Goal: Use online tool/utility

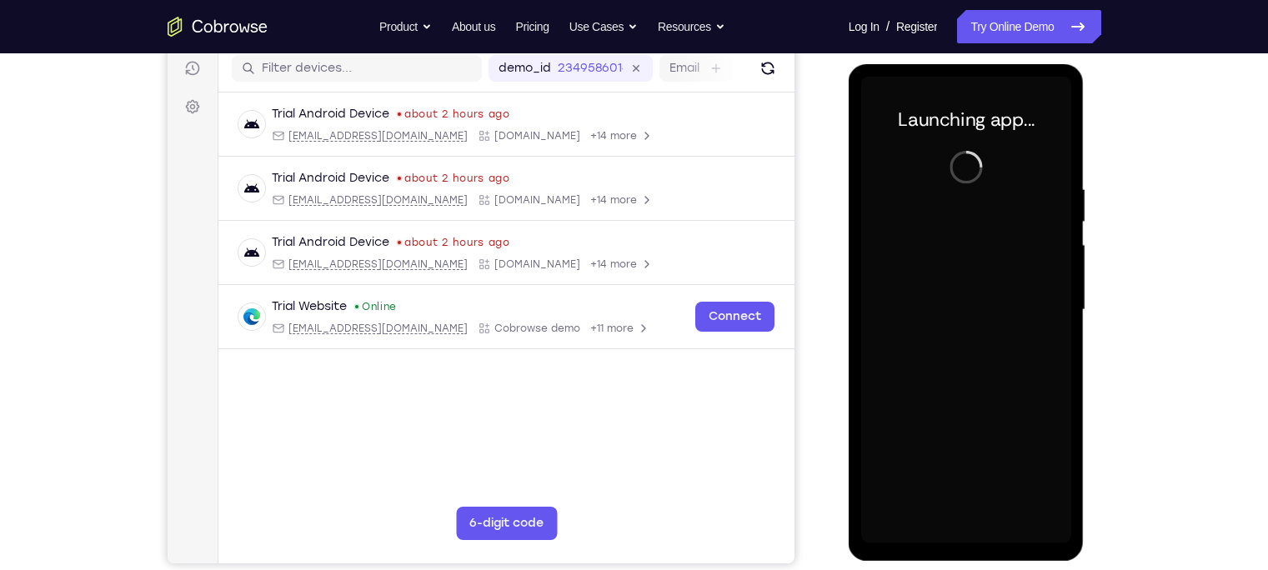
scroll to position [210, 0]
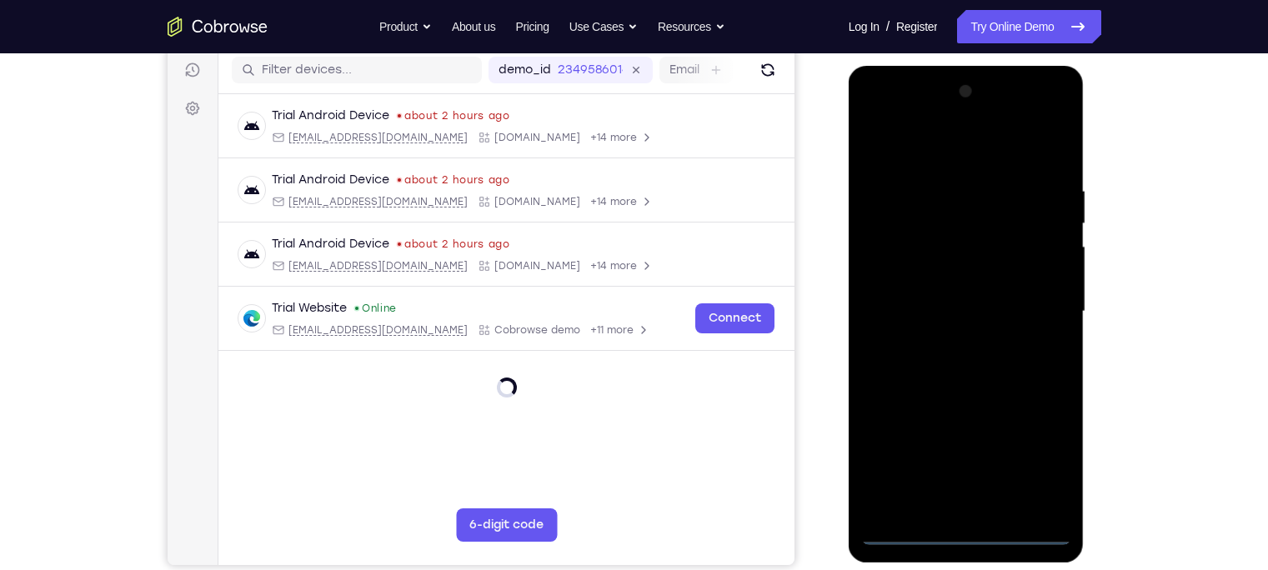
click at [956, 529] on div at bounding box center [966, 311] width 210 height 467
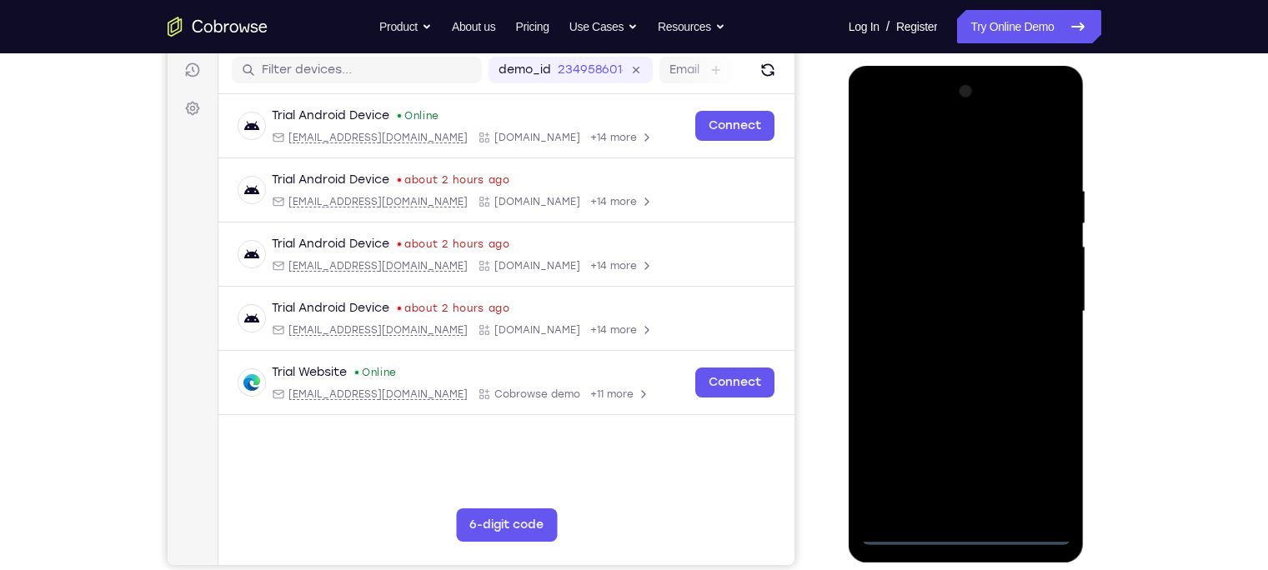
click at [1039, 459] on div at bounding box center [966, 311] width 210 height 467
click at [955, 162] on div at bounding box center [966, 311] width 210 height 467
click at [1034, 320] on div at bounding box center [966, 311] width 210 height 467
click at [949, 345] on div at bounding box center [966, 311] width 210 height 467
click at [904, 300] on div at bounding box center [966, 311] width 210 height 467
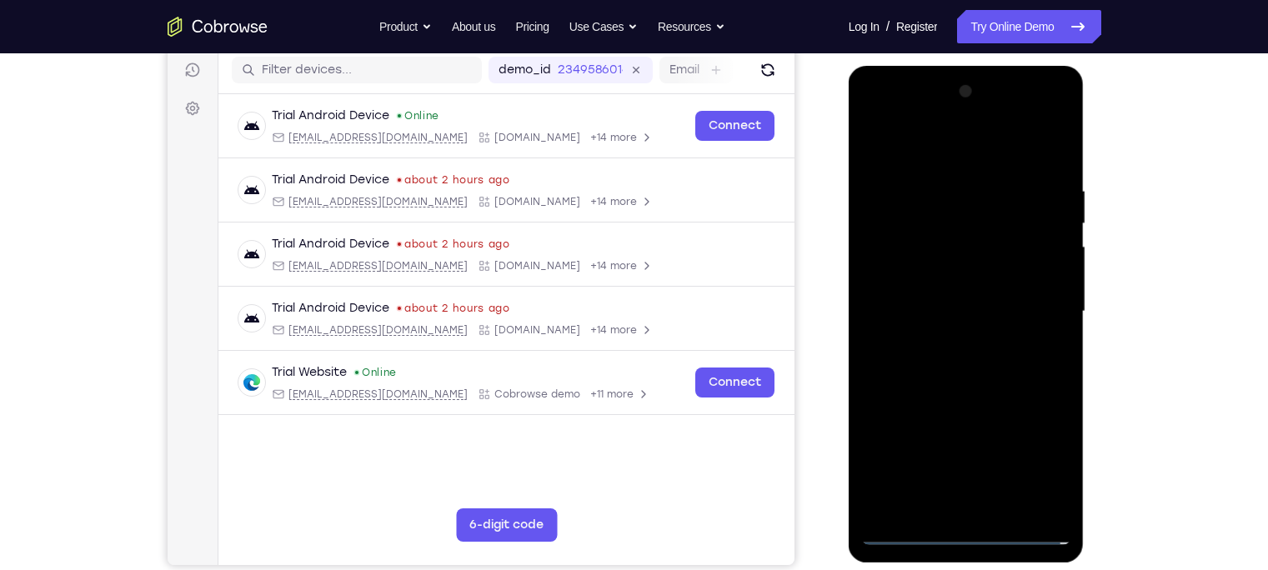
click at [919, 273] on div at bounding box center [966, 311] width 210 height 467
click at [938, 310] on div at bounding box center [966, 311] width 210 height 467
drag, startPoint x: 961, startPoint y: 151, endPoint x: 946, endPoint y: 62, distance: 90.5
click at [946, 66] on html "Online web based iOS Simulators and Android Emulators. Run iPhone, iPad, Mobile…" at bounding box center [968, 316] width 238 height 500
click at [945, 358] on div at bounding box center [966, 311] width 210 height 467
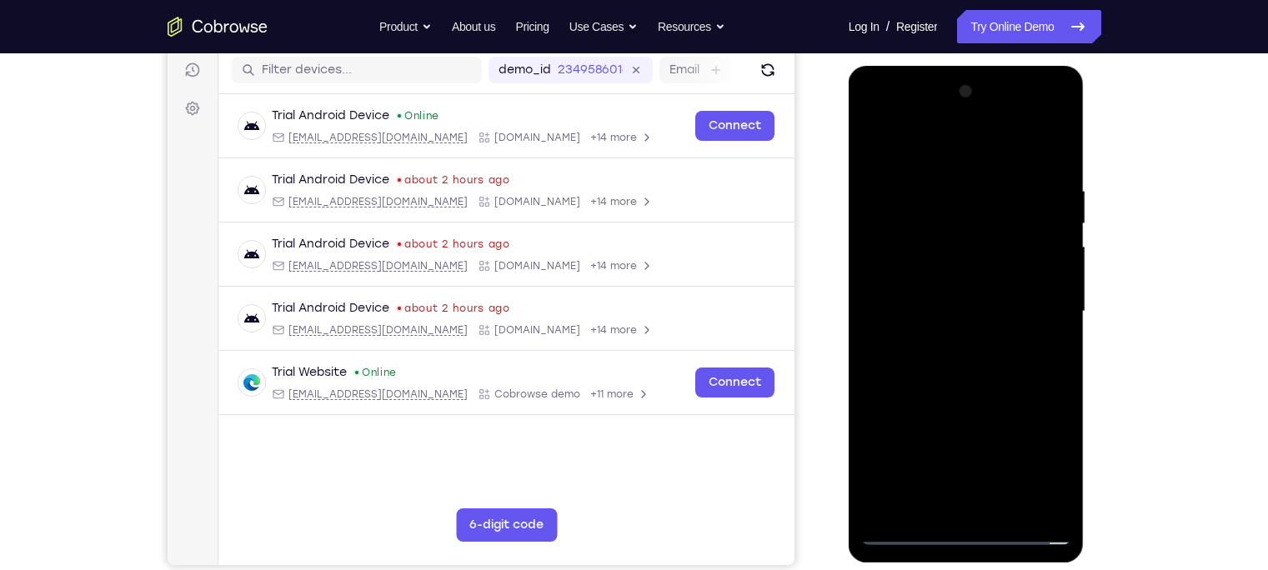
click at [945, 263] on div at bounding box center [966, 311] width 210 height 467
click at [944, 293] on div at bounding box center [966, 311] width 210 height 467
drag, startPoint x: 950, startPoint y: 149, endPoint x: 962, endPoint y: 34, distance: 115.6
click at [962, 66] on html "Online web based iOS Simulators and Android Emulators. Run iPhone, iPad, Mobile…" at bounding box center [968, 316] width 238 height 500
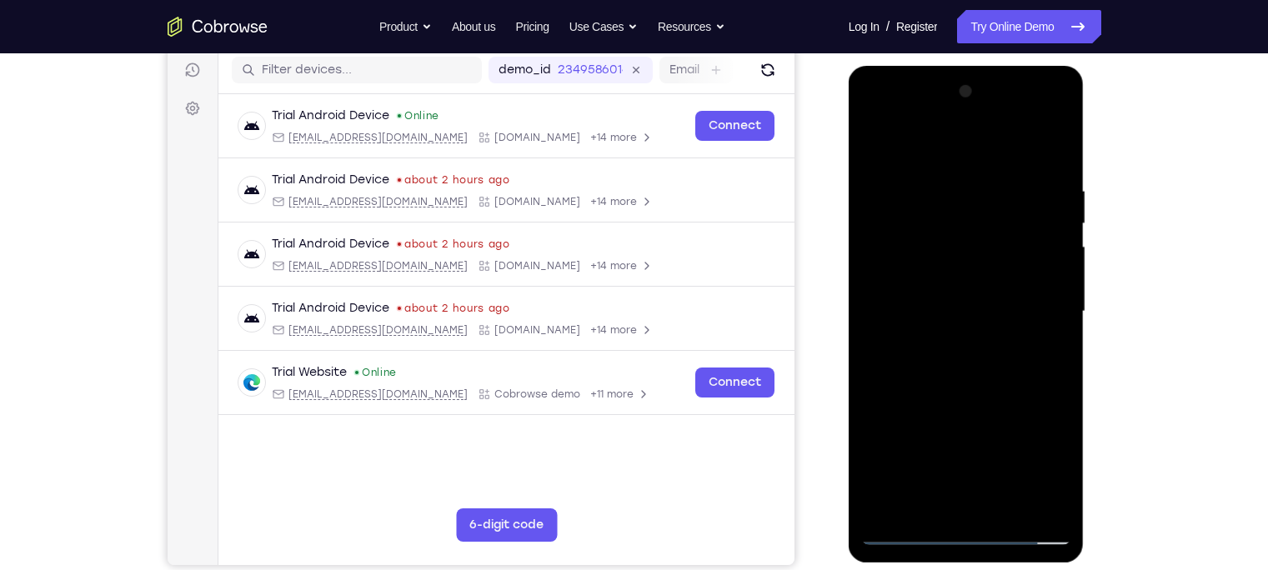
click at [956, 394] on div at bounding box center [966, 311] width 210 height 467
click at [1007, 515] on div at bounding box center [966, 311] width 210 height 467
click at [940, 404] on div at bounding box center [966, 311] width 210 height 467
click at [955, 291] on div at bounding box center [966, 311] width 210 height 467
click at [915, 509] on div at bounding box center [966, 311] width 210 height 467
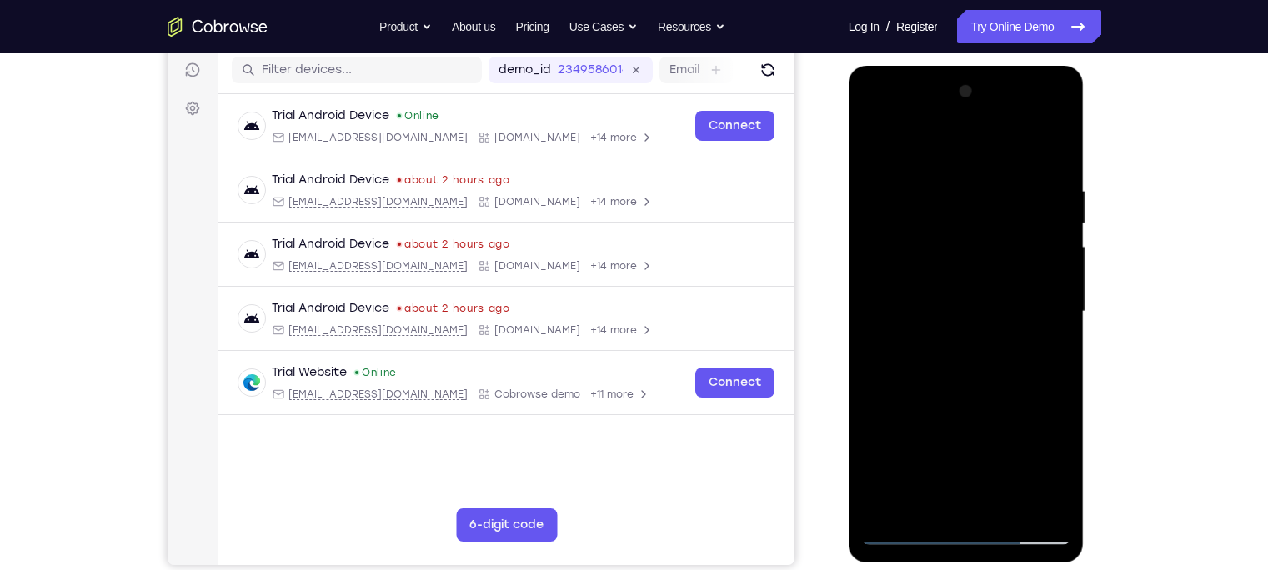
click at [1040, 345] on div at bounding box center [966, 311] width 210 height 467
click at [1045, 351] on div at bounding box center [966, 311] width 210 height 467
click at [878, 150] on div at bounding box center [966, 311] width 210 height 467
click at [925, 503] on div at bounding box center [966, 311] width 210 height 467
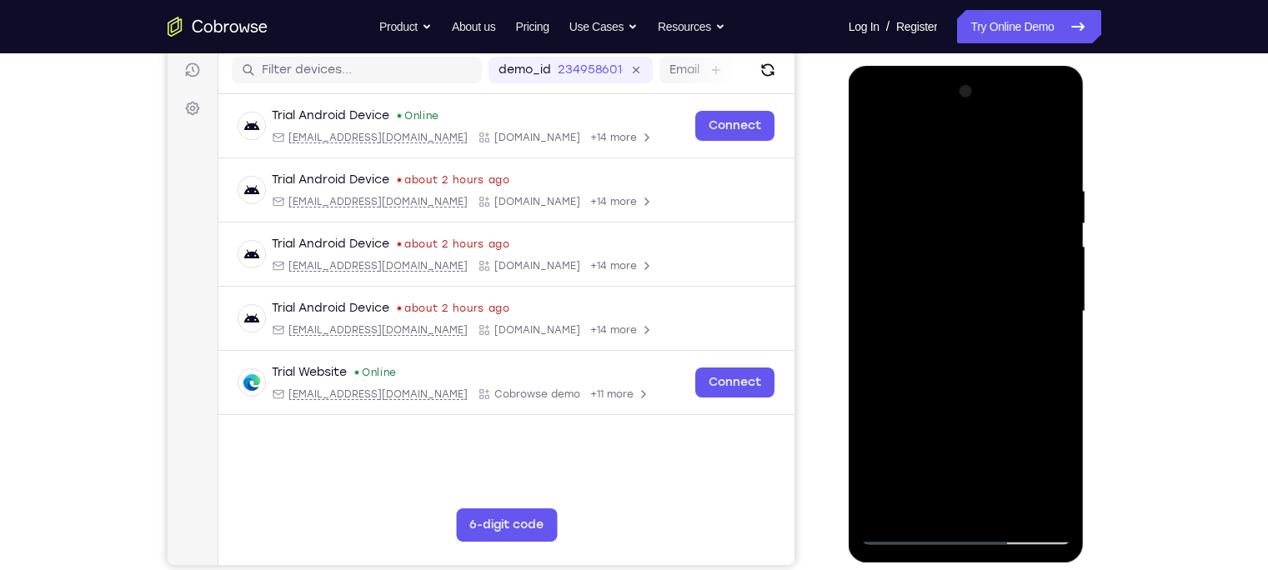
click at [954, 151] on div at bounding box center [966, 311] width 210 height 467
click at [1055, 136] on div at bounding box center [966, 311] width 210 height 467
click at [889, 504] on div at bounding box center [966, 311] width 210 height 467
click at [1001, 183] on div at bounding box center [966, 311] width 210 height 467
click at [1044, 208] on div at bounding box center [966, 311] width 210 height 467
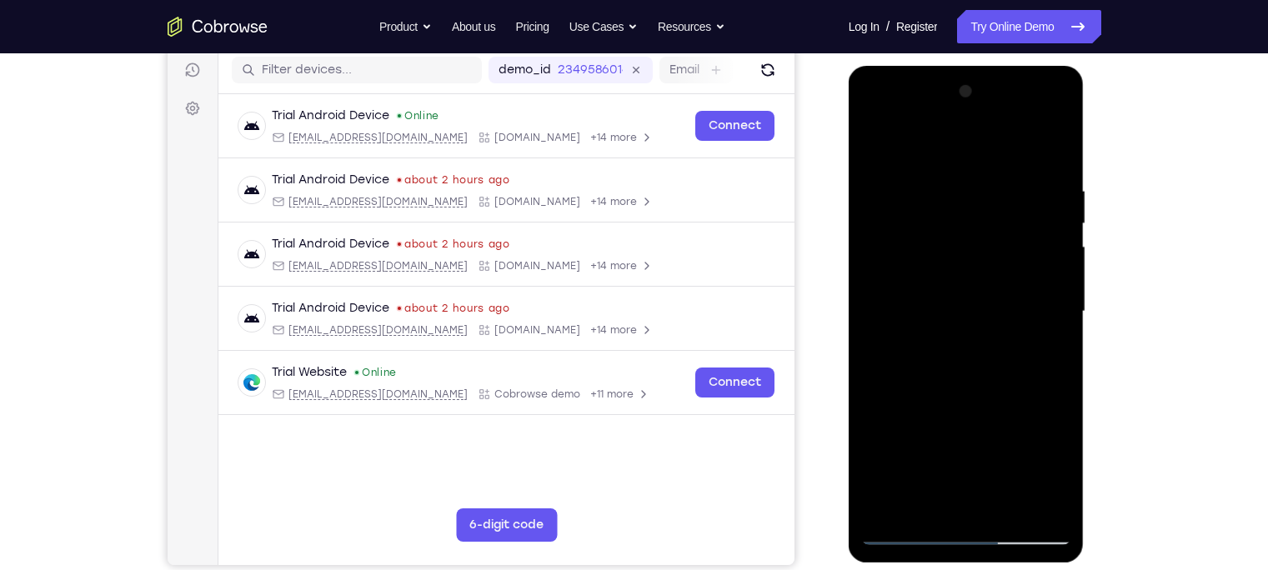
click at [1055, 150] on div at bounding box center [966, 311] width 210 height 467
drag, startPoint x: 942, startPoint y: 473, endPoint x: 1004, endPoint y: 81, distance: 396.7
click at [1004, 81] on div at bounding box center [966, 311] width 210 height 467
drag, startPoint x: 984, startPoint y: 233, endPoint x: 968, endPoint y: 502, distance: 269.8
click at [968, 502] on div at bounding box center [966, 311] width 210 height 467
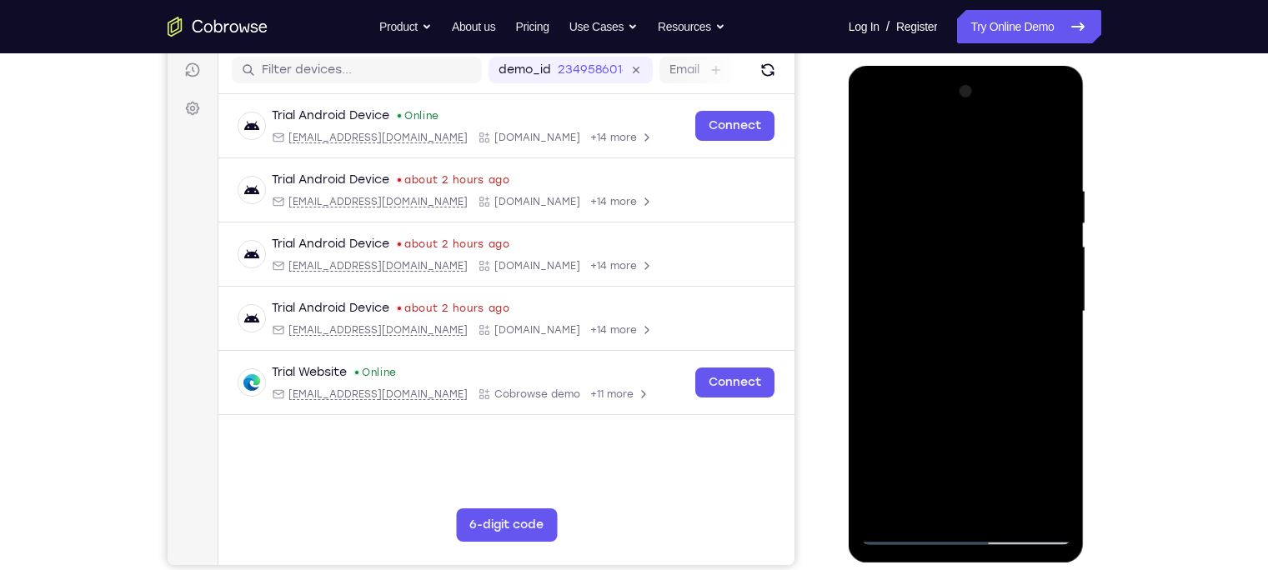
drag, startPoint x: 996, startPoint y: 248, endPoint x: 987, endPoint y: 258, distance: 13.6
click at [987, 258] on div at bounding box center [966, 311] width 210 height 467
drag, startPoint x: 982, startPoint y: 253, endPoint x: 985, endPoint y: 434, distance: 181.8
click at [985, 434] on div at bounding box center [966, 311] width 210 height 467
click at [1067, 299] on div at bounding box center [966, 311] width 210 height 467
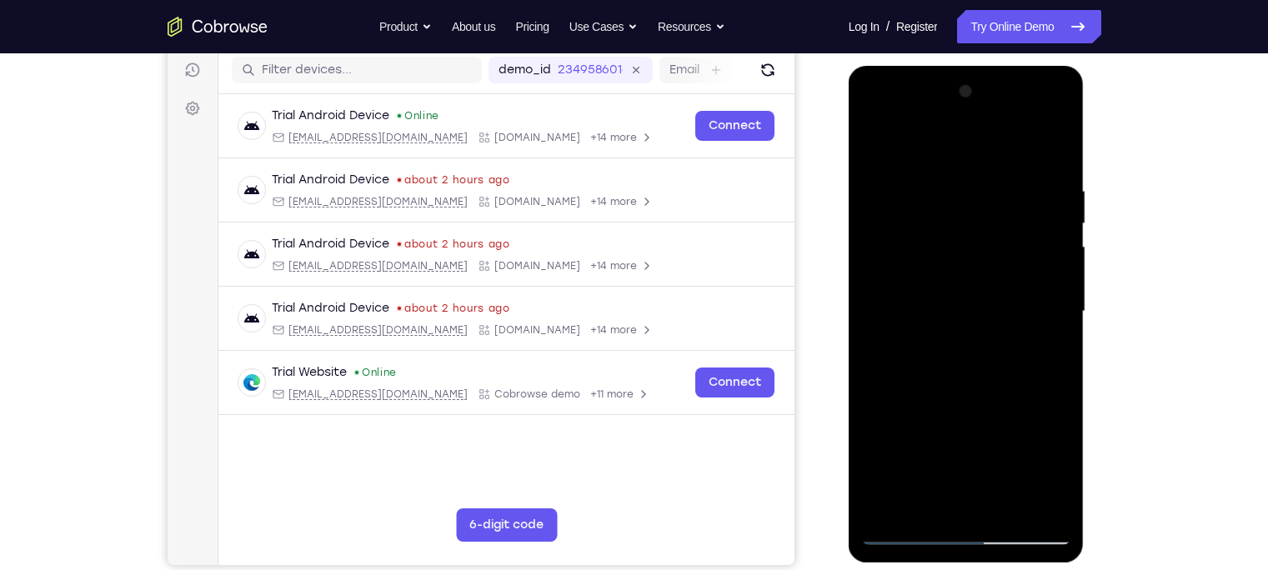
click at [1057, 284] on div at bounding box center [966, 311] width 210 height 467
drag, startPoint x: 959, startPoint y: 469, endPoint x: 1007, endPoint y: -42, distance: 512.5
click at [1007, 66] on html "Online web based iOS Simulators and Android Emulators. Run iPhone, iPad, Mobile…" at bounding box center [968, 316] width 238 height 500
drag, startPoint x: 993, startPoint y: 266, endPoint x: 989, endPoint y: 429, distance: 162.6
click at [989, 429] on div at bounding box center [966, 311] width 210 height 467
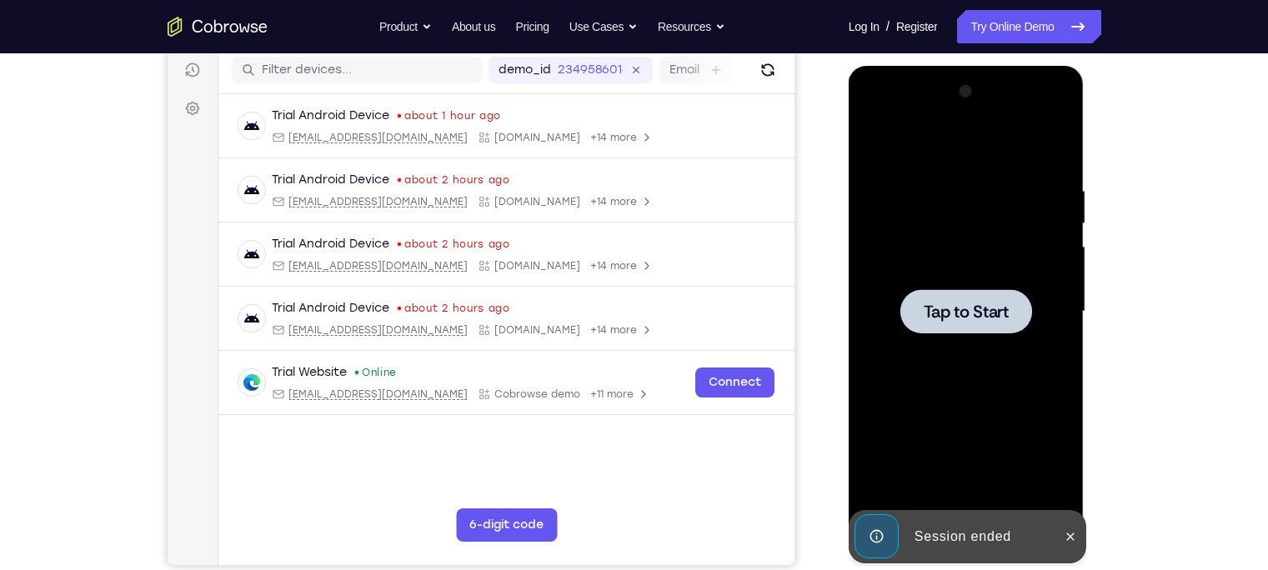
click at [1034, 316] on div at bounding box center [966, 311] width 210 height 467
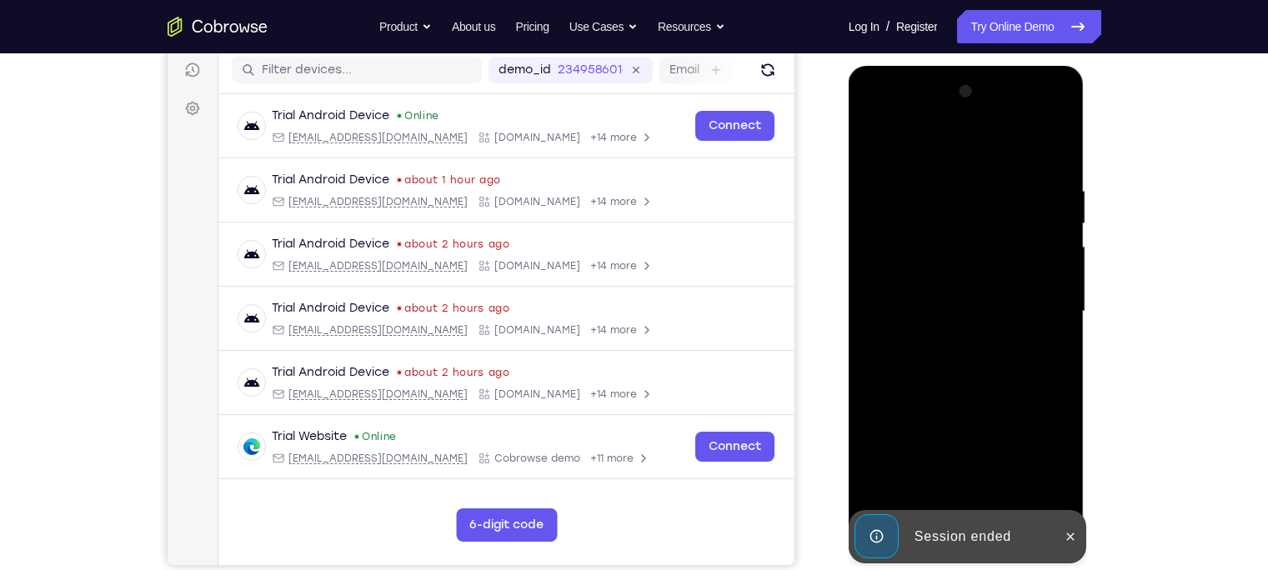
click at [984, 517] on div "Session ended" at bounding box center [954, 536] width 206 height 53
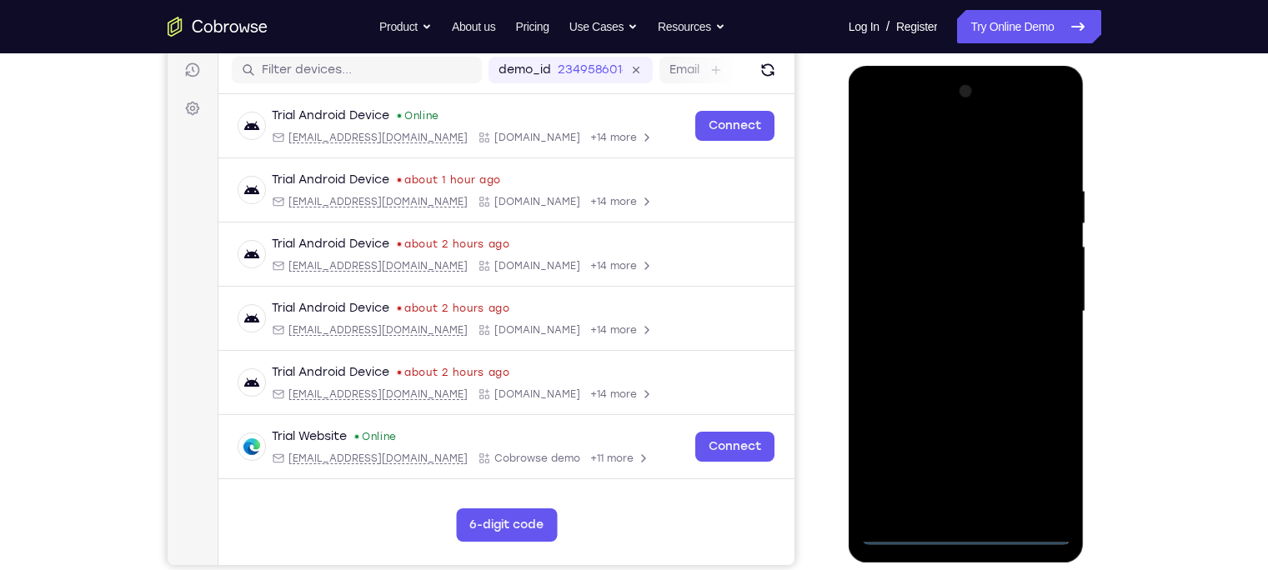
click at [963, 533] on div at bounding box center [966, 311] width 210 height 467
click at [1035, 468] on div at bounding box center [966, 311] width 210 height 467
click at [894, 164] on div at bounding box center [966, 311] width 210 height 467
click at [1029, 308] on div at bounding box center [966, 311] width 210 height 467
click at [980, 509] on div at bounding box center [966, 311] width 210 height 467
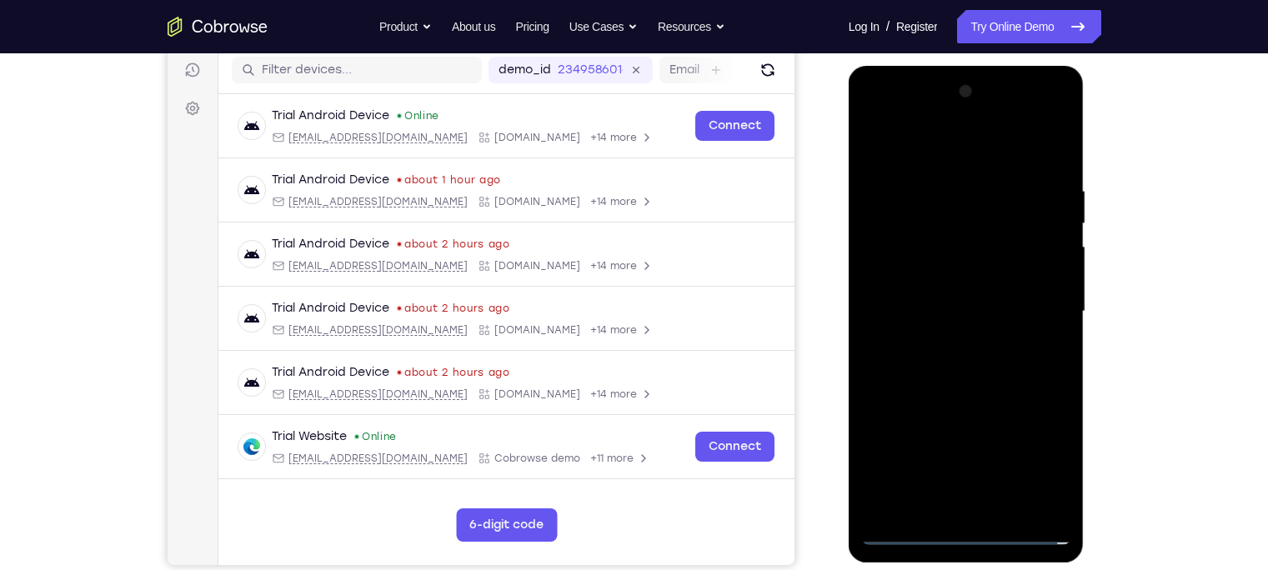
click at [930, 301] on div at bounding box center [966, 311] width 210 height 467
click at [932, 284] on div at bounding box center [966, 311] width 210 height 467
click at [960, 306] on div at bounding box center [966, 311] width 210 height 467
click at [961, 362] on div at bounding box center [966, 311] width 210 height 467
click at [1005, 507] on div at bounding box center [966, 311] width 210 height 467
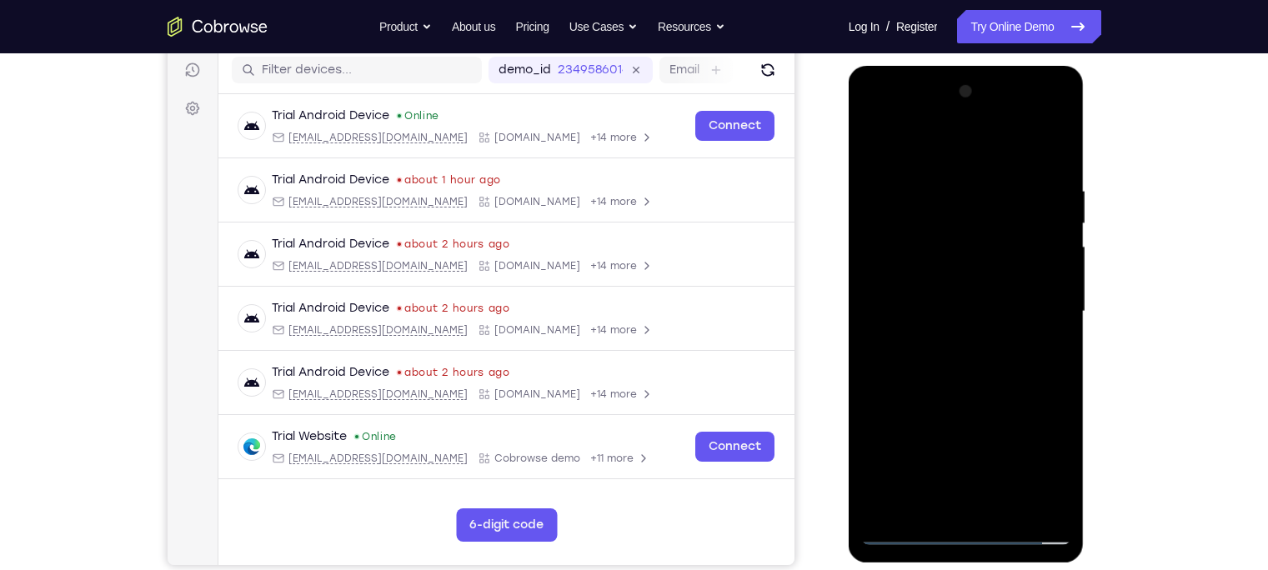
drag, startPoint x: 973, startPoint y: 148, endPoint x: 972, endPoint y: 47, distance: 101.7
click at [972, 66] on html "Online web based iOS Simulators and Android Emulators. Run iPhone, iPad, Mobile…" at bounding box center [968, 316] width 238 height 500
click at [963, 404] on div at bounding box center [966, 311] width 210 height 467
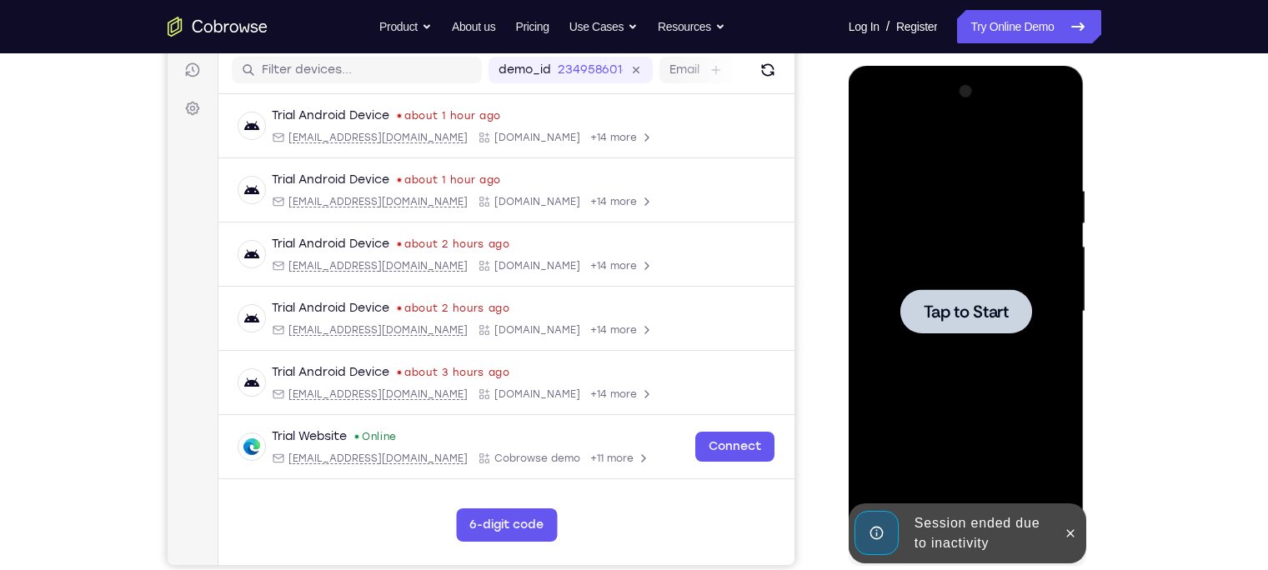
click at [965, 230] on div at bounding box center [966, 311] width 210 height 467
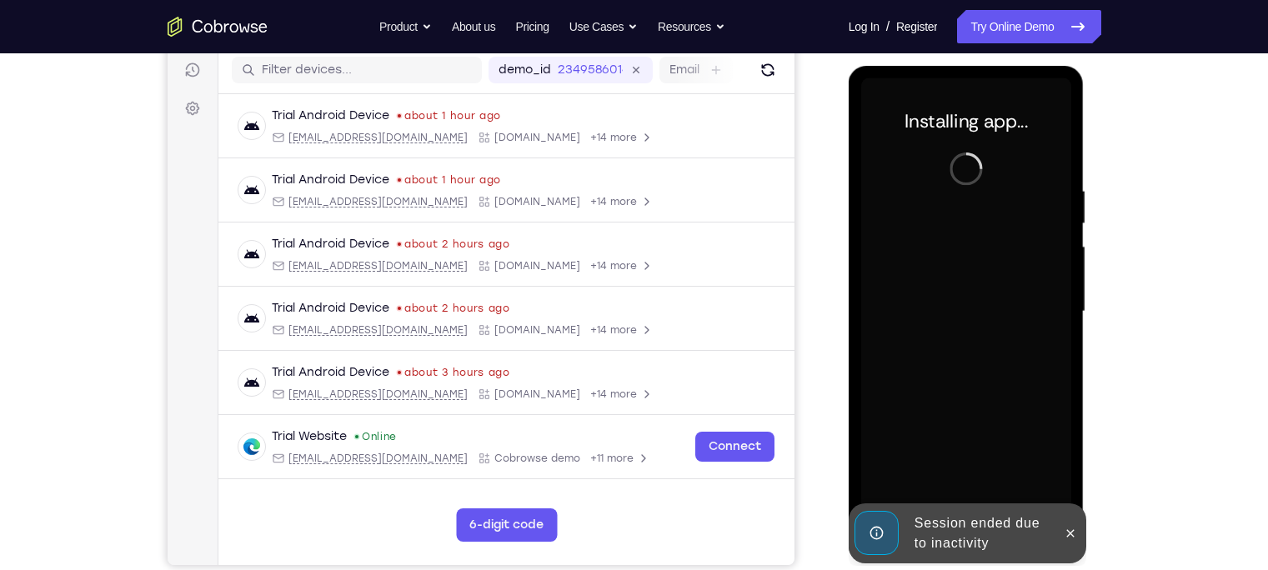
click at [968, 529] on div "Session ended due to inactivity" at bounding box center [981, 533] width 146 height 53
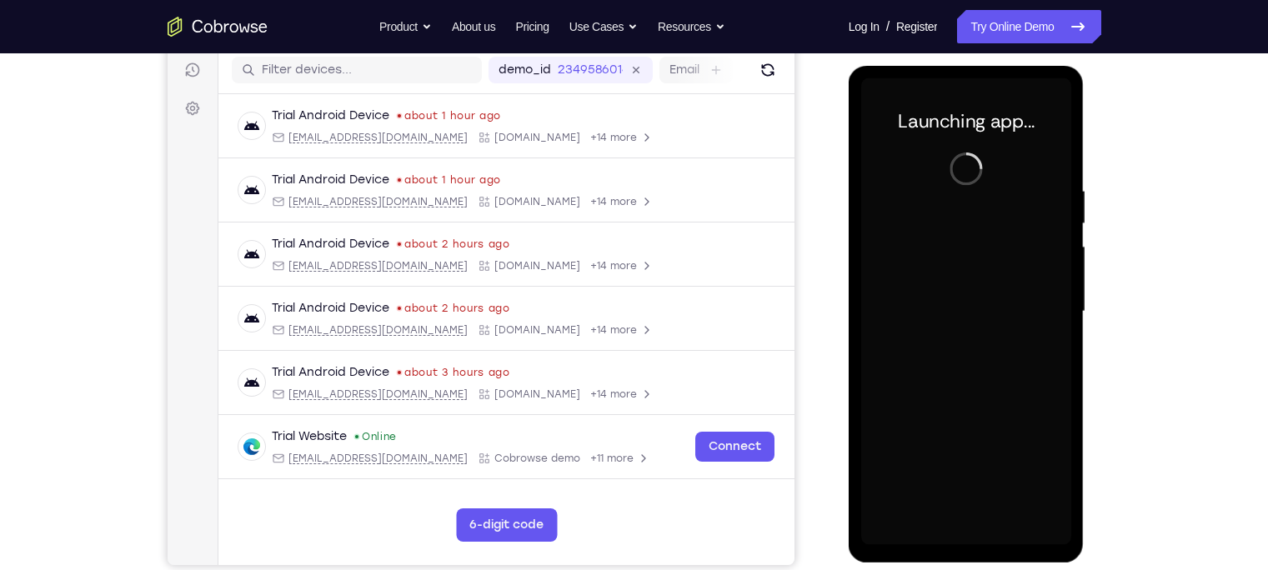
scroll to position [209, 0]
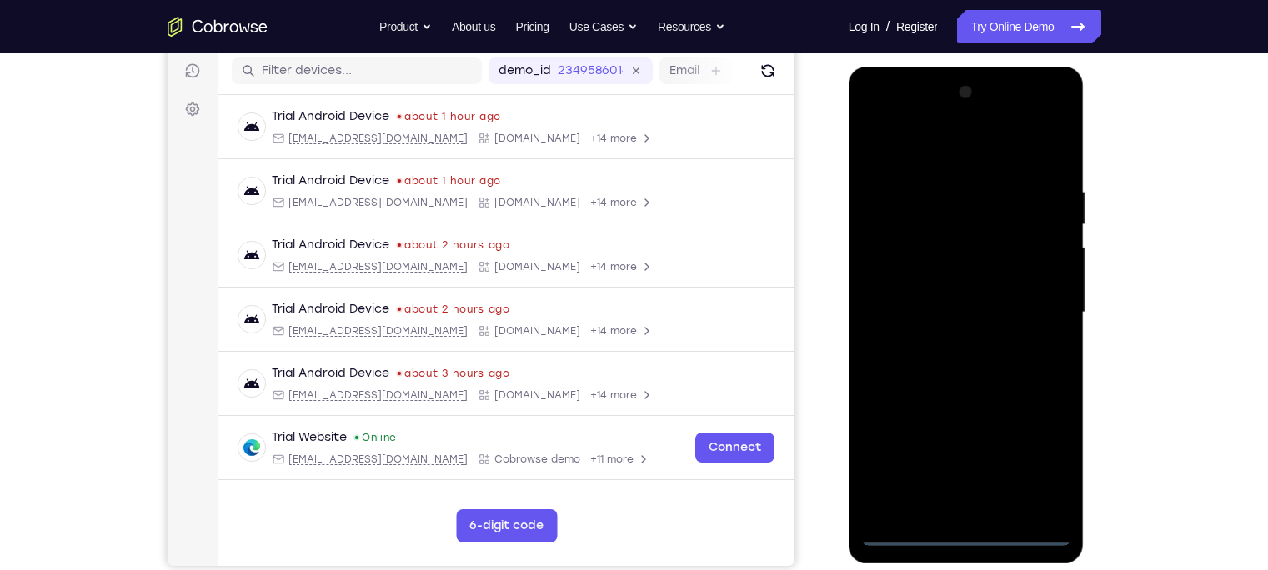
click at [965, 529] on div at bounding box center [966, 312] width 210 height 467
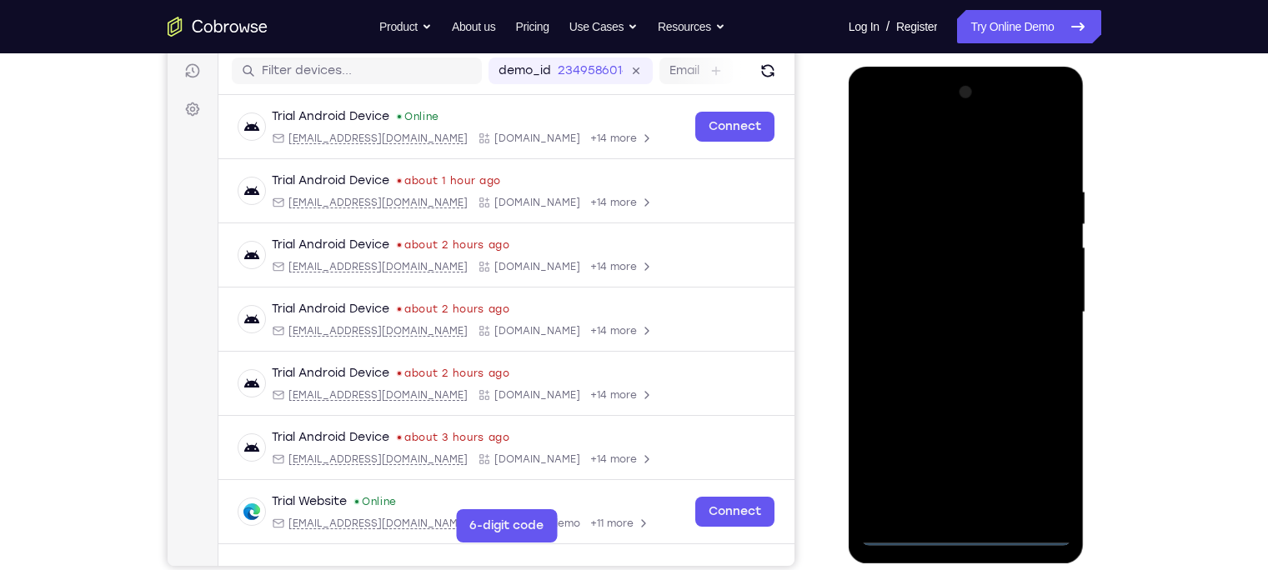
click at [1047, 440] on div at bounding box center [966, 312] width 210 height 467
click at [1035, 459] on div at bounding box center [966, 312] width 210 height 467
click at [909, 148] on div at bounding box center [966, 312] width 210 height 467
click at [1037, 307] on div at bounding box center [966, 312] width 210 height 467
click at [984, 509] on div at bounding box center [966, 312] width 210 height 467
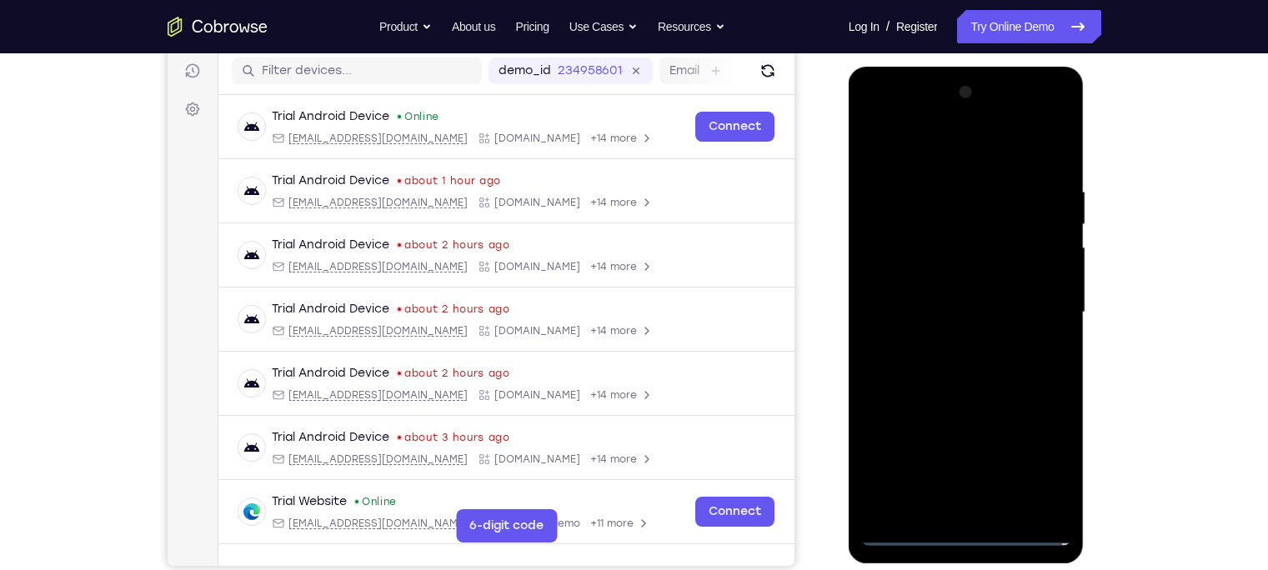
click at [935, 273] on div at bounding box center [966, 312] width 210 height 467
click at [935, 298] on div at bounding box center [966, 312] width 210 height 467
click at [968, 272] on div at bounding box center [966, 312] width 210 height 467
drag, startPoint x: 953, startPoint y: 151, endPoint x: 934, endPoint y: -16, distance: 167.8
click at [934, 67] on html "Online web based iOS Simulators and Android Emulators. Run iPhone, iPad, Mobile…" at bounding box center [968, 317] width 238 height 500
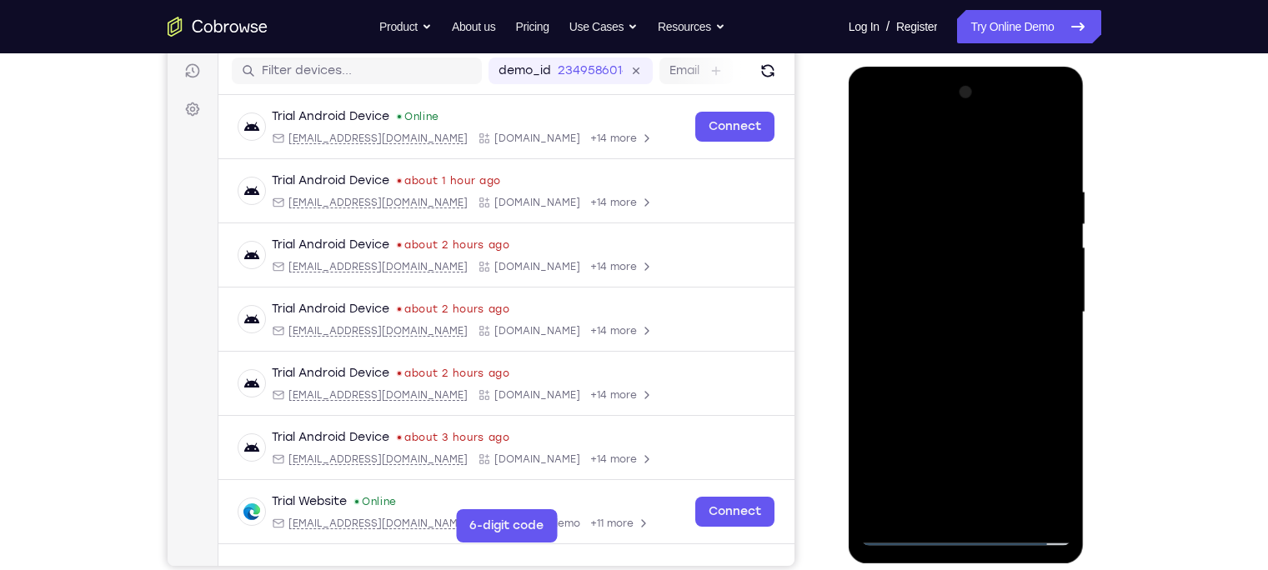
click at [1011, 512] on div at bounding box center [966, 312] width 210 height 467
click at [949, 394] on div at bounding box center [966, 312] width 210 height 467
click at [990, 343] on div at bounding box center [966, 312] width 210 height 467
drag, startPoint x: 933, startPoint y: 469, endPoint x: 967, endPoint y: 413, distance: 65.5
click at [967, 413] on div at bounding box center [966, 312] width 210 height 467
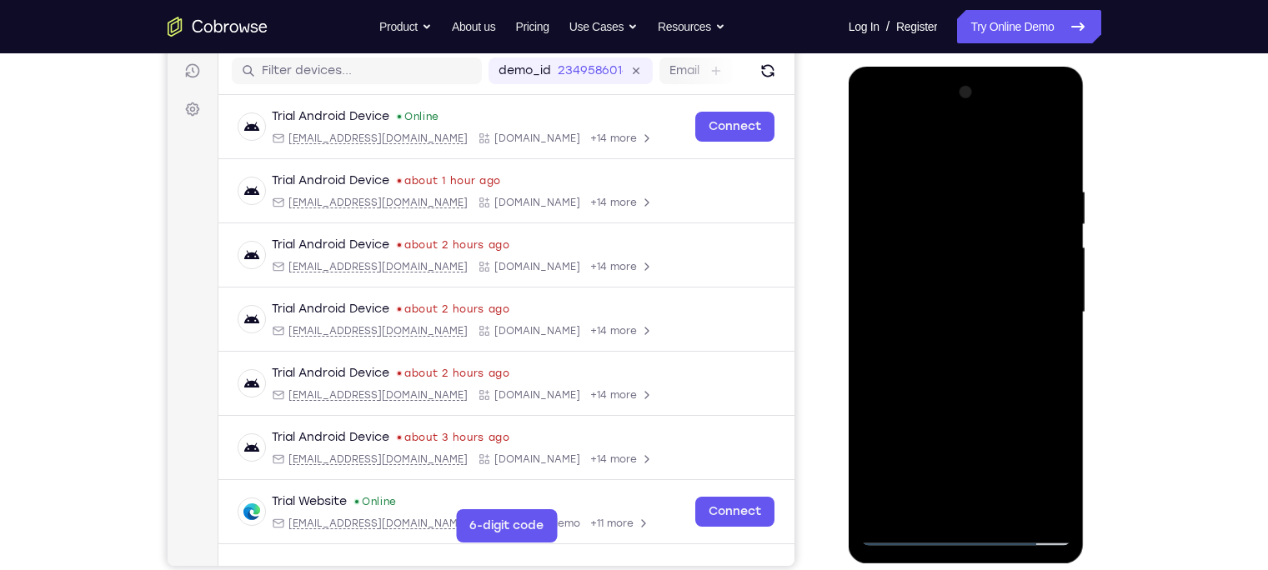
drag, startPoint x: 917, startPoint y: 487, endPoint x: 927, endPoint y: 431, distance: 56.7
click at [927, 431] on div at bounding box center [966, 312] width 210 height 467
click at [901, 532] on div at bounding box center [966, 312] width 210 height 467
click at [1056, 513] on div at bounding box center [966, 312] width 210 height 467
click at [895, 208] on div at bounding box center [966, 312] width 210 height 467
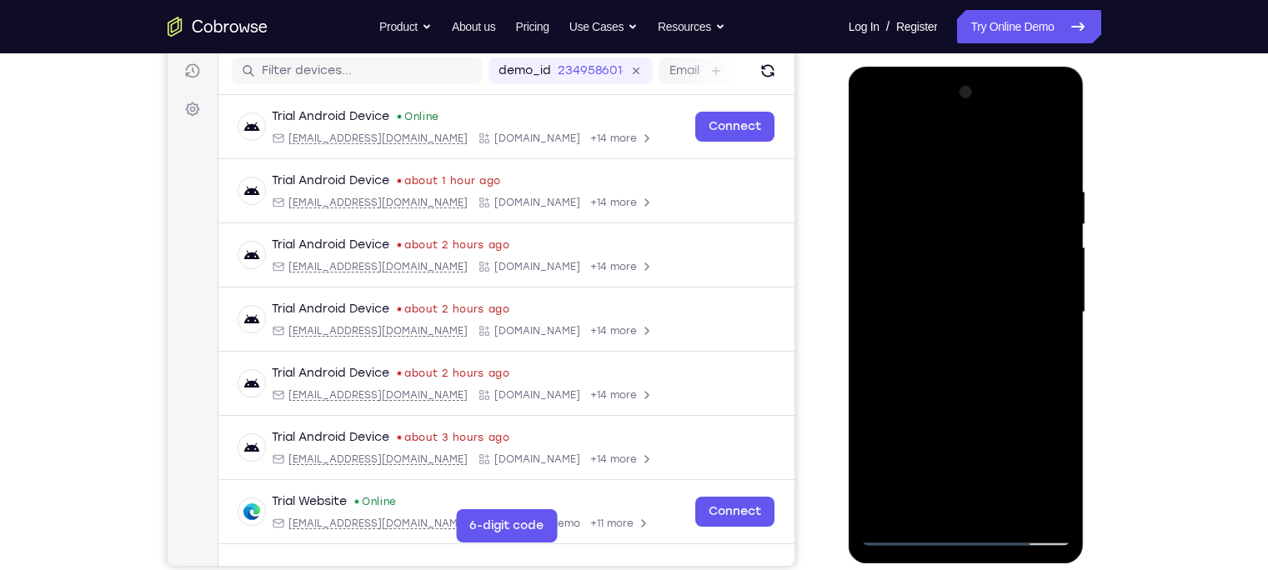
click at [895, 494] on div at bounding box center [966, 312] width 210 height 467
click at [922, 253] on div at bounding box center [966, 312] width 210 height 467
drag, startPoint x: 921, startPoint y: 346, endPoint x: 945, endPoint y: 200, distance: 147.8
click at [945, 200] on div at bounding box center [966, 312] width 210 height 467
click at [885, 401] on div at bounding box center [966, 312] width 210 height 467
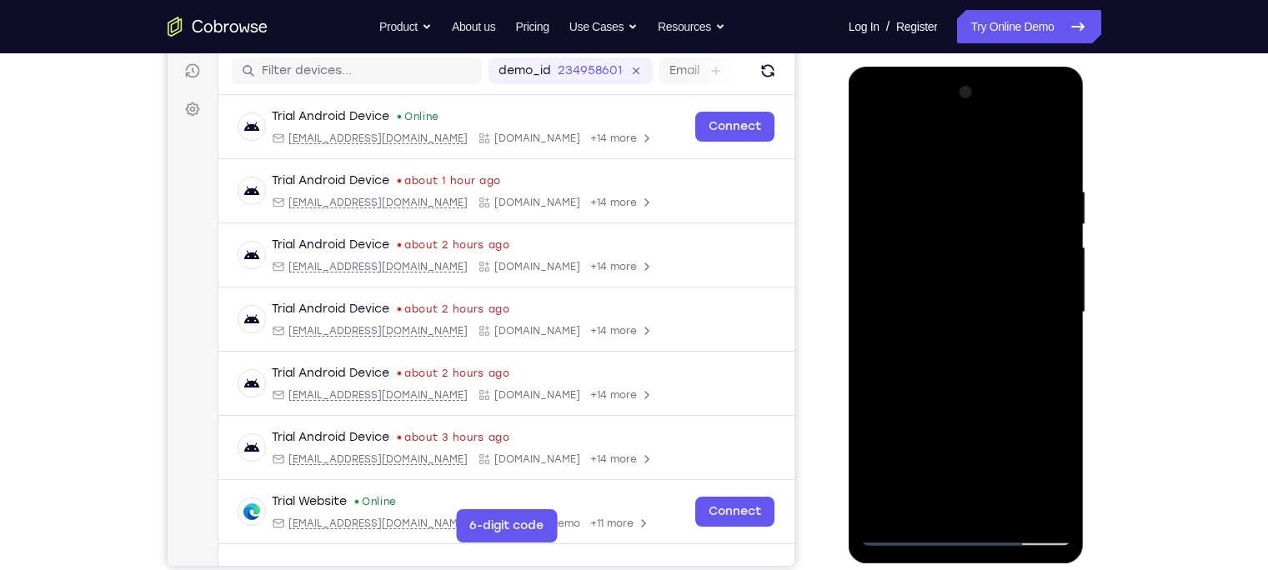
click at [875, 141] on div at bounding box center [966, 312] width 210 height 467
drag, startPoint x: 959, startPoint y: 188, endPoint x: 971, endPoint y: 313, distance: 125.7
click at [971, 313] on div at bounding box center [966, 312] width 210 height 467
click at [889, 315] on div at bounding box center [966, 312] width 210 height 467
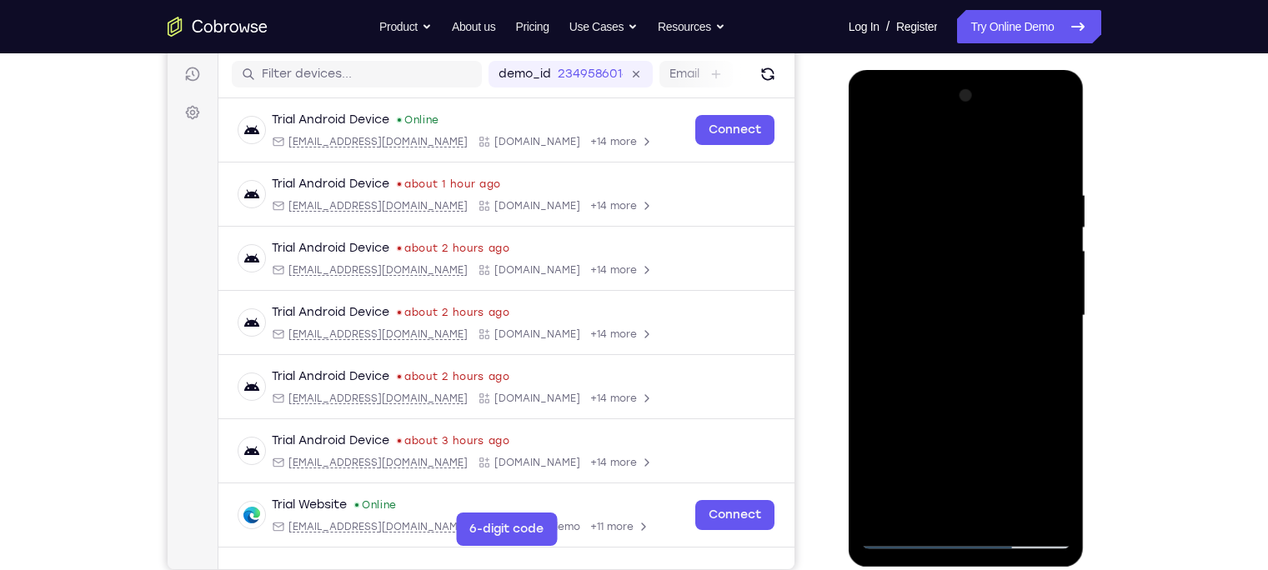
scroll to position [205, 0]
click at [1049, 325] on div at bounding box center [966, 316] width 210 height 467
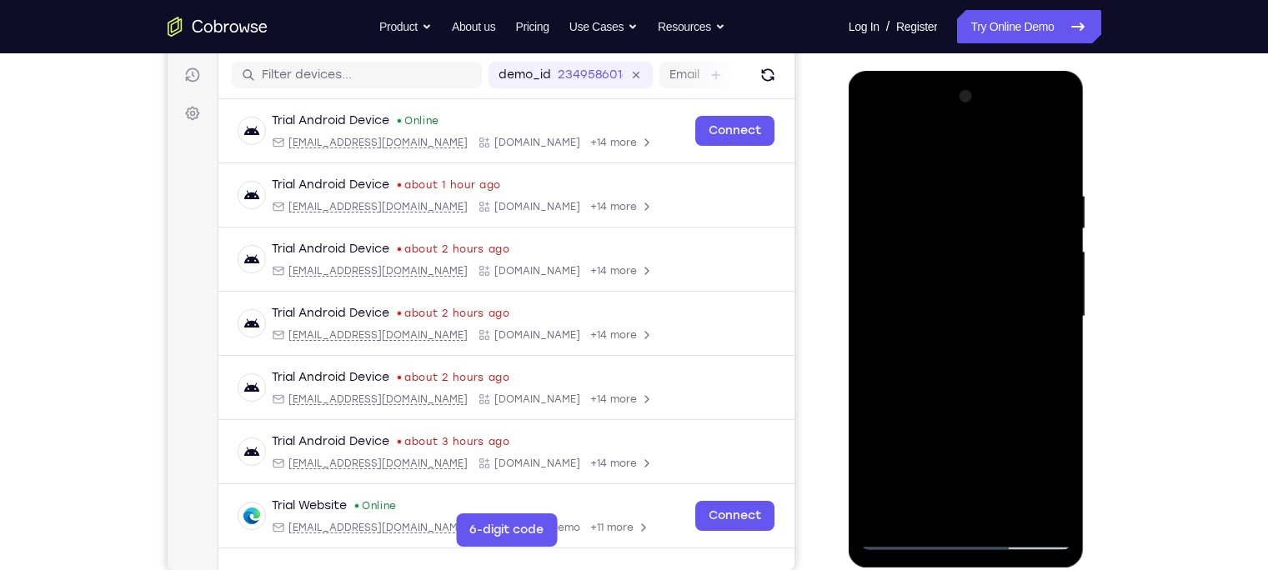
click at [1049, 325] on div at bounding box center [966, 316] width 210 height 467
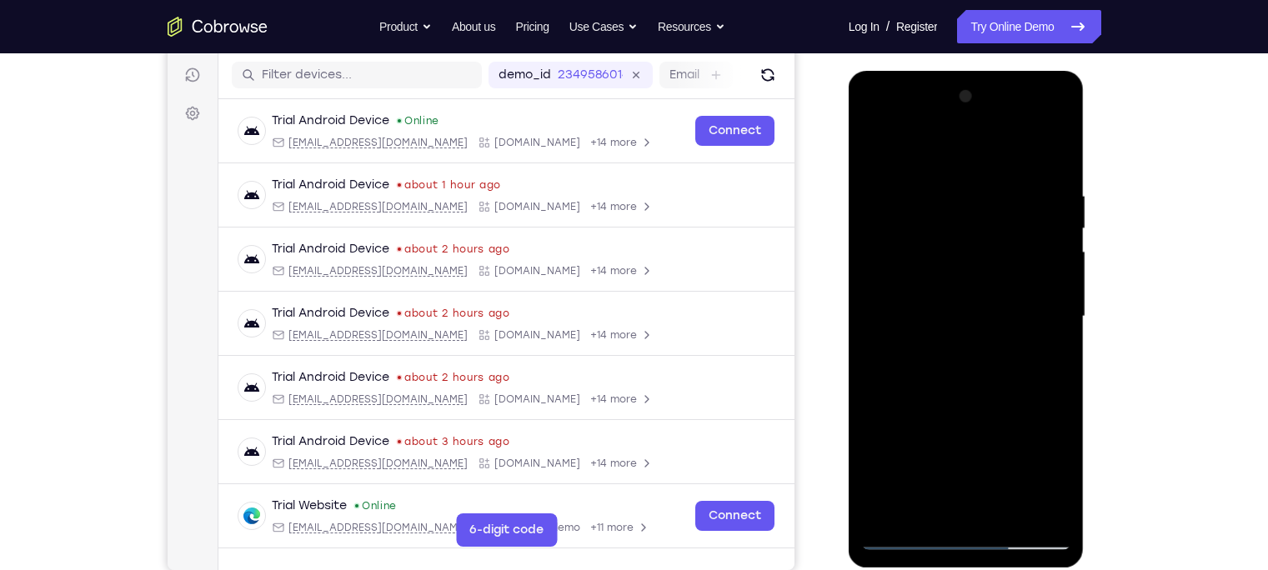
click at [1049, 325] on div at bounding box center [966, 316] width 210 height 467
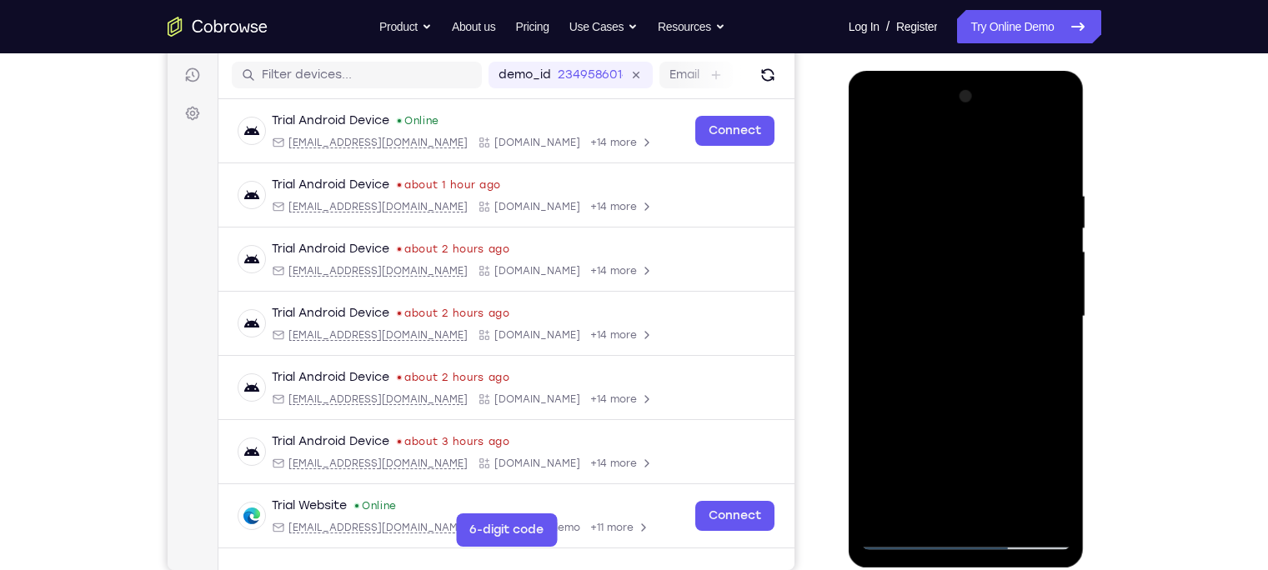
click at [1049, 325] on div at bounding box center [966, 316] width 210 height 467
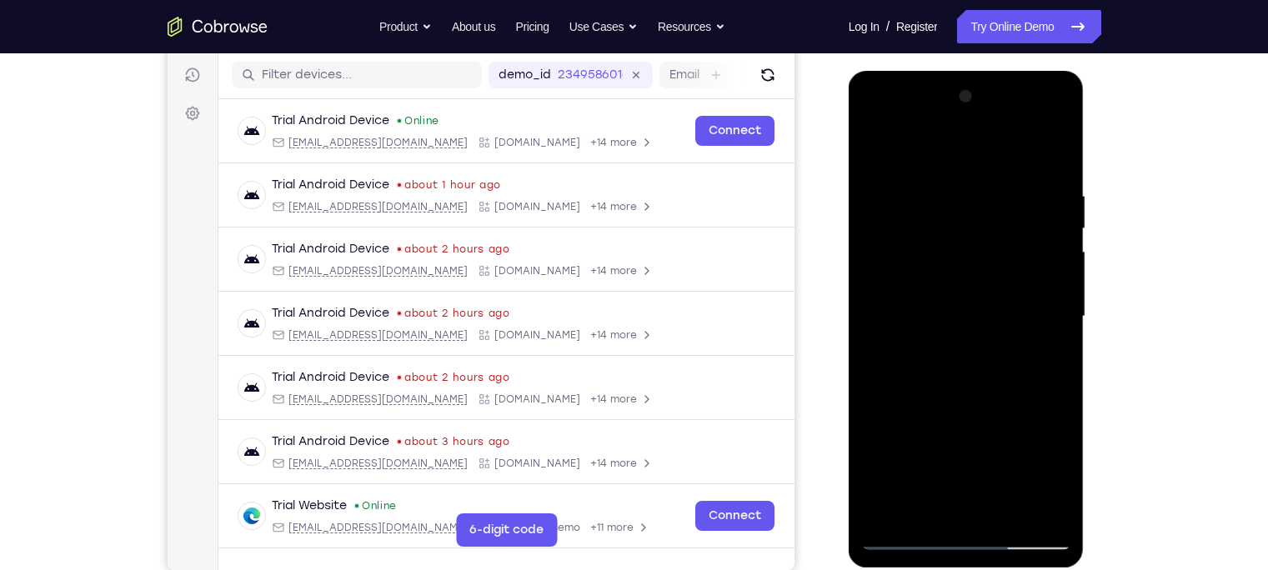
click at [1049, 325] on div at bounding box center [966, 316] width 210 height 467
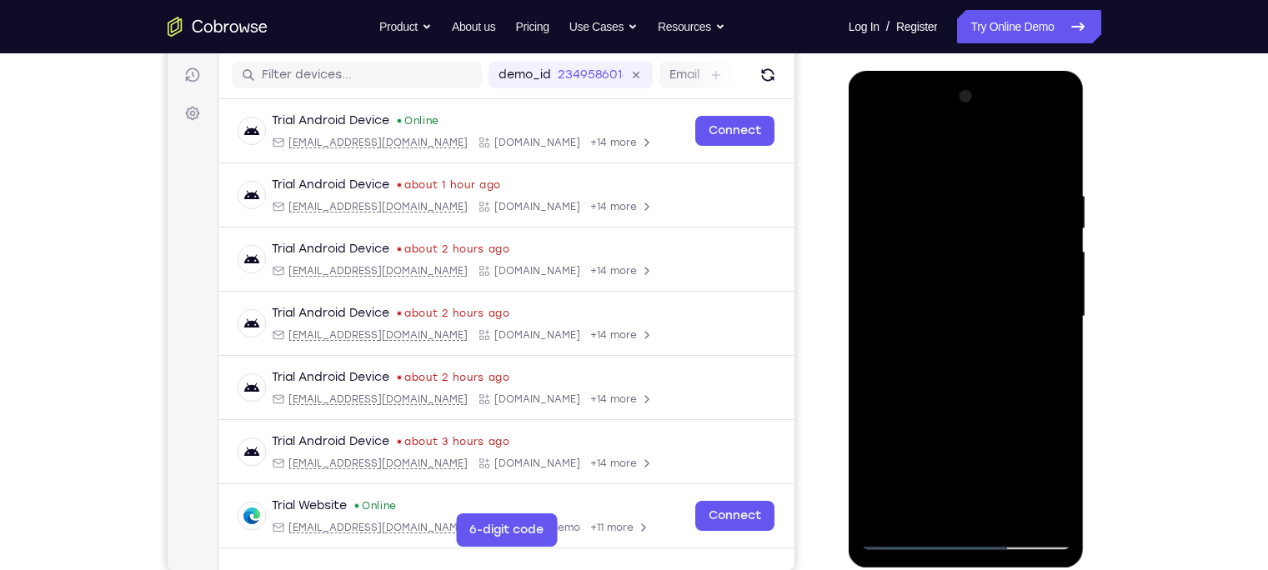
click at [1049, 325] on div at bounding box center [966, 316] width 210 height 467
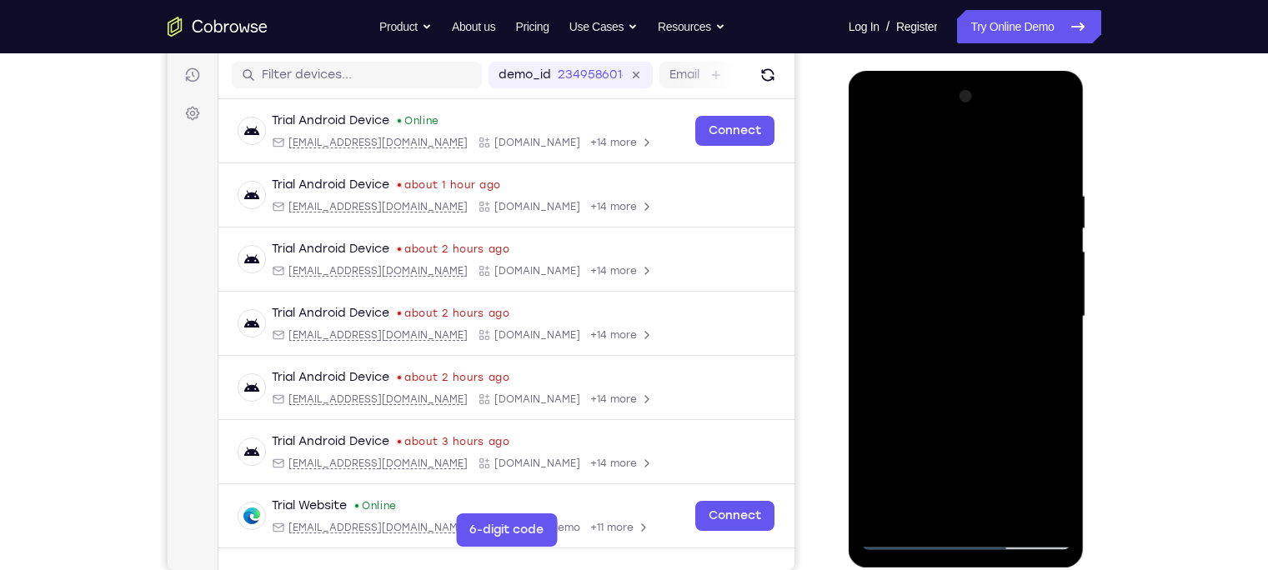
click at [1049, 325] on div at bounding box center [966, 316] width 210 height 467
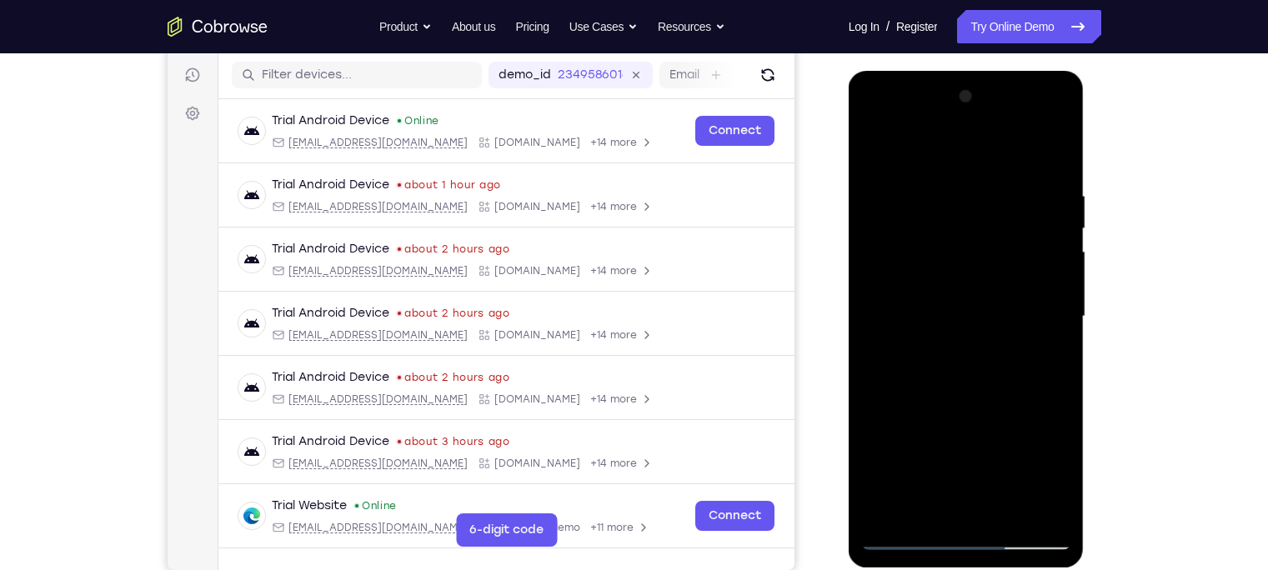
click at [1049, 325] on div at bounding box center [966, 316] width 210 height 467
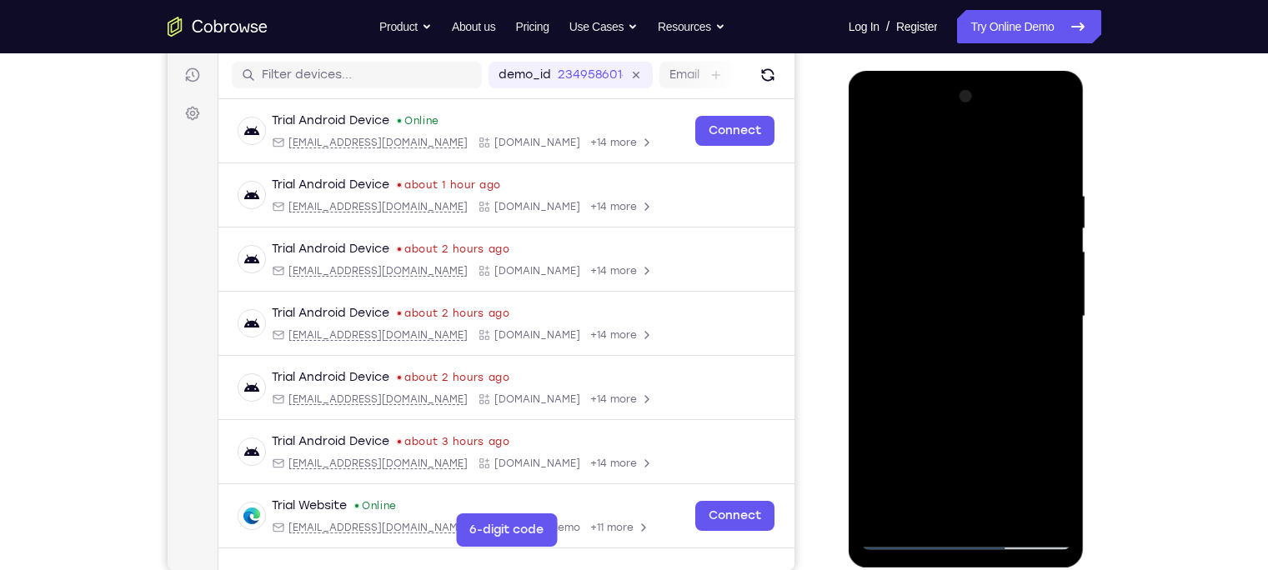
click at [1049, 325] on div at bounding box center [966, 316] width 210 height 467
click at [873, 306] on div at bounding box center [966, 316] width 210 height 467
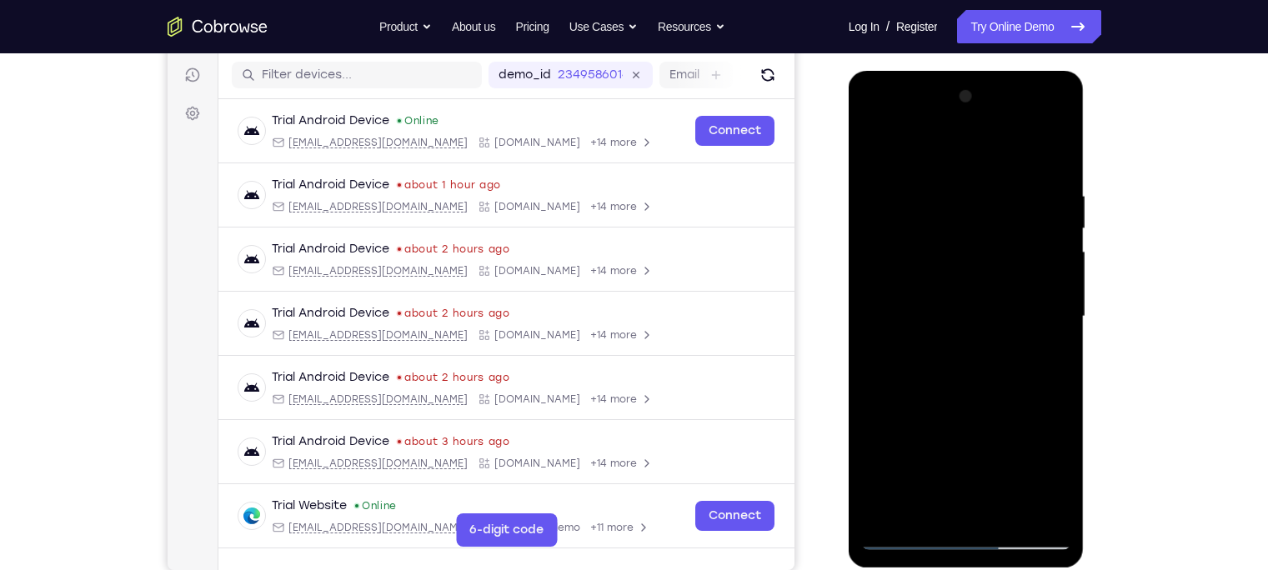
click at [1050, 268] on div at bounding box center [966, 316] width 210 height 467
click at [1025, 304] on div at bounding box center [966, 316] width 210 height 467
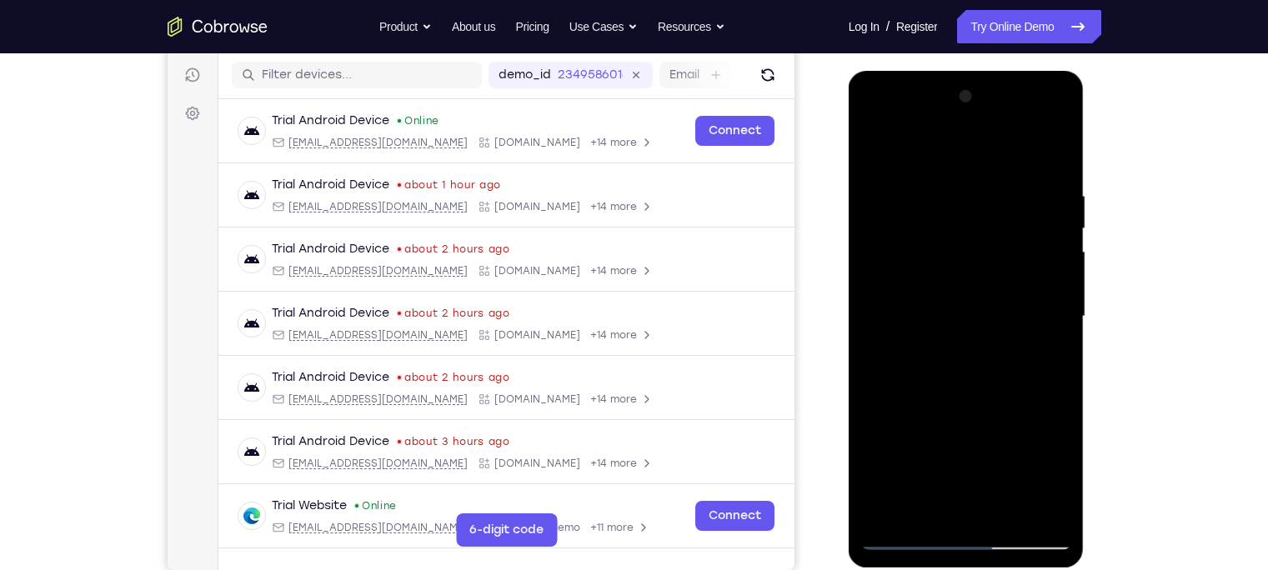
click at [1025, 304] on div at bounding box center [966, 316] width 210 height 467
drag, startPoint x: 938, startPoint y: 294, endPoint x: 1140, endPoint y: 275, distance: 202.7
click at [1086, 275] on html "Online web based iOS Simulators and Android Emulators. Run iPhone, iPad, Mobile…" at bounding box center [968, 321] width 238 height 500
click at [1056, 226] on div at bounding box center [966, 316] width 210 height 467
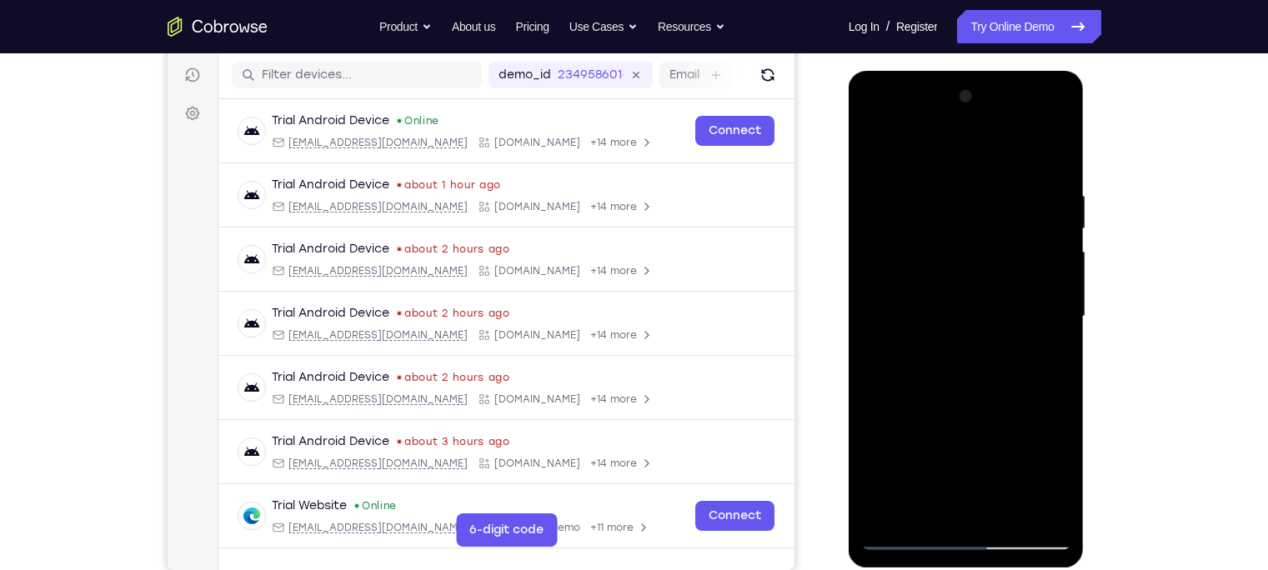
click at [1056, 226] on div at bounding box center [966, 316] width 210 height 467
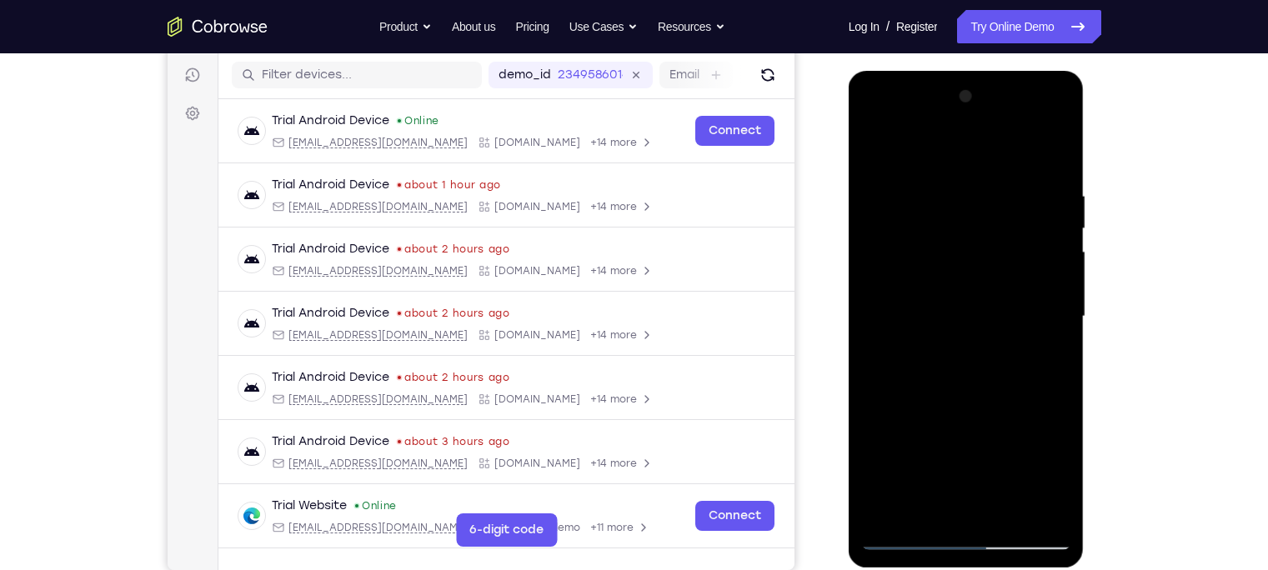
click at [1056, 226] on div at bounding box center [966, 316] width 210 height 467
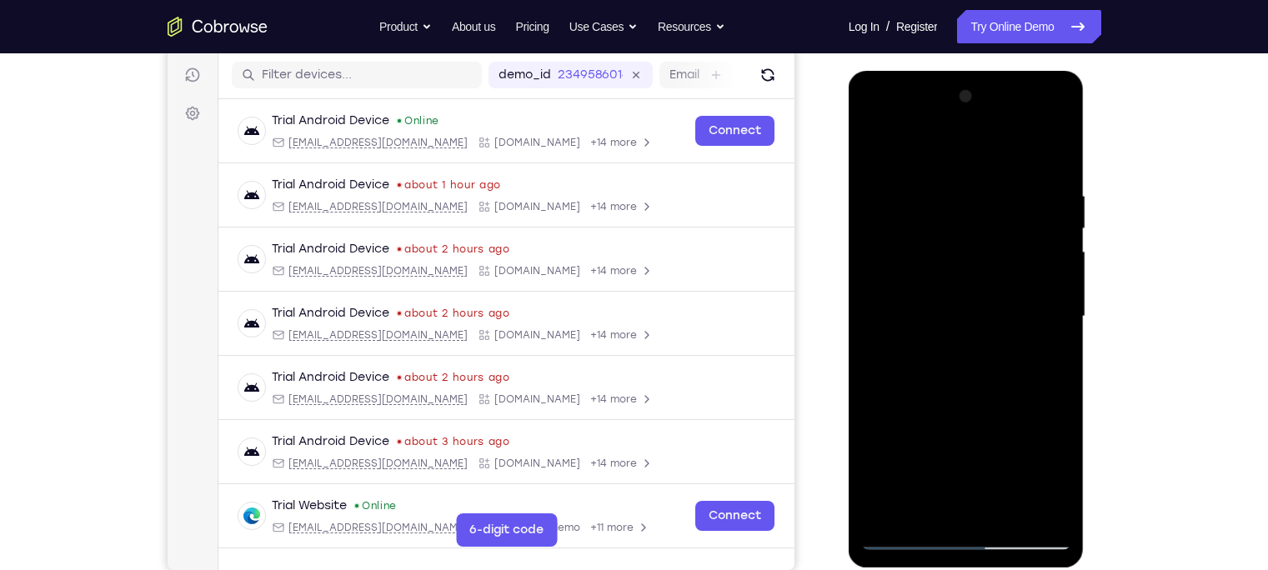
click at [1056, 226] on div at bounding box center [966, 316] width 210 height 467
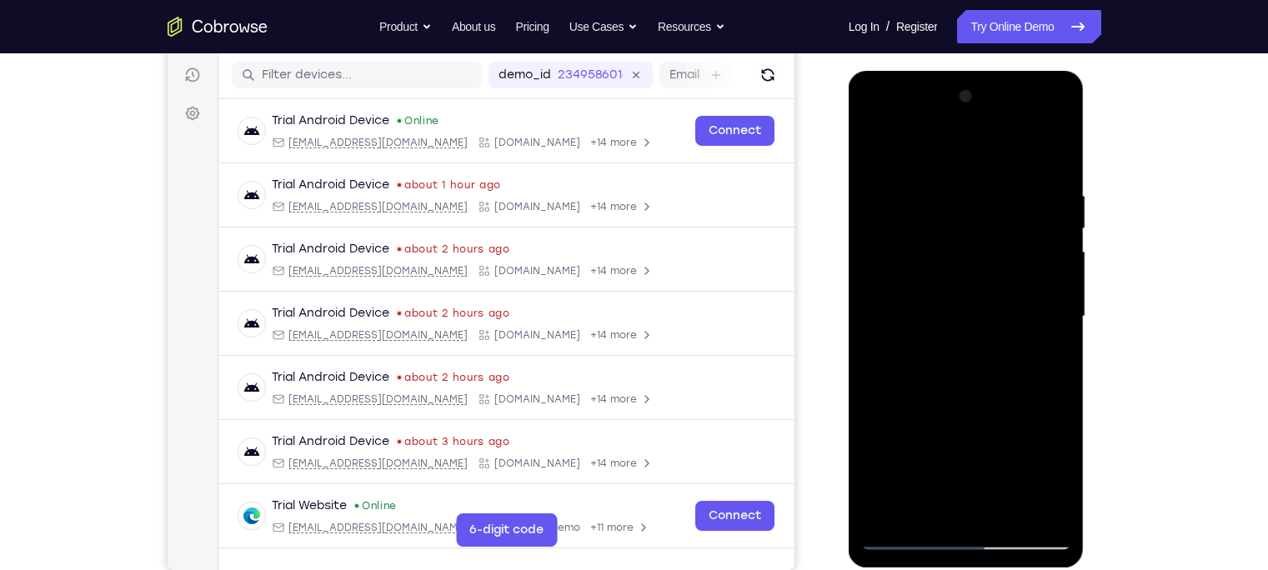
click at [1056, 226] on div at bounding box center [966, 316] width 210 height 467
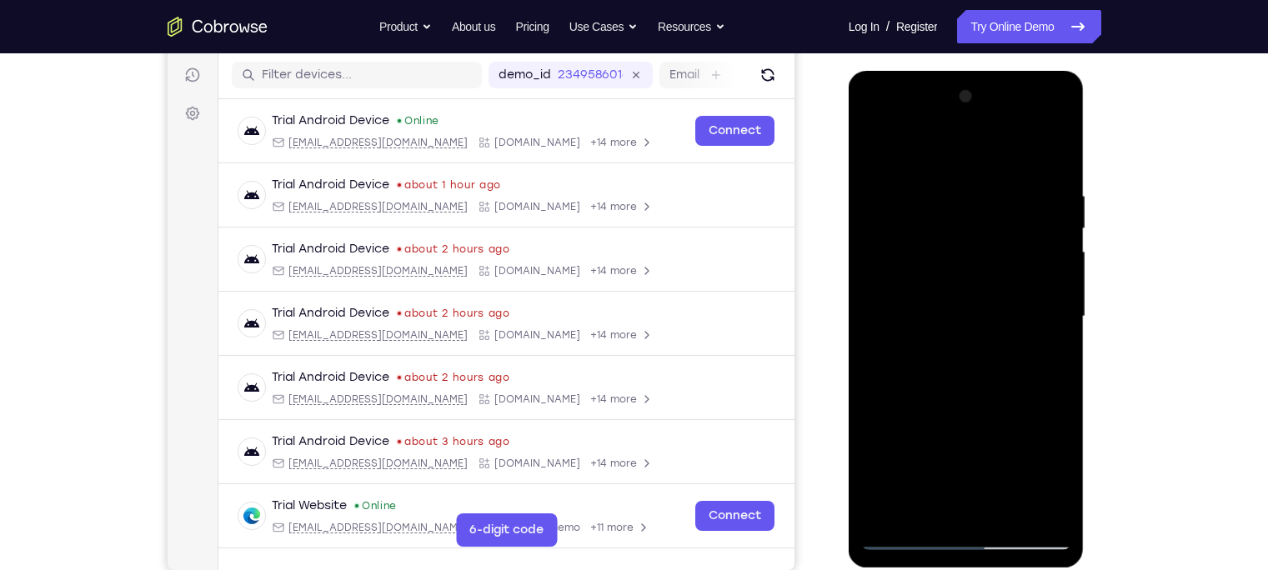
click at [1056, 226] on div at bounding box center [966, 316] width 210 height 467
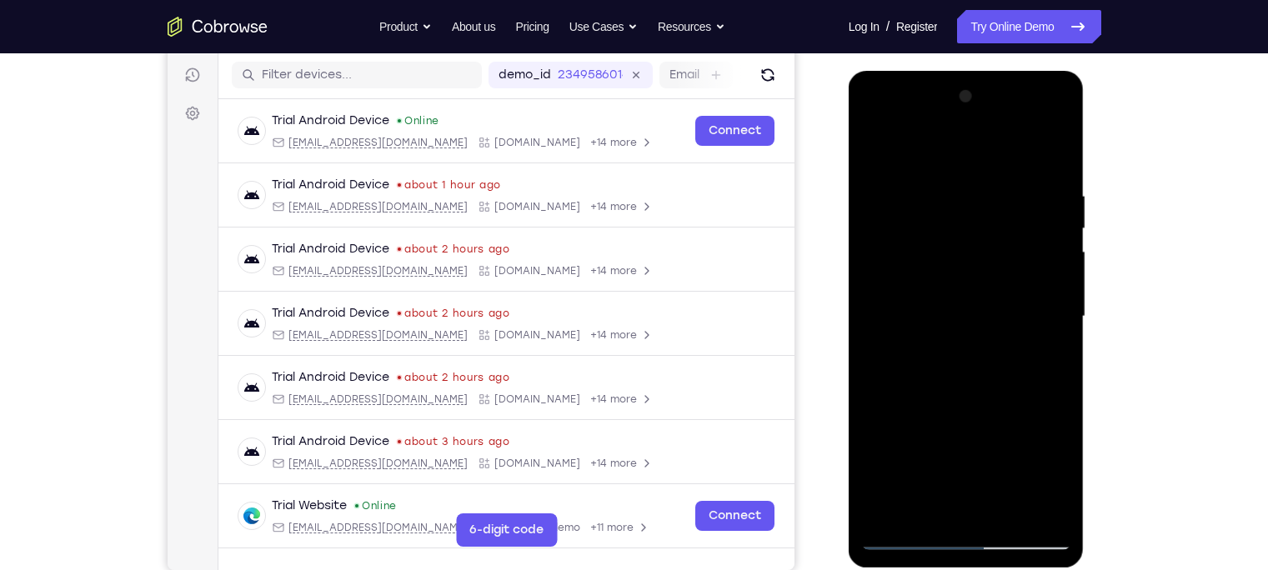
click at [1056, 226] on div at bounding box center [966, 316] width 210 height 467
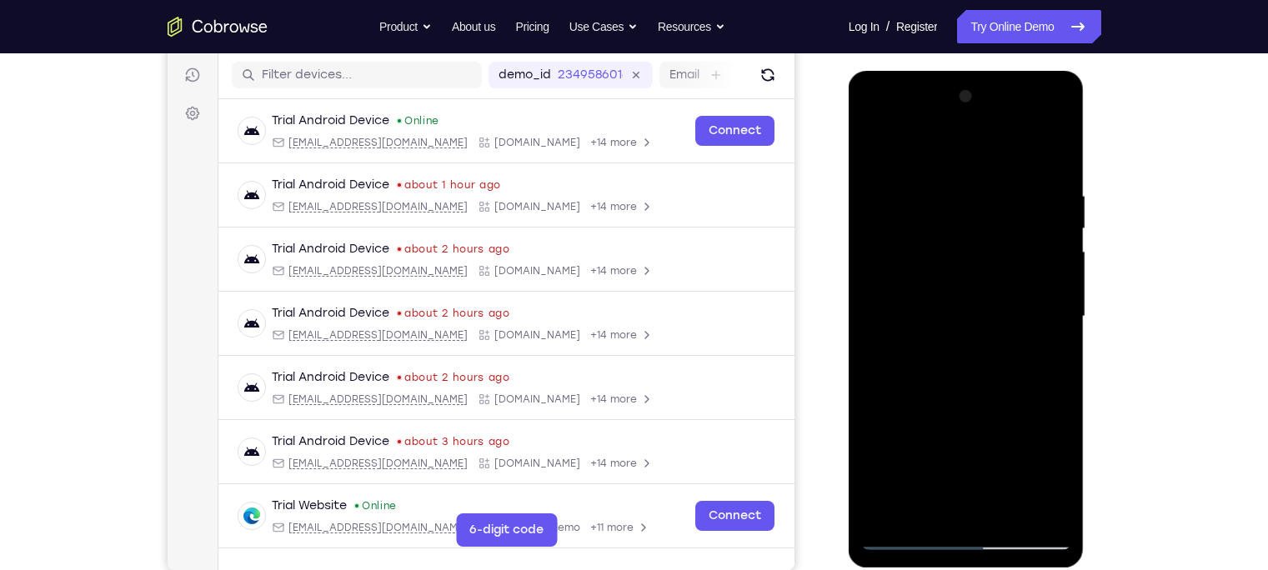
click at [1056, 226] on div at bounding box center [966, 316] width 210 height 467
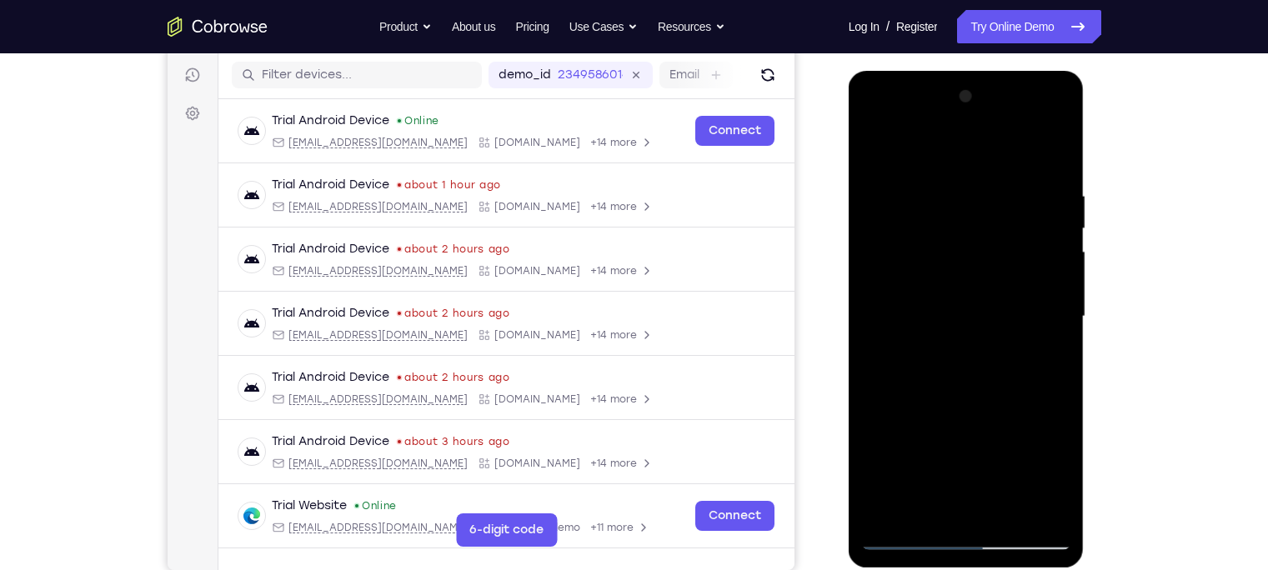
click at [1056, 226] on div at bounding box center [966, 316] width 210 height 467
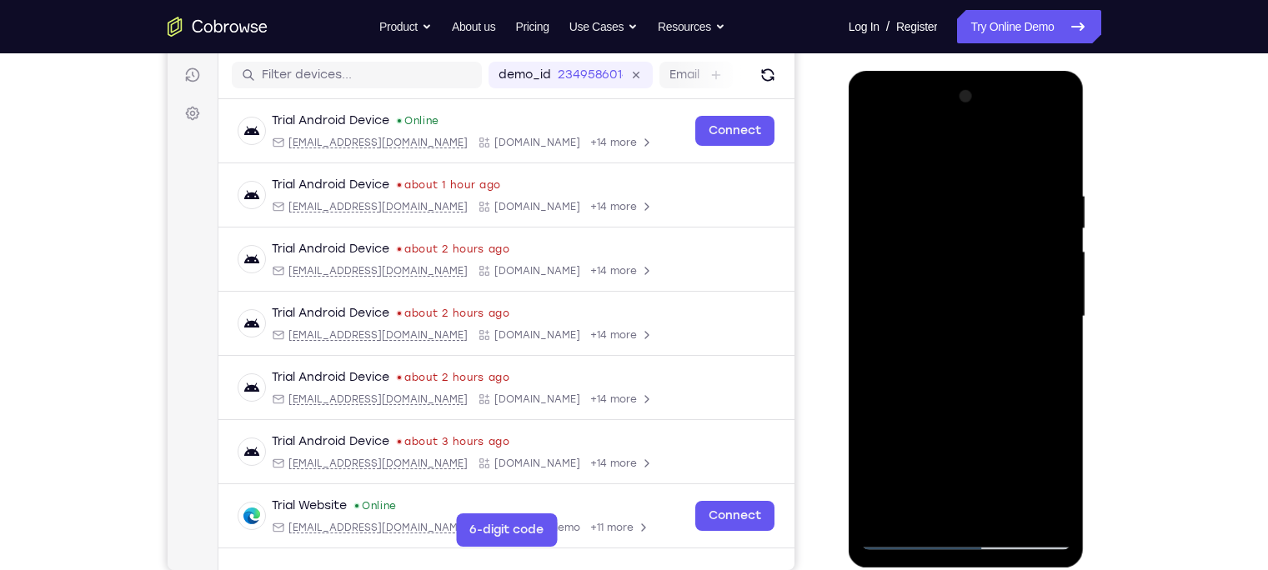
click at [1056, 226] on div at bounding box center [966, 316] width 210 height 467
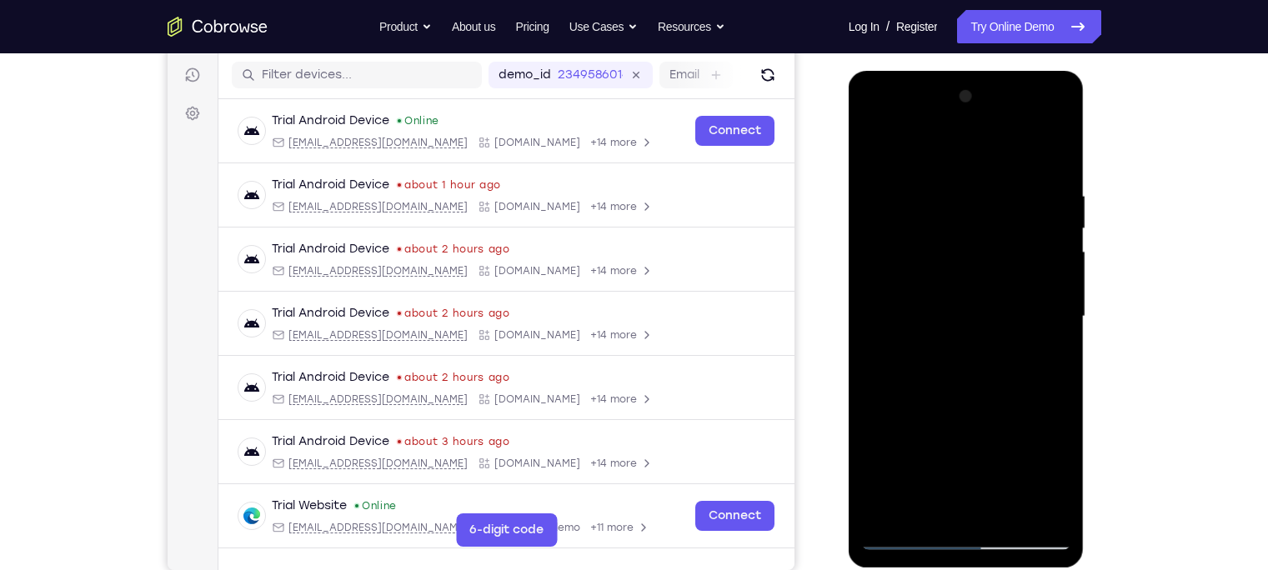
click at [1056, 226] on div at bounding box center [966, 316] width 210 height 467
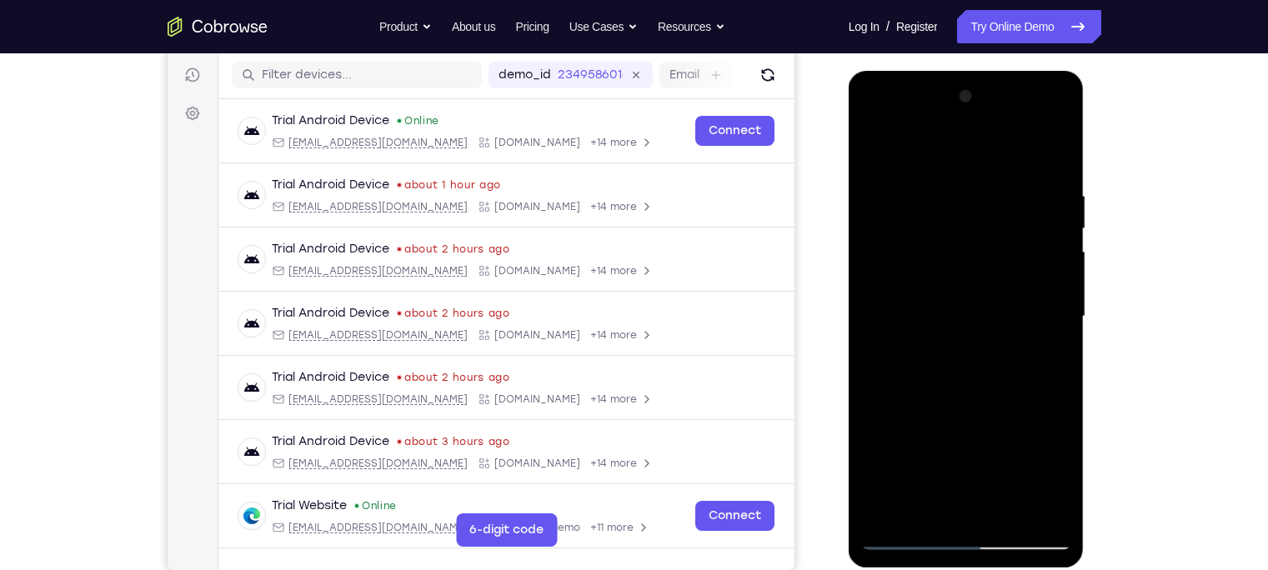
click at [1056, 226] on div at bounding box center [966, 316] width 210 height 467
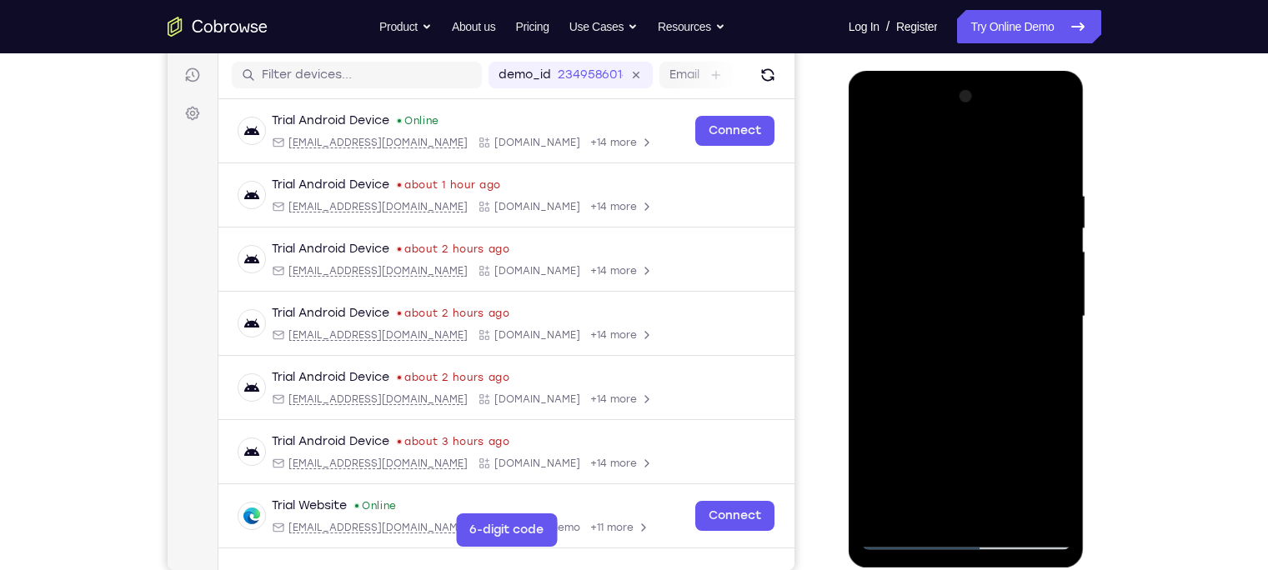
click at [1056, 226] on div at bounding box center [966, 316] width 210 height 467
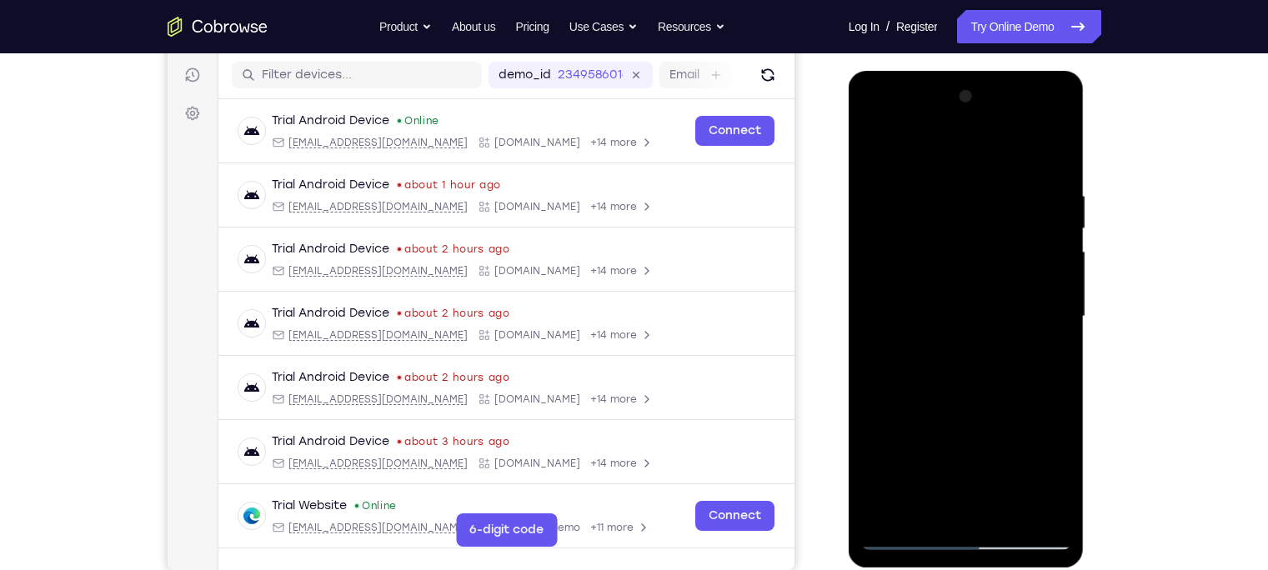
click at [1056, 226] on div at bounding box center [966, 316] width 210 height 467
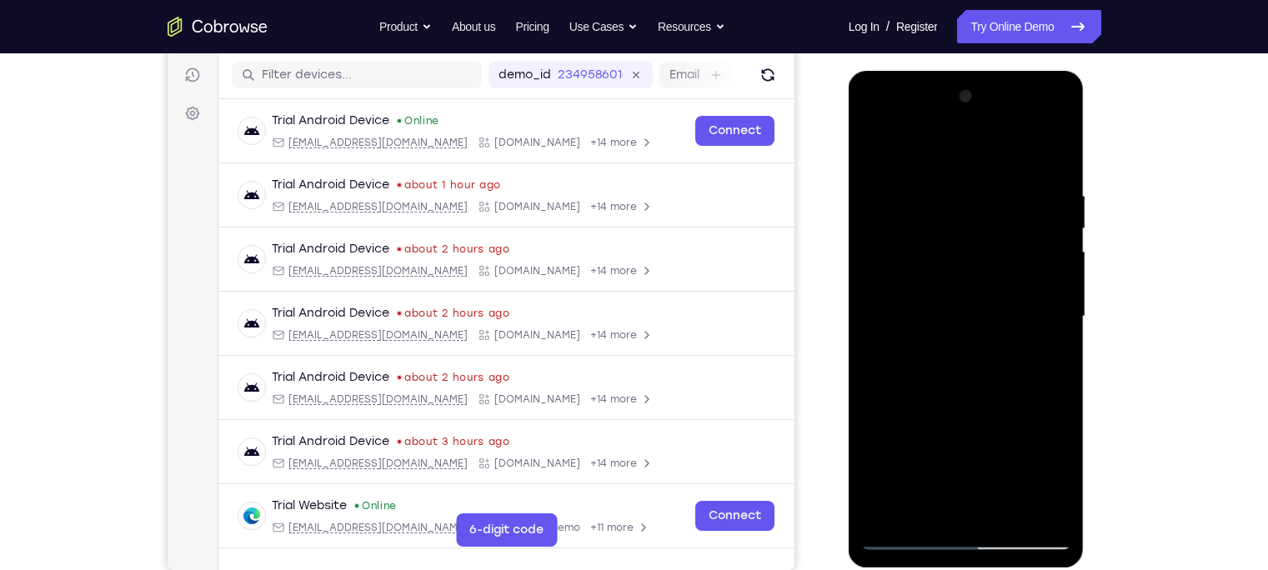
click at [1056, 226] on div at bounding box center [966, 316] width 210 height 467
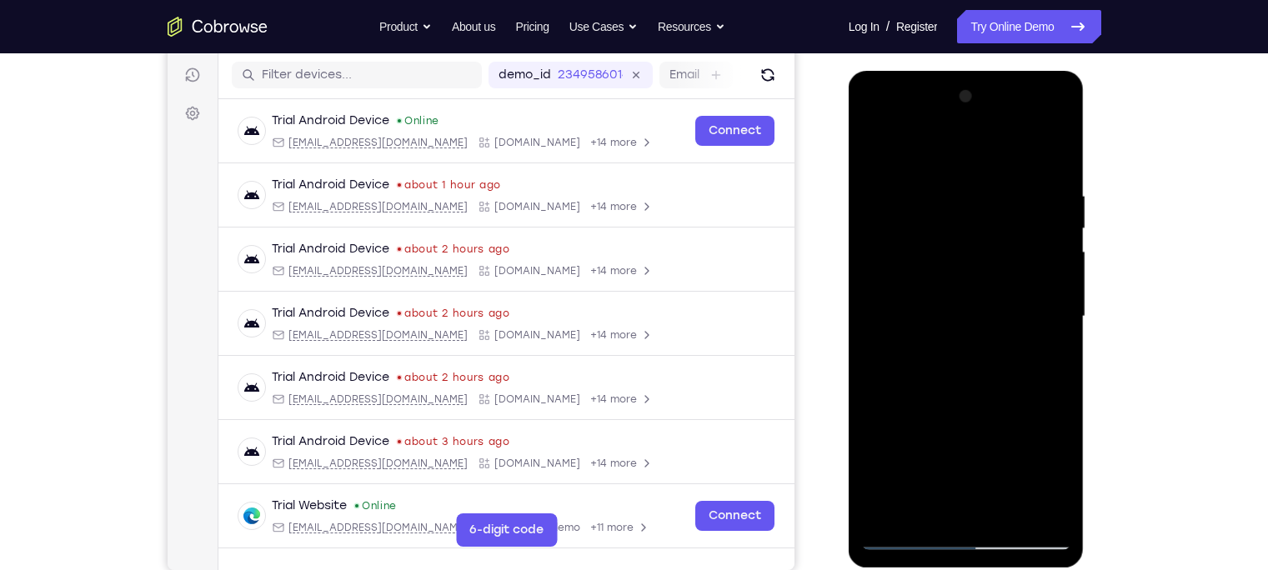
click at [1056, 226] on div at bounding box center [966, 316] width 210 height 467
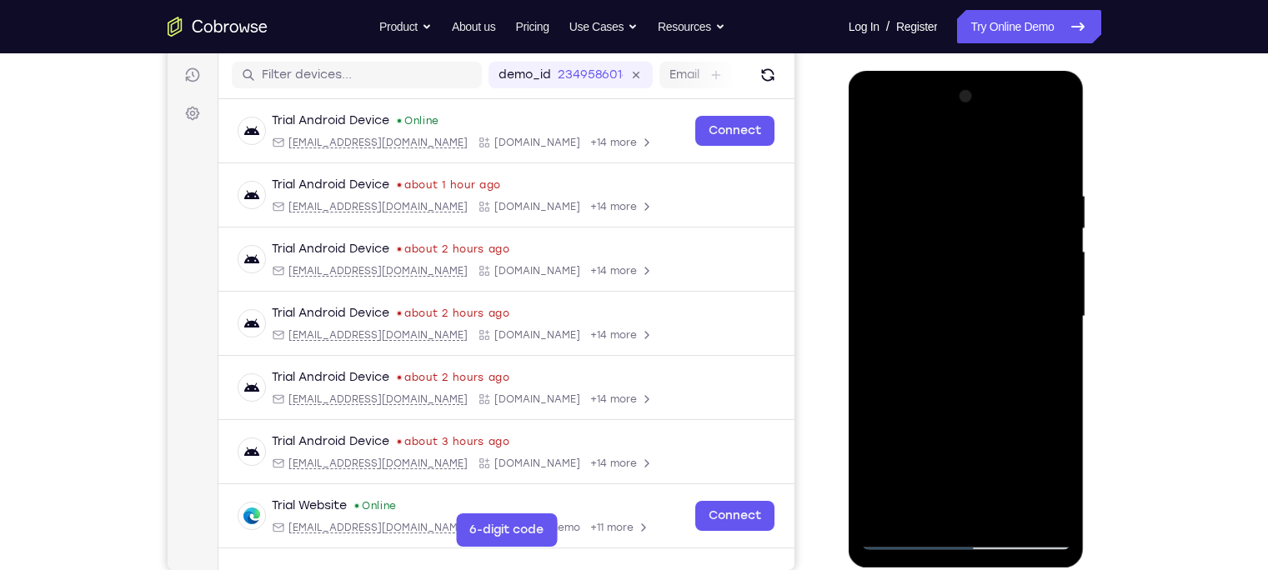
click at [1056, 226] on div at bounding box center [966, 316] width 210 height 467
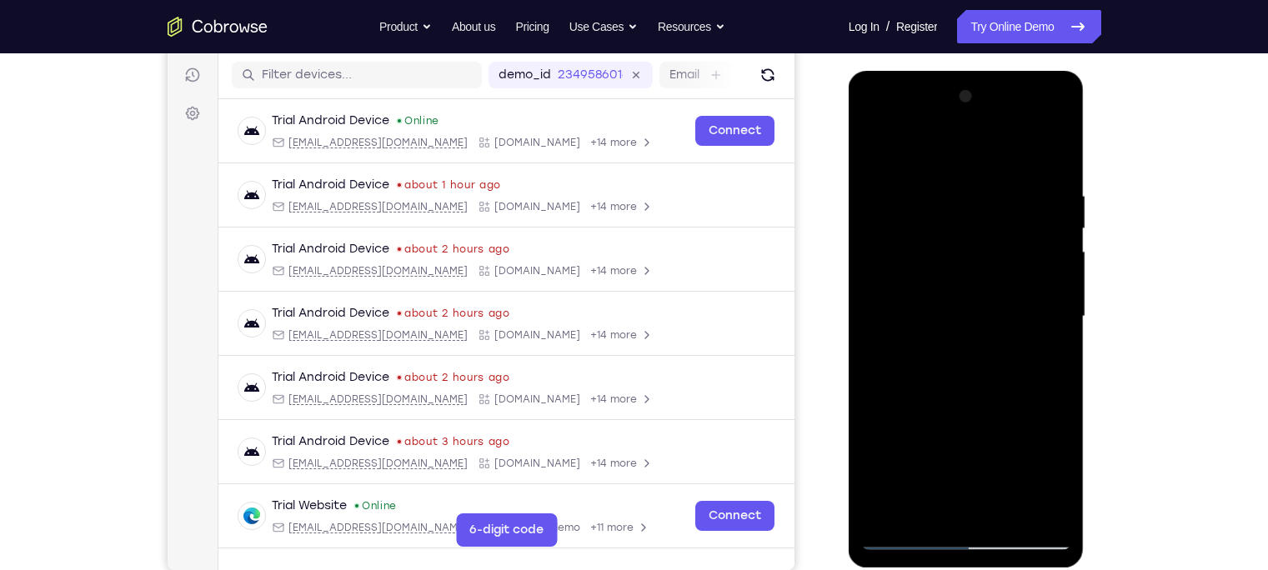
click at [1056, 226] on div at bounding box center [966, 316] width 210 height 467
click at [1044, 242] on div at bounding box center [966, 316] width 210 height 467
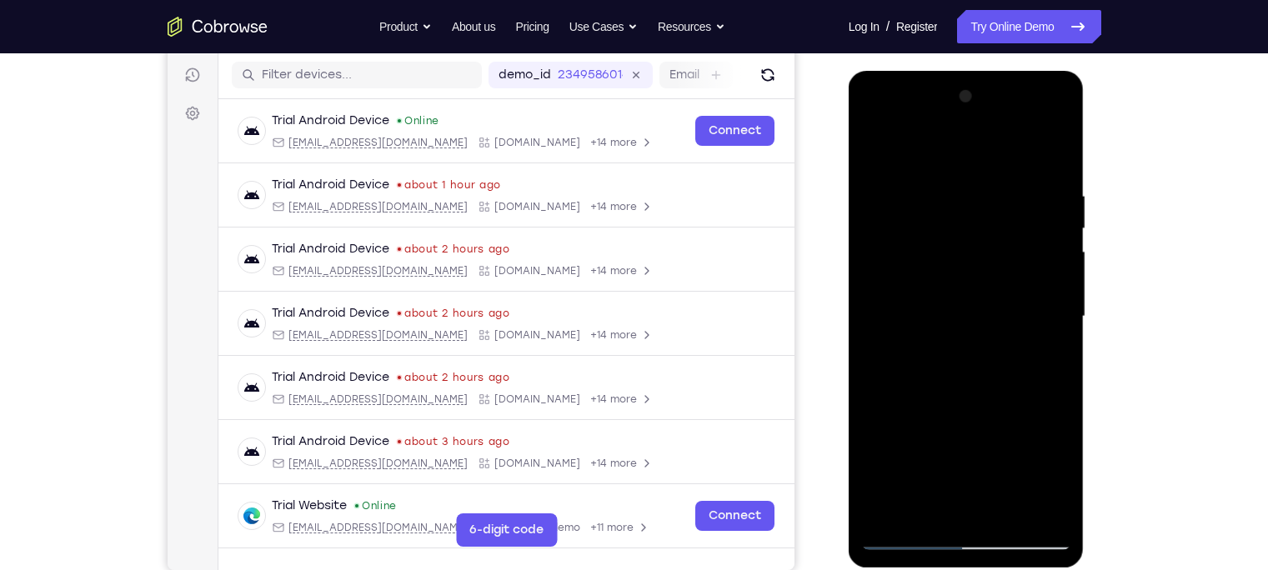
click at [1044, 242] on div at bounding box center [966, 316] width 210 height 467
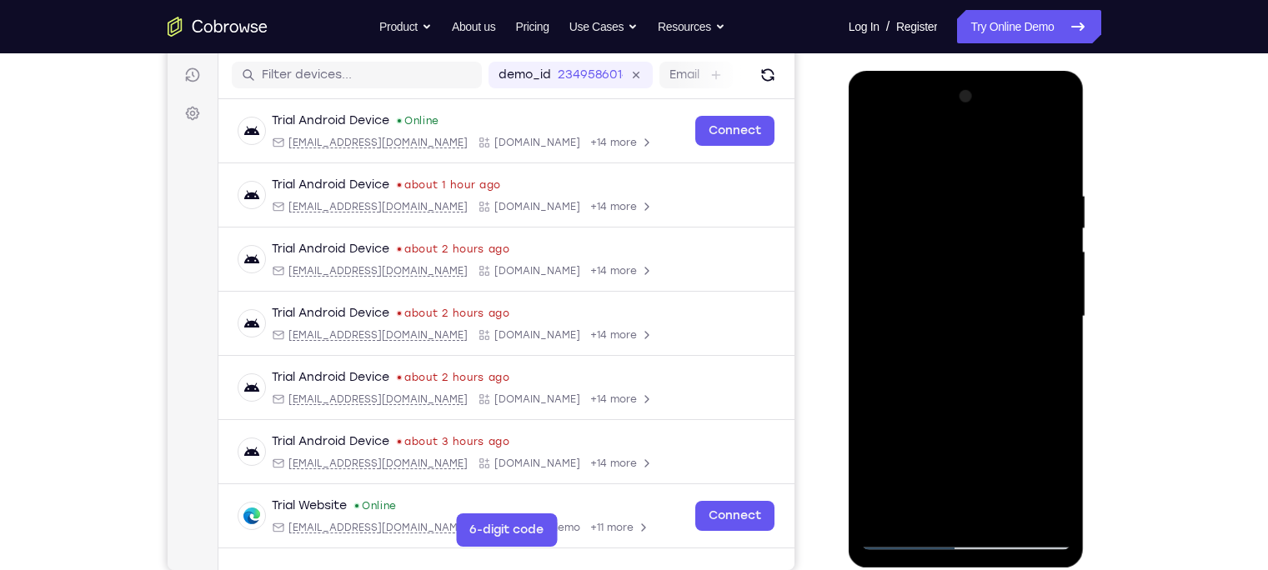
click at [880, 224] on div at bounding box center [966, 316] width 210 height 467
click at [1042, 250] on div at bounding box center [966, 316] width 210 height 467
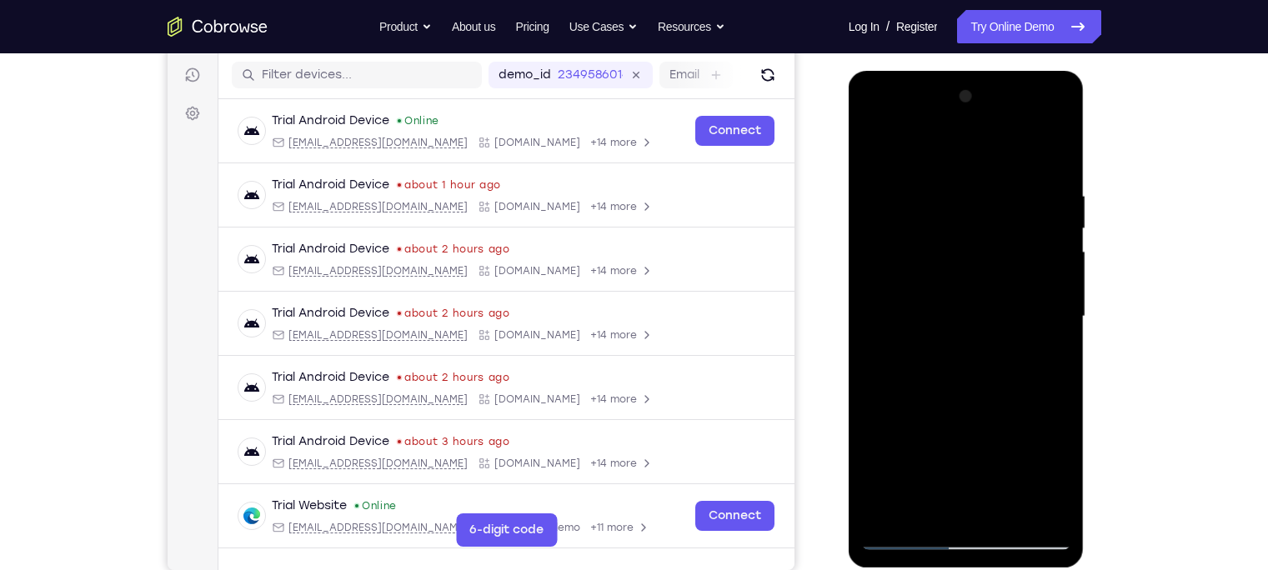
click at [1042, 250] on div at bounding box center [966, 316] width 210 height 467
click at [1056, 252] on div at bounding box center [966, 316] width 210 height 467
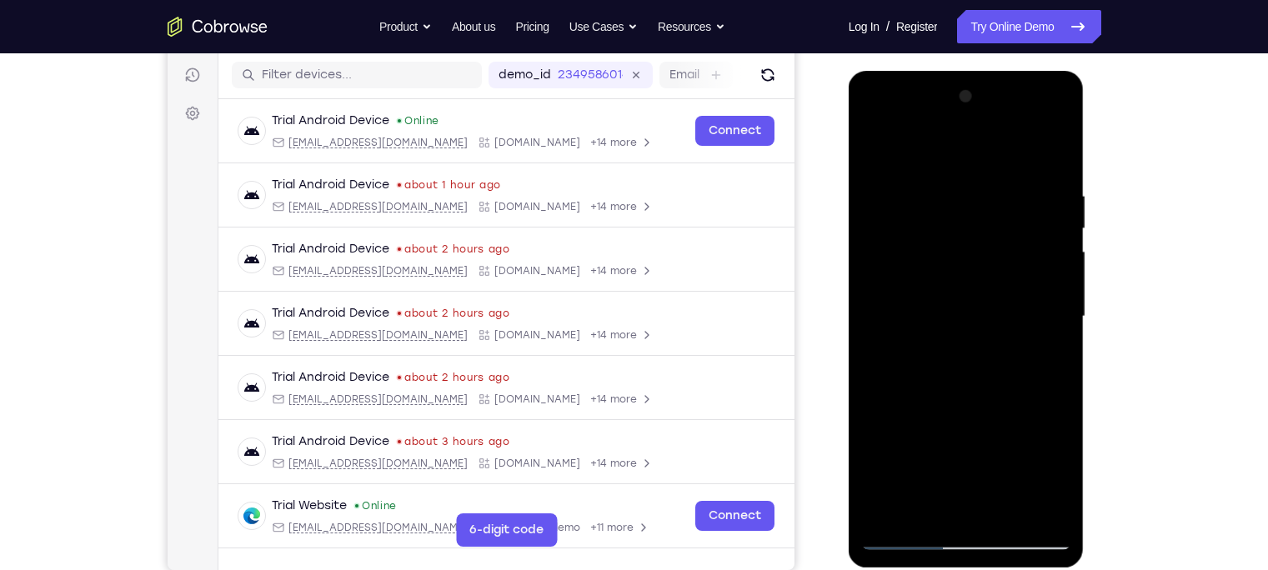
click at [1059, 221] on div at bounding box center [966, 316] width 210 height 467
click at [1040, 275] on div at bounding box center [966, 316] width 210 height 467
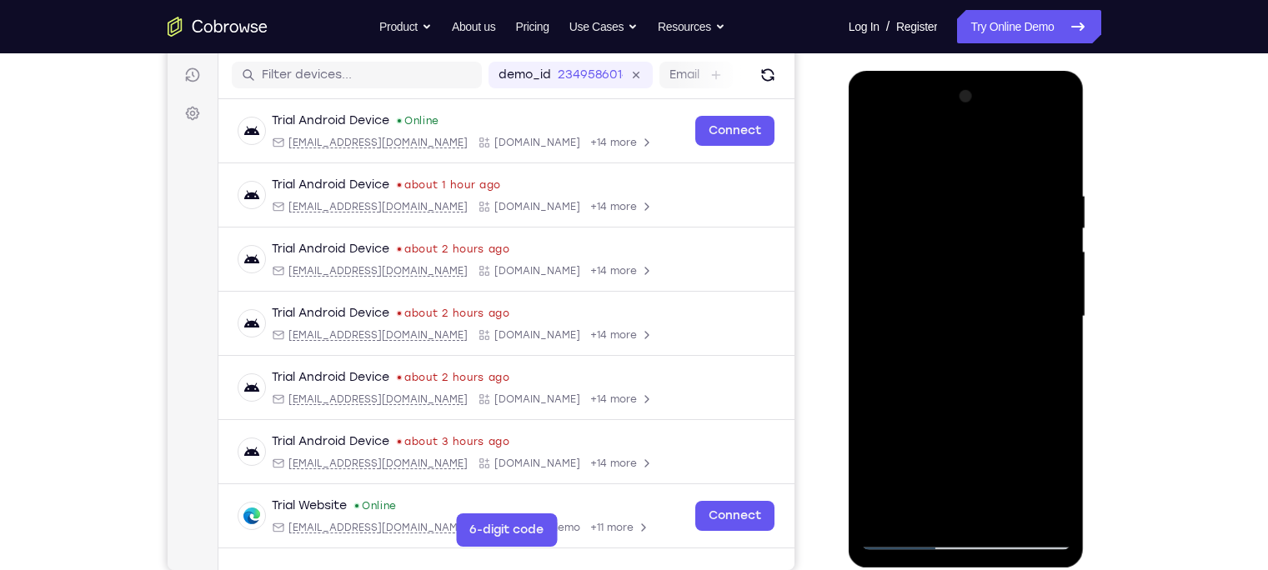
click at [1040, 275] on div at bounding box center [966, 316] width 210 height 467
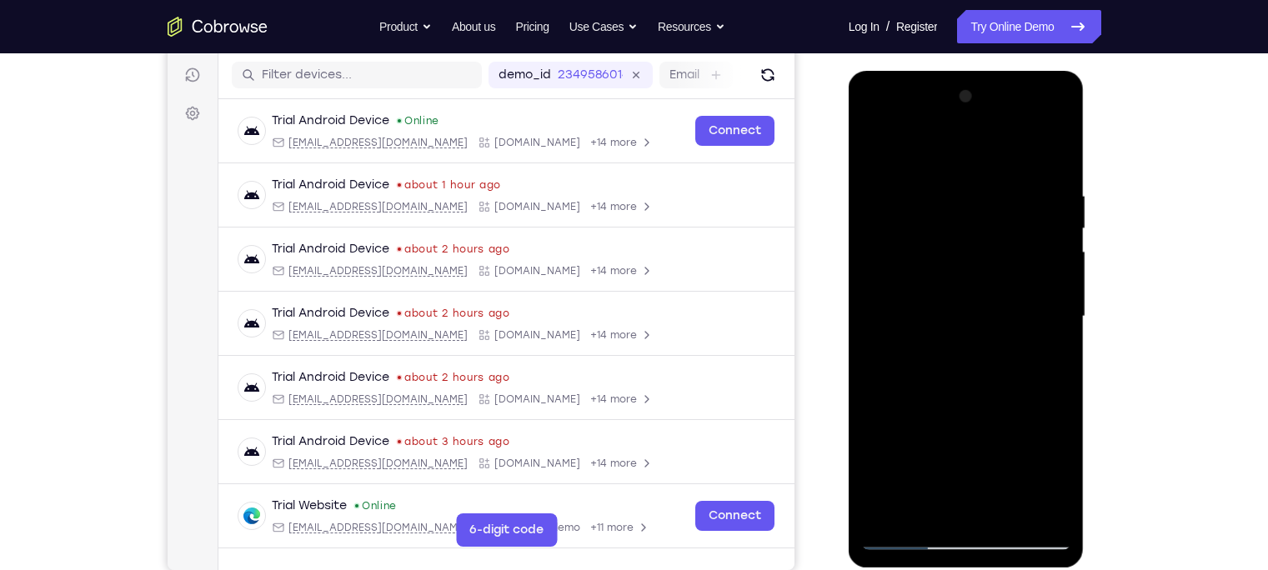
click at [1040, 275] on div at bounding box center [966, 316] width 210 height 467
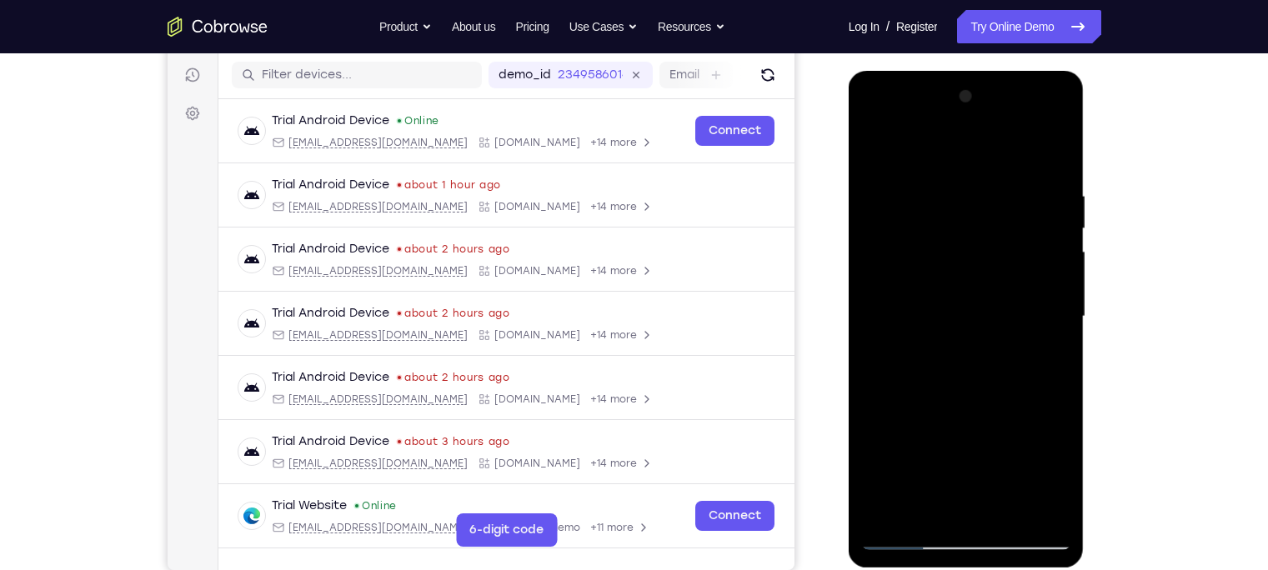
click at [1040, 275] on div at bounding box center [966, 316] width 210 height 467
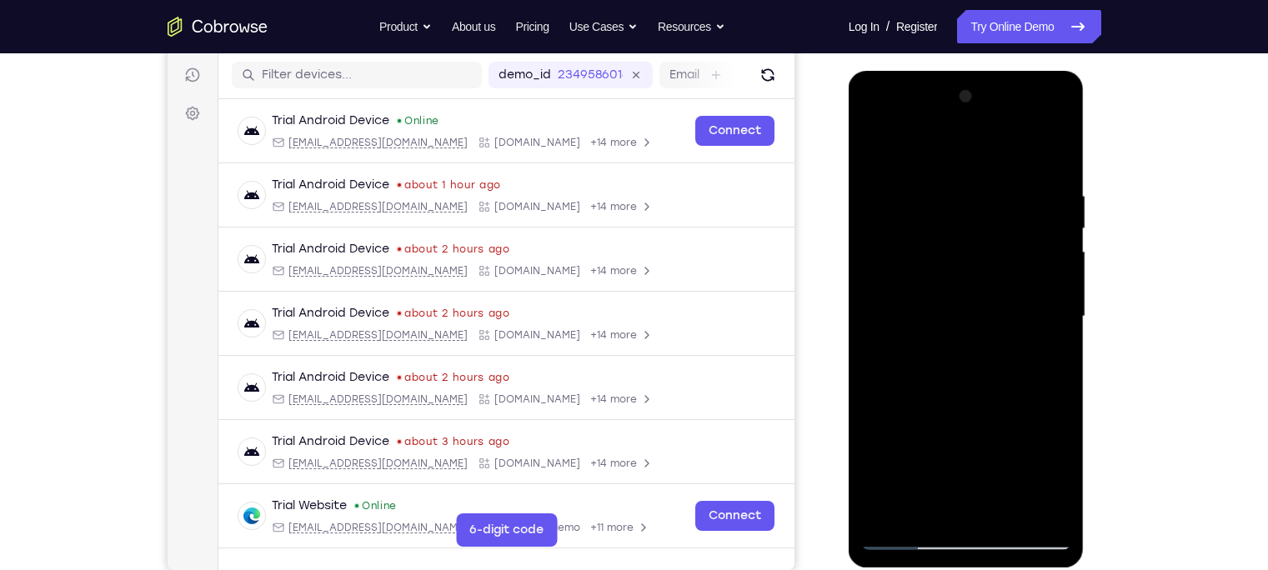
click at [1040, 275] on div at bounding box center [966, 316] width 210 height 467
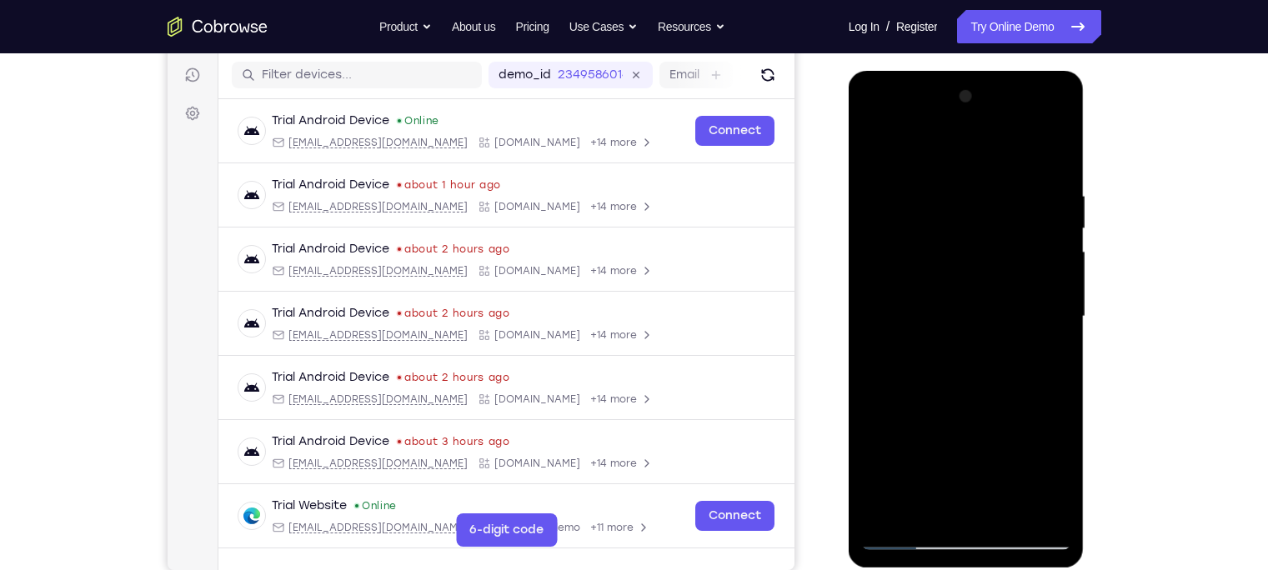
click at [1040, 275] on div at bounding box center [966, 316] width 210 height 467
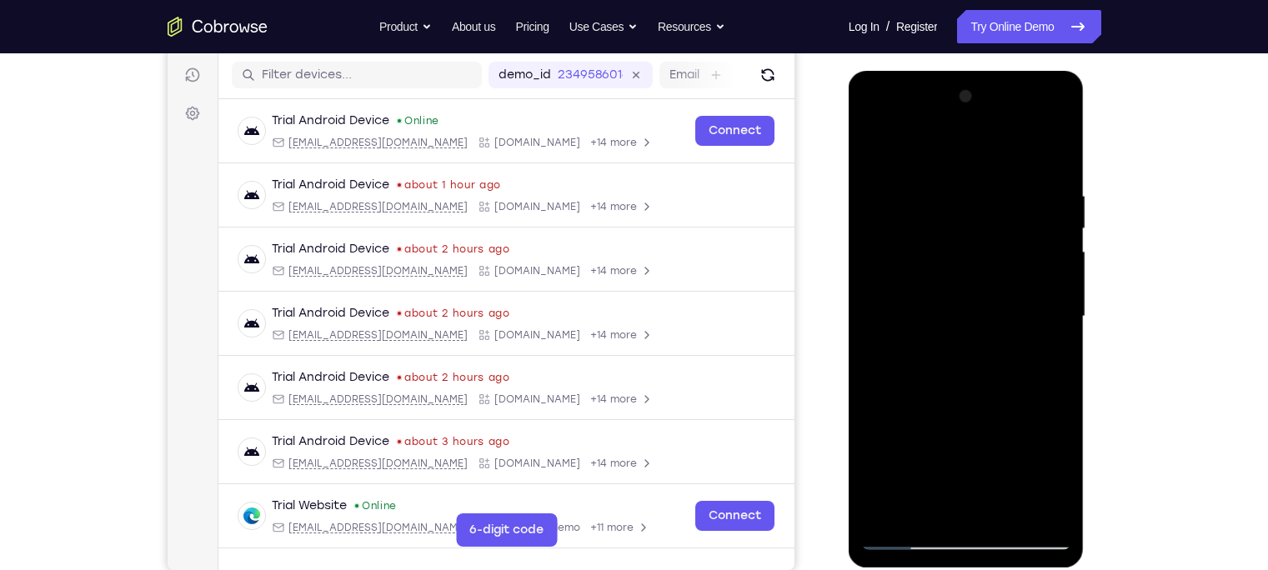
click at [1040, 275] on div at bounding box center [966, 316] width 210 height 467
click at [1013, 514] on div at bounding box center [966, 316] width 210 height 467
click at [911, 539] on div at bounding box center [966, 316] width 210 height 467
click at [888, 509] on div at bounding box center [966, 316] width 210 height 467
drag, startPoint x: 934, startPoint y: 463, endPoint x: 942, endPoint y: 357, distance: 106.2
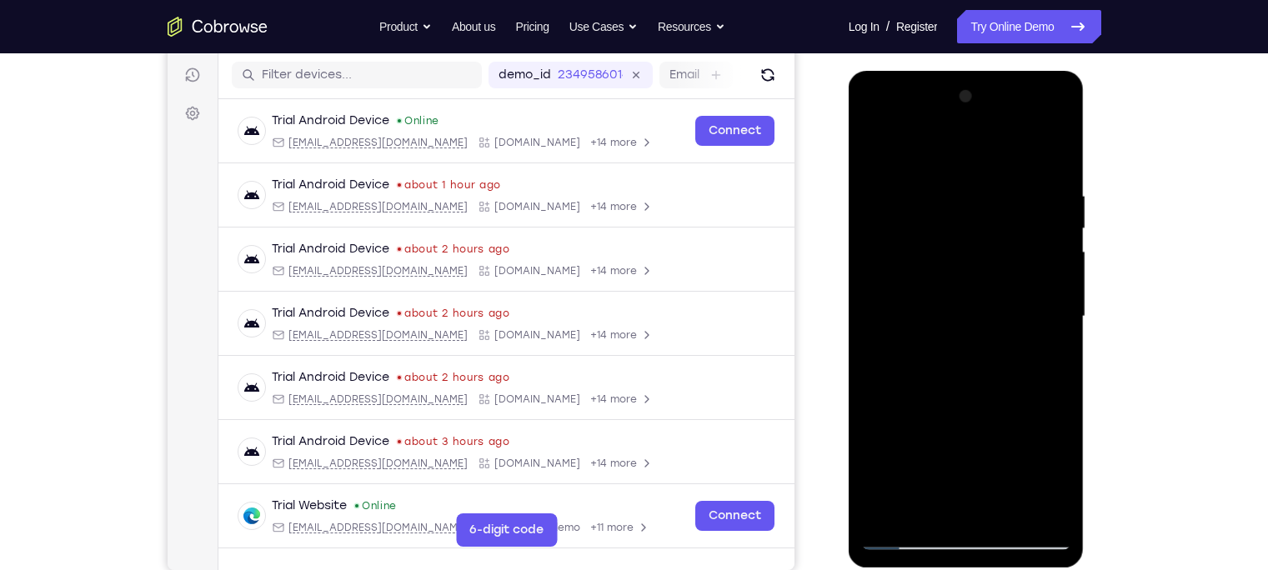
click at [942, 357] on div at bounding box center [966, 316] width 210 height 467
click at [1058, 293] on div at bounding box center [966, 316] width 210 height 467
click at [1057, 289] on div at bounding box center [966, 316] width 210 height 467
drag, startPoint x: 949, startPoint y: 293, endPoint x: 949, endPoint y: 329, distance: 35.8
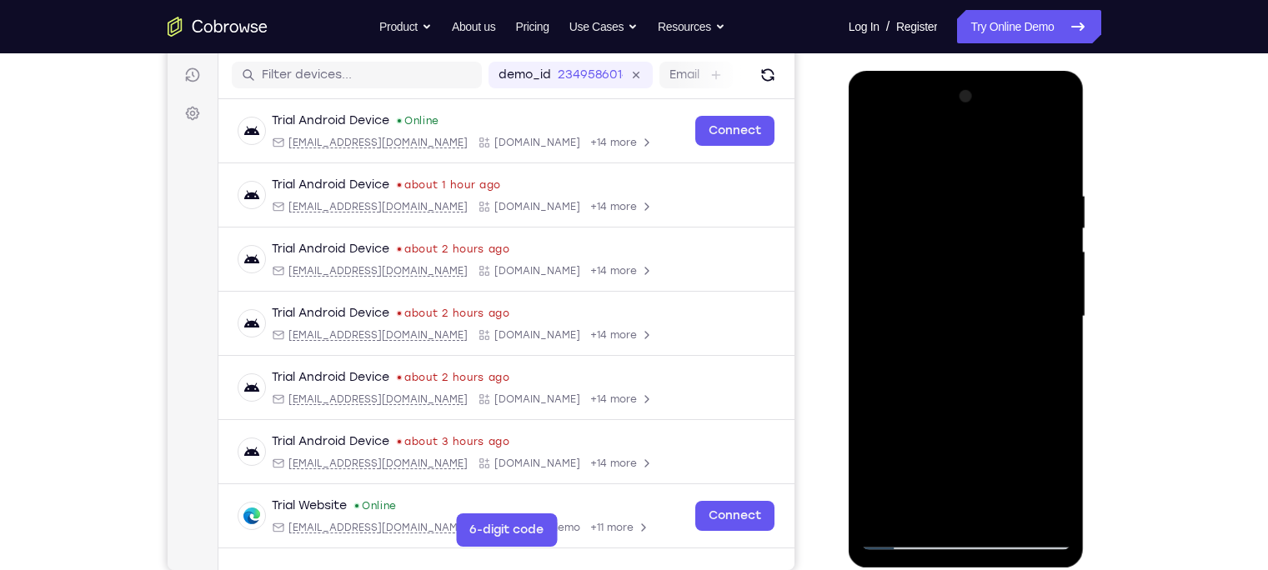
click at [949, 329] on div at bounding box center [966, 316] width 210 height 467
click at [1059, 323] on div at bounding box center [966, 316] width 210 height 467
click at [1058, 323] on div at bounding box center [966, 316] width 210 height 467
drag, startPoint x: 923, startPoint y: 425, endPoint x: 934, endPoint y: 33, distance: 392.0
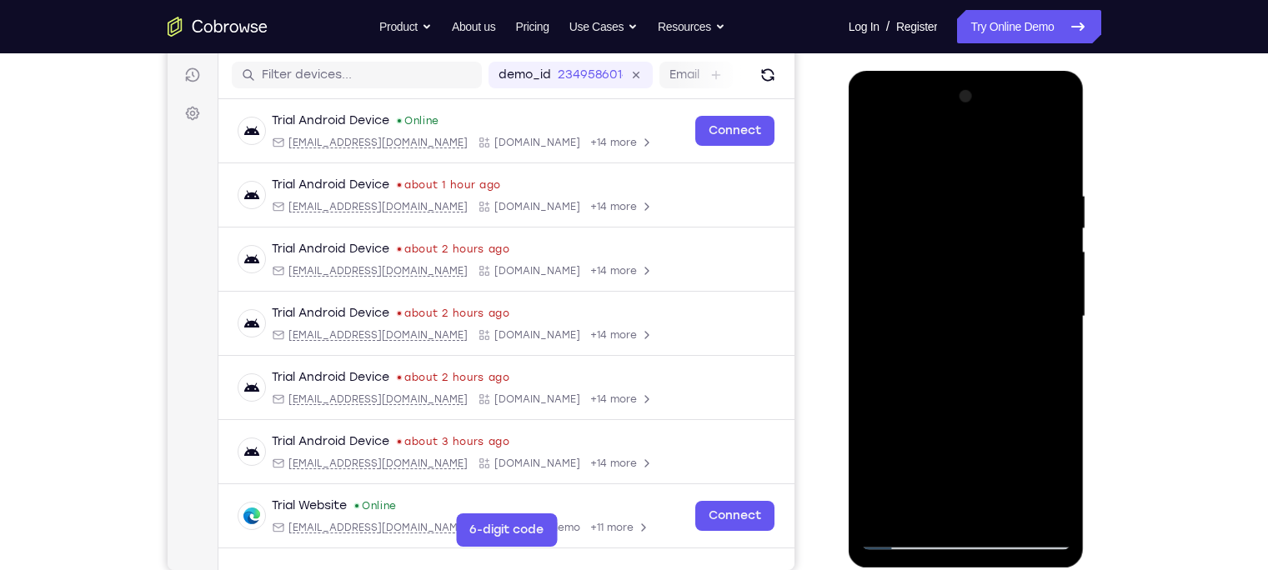
click at [934, 71] on html "Online web based iOS Simulators and Android Emulators. Run iPhone, iPad, Mobile…" at bounding box center [968, 321] width 238 height 500
drag, startPoint x: 930, startPoint y: 401, endPoint x: 935, endPoint y: 223, distance: 178.5
click at [935, 223] on div at bounding box center [966, 316] width 210 height 467
drag, startPoint x: 935, startPoint y: 390, endPoint x: 935, endPoint y: 63, distance: 327.6
click at [935, 71] on html "Online web based iOS Simulators and Android Emulators. Run iPhone, iPad, Mobile…" at bounding box center [968, 321] width 238 height 500
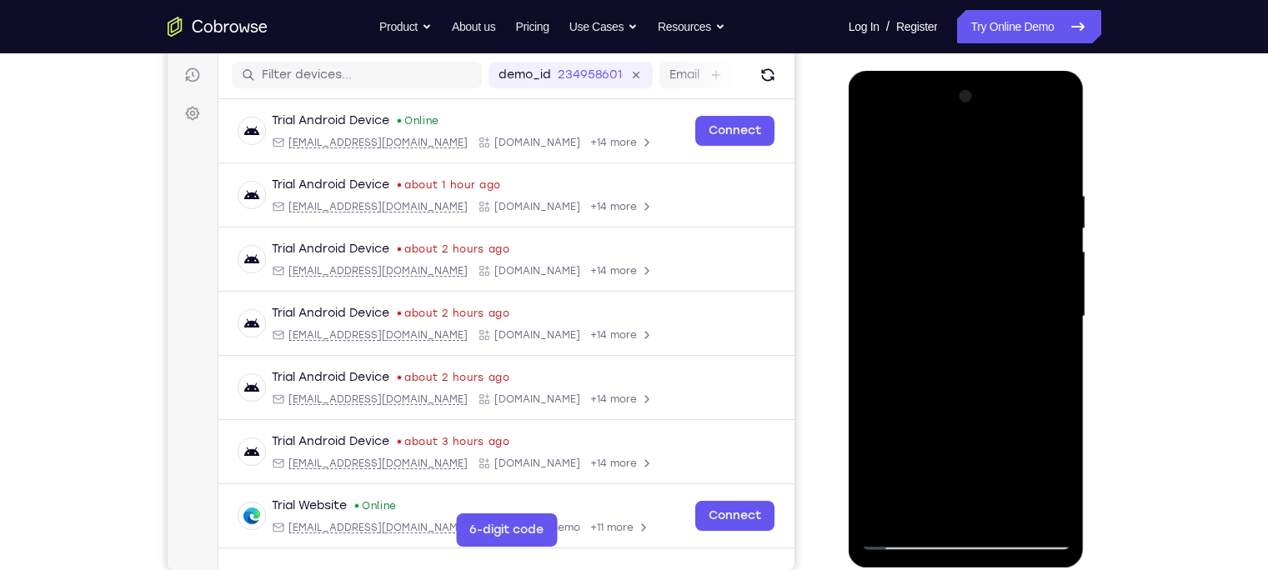
drag, startPoint x: 940, startPoint y: 369, endPoint x: 942, endPoint y: 196, distance: 173.4
click at [942, 196] on div at bounding box center [966, 316] width 210 height 467
drag, startPoint x: 941, startPoint y: 418, endPoint x: 960, endPoint y: 246, distance: 172.8
click at [960, 246] on div at bounding box center [966, 316] width 210 height 467
drag, startPoint x: 942, startPoint y: 406, endPoint x: 960, endPoint y: 186, distance: 220.9
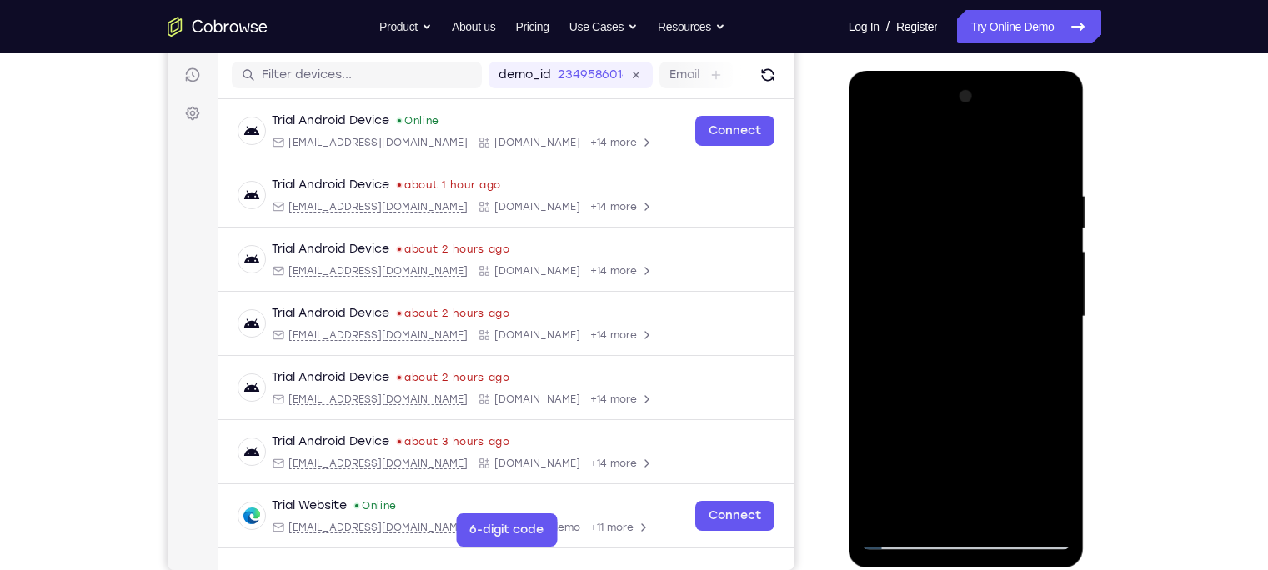
click at [960, 186] on div at bounding box center [966, 316] width 210 height 467
drag, startPoint x: 942, startPoint y: 454, endPoint x: 957, endPoint y: 189, distance: 265.5
click at [957, 189] on div at bounding box center [966, 316] width 210 height 467
drag, startPoint x: 965, startPoint y: 398, endPoint x: 955, endPoint y: 94, distance: 303.7
click at [955, 94] on div at bounding box center [966, 316] width 210 height 467
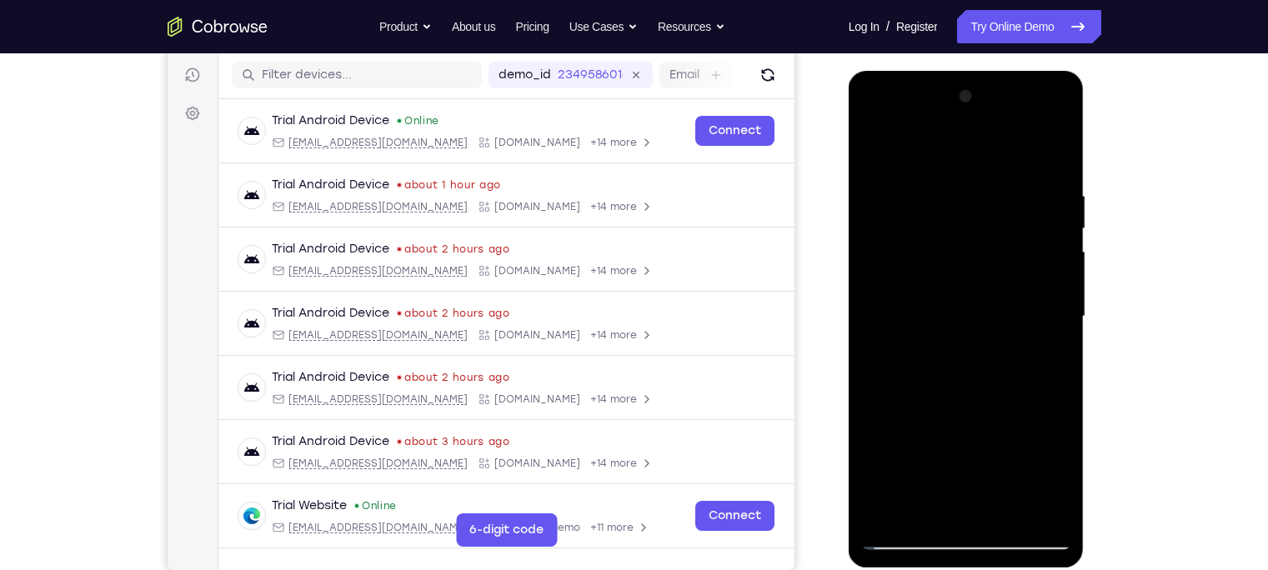
drag, startPoint x: 944, startPoint y: 418, endPoint x: 1008, endPoint y: -62, distance: 483.7
click at [1008, 71] on html "Online web based iOS Simulators and Android Emulators. Run iPhone, iPad, Mobile…" at bounding box center [968, 321] width 238 height 500
drag, startPoint x: 955, startPoint y: 422, endPoint x: 1065, endPoint y: -63, distance: 496.7
click at [1065, 71] on html "Online web based iOS Simulators and Android Emulators. Run iPhone, iPad, Mobile…" at bounding box center [968, 321] width 238 height 500
click at [1050, 514] on div at bounding box center [966, 316] width 210 height 467
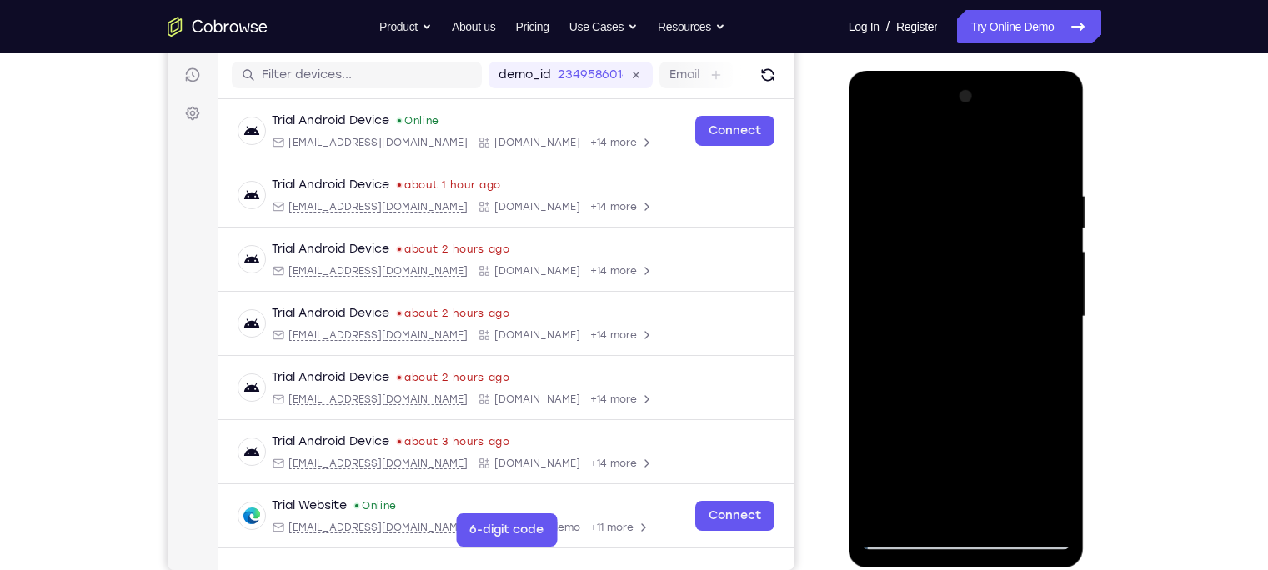
drag, startPoint x: 992, startPoint y: 167, endPoint x: 946, endPoint y: 564, distance: 399.5
click at [946, 564] on div at bounding box center [967, 319] width 236 height 497
click at [990, 413] on div at bounding box center [966, 316] width 210 height 467
drag, startPoint x: 972, startPoint y: 447, endPoint x: 1010, endPoint y: 136, distance: 313.3
click at [1010, 136] on div at bounding box center [966, 316] width 210 height 467
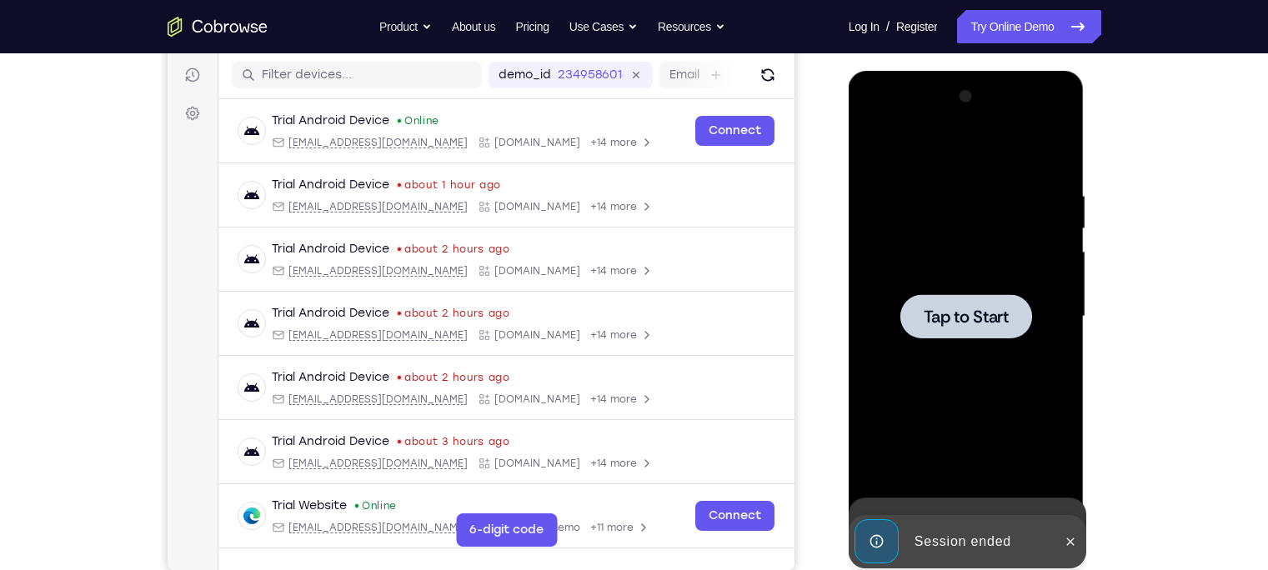
click at [1035, 275] on div at bounding box center [966, 316] width 210 height 467
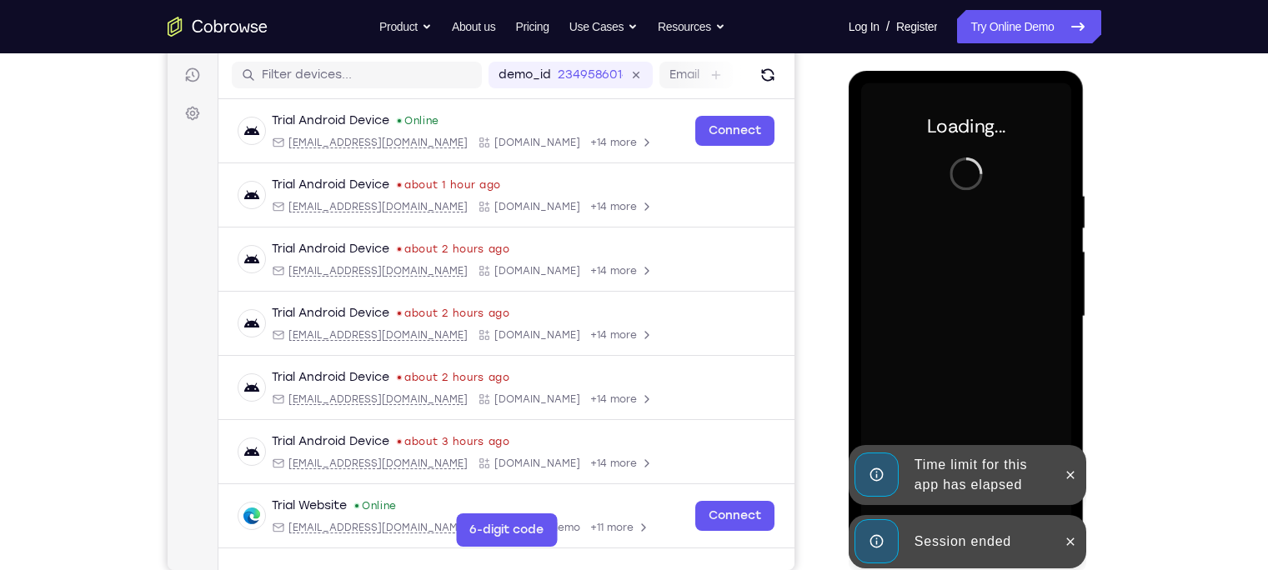
click at [920, 529] on div "Session ended" at bounding box center [981, 541] width 146 height 33
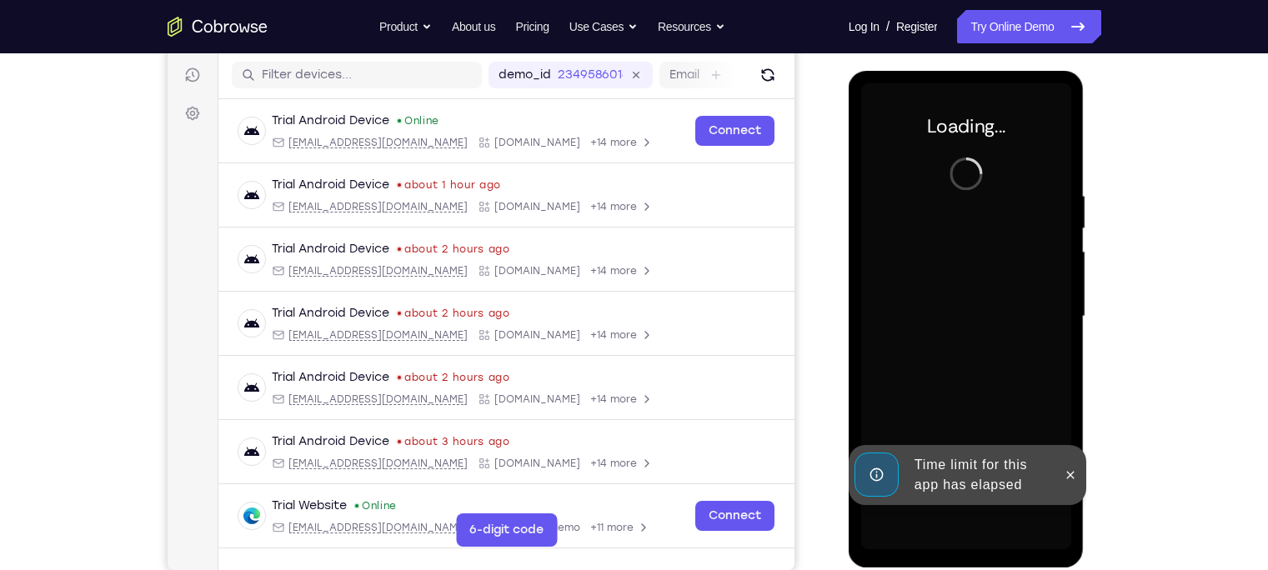
click at [934, 488] on div "Time limit for this app has elapsed" at bounding box center [981, 475] width 146 height 53
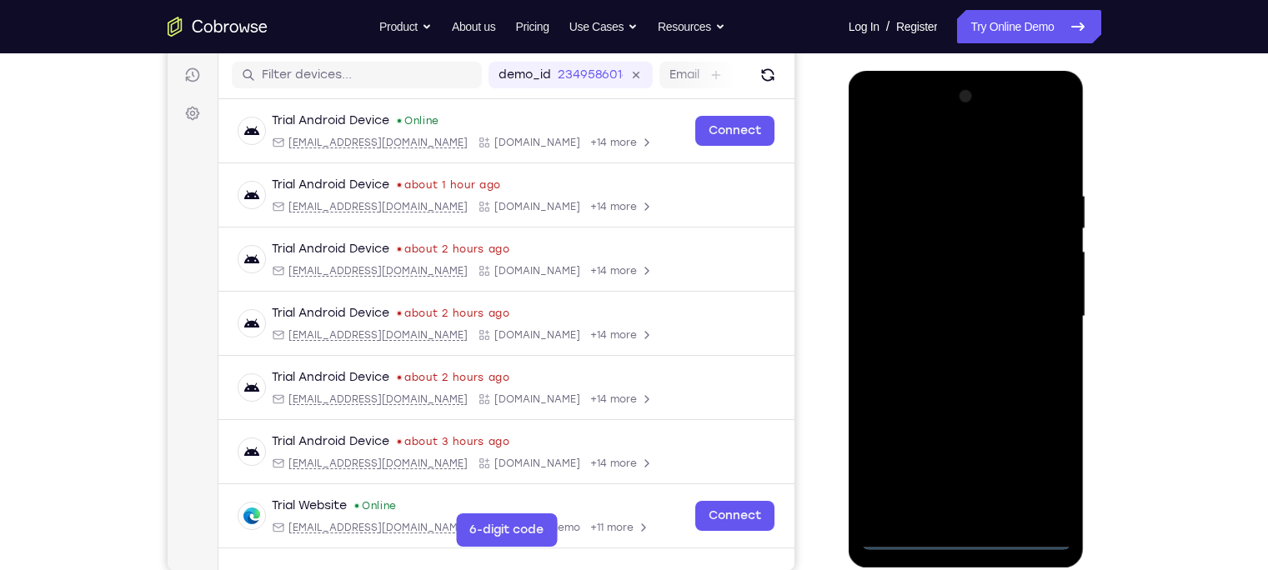
click at [967, 537] on div at bounding box center [966, 316] width 210 height 467
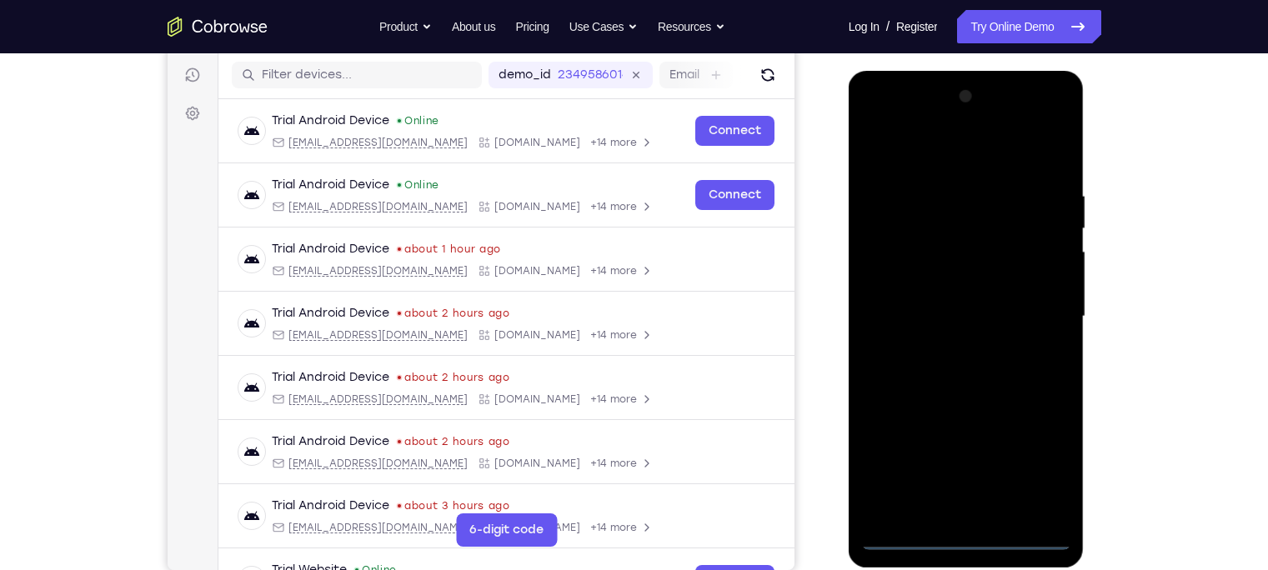
click at [1033, 469] on div at bounding box center [966, 316] width 210 height 467
click at [930, 163] on div at bounding box center [966, 316] width 210 height 467
click at [1040, 315] on div at bounding box center [966, 316] width 210 height 467
click at [942, 343] on div at bounding box center [966, 316] width 210 height 467
click at [926, 301] on div at bounding box center [966, 316] width 210 height 467
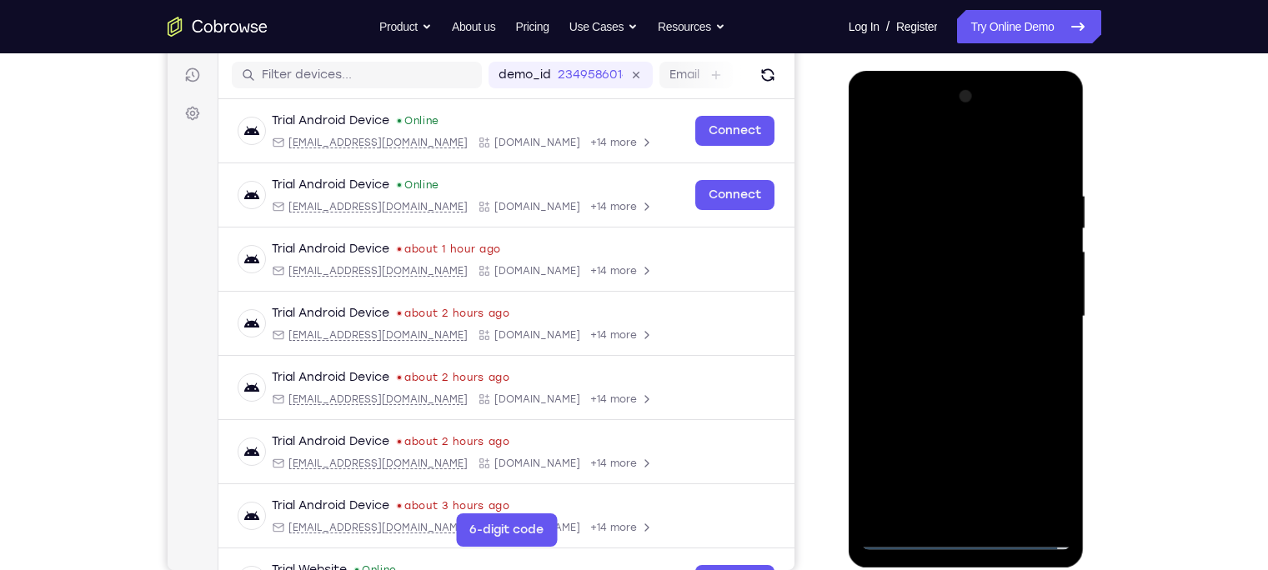
click at [922, 293] on div at bounding box center [966, 316] width 210 height 467
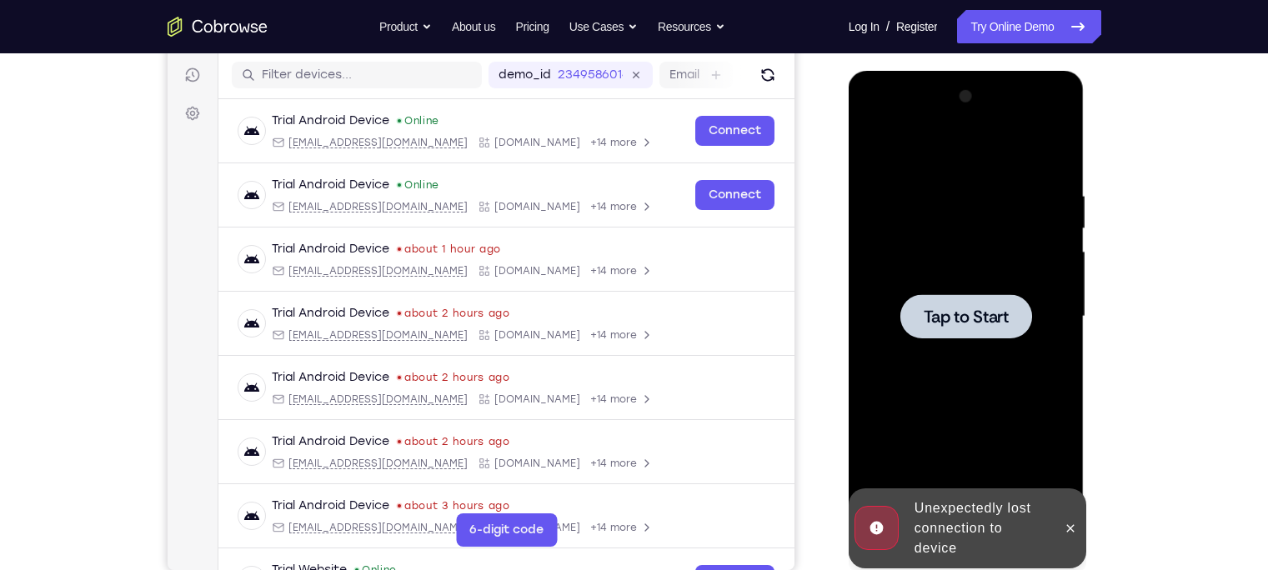
click at [929, 298] on div at bounding box center [966, 316] width 132 height 44
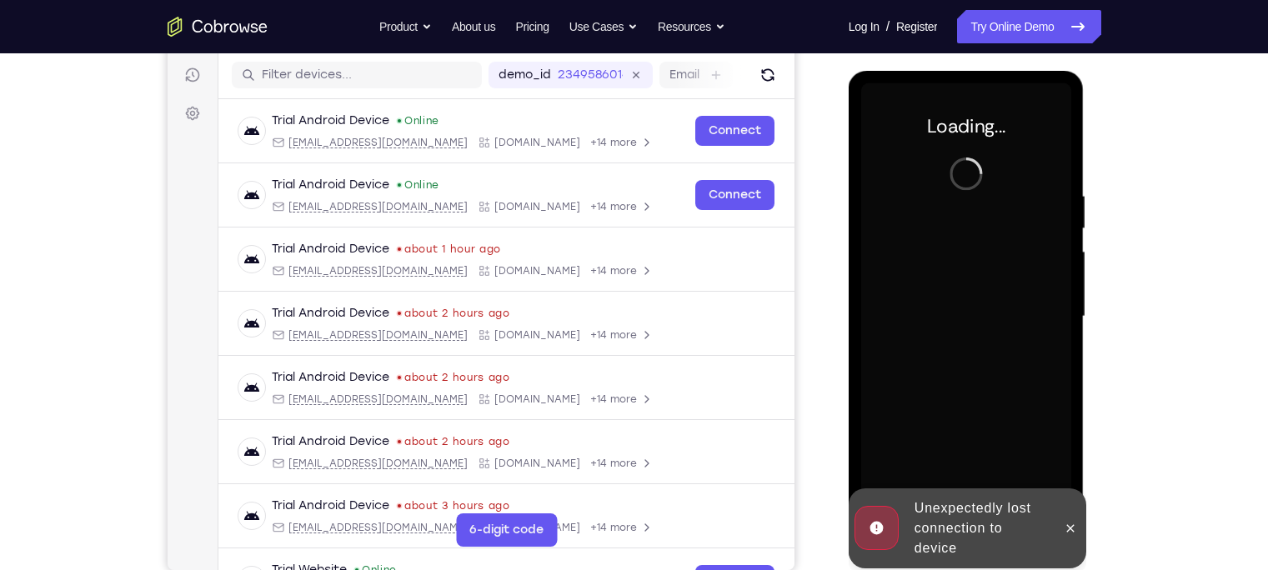
click at [931, 503] on div "Unexpectedly lost connection to device" at bounding box center [981, 528] width 146 height 73
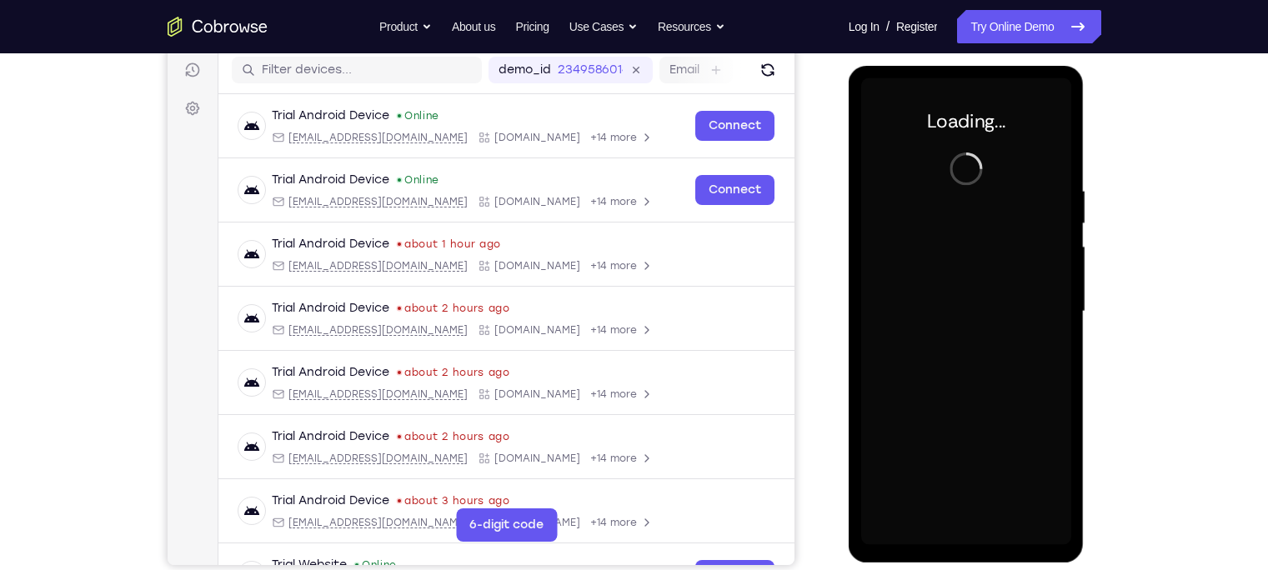
scroll to position [212, 0]
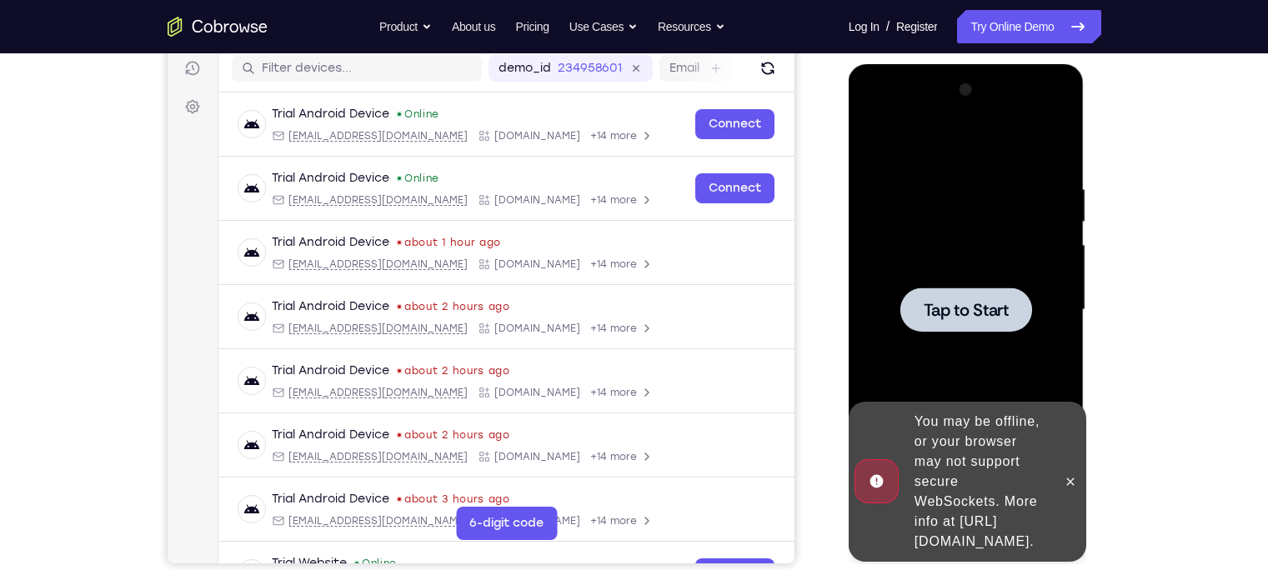
click at [1066, 486] on div at bounding box center [1070, 482] width 27 height 160
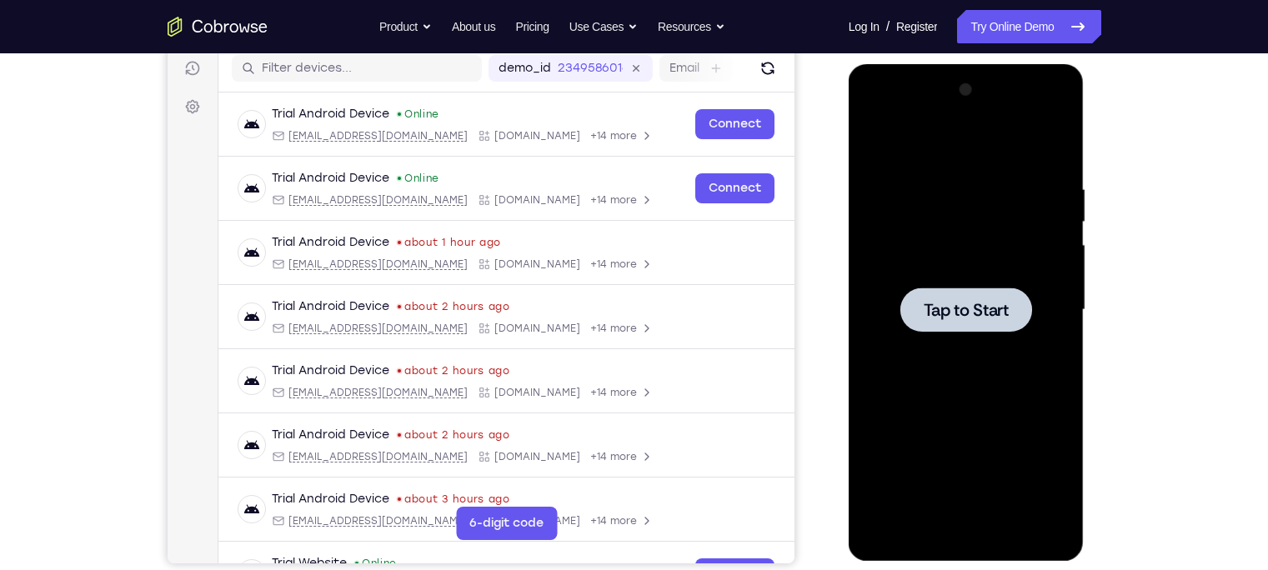
click at [963, 312] on span "Tap to Start" at bounding box center [966, 310] width 85 height 17
click at [1042, 287] on div at bounding box center [966, 310] width 210 height 467
click at [955, 281] on div at bounding box center [966, 310] width 210 height 467
click at [941, 304] on span "Tap to Start" at bounding box center [966, 310] width 85 height 17
click at [942, 335] on div at bounding box center [966, 310] width 210 height 467
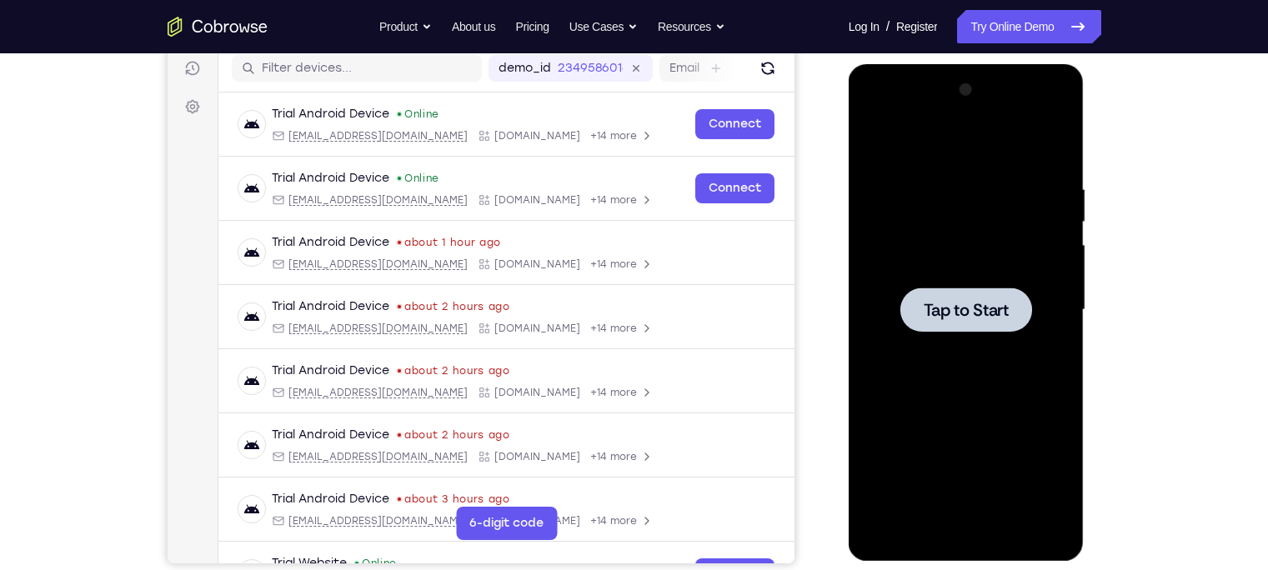
click at [942, 335] on div at bounding box center [966, 310] width 210 height 467
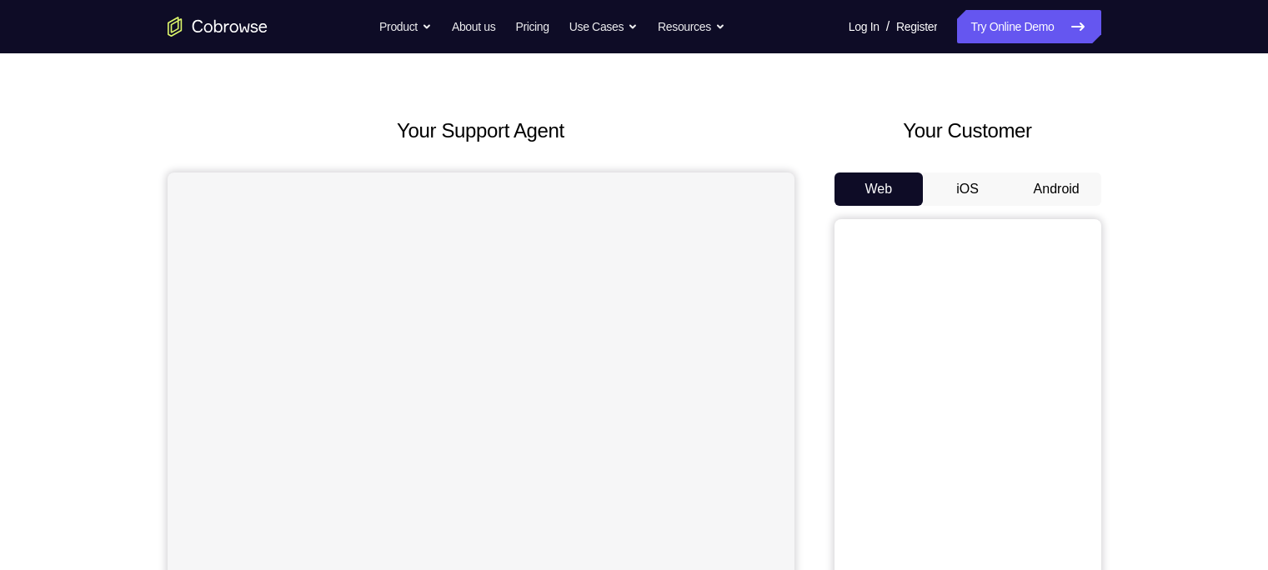
scroll to position [45, 0]
click at [1033, 196] on button "Android" at bounding box center [1056, 188] width 89 height 33
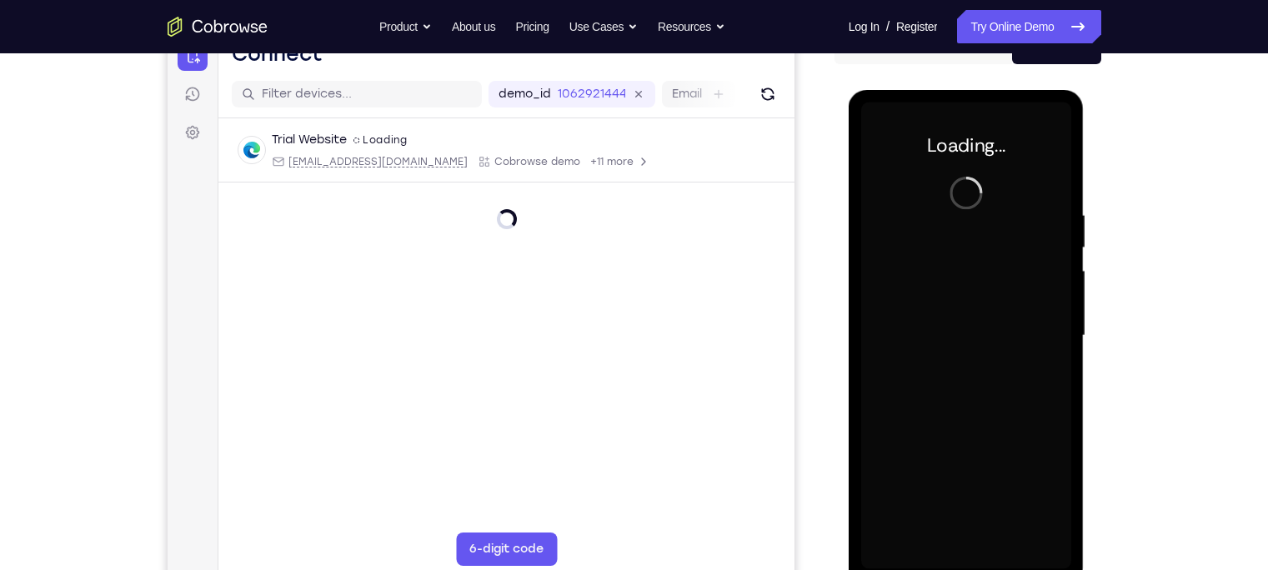
scroll to position [0, 0]
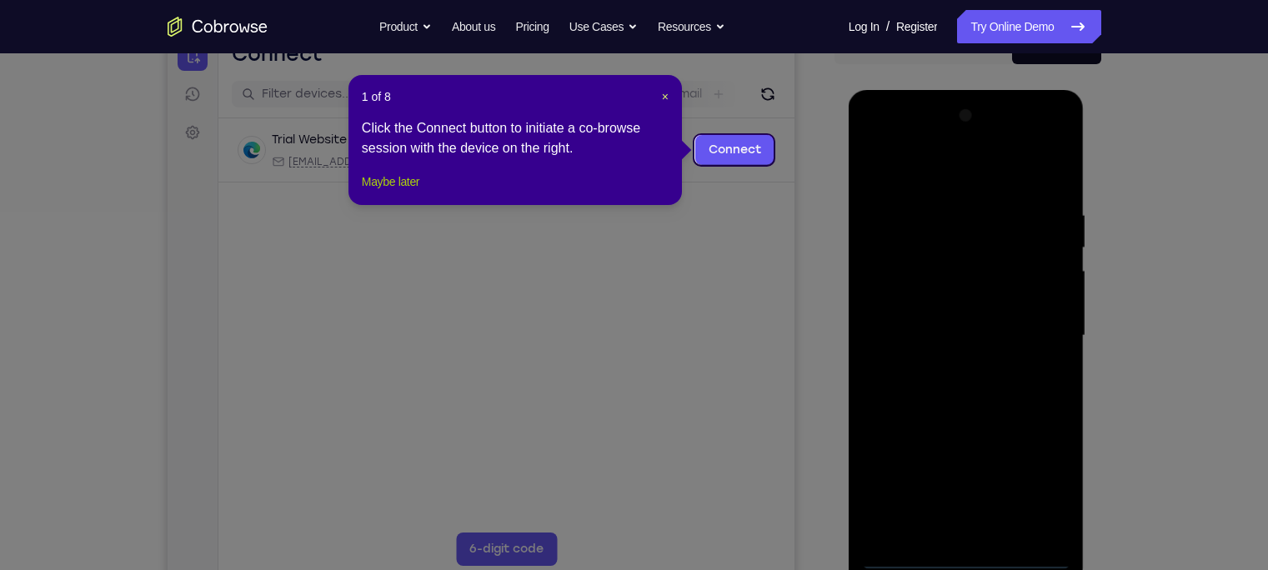
click at [400, 192] on button "Maybe later" at bounding box center [391, 182] width 58 height 20
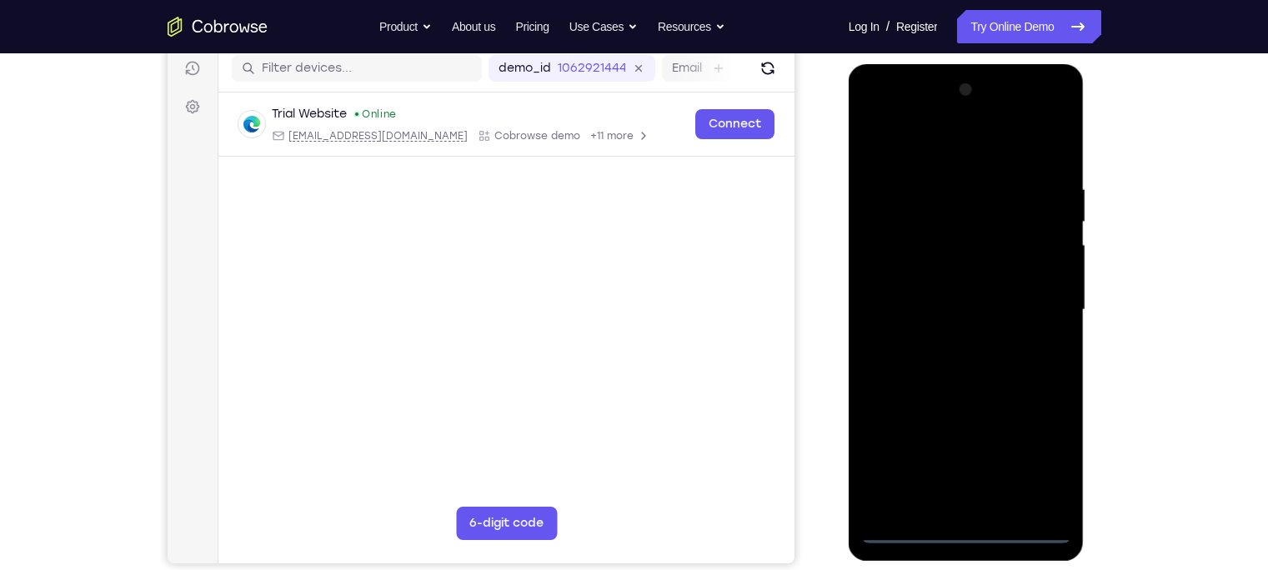
scroll to position [213, 0]
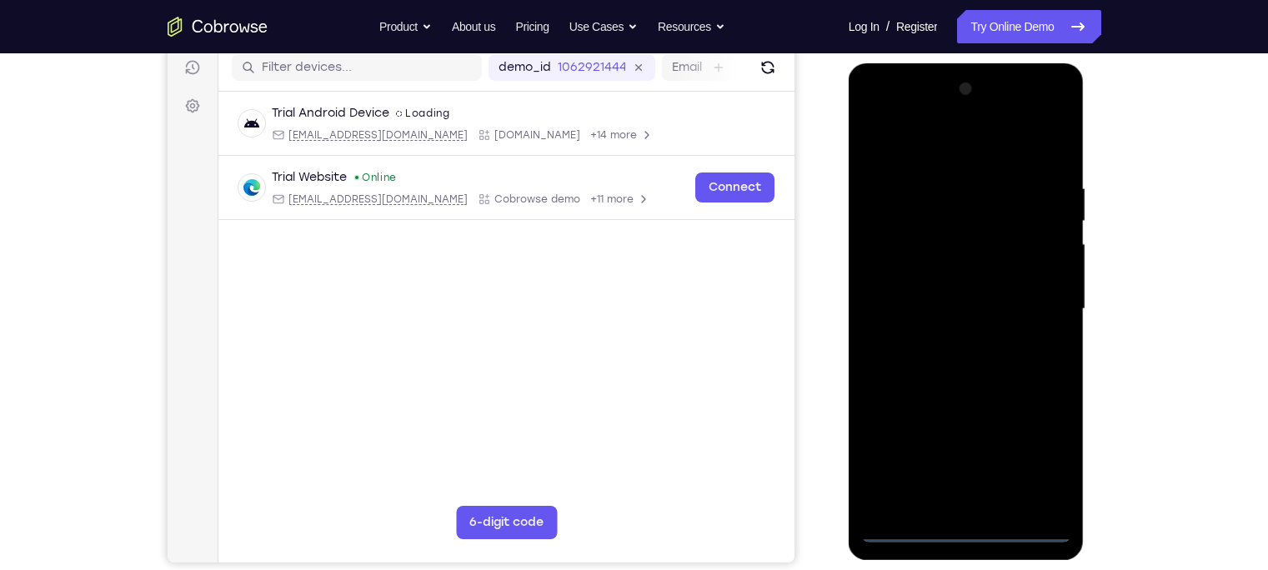
click at [961, 536] on div at bounding box center [966, 309] width 210 height 467
click at [1030, 452] on div at bounding box center [966, 309] width 210 height 467
click at [940, 147] on div at bounding box center [966, 309] width 210 height 467
click at [1026, 303] on div at bounding box center [966, 309] width 210 height 467
click at [942, 338] on div at bounding box center [966, 309] width 210 height 467
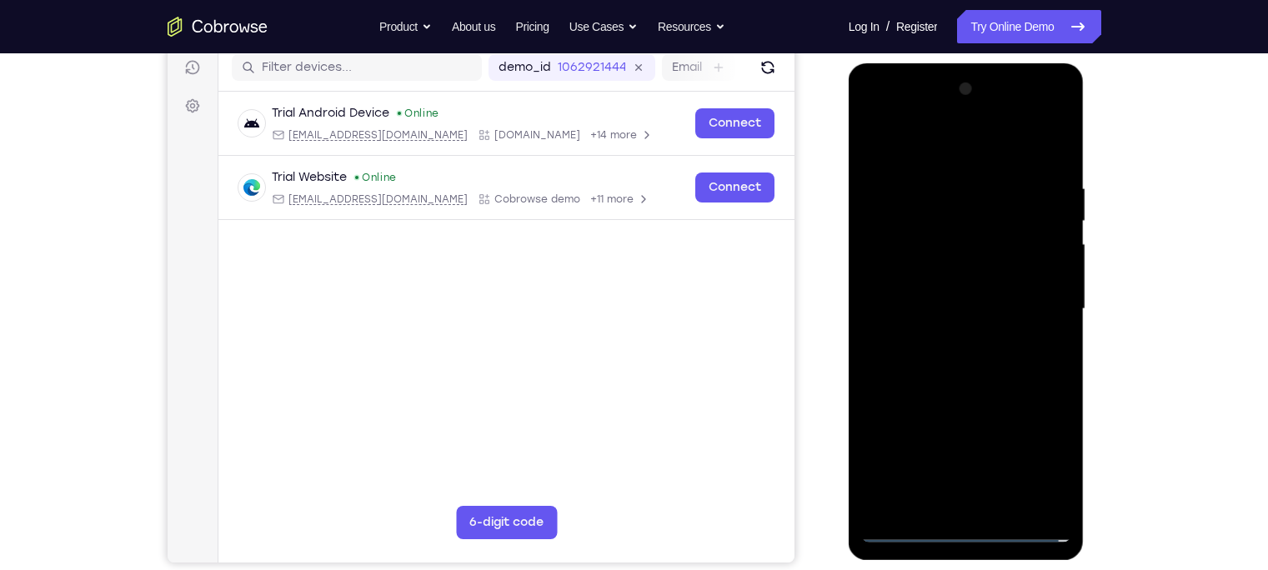
click at [929, 285] on div at bounding box center [966, 309] width 210 height 467
click at [929, 273] on div at bounding box center [966, 309] width 210 height 467
click at [928, 307] on div at bounding box center [966, 309] width 210 height 467
click at [958, 383] on div at bounding box center [966, 309] width 210 height 467
drag, startPoint x: 920, startPoint y: 143, endPoint x: 914, endPoint y: -8, distance: 151.0
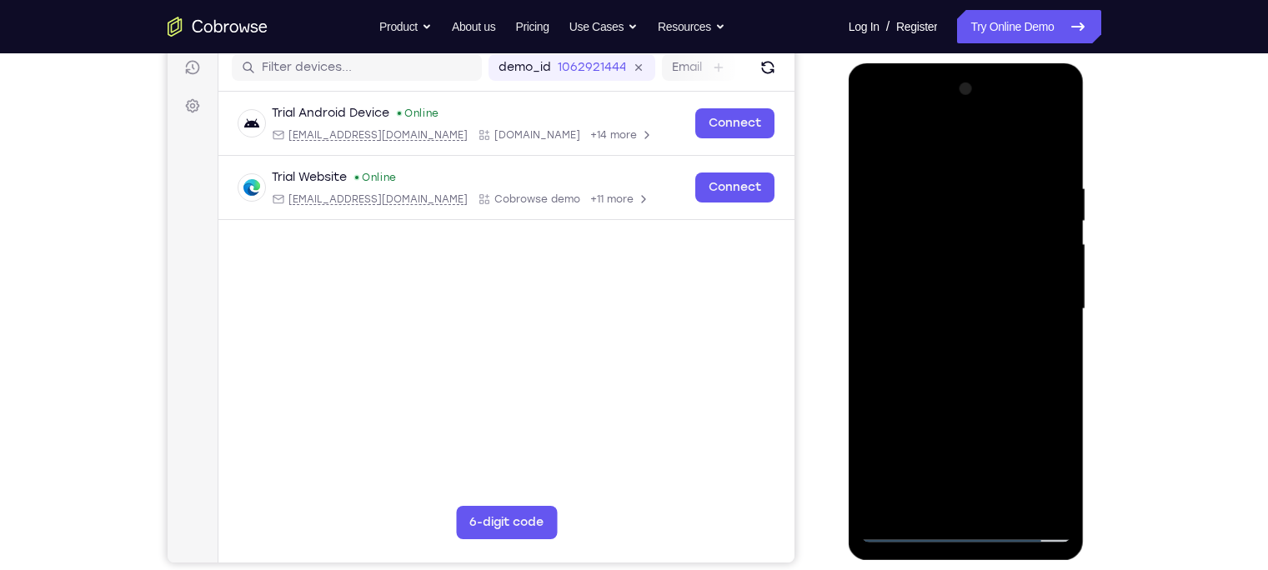
click at [914, 63] on html "Online web based iOS Simulators and Android Emulators. Run iPhone, iPad, Mobile…" at bounding box center [968, 313] width 238 height 500
click at [1006, 501] on div at bounding box center [966, 309] width 210 height 467
click at [960, 402] on div at bounding box center [966, 309] width 210 height 467
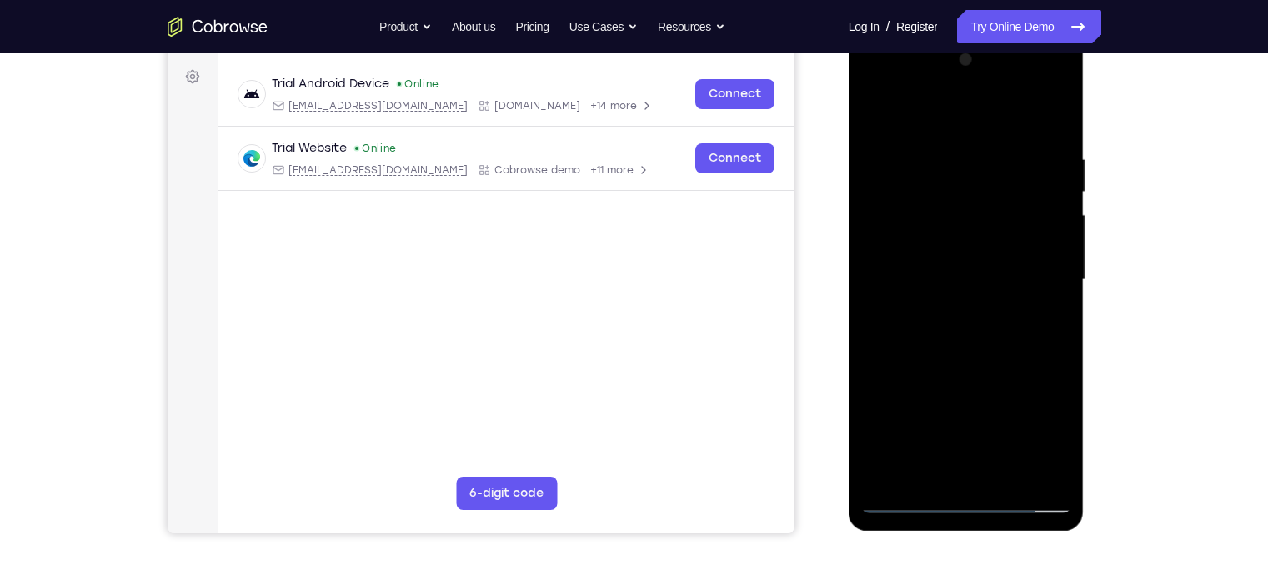
scroll to position [243, 0]
click at [1021, 295] on div at bounding box center [966, 279] width 210 height 467
click at [1029, 325] on div at bounding box center [966, 279] width 210 height 467
click at [1045, 321] on div at bounding box center [966, 279] width 210 height 467
click at [881, 104] on div at bounding box center [966, 279] width 210 height 467
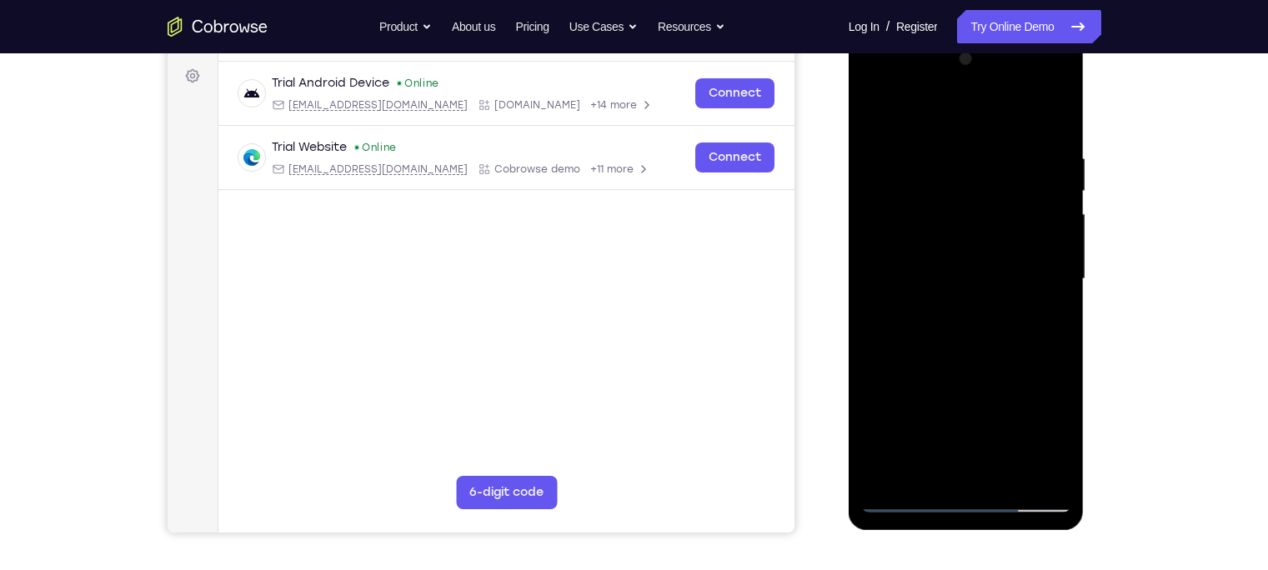
click at [878, 112] on div at bounding box center [966, 279] width 210 height 467
drag, startPoint x: 980, startPoint y: 326, endPoint x: 985, endPoint y: 117, distance: 209.3
click at [985, 117] on div at bounding box center [966, 279] width 210 height 467
drag, startPoint x: 962, startPoint y: 332, endPoint x: 973, endPoint y: 178, distance: 154.6
click at [973, 178] on div at bounding box center [966, 279] width 210 height 467
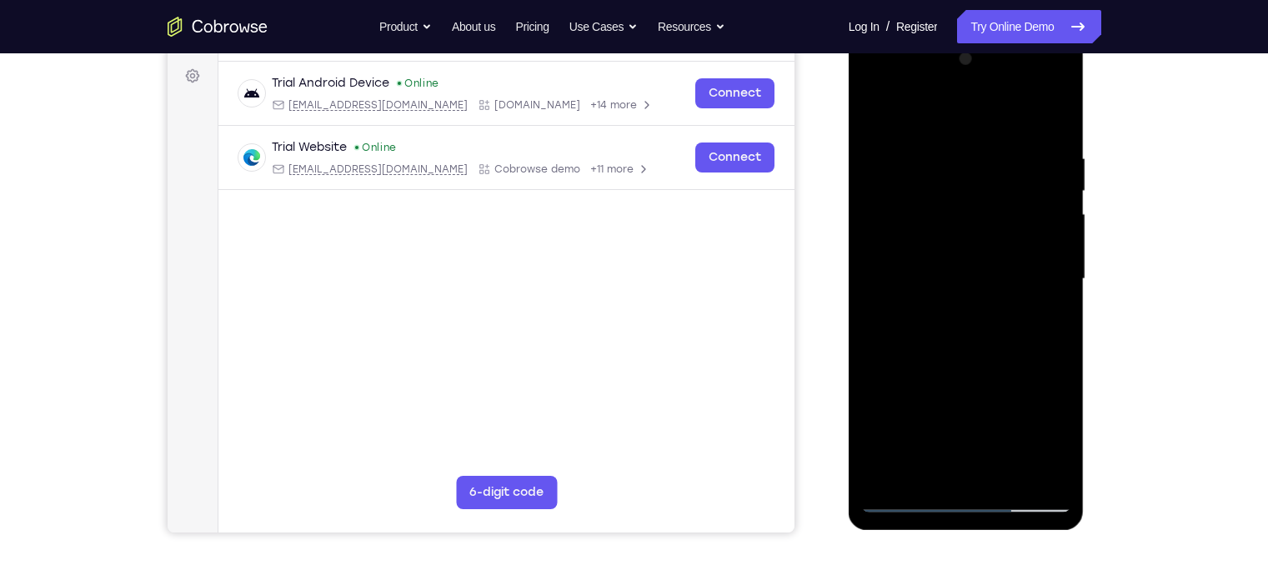
drag, startPoint x: 937, startPoint y: 362, endPoint x: 955, endPoint y: 162, distance: 200.9
click at [955, 162] on div at bounding box center [966, 279] width 210 height 467
drag, startPoint x: 945, startPoint y: 374, endPoint x: 937, endPoint y: 138, distance: 235.2
click at [937, 138] on div at bounding box center [966, 279] width 210 height 467
click at [1055, 238] on div at bounding box center [966, 279] width 210 height 467
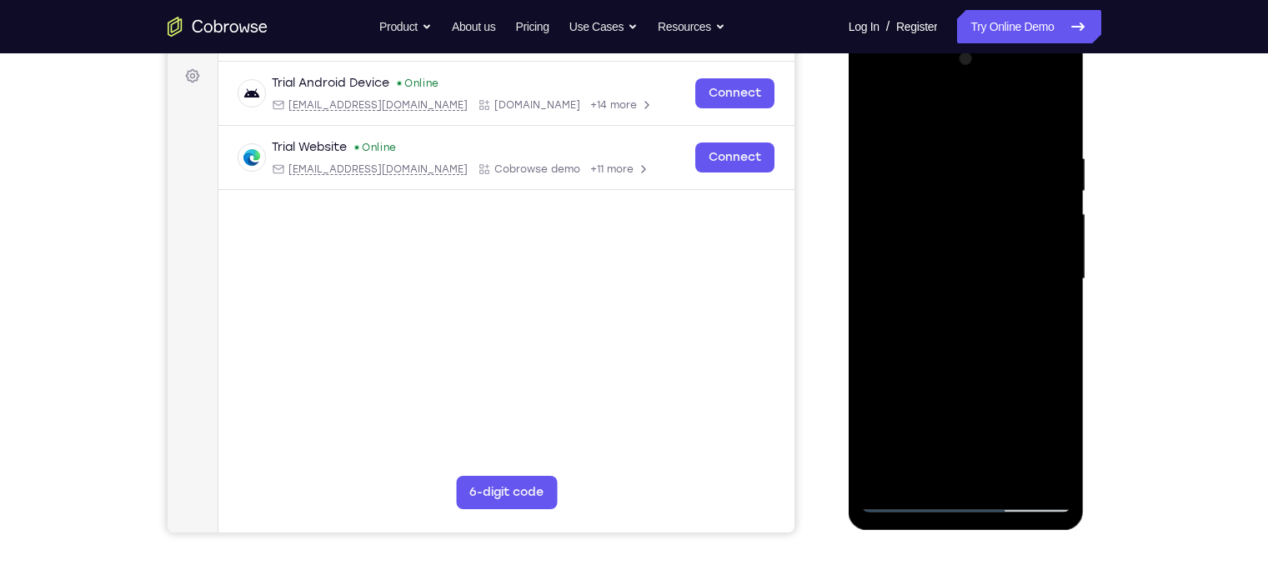
click at [926, 473] on div at bounding box center [966, 279] width 210 height 467
click at [935, 111] on div at bounding box center [966, 279] width 210 height 467
drag, startPoint x: 942, startPoint y: 147, endPoint x: 953, endPoint y: 219, distance: 73.3
click at [953, 219] on div at bounding box center [966, 279] width 210 height 467
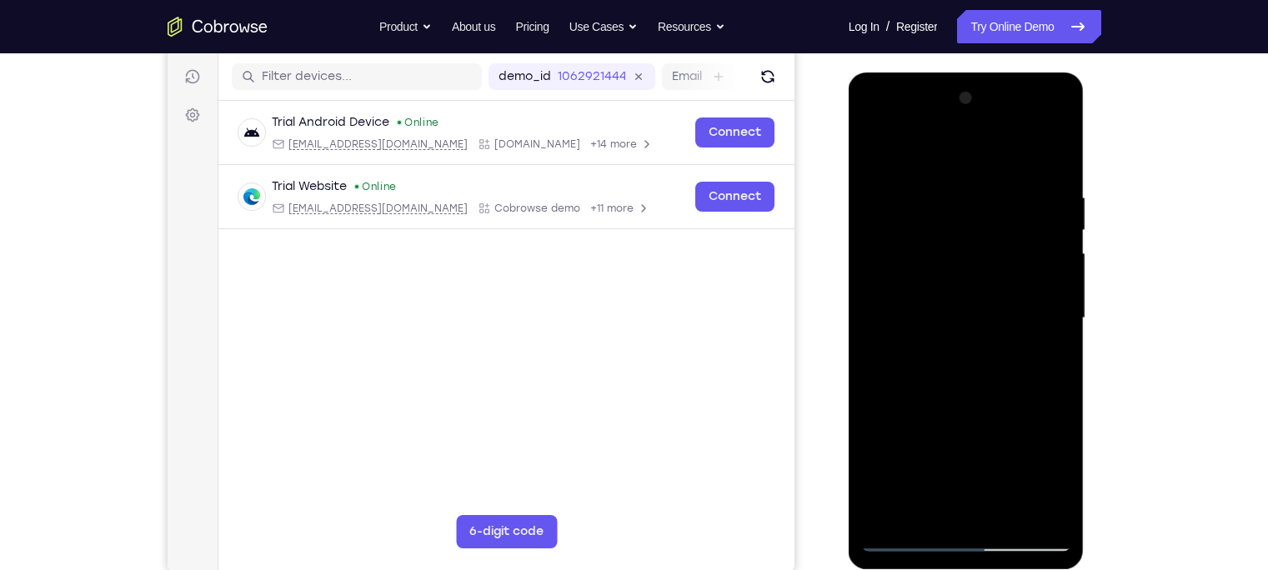
scroll to position [203, 0]
click at [1015, 373] on div at bounding box center [966, 318] width 210 height 467
click at [953, 296] on div at bounding box center [966, 318] width 210 height 467
click at [918, 502] on div at bounding box center [966, 318] width 210 height 467
click at [1010, 298] on div at bounding box center [966, 318] width 210 height 467
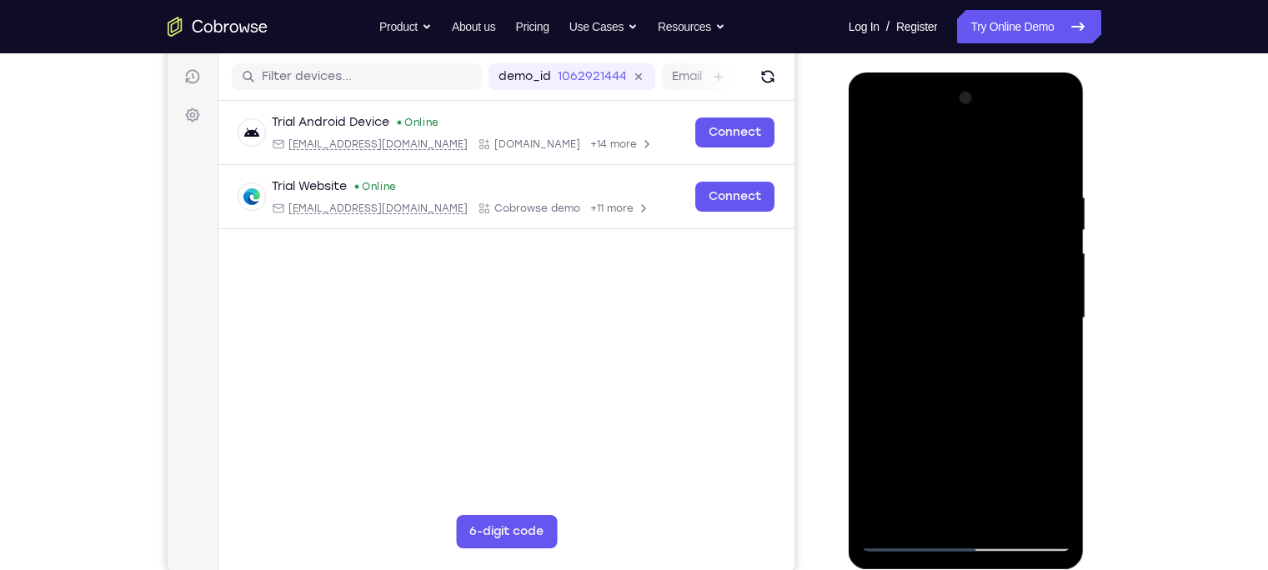
click at [1037, 451] on div at bounding box center [966, 318] width 210 height 467
click at [925, 505] on div at bounding box center [966, 318] width 210 height 467
click at [1009, 414] on div at bounding box center [966, 318] width 210 height 467
click at [1055, 345] on div at bounding box center [966, 318] width 210 height 467
click at [975, 253] on div at bounding box center [966, 318] width 210 height 467
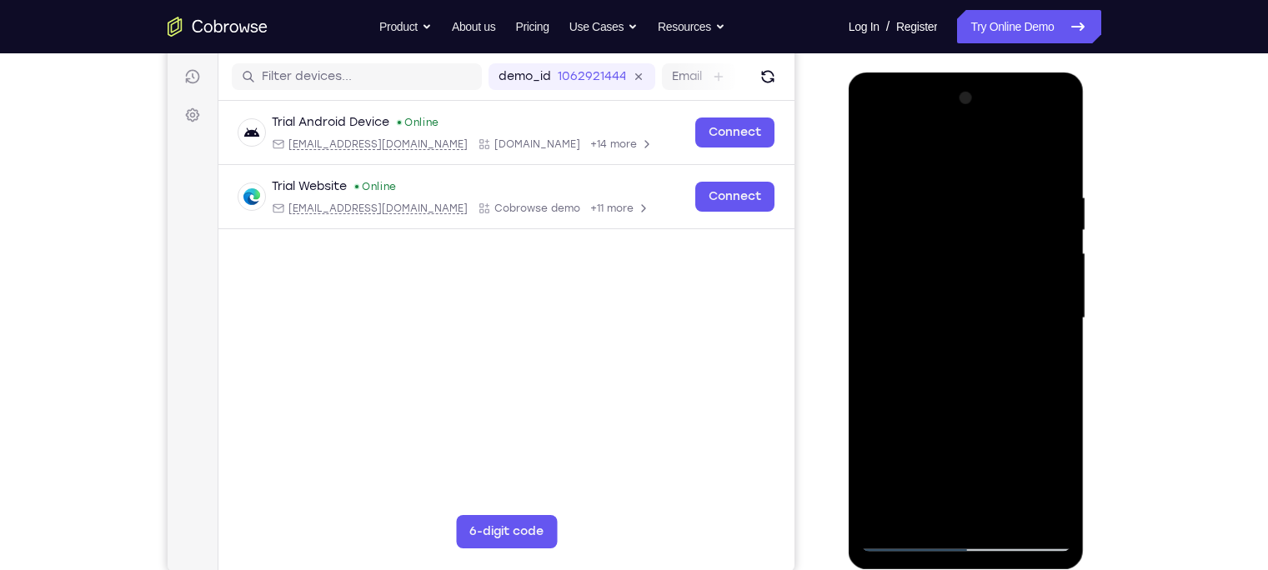
click at [1019, 407] on div at bounding box center [966, 318] width 210 height 467
click at [1043, 356] on div at bounding box center [966, 318] width 210 height 467
click at [1041, 349] on div at bounding box center [966, 318] width 210 height 467
click at [1041, 363] on div at bounding box center [966, 318] width 210 height 467
click at [875, 154] on div at bounding box center [966, 318] width 210 height 467
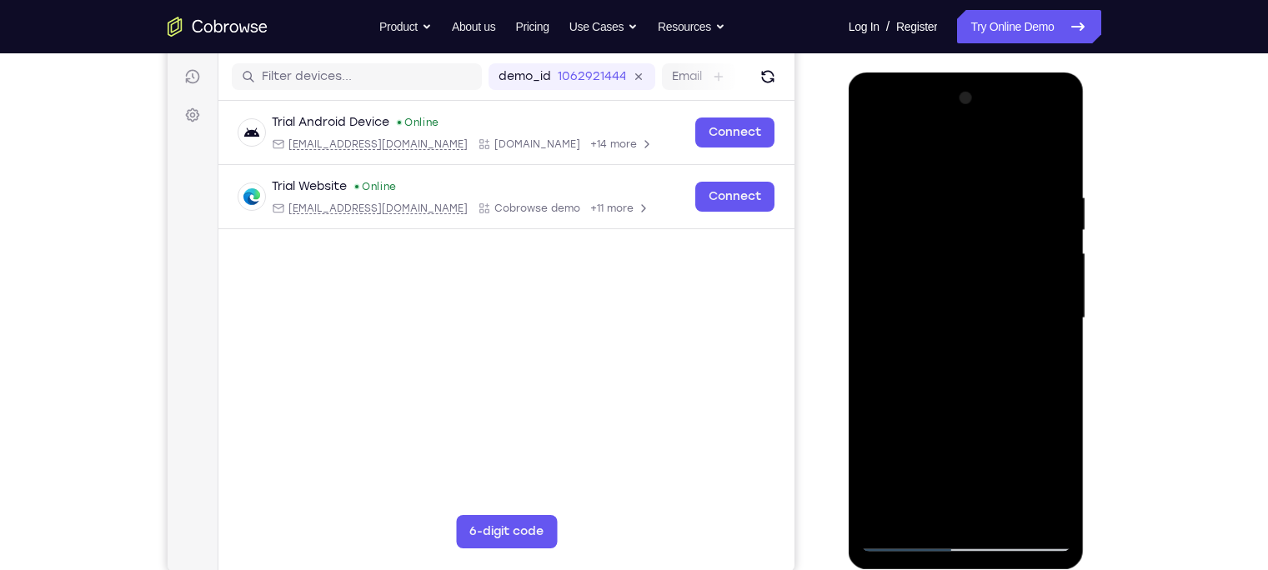
click at [875, 152] on div at bounding box center [966, 318] width 210 height 467
click at [1057, 148] on div at bounding box center [966, 318] width 210 height 467
drag, startPoint x: 985, startPoint y: 181, endPoint x: 980, endPoint y: 330, distance: 149.3
click at [980, 330] on div at bounding box center [966, 318] width 210 height 467
click at [875, 139] on div at bounding box center [966, 318] width 210 height 467
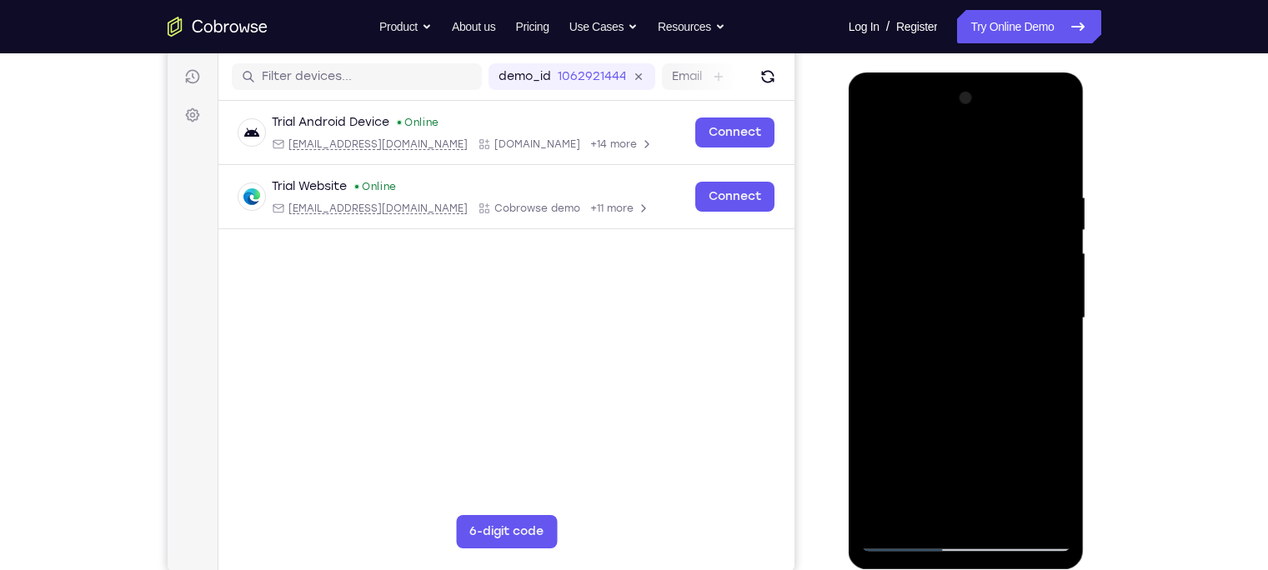
click at [875, 145] on div at bounding box center [966, 318] width 210 height 467
click at [930, 510] on div at bounding box center [966, 318] width 210 height 467
drag, startPoint x: 943, startPoint y: 430, endPoint x: 953, endPoint y: 298, distance: 132.1
click at [953, 298] on div at bounding box center [966, 318] width 210 height 467
click at [1030, 214] on div at bounding box center [966, 318] width 210 height 467
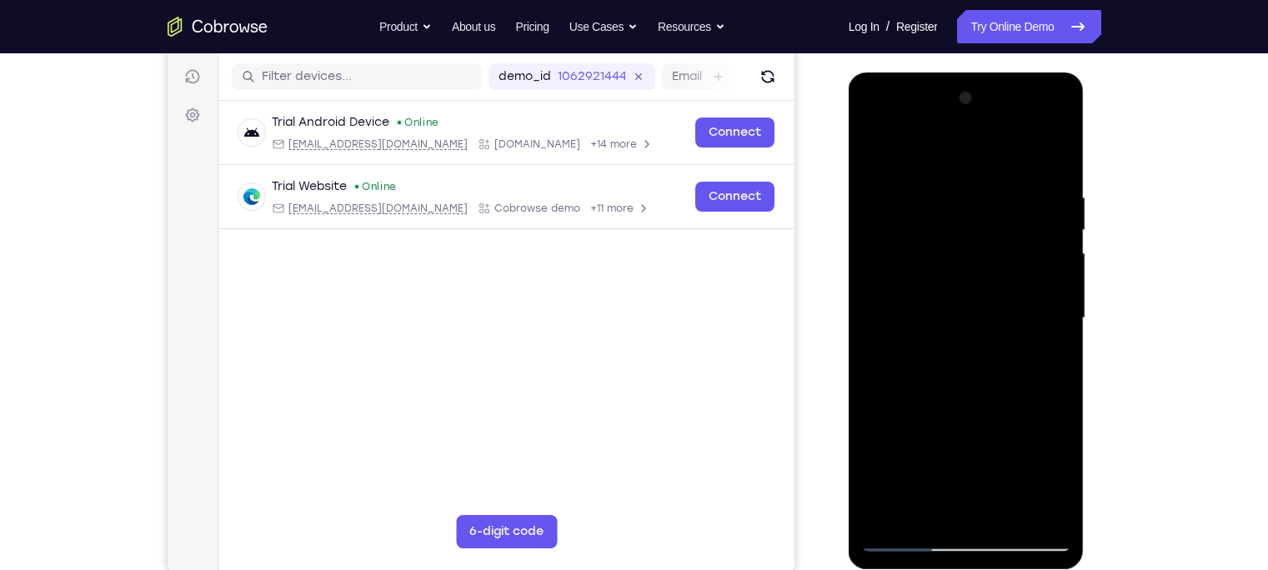
click at [891, 212] on div at bounding box center [966, 318] width 210 height 467
drag, startPoint x: 953, startPoint y: 199, endPoint x: 950, endPoint y: 314, distance: 115.1
click at [950, 314] on div at bounding box center [966, 318] width 210 height 467
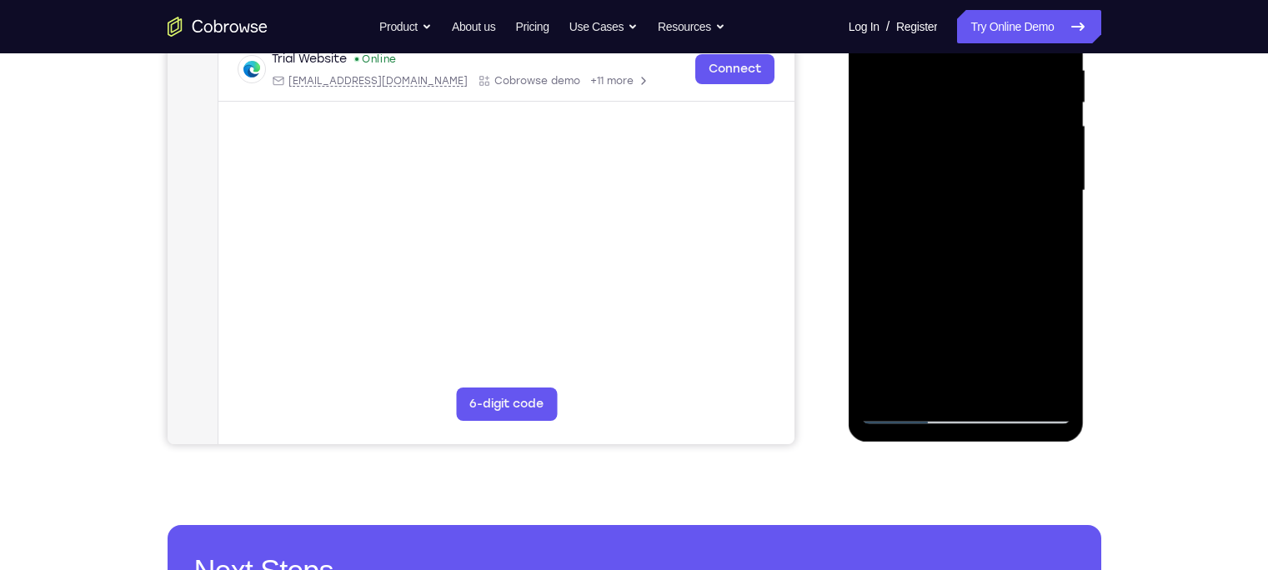
scroll to position [332, 0]
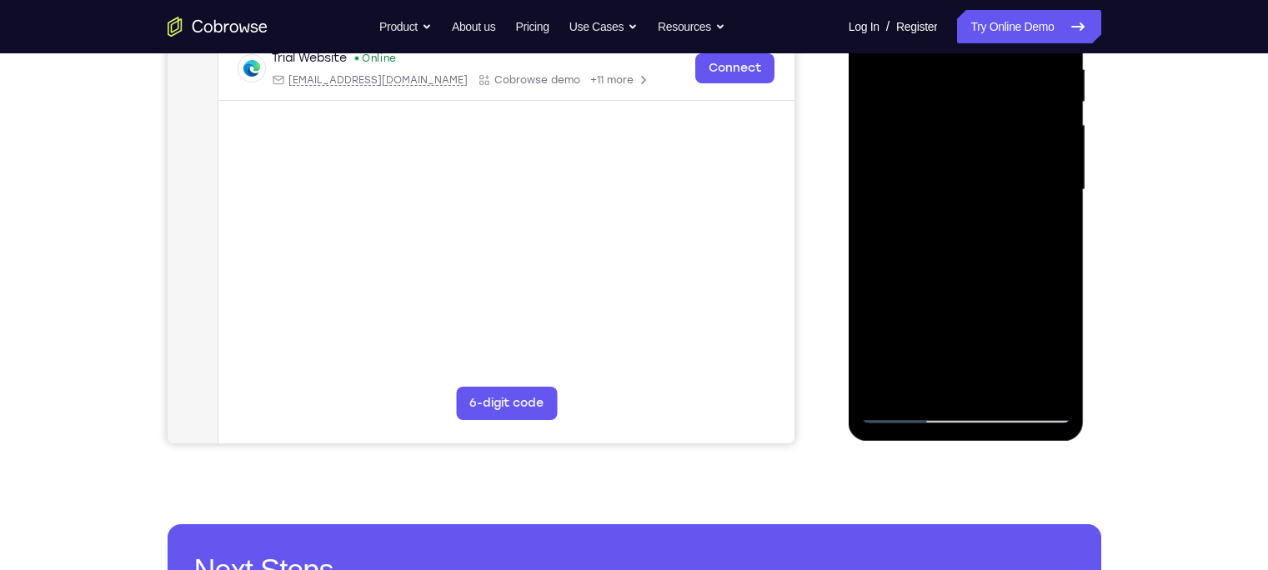
drag, startPoint x: 940, startPoint y: 338, endPoint x: 933, endPoint y: 123, distance: 215.2
click at [933, 123] on div at bounding box center [966, 190] width 210 height 467
drag, startPoint x: 924, startPoint y: 347, endPoint x: 937, endPoint y: 178, distance: 169.8
click at [937, 178] on div at bounding box center [966, 190] width 210 height 467
click at [897, 283] on div at bounding box center [966, 190] width 210 height 467
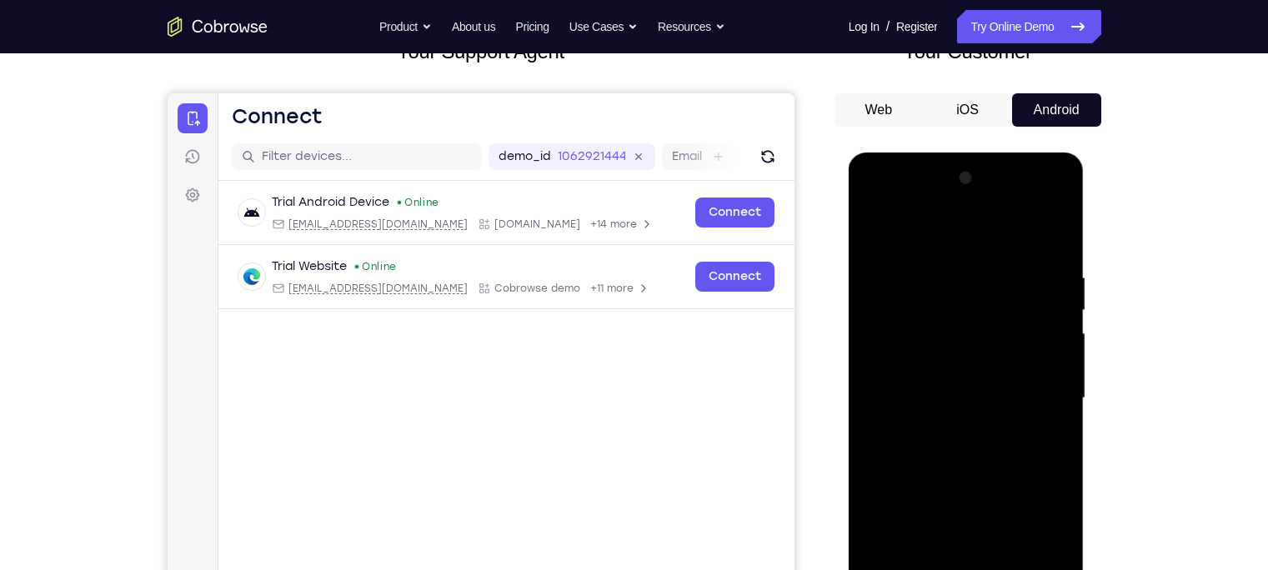
scroll to position [123, 0]
drag, startPoint x: 930, startPoint y: 324, endPoint x: 930, endPoint y: 379, distance: 54.2
click at [930, 379] on div at bounding box center [966, 399] width 210 height 467
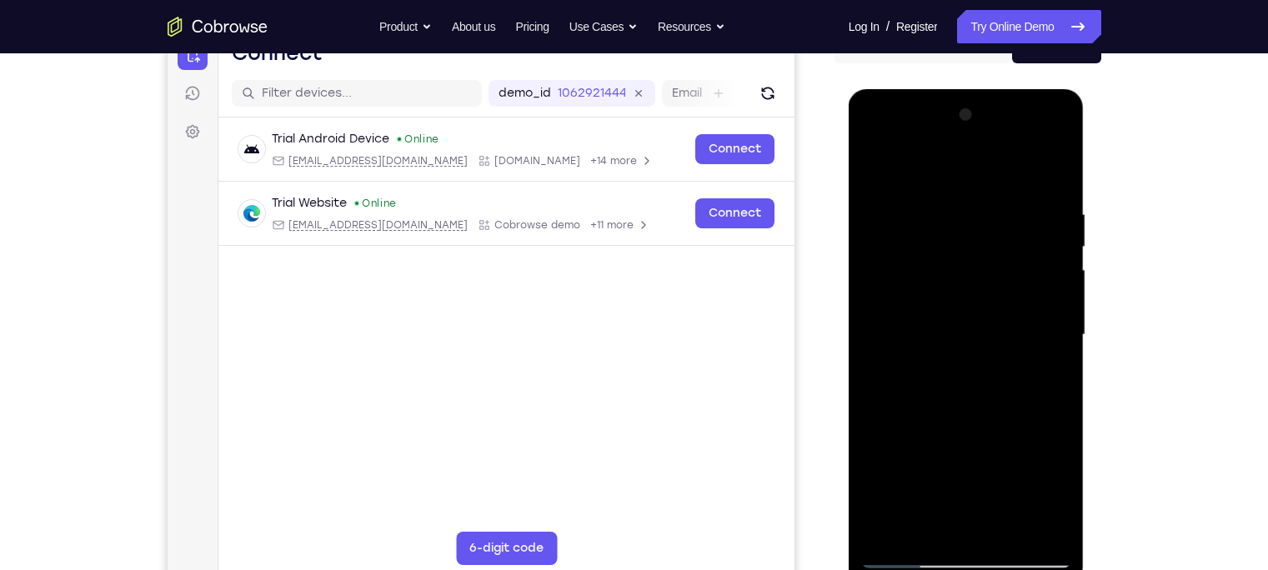
scroll to position [383, 0]
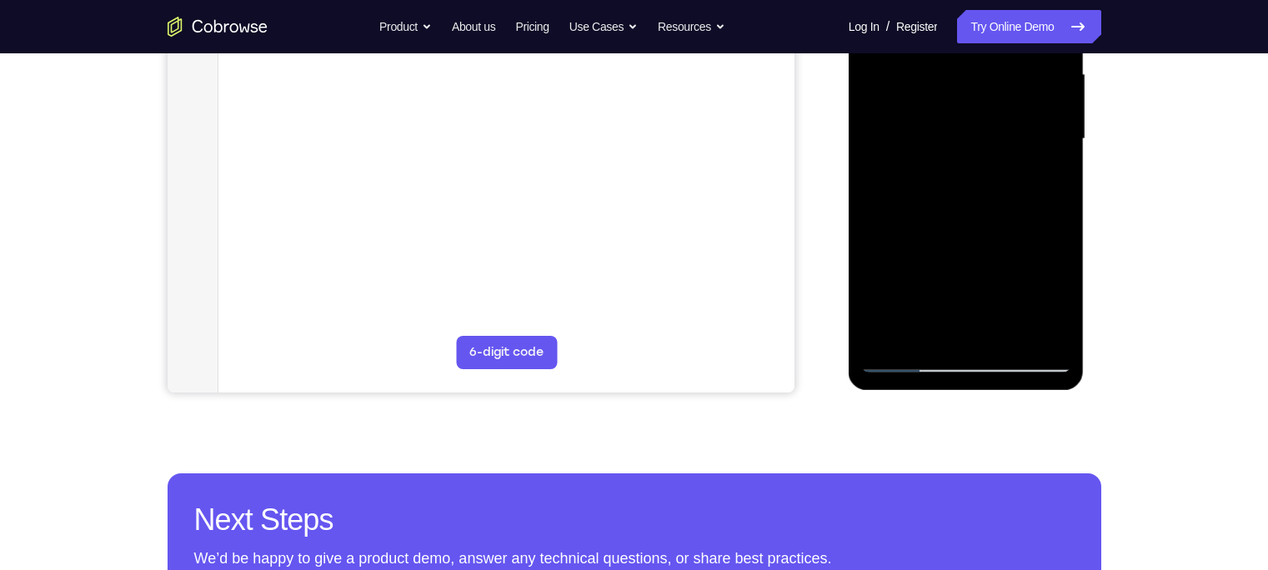
click at [910, 368] on div at bounding box center [966, 139] width 210 height 467
drag, startPoint x: 941, startPoint y: 283, endPoint x: 942, endPoint y: 88, distance: 195.1
click at [942, 88] on div at bounding box center [966, 139] width 210 height 467
drag, startPoint x: 937, startPoint y: 308, endPoint x: 953, endPoint y: 121, distance: 187.4
click at [953, 121] on div at bounding box center [966, 139] width 210 height 467
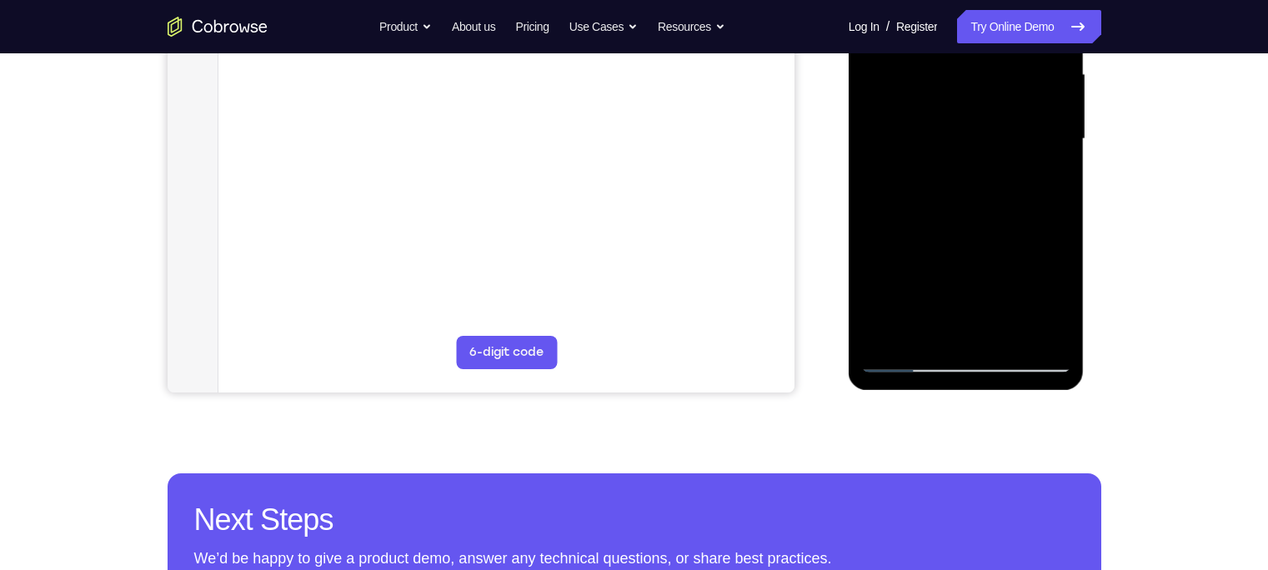
drag, startPoint x: 919, startPoint y: 315, endPoint x: 928, endPoint y: 164, distance: 151.2
click at [928, 164] on div at bounding box center [966, 139] width 210 height 467
click at [904, 273] on div at bounding box center [966, 139] width 210 height 467
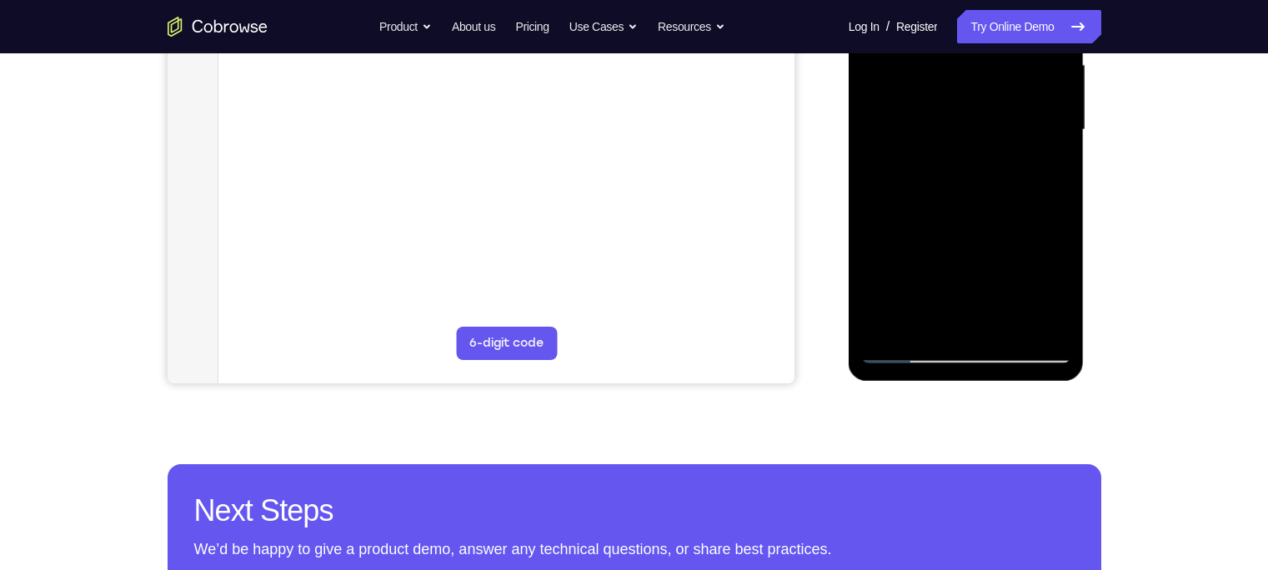
scroll to position [394, 0]
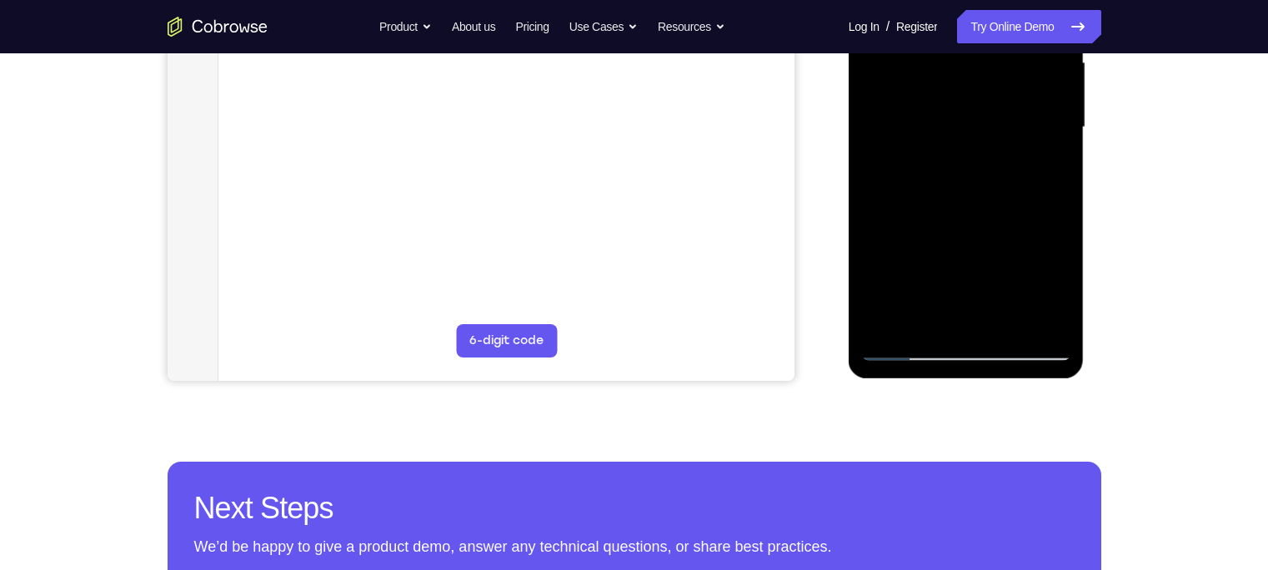
click at [906, 348] on div at bounding box center [966, 127] width 210 height 467
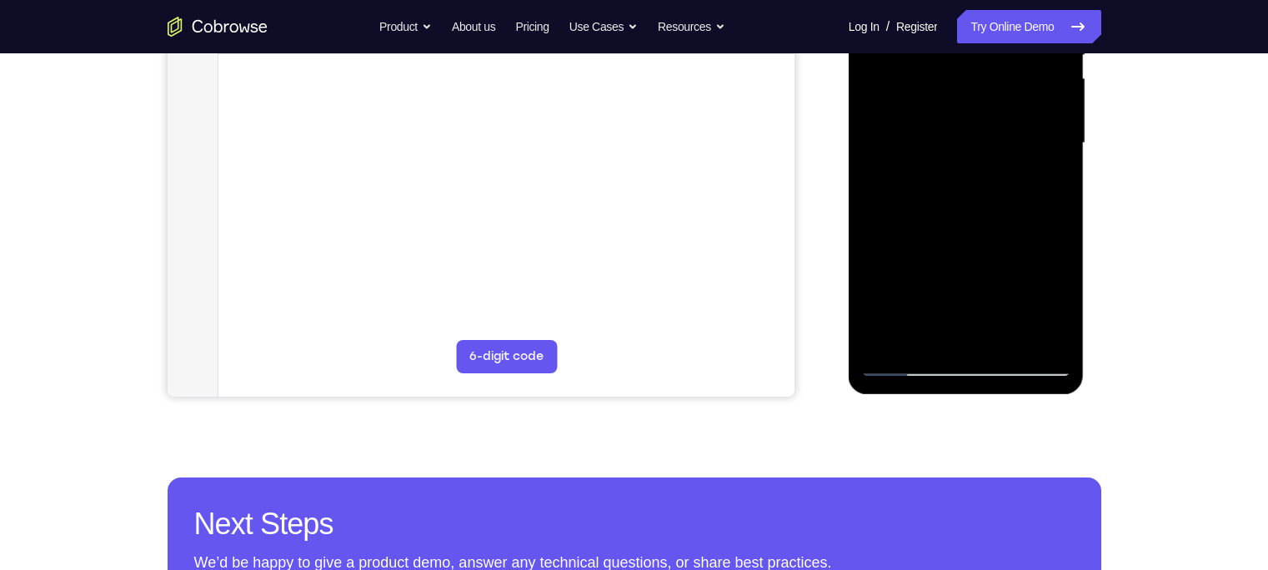
drag, startPoint x: 938, startPoint y: 302, endPoint x: 948, endPoint y: 98, distance: 204.5
click at [948, 98] on div at bounding box center [966, 143] width 210 height 467
click at [910, 119] on div at bounding box center [966, 143] width 210 height 467
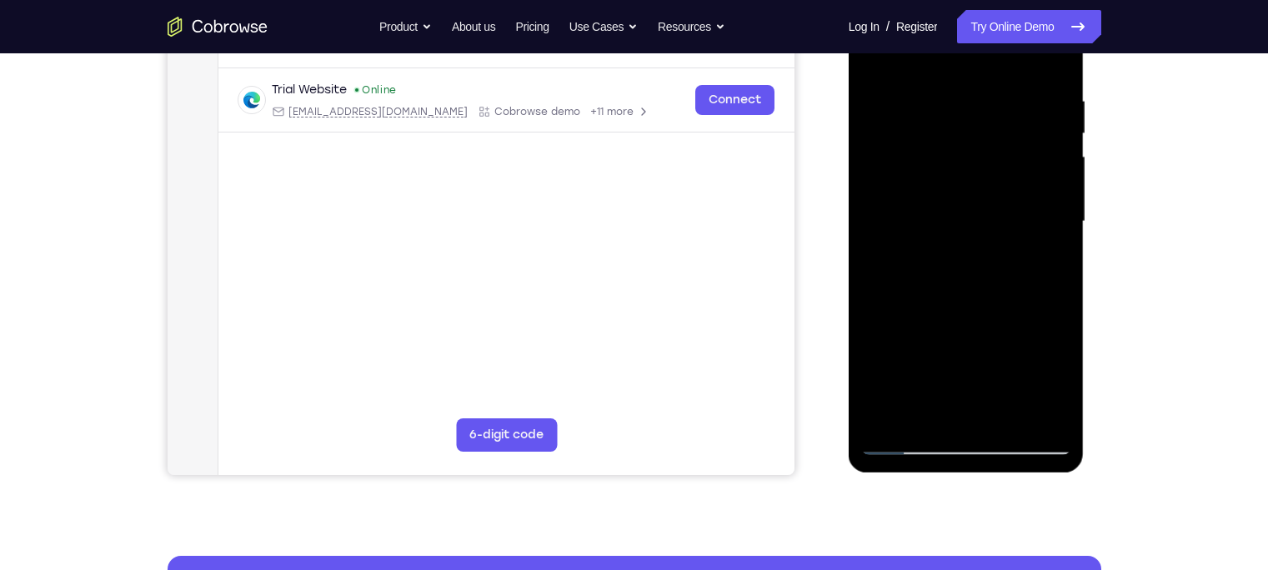
scroll to position [276, 0]
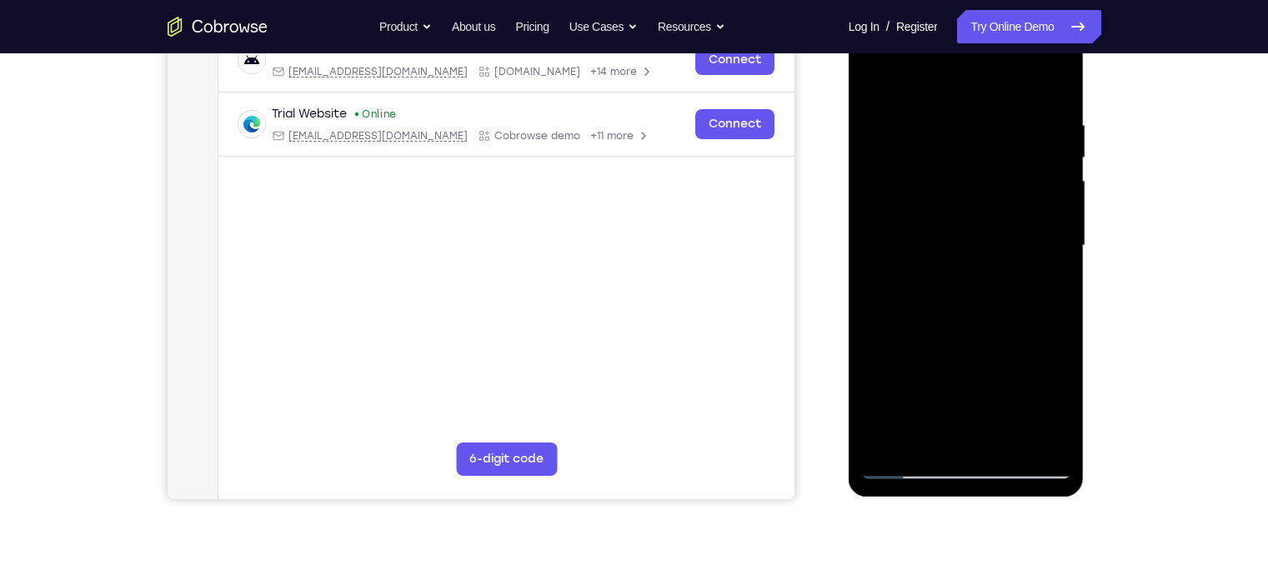
drag, startPoint x: 895, startPoint y: 145, endPoint x: 912, endPoint y: 227, distance: 83.4
click at [912, 227] on div at bounding box center [966, 246] width 210 height 467
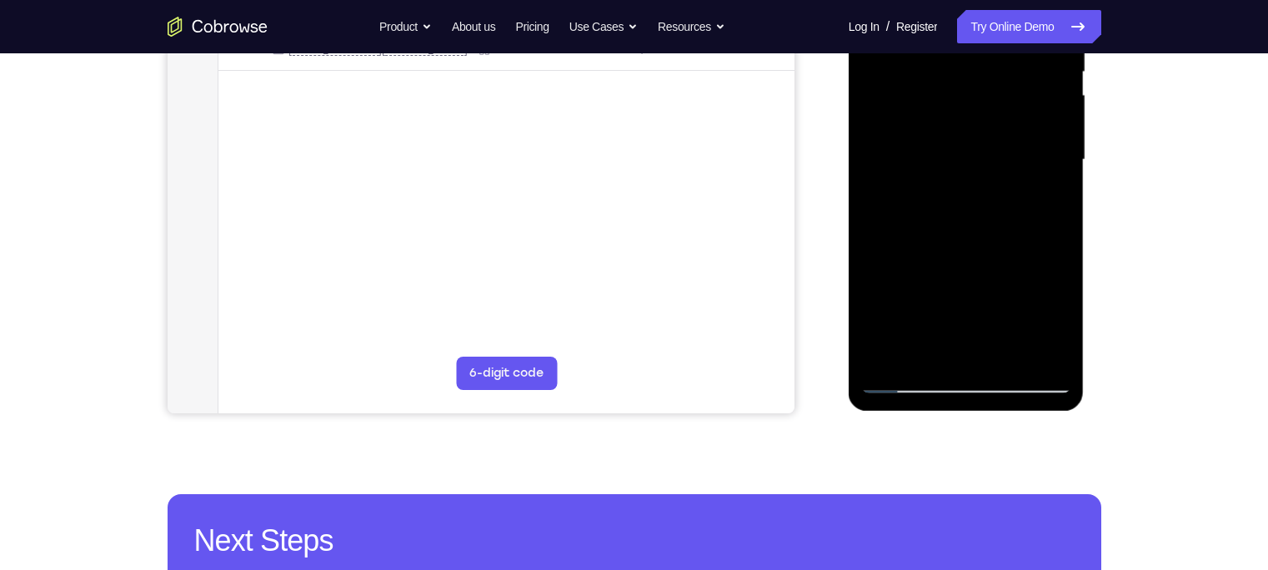
scroll to position [359, 0]
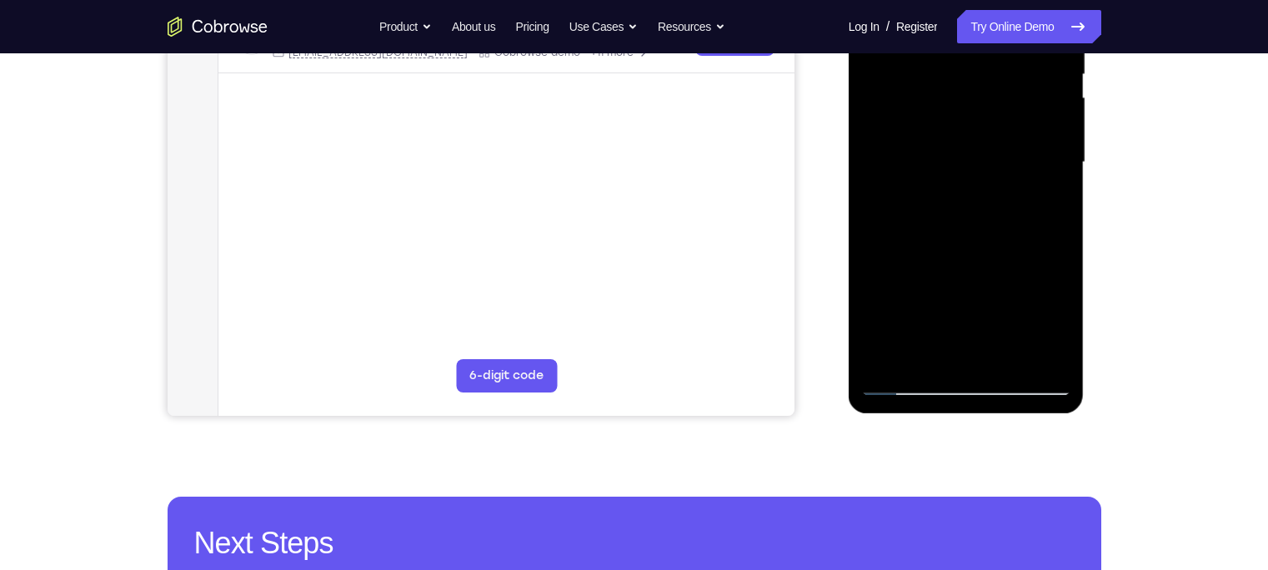
click at [1064, 314] on div at bounding box center [966, 162] width 210 height 467
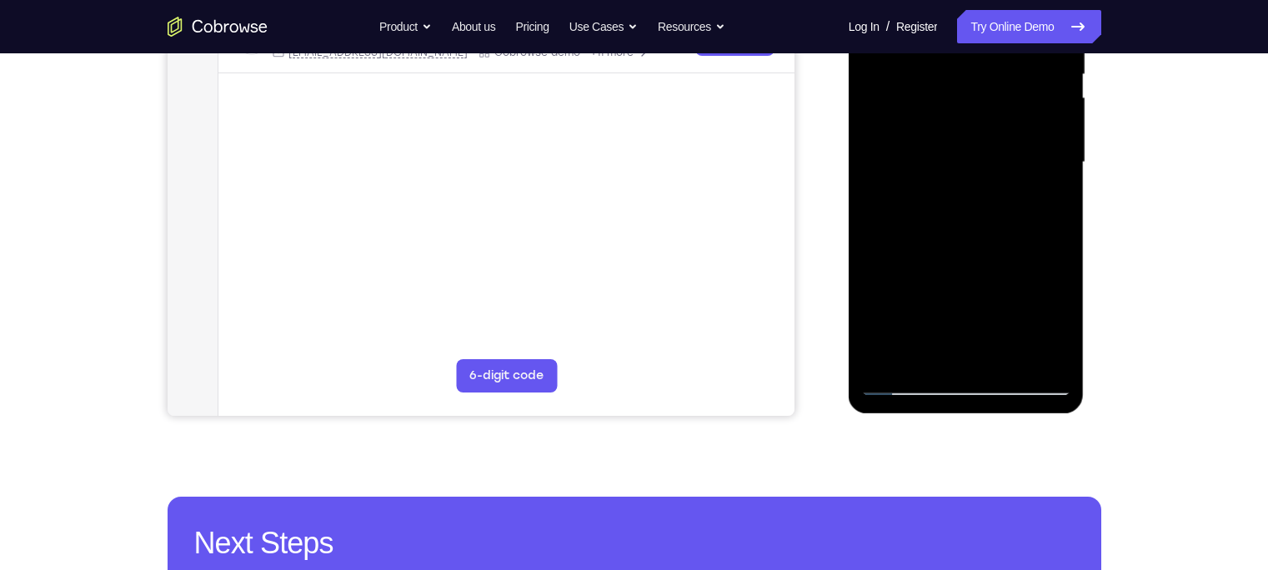
click at [1064, 314] on div at bounding box center [966, 162] width 210 height 467
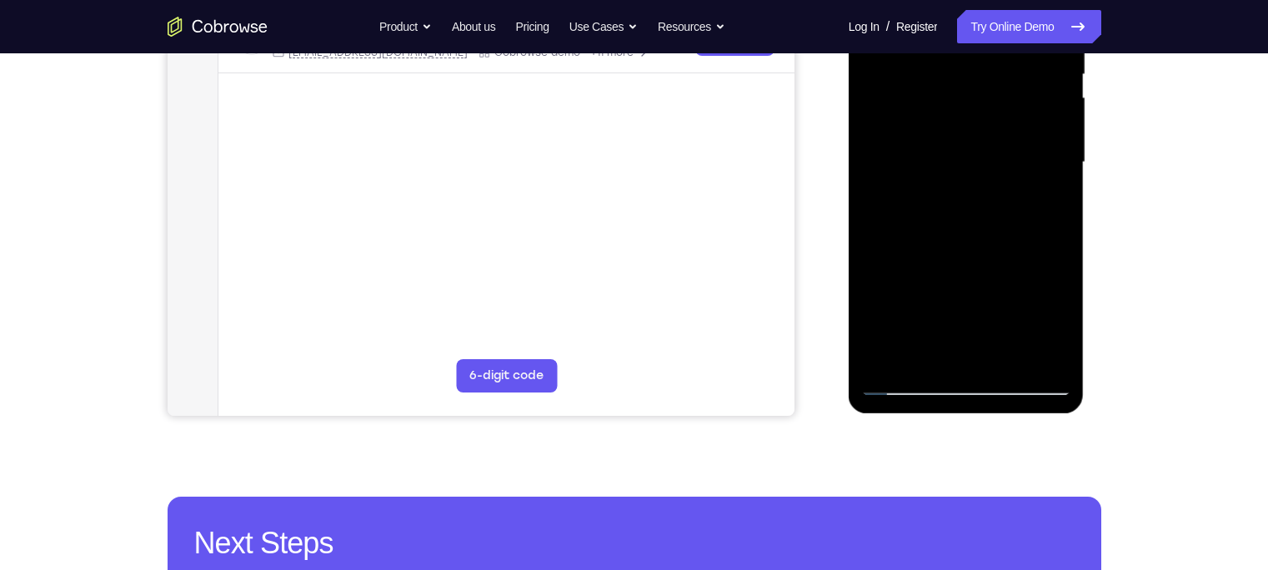
click at [903, 386] on div at bounding box center [966, 162] width 210 height 467
click at [905, 389] on div at bounding box center [966, 162] width 210 height 467
drag, startPoint x: 934, startPoint y: 299, endPoint x: 925, endPoint y: 45, distance: 254.4
click at [925, 45] on div at bounding box center [966, 162] width 210 height 467
click at [919, 289] on div at bounding box center [966, 162] width 210 height 467
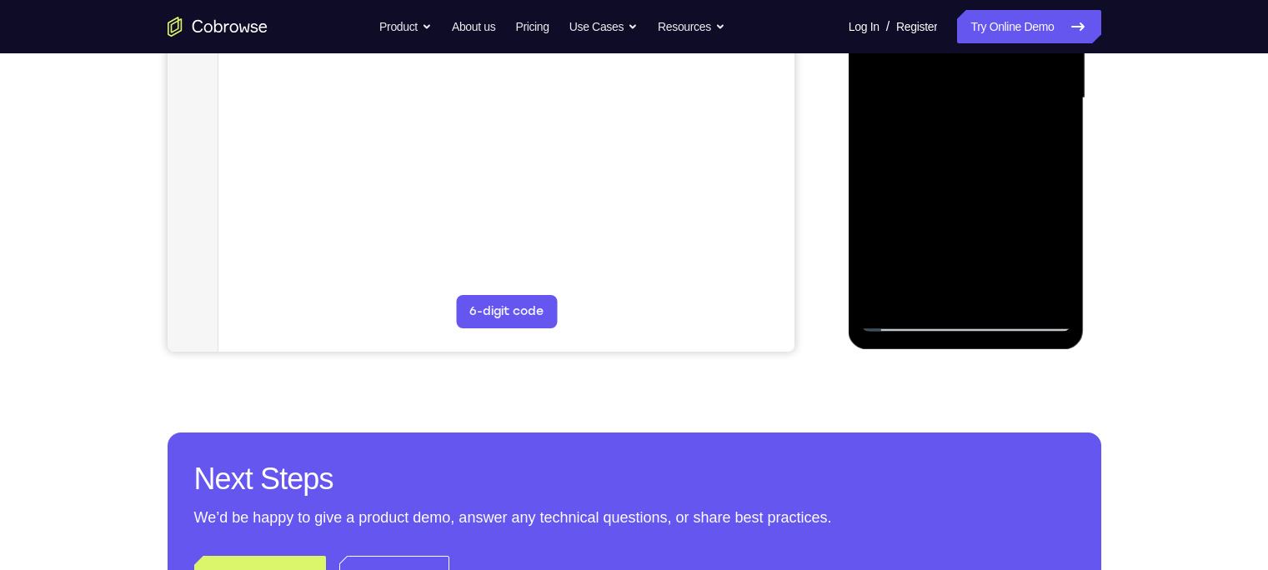
scroll to position [426, 0]
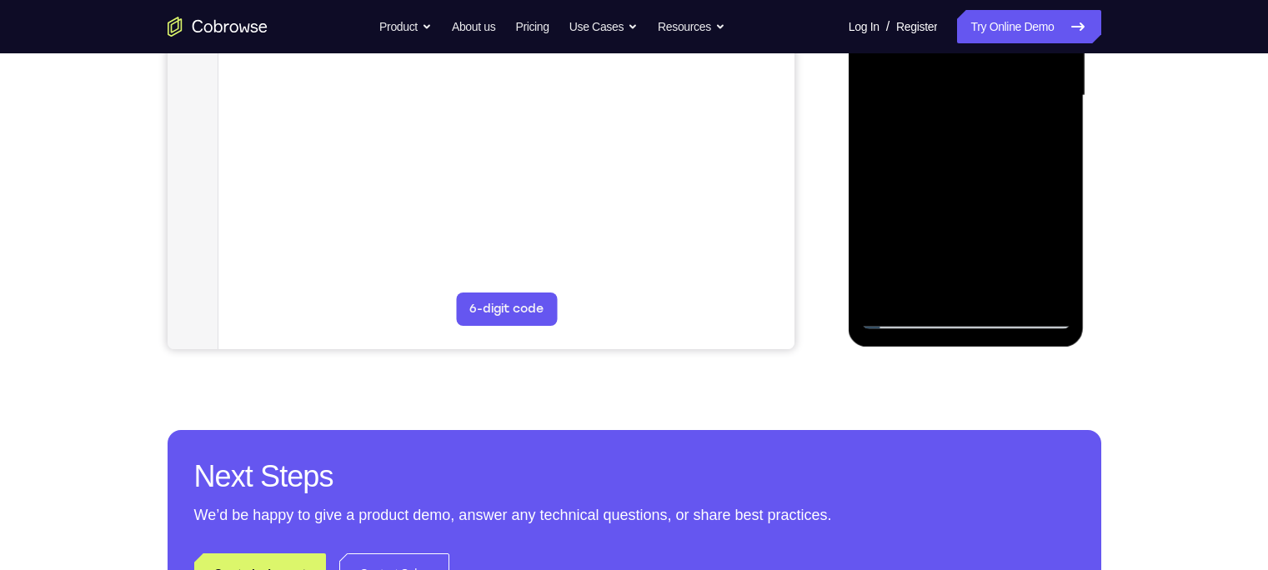
click at [905, 323] on div at bounding box center [966, 95] width 210 height 467
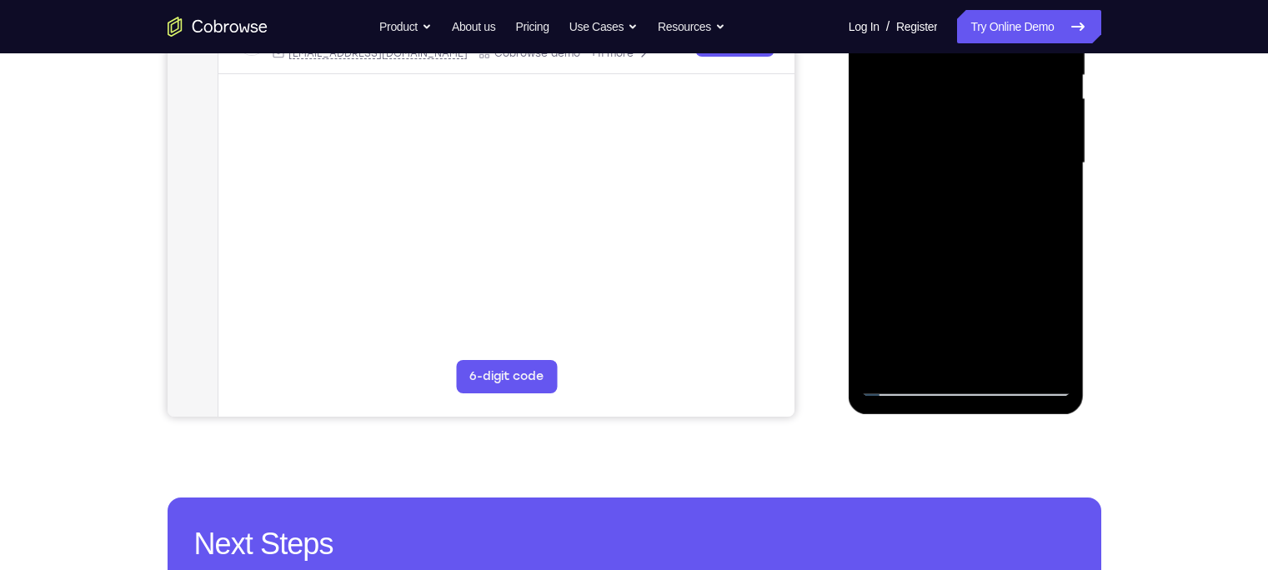
scroll to position [354, 0]
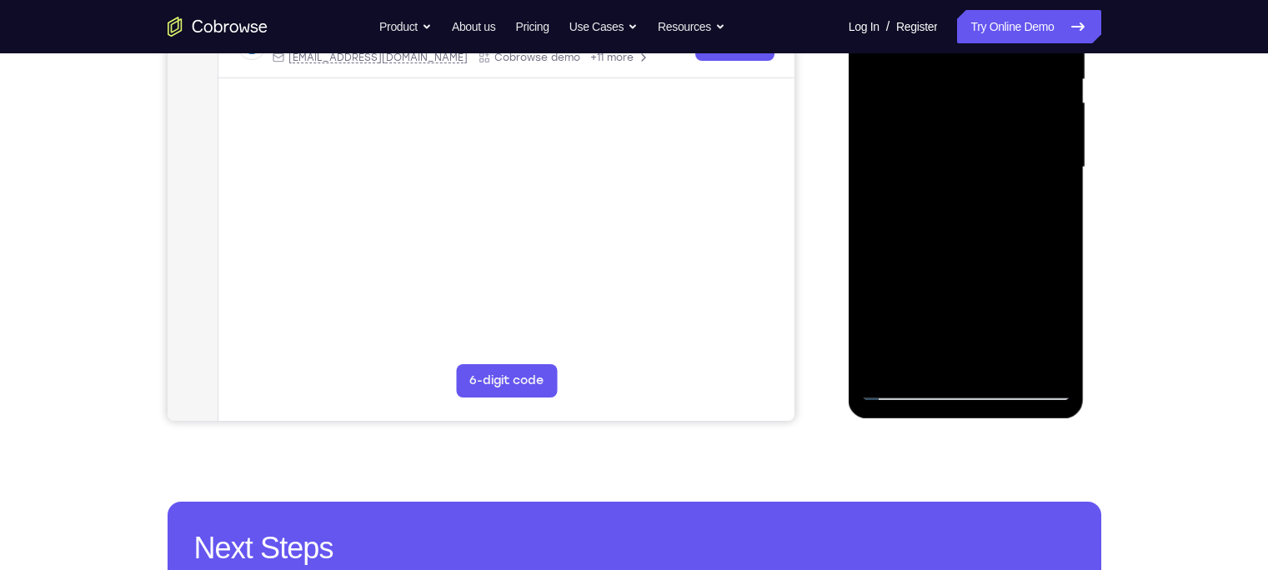
drag, startPoint x: 950, startPoint y: 336, endPoint x: 967, endPoint y: 45, distance: 291.5
click at [967, 45] on div at bounding box center [966, 167] width 210 height 467
drag, startPoint x: 945, startPoint y: 333, endPoint x: 963, endPoint y: 160, distance: 174.3
click at [963, 160] on div at bounding box center [966, 167] width 210 height 467
click at [915, 284] on div at bounding box center [966, 167] width 210 height 467
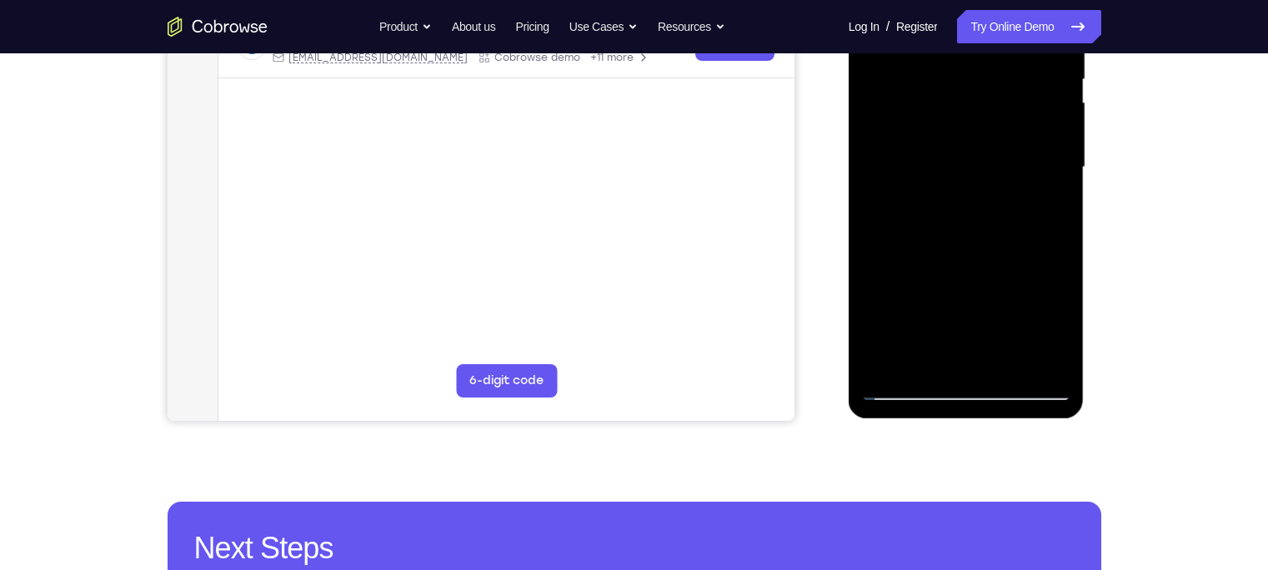
scroll to position [233, 0]
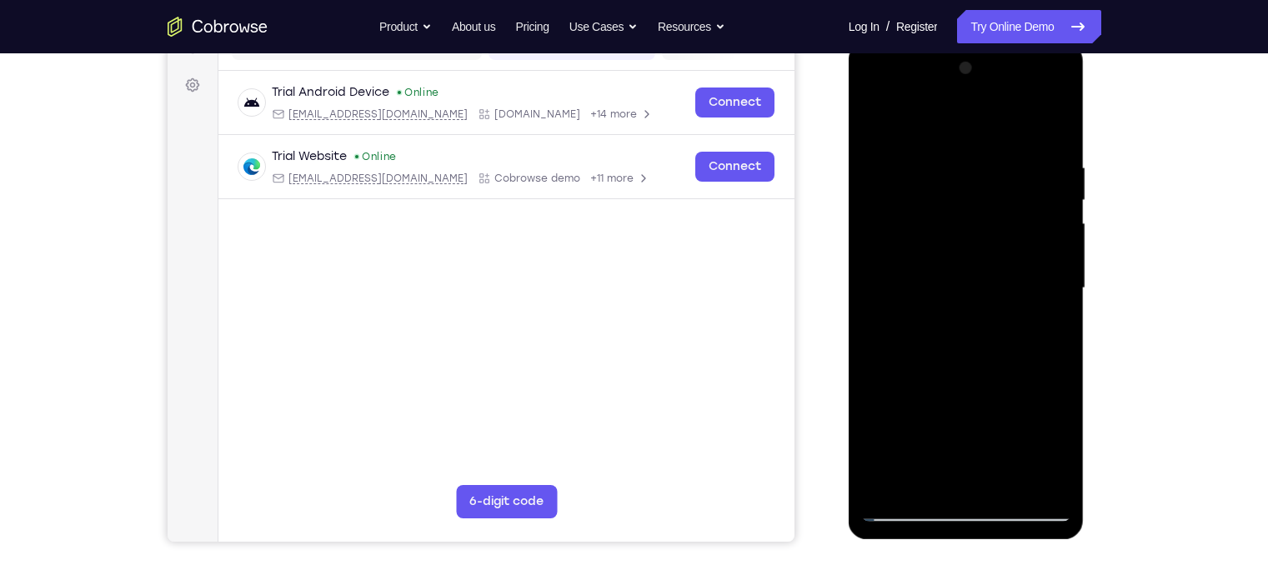
drag, startPoint x: 921, startPoint y: 148, endPoint x: 914, endPoint y: 267, distance: 118.6
click at [914, 267] on div at bounding box center [966, 288] width 210 height 467
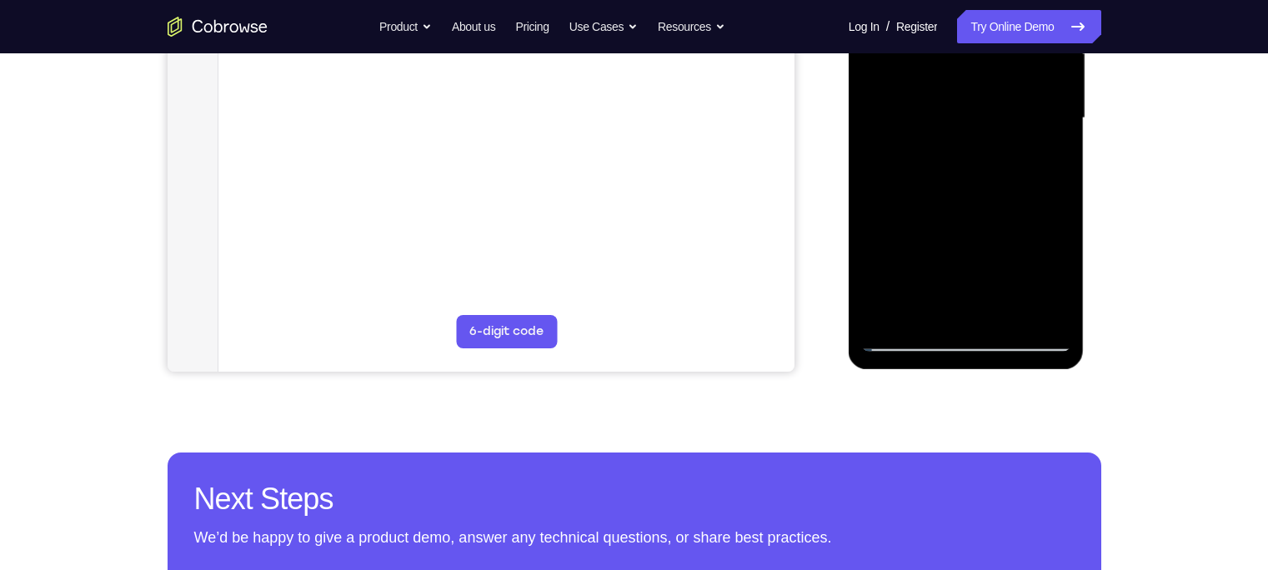
scroll to position [404, 0]
click at [930, 313] on div at bounding box center [966, 117] width 210 height 467
click at [951, 222] on div at bounding box center [966, 117] width 210 height 467
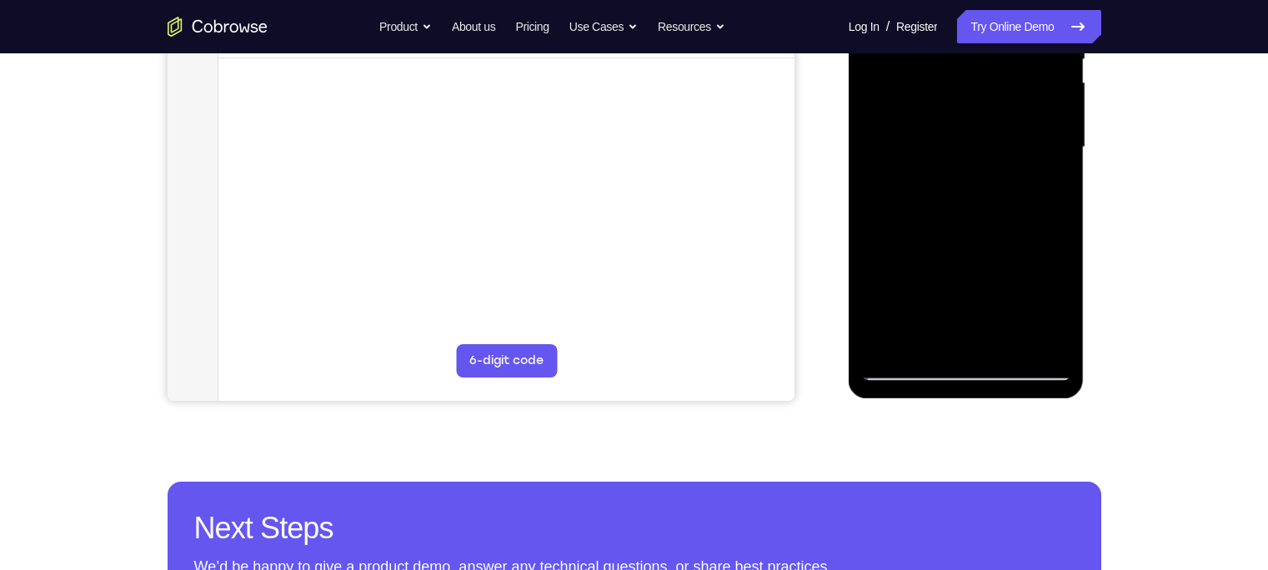
scroll to position [379, 0]
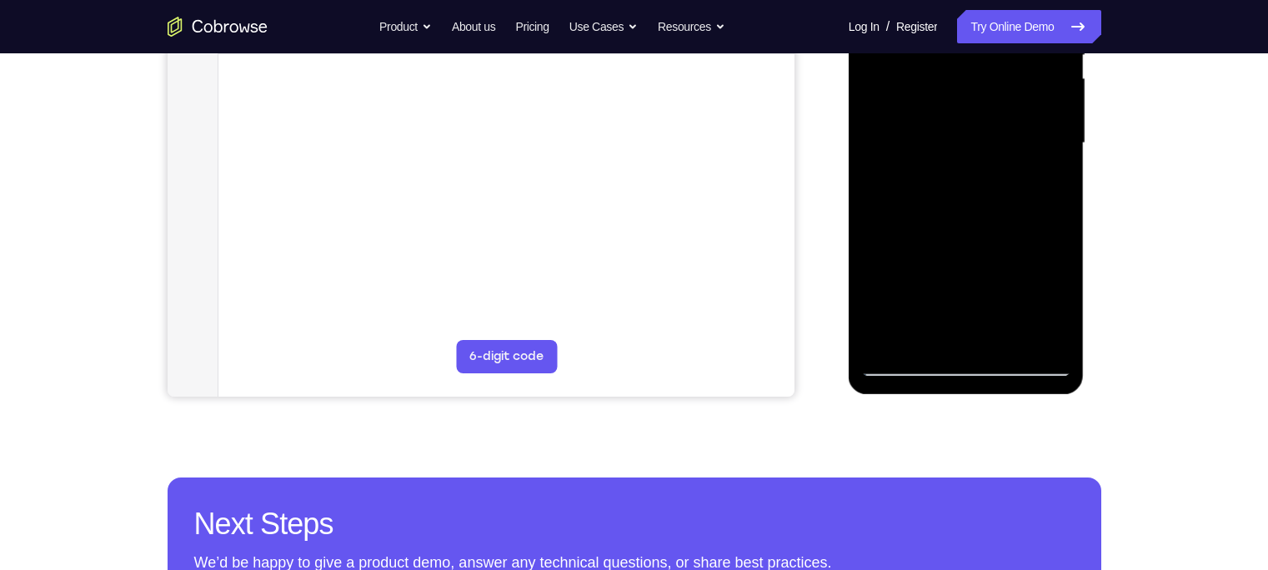
drag, startPoint x: 910, startPoint y: 262, endPoint x: 910, endPoint y: 211, distance: 50.9
click at [910, 211] on div at bounding box center [966, 143] width 210 height 467
click at [889, 248] on div at bounding box center [966, 143] width 210 height 467
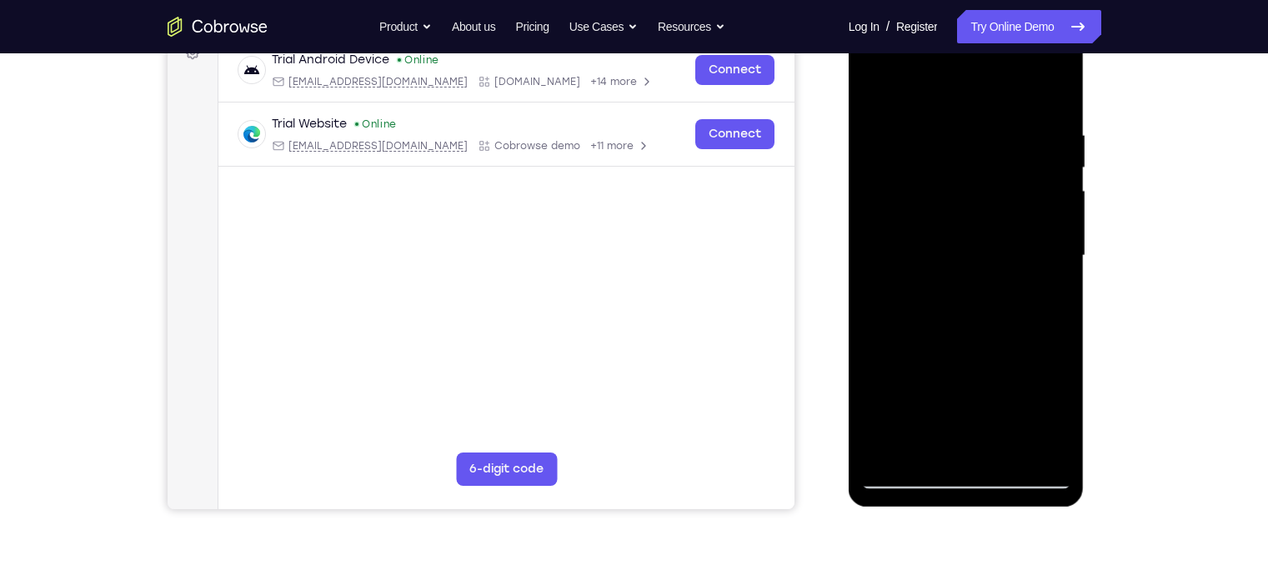
click at [873, 110] on div at bounding box center [966, 256] width 210 height 467
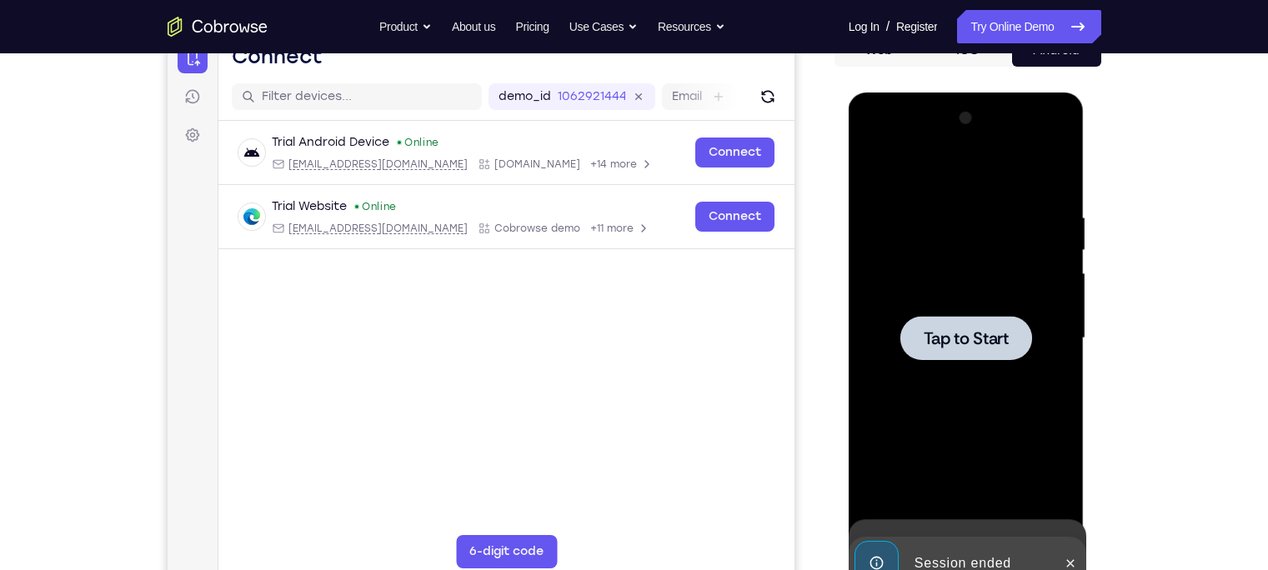
scroll to position [183, 0]
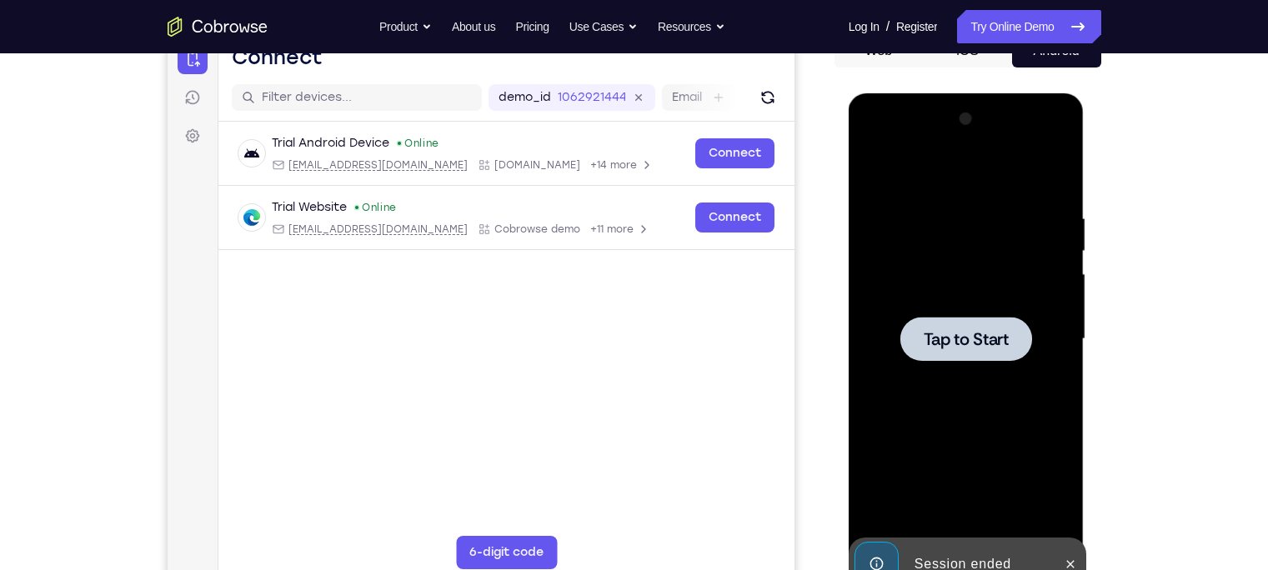
click at [938, 309] on div at bounding box center [966, 339] width 210 height 467
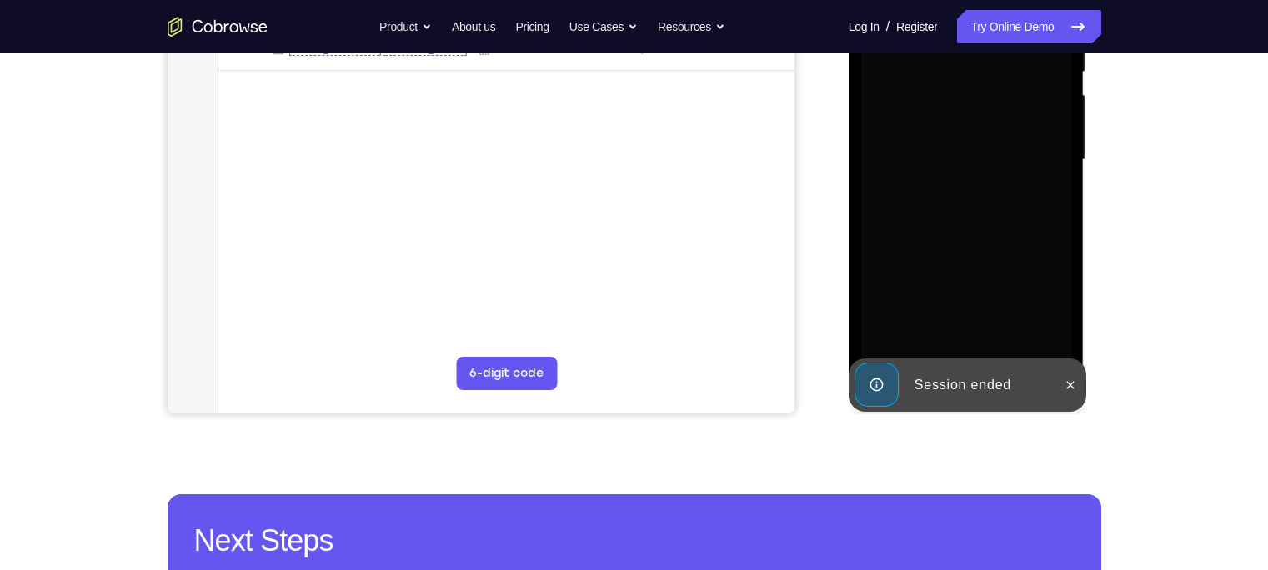
scroll to position [363, 0]
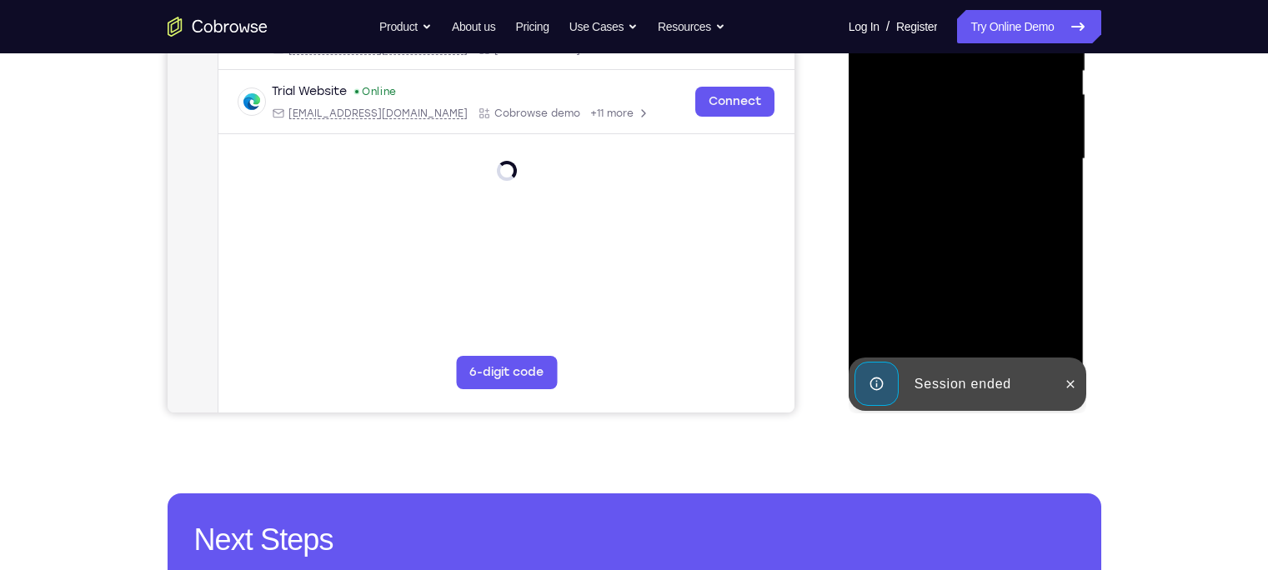
click at [965, 394] on div "Session ended" at bounding box center [981, 384] width 146 height 33
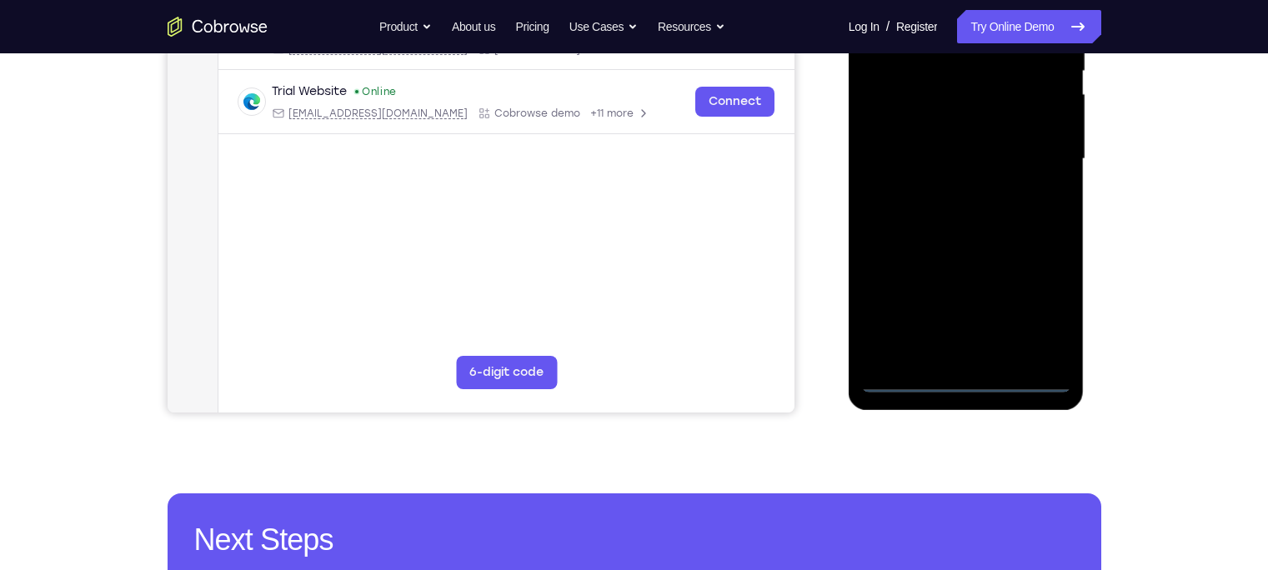
click at [966, 384] on div at bounding box center [966, 159] width 210 height 467
click at [1036, 307] on div at bounding box center [966, 159] width 210 height 467
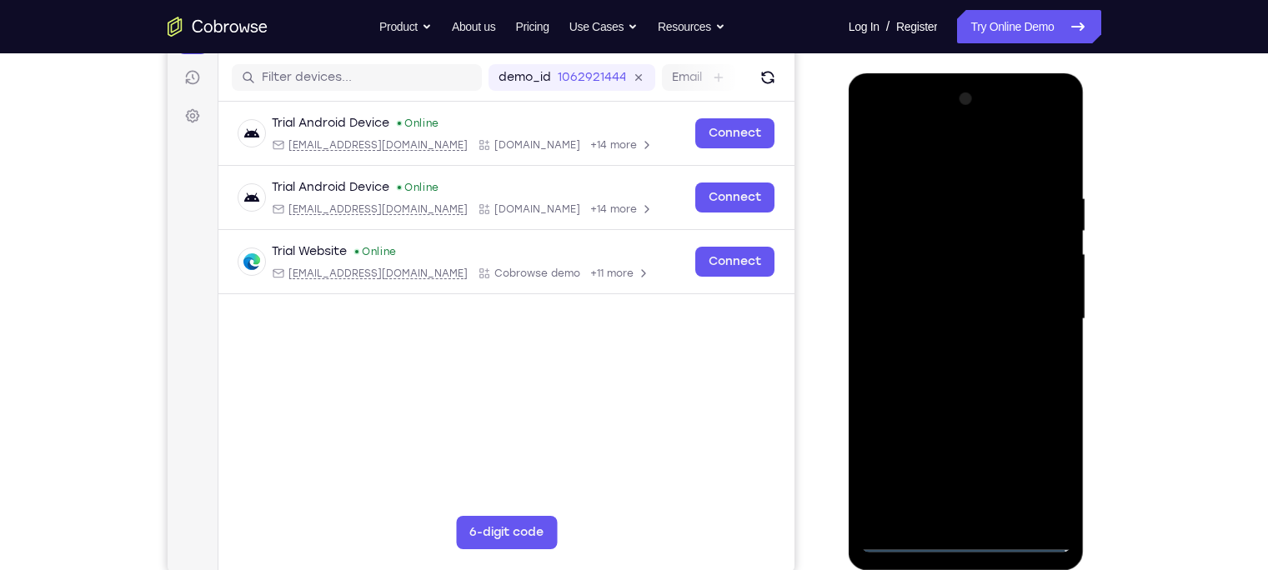
scroll to position [203, 0]
click at [943, 143] on div at bounding box center [966, 318] width 210 height 467
click at [1036, 310] on div at bounding box center [966, 318] width 210 height 467
click at [940, 352] on div at bounding box center [966, 318] width 210 height 467
click at [915, 308] on div at bounding box center [966, 318] width 210 height 467
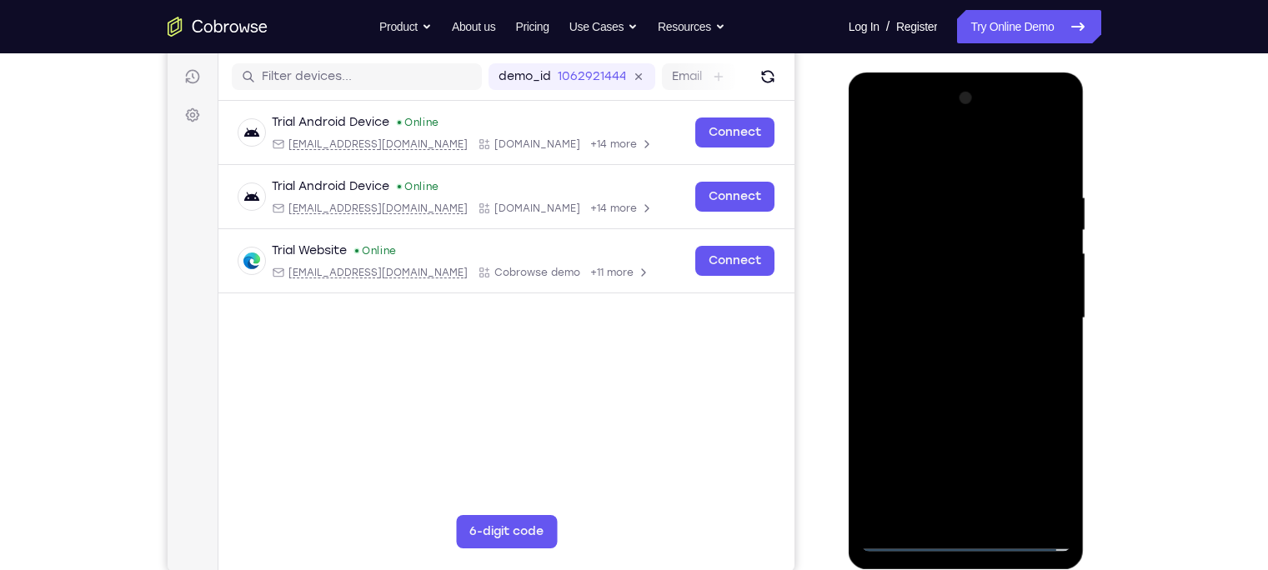
click at [935, 289] on div at bounding box center [966, 318] width 210 height 467
click at [937, 310] on div at bounding box center [966, 318] width 210 height 467
click at [959, 394] on div at bounding box center [966, 318] width 210 height 467
drag, startPoint x: 944, startPoint y: 158, endPoint x: 940, endPoint y: 78, distance: 80.1
click at [940, 78] on div at bounding box center [967, 321] width 236 height 497
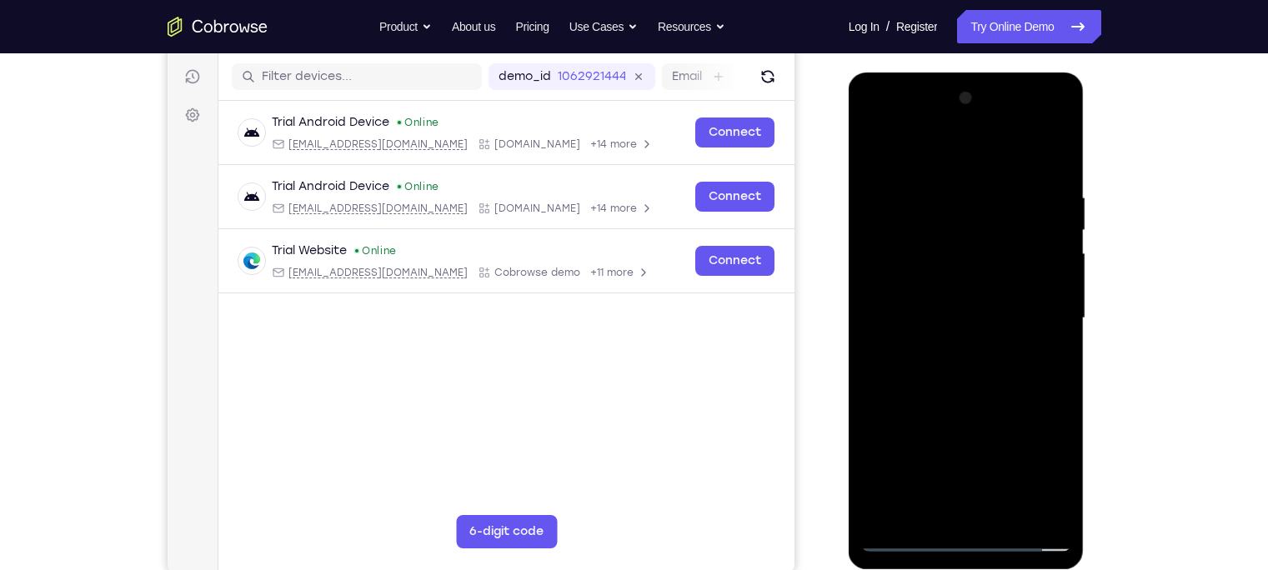
click at [930, 518] on div at bounding box center [966, 318] width 210 height 467
click at [963, 183] on div at bounding box center [966, 318] width 210 height 467
click at [890, 482] on div at bounding box center [966, 318] width 210 height 467
drag, startPoint x: 951, startPoint y: 354, endPoint x: 950, endPoint y: 288, distance: 66.7
click at [950, 288] on div at bounding box center [966, 318] width 210 height 467
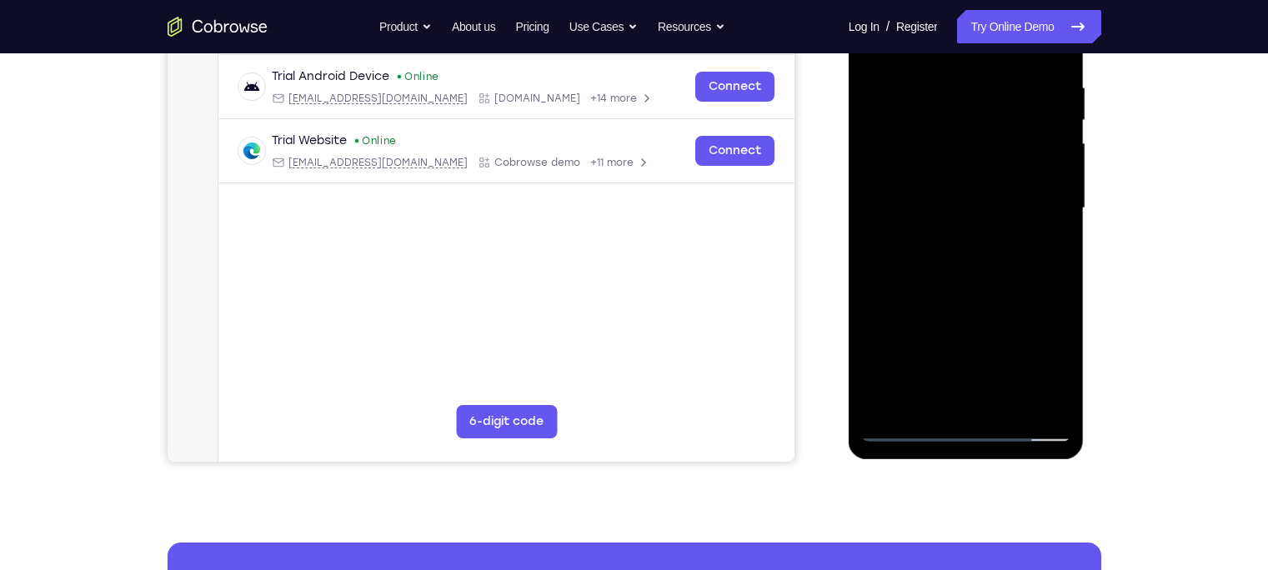
scroll to position [314, 0]
drag, startPoint x: 942, startPoint y: 370, endPoint x: 949, endPoint y: 216, distance: 154.4
click at [949, 216] on div at bounding box center [966, 207] width 210 height 467
drag, startPoint x: 933, startPoint y: 370, endPoint x: 931, endPoint y: 208, distance: 162.6
click at [931, 208] on div at bounding box center [966, 207] width 210 height 467
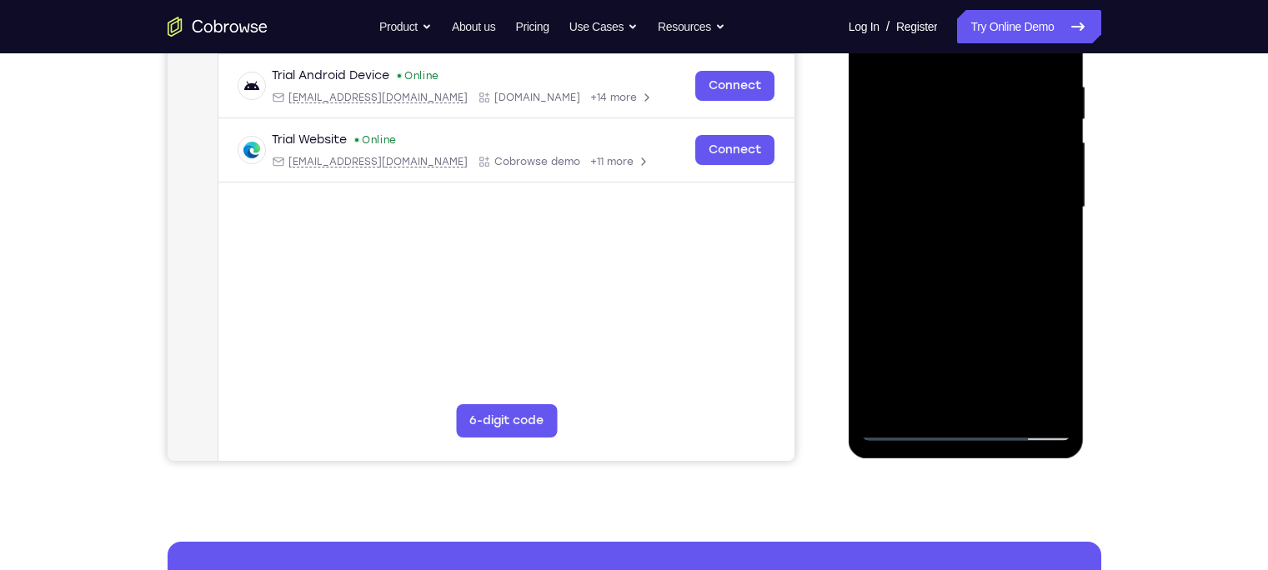
drag, startPoint x: 921, startPoint y: 371, endPoint x: 922, endPoint y: 348, distance: 23.4
click at [922, 348] on div at bounding box center [966, 207] width 210 height 467
click at [915, 273] on div at bounding box center [966, 207] width 210 height 467
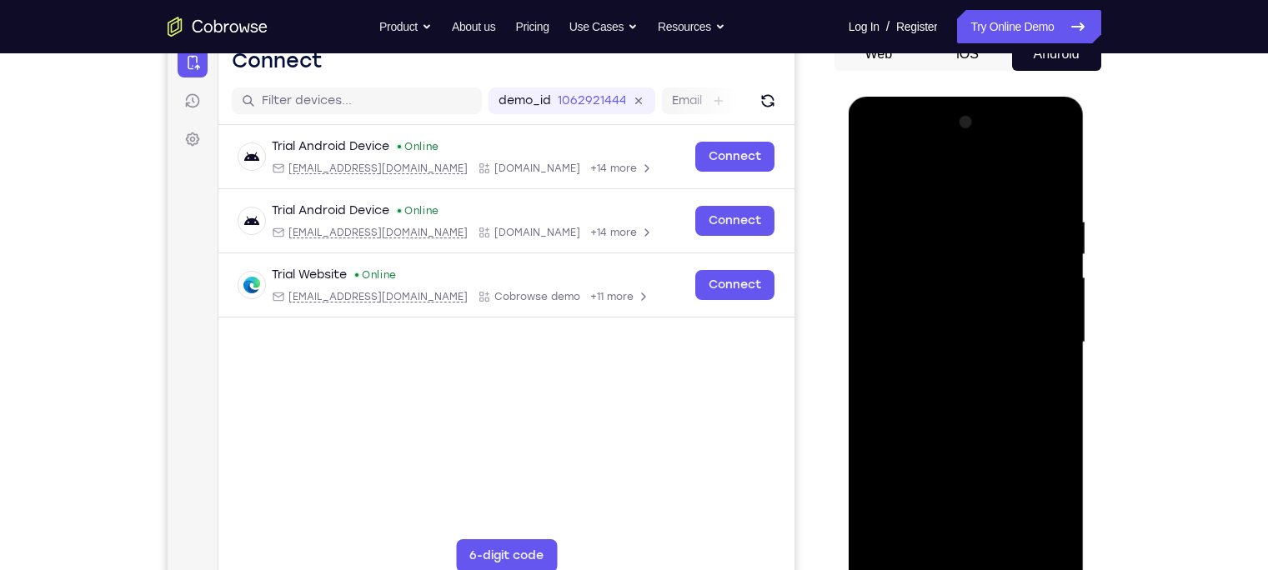
scroll to position [178, 0]
drag, startPoint x: 930, startPoint y: 234, endPoint x: 935, endPoint y: 323, distance: 88.5
click at [935, 323] on div at bounding box center [966, 343] width 210 height 467
click at [875, 174] on div at bounding box center [966, 343] width 210 height 467
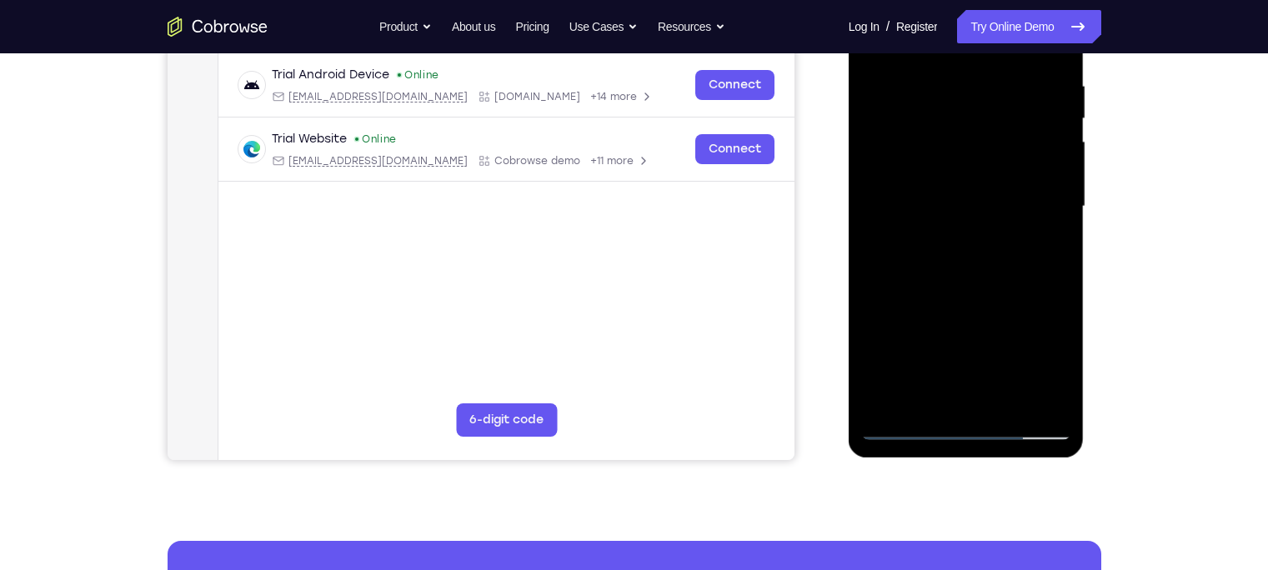
scroll to position [317, 0]
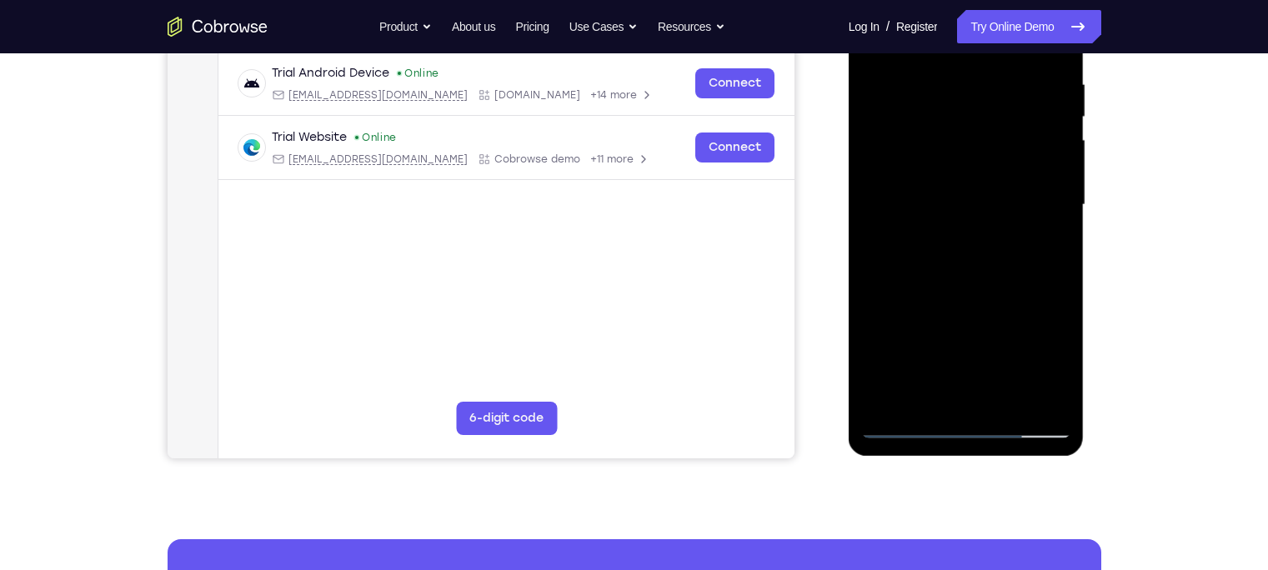
drag, startPoint x: 960, startPoint y: 352, endPoint x: 961, endPoint y: 180, distance: 171.8
click at [961, 180] on div at bounding box center [966, 205] width 210 height 467
drag, startPoint x: 945, startPoint y: 359, endPoint x: 960, endPoint y: 199, distance: 160.9
click at [960, 199] on div at bounding box center [966, 205] width 210 height 467
drag, startPoint x: 936, startPoint y: 349, endPoint x: 964, endPoint y: 166, distance: 185.5
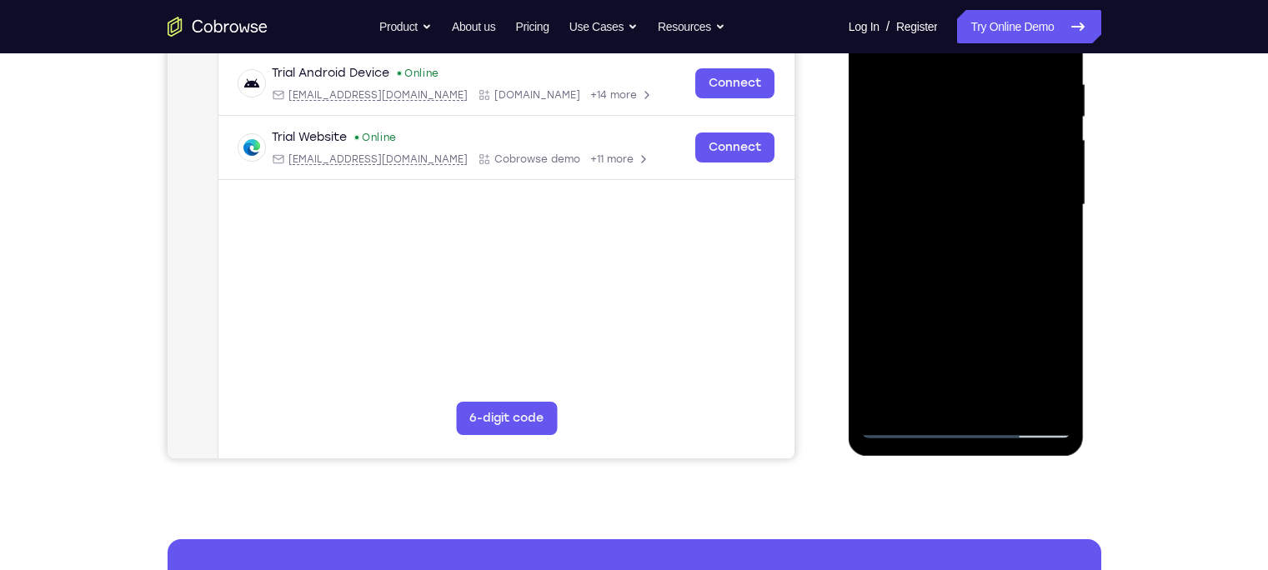
click at [964, 166] on div at bounding box center [966, 205] width 210 height 467
drag, startPoint x: 949, startPoint y: 355, endPoint x: 947, endPoint y: 203, distance: 152.6
click at [947, 203] on div at bounding box center [966, 205] width 210 height 467
drag, startPoint x: 921, startPoint y: 376, endPoint x: 938, endPoint y: 211, distance: 165.9
click at [938, 211] on div at bounding box center [966, 205] width 210 height 467
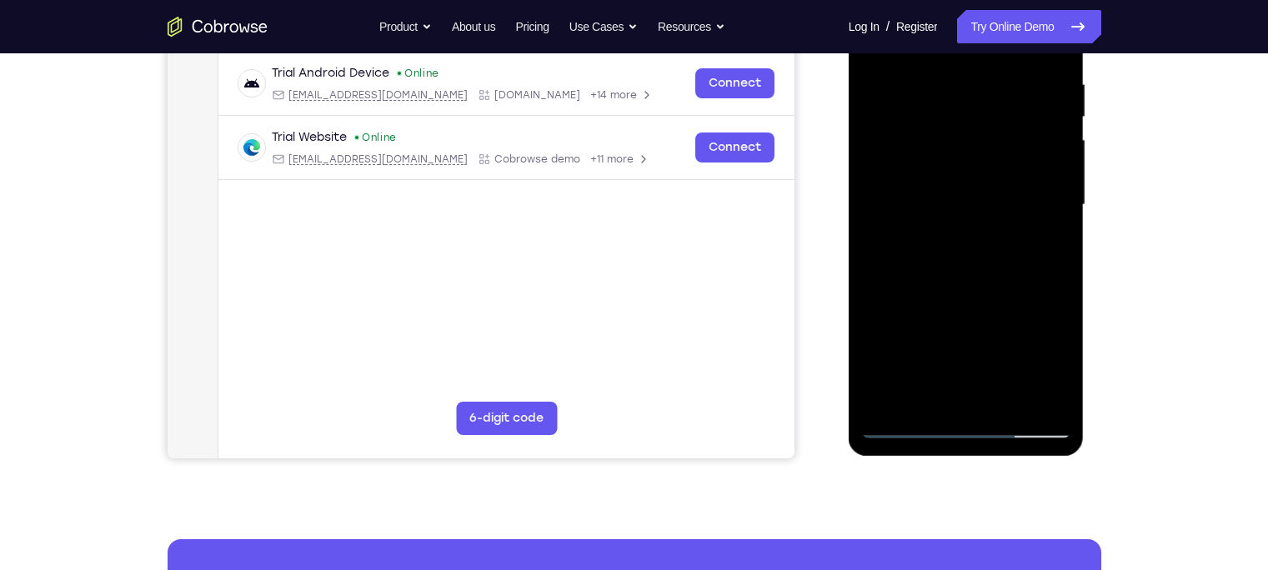
drag, startPoint x: 942, startPoint y: 372, endPoint x: 945, endPoint y: 212, distance: 160.1
click at [945, 212] on div at bounding box center [966, 205] width 210 height 467
click at [929, 243] on div at bounding box center [966, 205] width 210 height 467
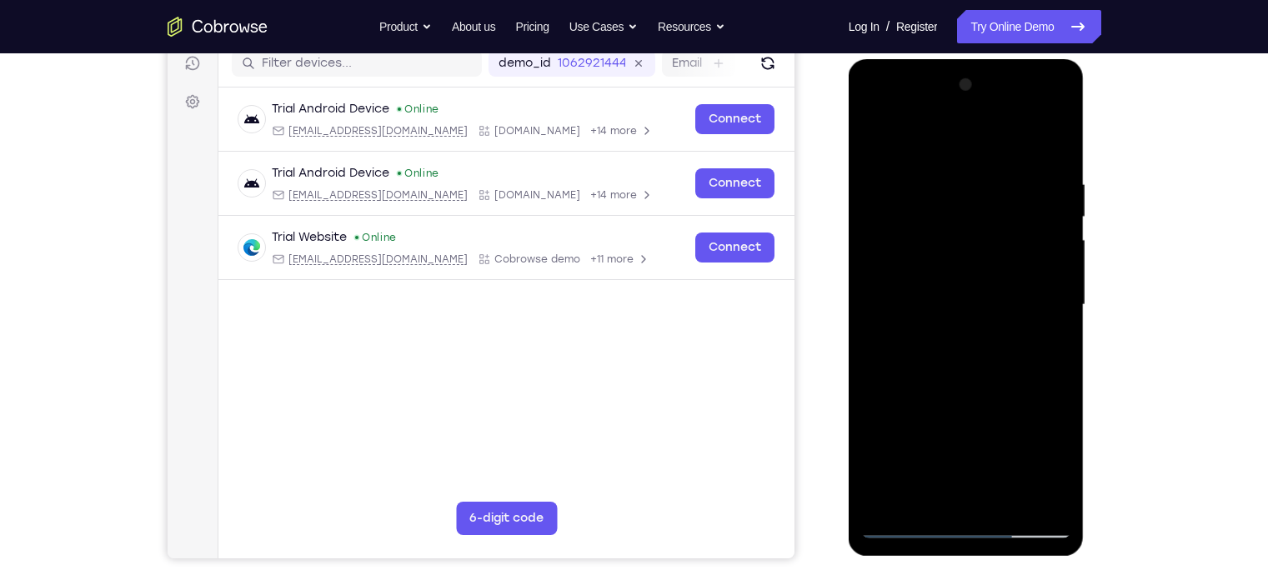
drag, startPoint x: 950, startPoint y: 197, endPoint x: 952, endPoint y: 274, distance: 77.6
click at [952, 274] on div at bounding box center [966, 305] width 210 height 467
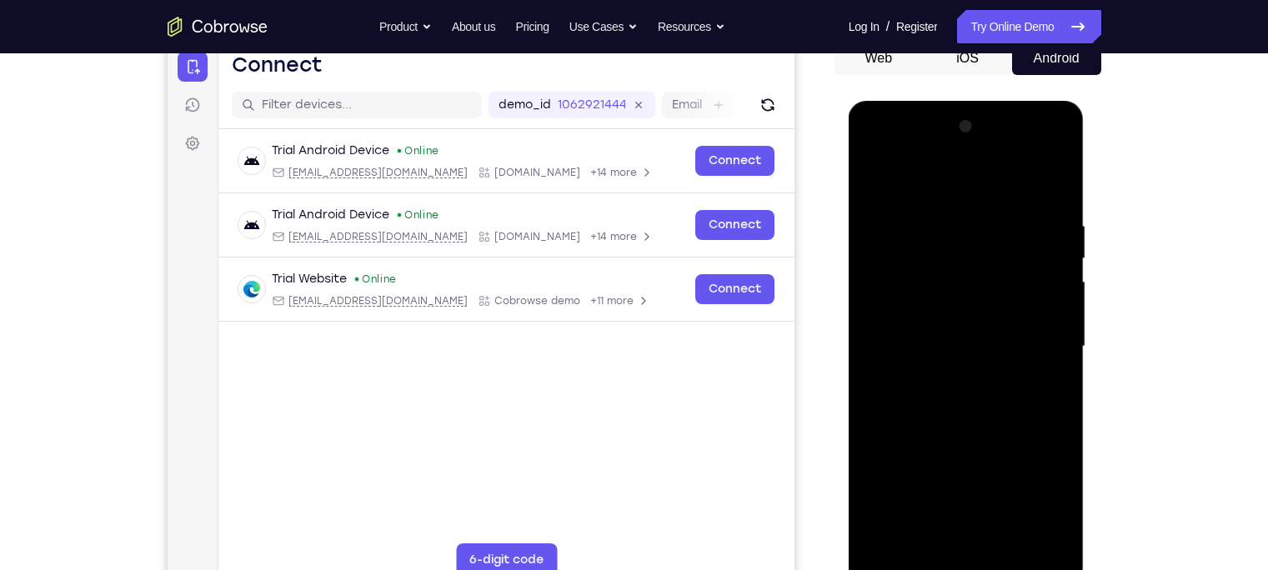
click at [934, 231] on div at bounding box center [966, 346] width 210 height 467
click at [877, 180] on div at bounding box center [966, 346] width 210 height 467
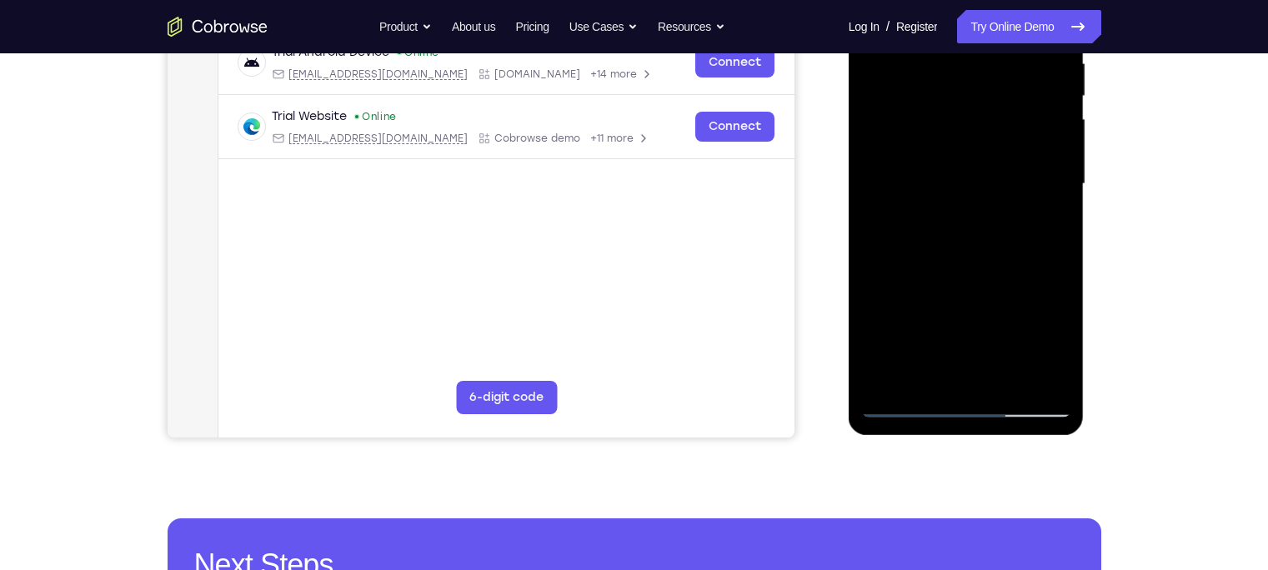
scroll to position [338, 0]
drag, startPoint x: 971, startPoint y: 270, endPoint x: 972, endPoint y: 113, distance: 156.7
click at [972, 113] on div at bounding box center [966, 183] width 210 height 467
drag, startPoint x: 943, startPoint y: 342, endPoint x: 940, endPoint y: 163, distance: 179.3
click at [940, 163] on div at bounding box center [966, 183] width 210 height 467
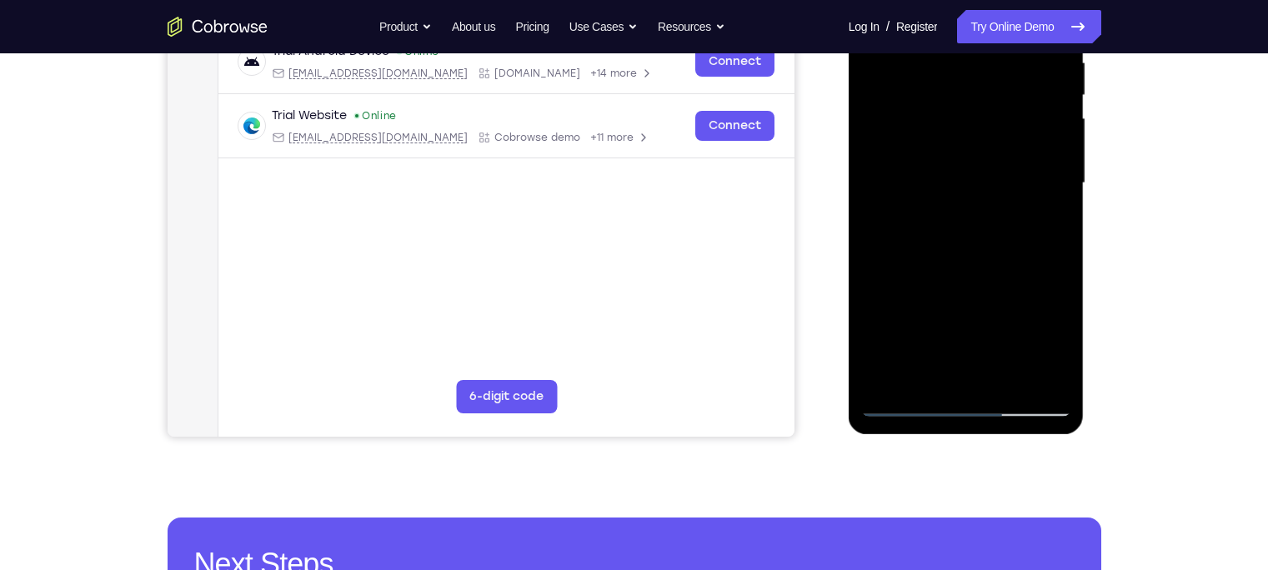
drag, startPoint x: 939, startPoint y: 367, endPoint x: 944, endPoint y: 154, distance: 212.7
click at [944, 154] on div at bounding box center [966, 183] width 210 height 467
click at [928, 260] on div at bounding box center [966, 183] width 210 height 467
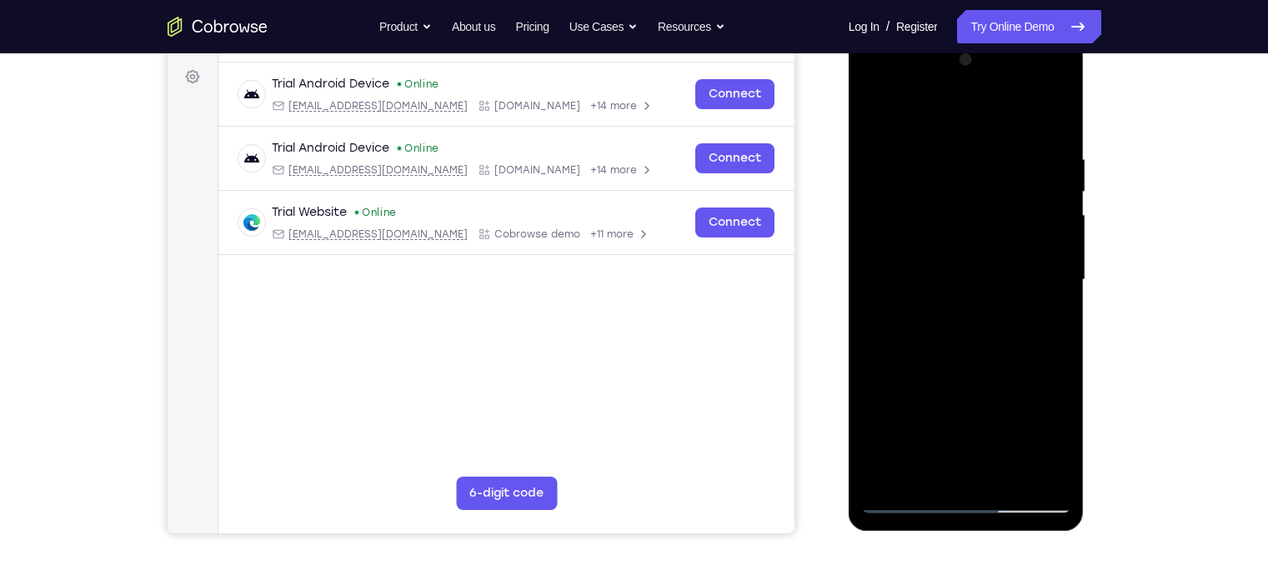
scroll to position [237, 0]
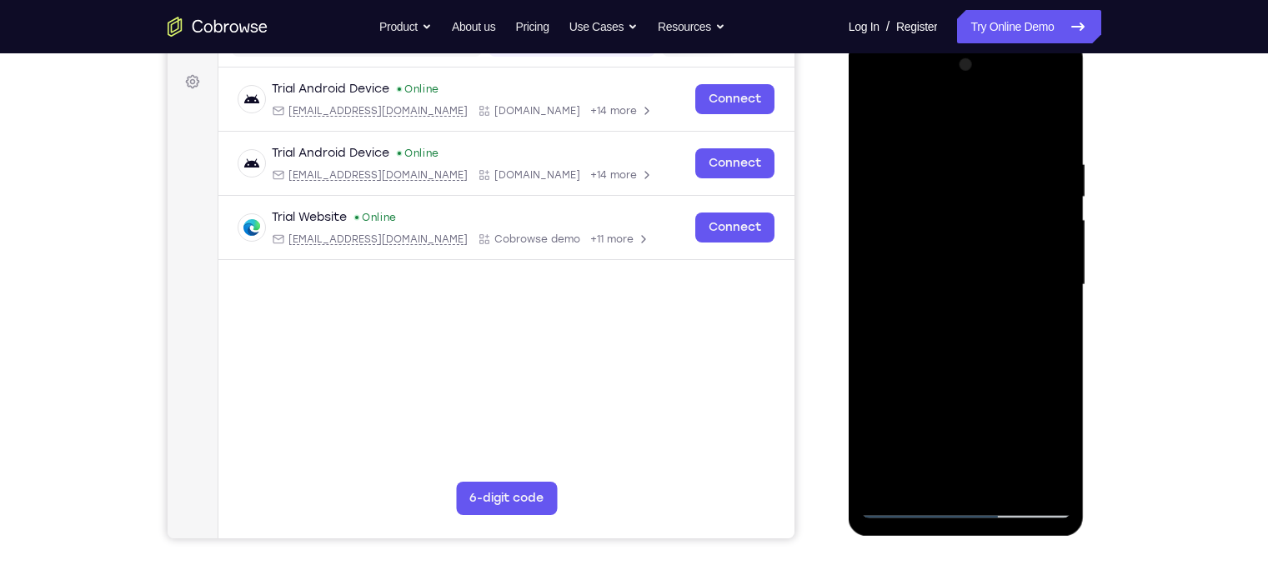
drag, startPoint x: 922, startPoint y: 194, endPoint x: 925, endPoint y: 253, distance: 58.4
click at [925, 253] on div at bounding box center [966, 285] width 210 height 467
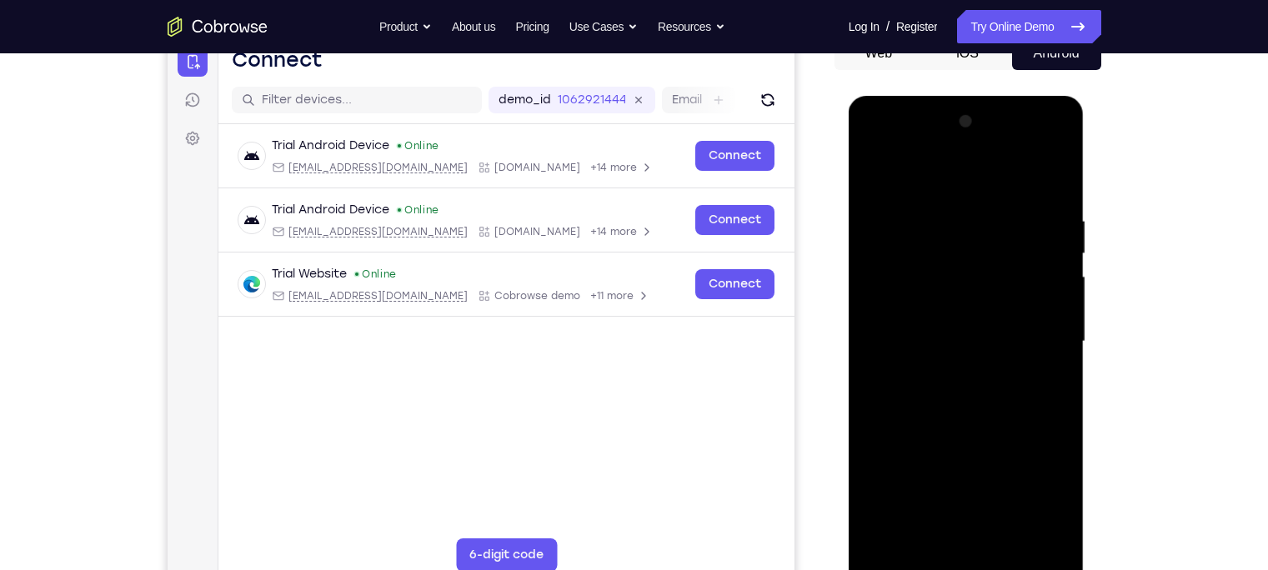
scroll to position [177, 0]
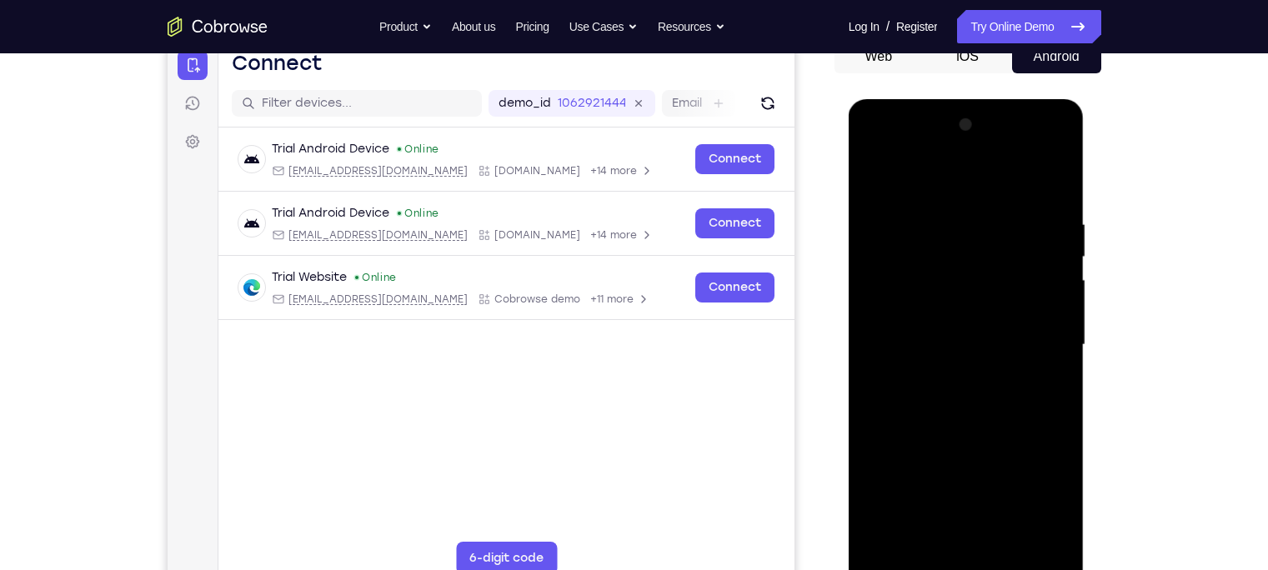
click at [875, 174] on div at bounding box center [966, 345] width 210 height 467
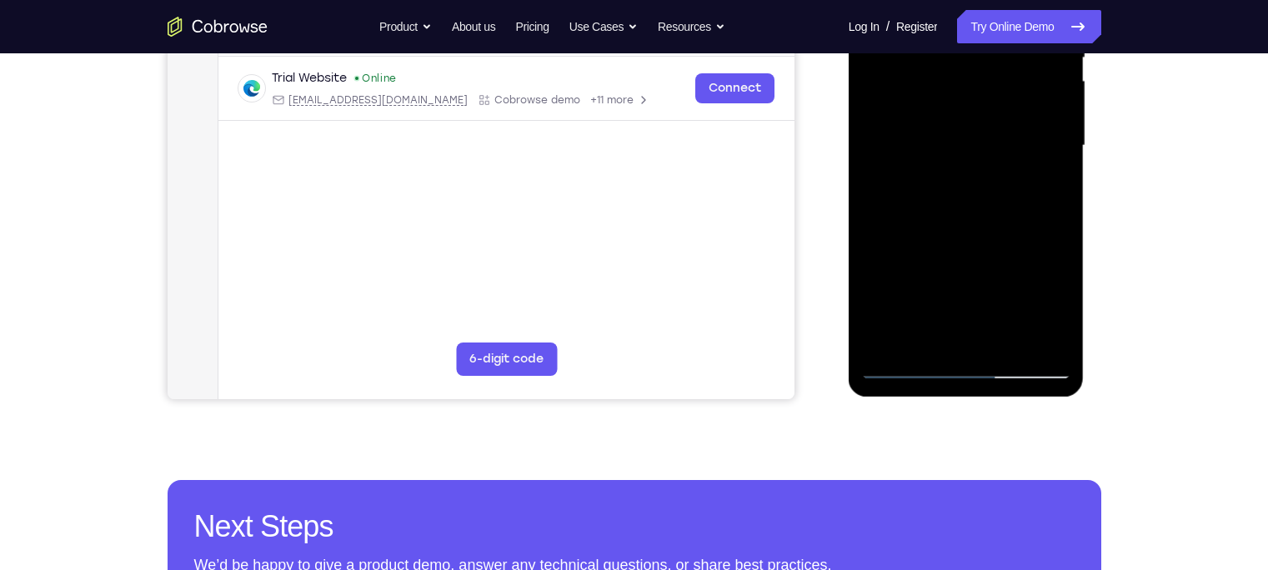
scroll to position [374, 0]
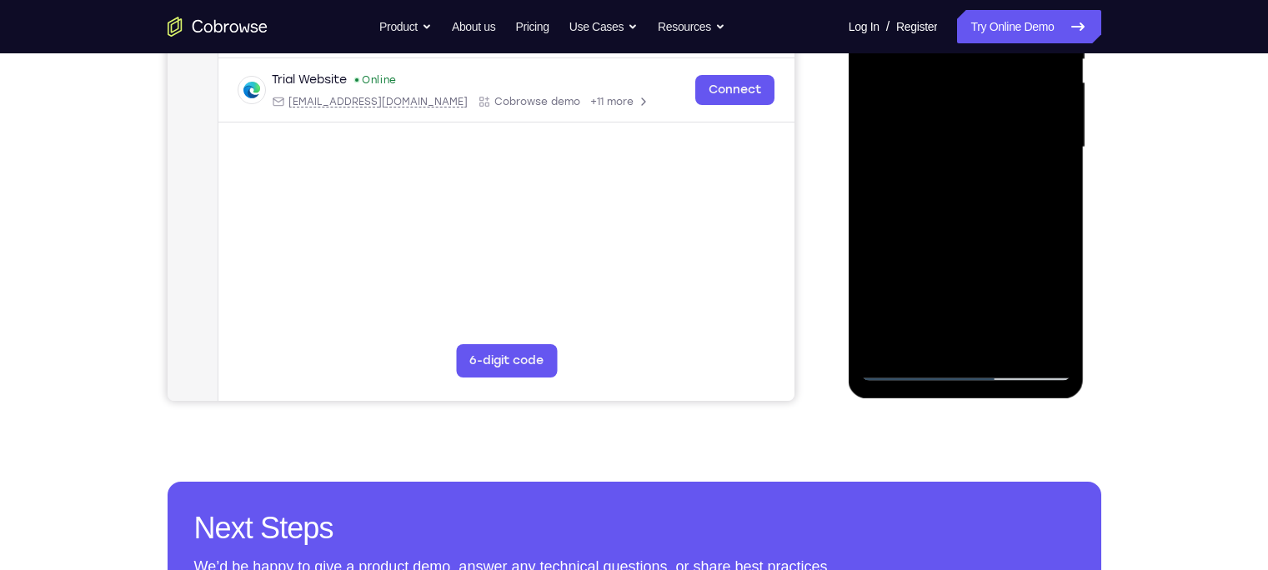
drag, startPoint x: 966, startPoint y: 308, endPoint x: 950, endPoint y: 140, distance: 168.4
click at [950, 140] on div at bounding box center [966, 147] width 210 height 467
drag, startPoint x: 965, startPoint y: 324, endPoint x: 955, endPoint y: 139, distance: 185.4
click at [955, 139] on div at bounding box center [966, 147] width 210 height 467
drag, startPoint x: 946, startPoint y: 326, endPoint x: 954, endPoint y: 182, distance: 144.4
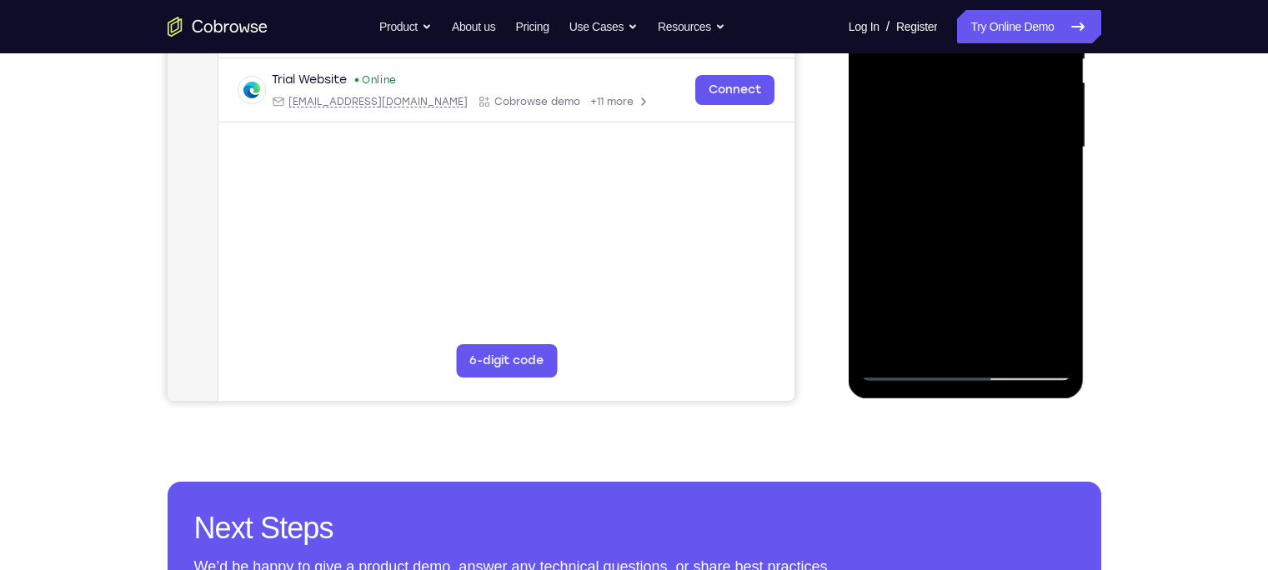
click at [954, 182] on div at bounding box center [966, 147] width 210 height 467
drag, startPoint x: 928, startPoint y: 299, endPoint x: 930, endPoint y: 189, distance: 110.1
click at [930, 191] on div at bounding box center [966, 147] width 210 height 467
drag, startPoint x: 945, startPoint y: 293, endPoint x: 944, endPoint y: 201, distance: 91.7
click at [944, 201] on div at bounding box center [966, 147] width 210 height 467
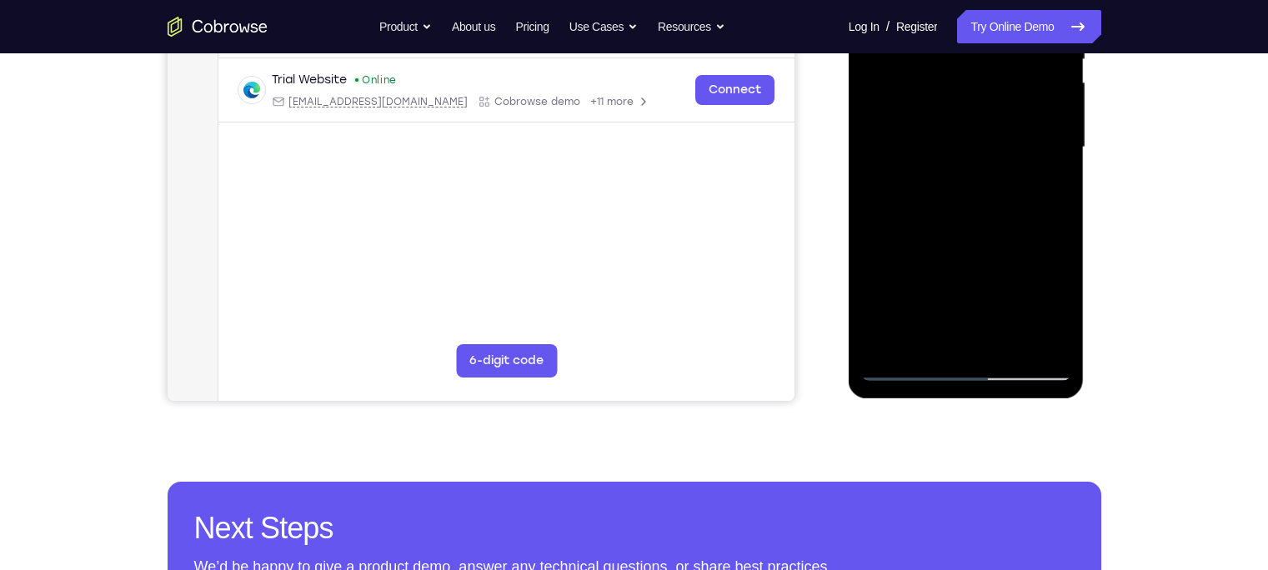
drag, startPoint x: 931, startPoint y: 314, endPoint x: 935, endPoint y: 210, distance: 104.3
click at [935, 210] on div at bounding box center [966, 147] width 210 height 467
drag, startPoint x: 919, startPoint y: 301, endPoint x: 927, endPoint y: 153, distance: 147.8
click at [927, 153] on div at bounding box center [966, 147] width 210 height 467
drag, startPoint x: 927, startPoint y: 321, endPoint x: 927, endPoint y: 249, distance: 71.7
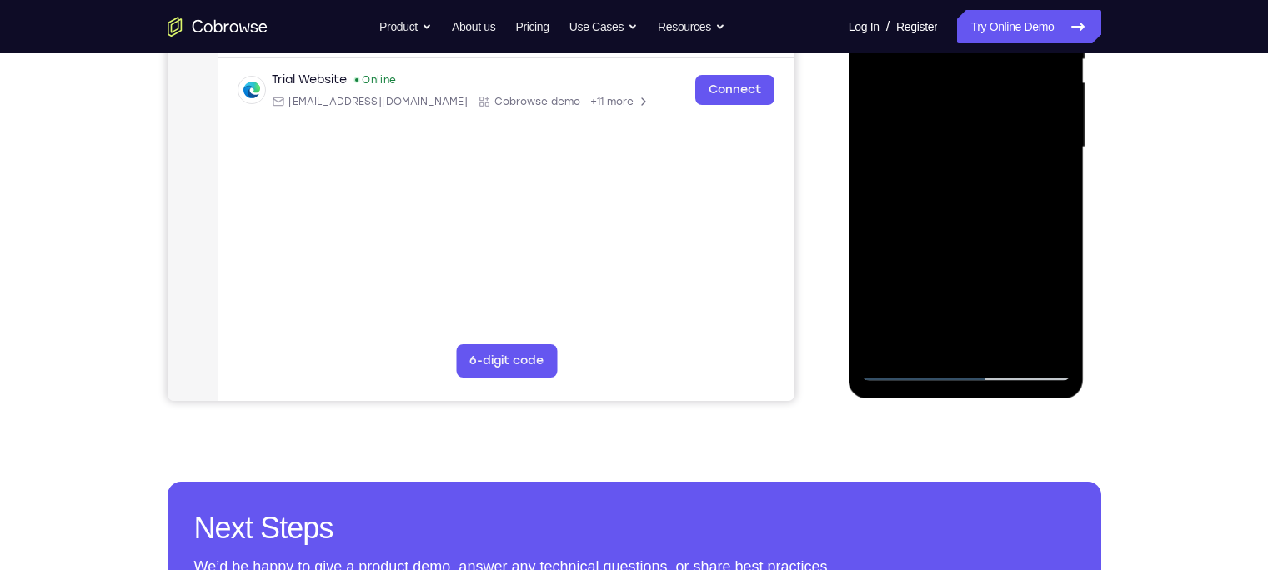
click at [927, 249] on div at bounding box center [966, 147] width 210 height 467
click at [922, 289] on div at bounding box center [966, 147] width 210 height 467
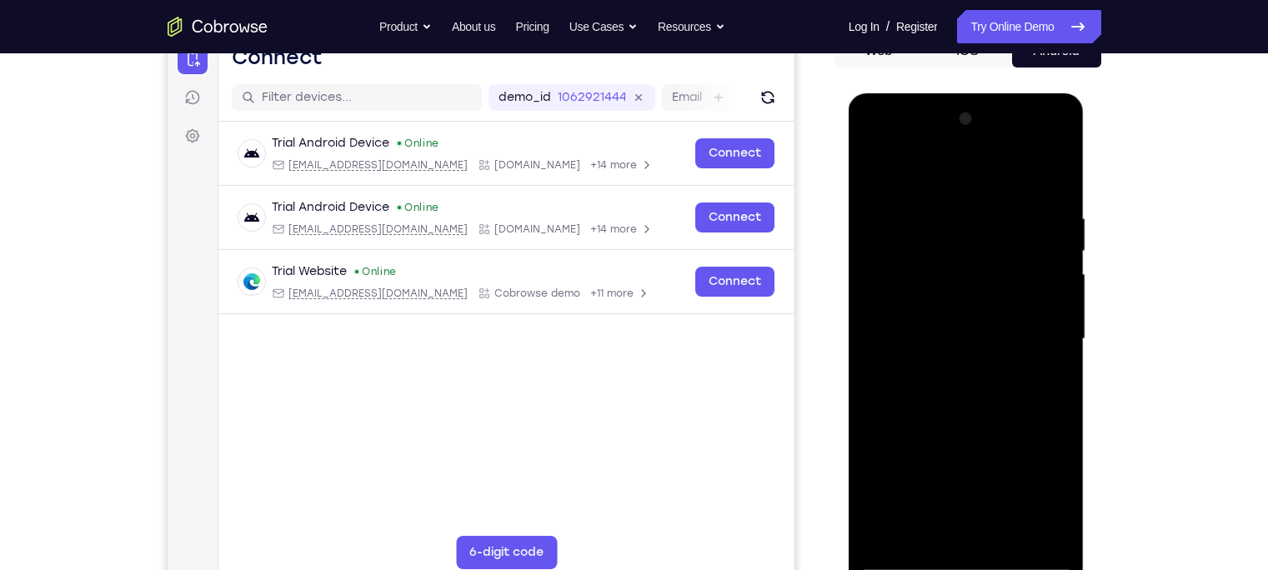
scroll to position [181, 0]
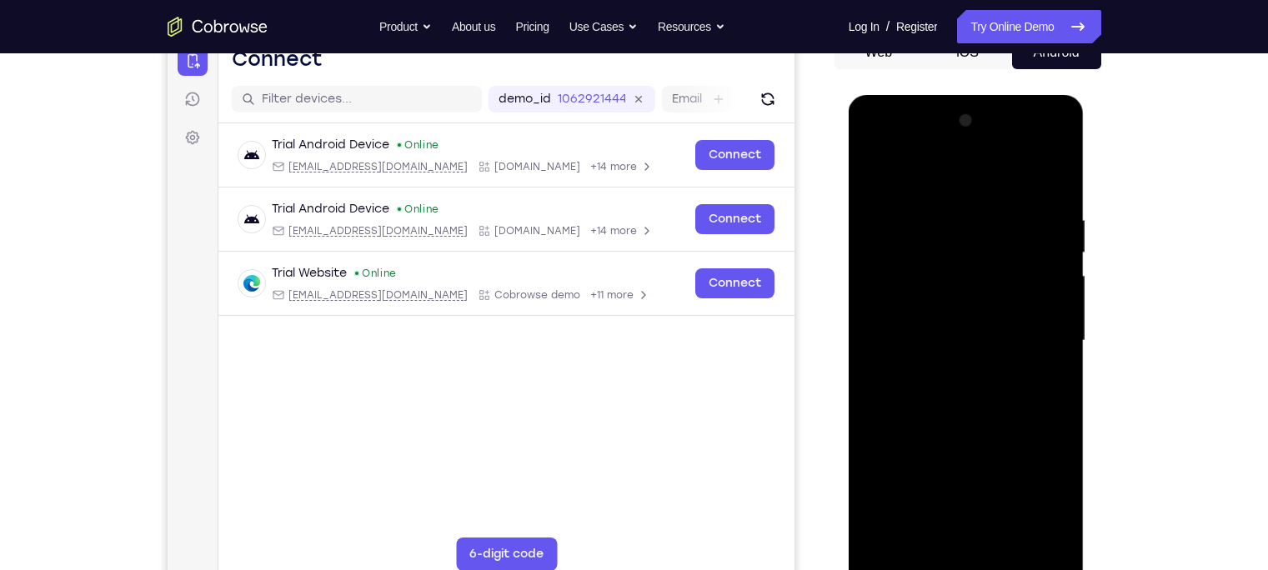
drag, startPoint x: 925, startPoint y: 391, endPoint x: 923, endPoint y: 282, distance: 109.2
click at [923, 282] on div at bounding box center [966, 341] width 210 height 467
click at [876, 178] on div at bounding box center [966, 341] width 210 height 467
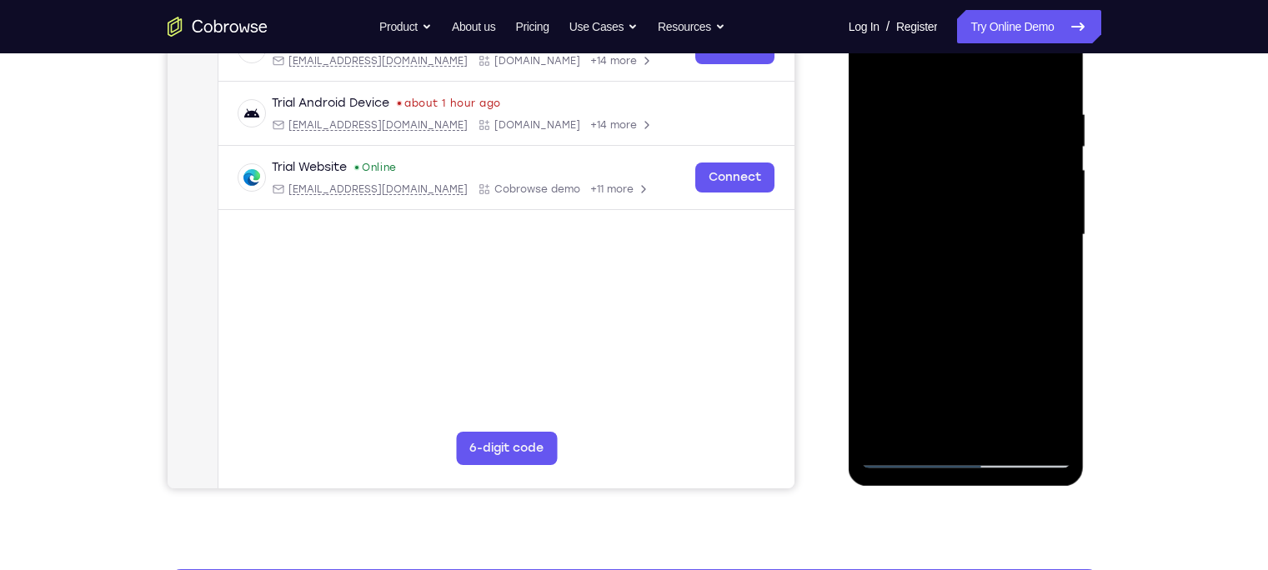
scroll to position [297, 0]
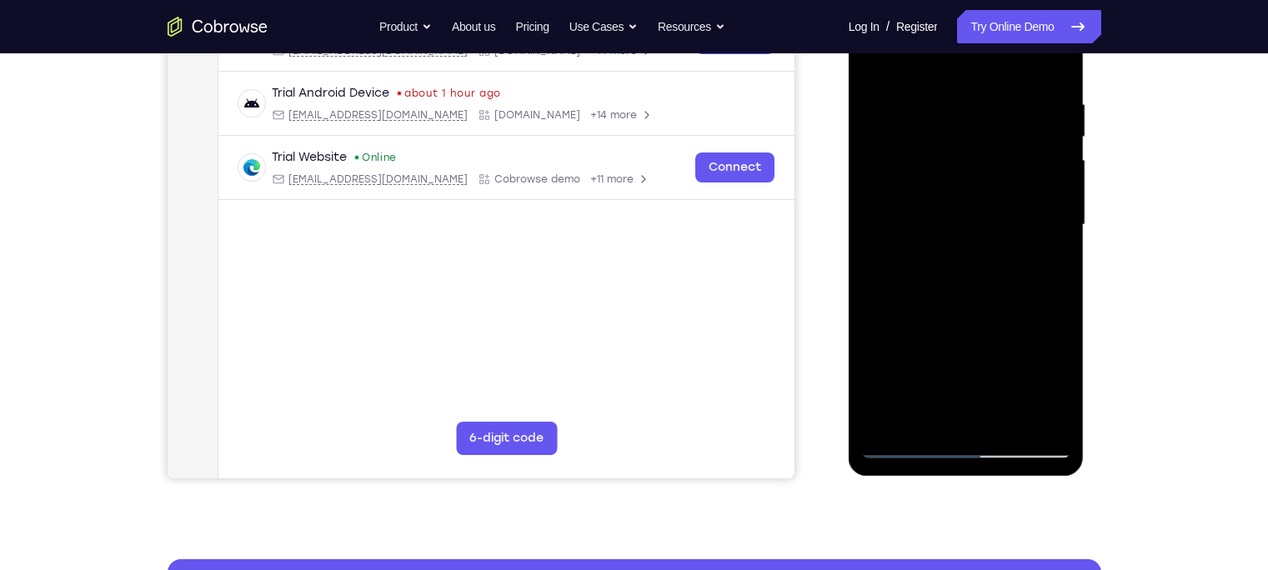
drag, startPoint x: 943, startPoint y: 350, endPoint x: 955, endPoint y: 135, distance: 215.4
click at [955, 135] on div at bounding box center [966, 225] width 210 height 467
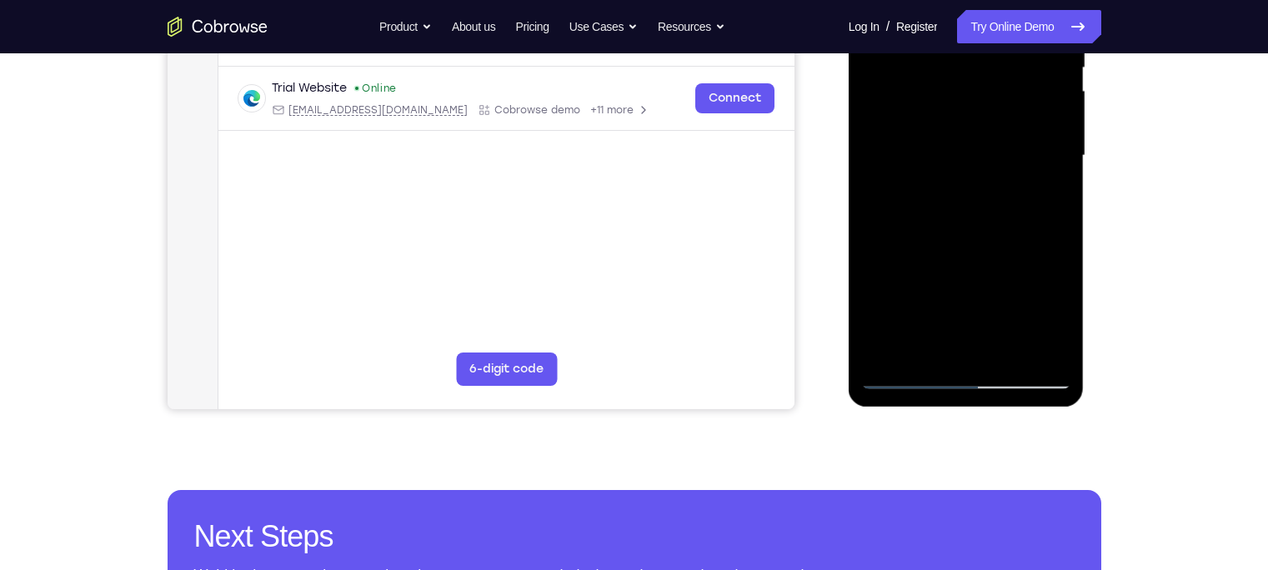
drag, startPoint x: 945, startPoint y: 257, endPoint x: 944, endPoint y: 113, distance: 143.4
click at [944, 113] on div at bounding box center [966, 155] width 210 height 467
drag, startPoint x: 937, startPoint y: 336, endPoint x: 923, endPoint y: 113, distance: 223.1
click at [923, 113] on div at bounding box center [966, 155] width 210 height 467
drag, startPoint x: 918, startPoint y: 304, endPoint x: 916, endPoint y: 180, distance: 124.2
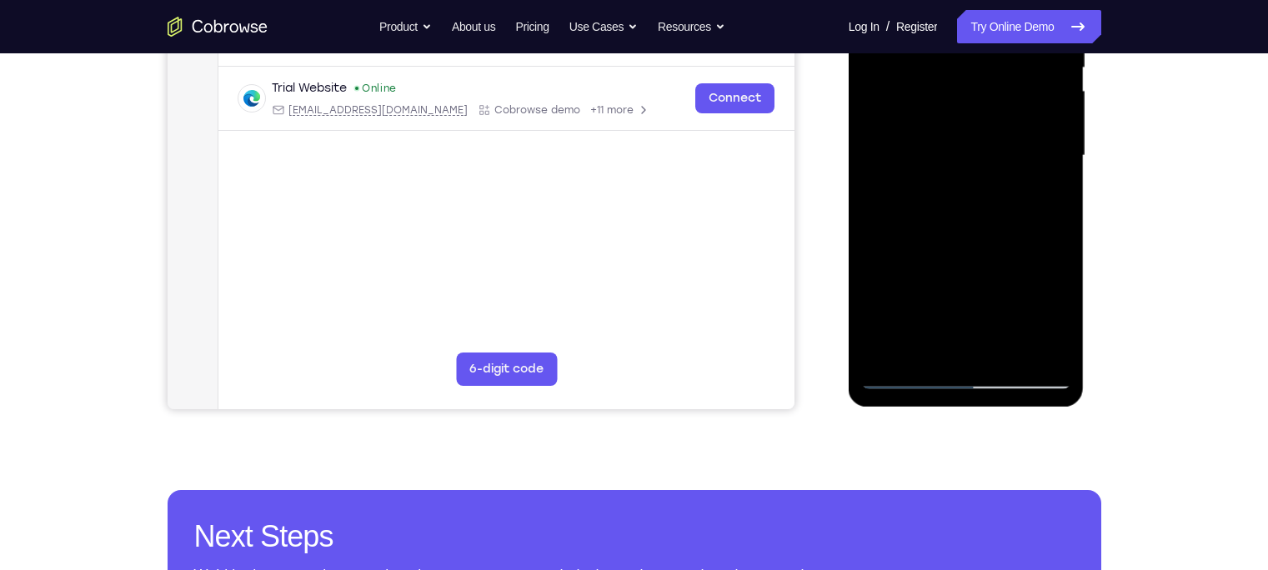
click at [916, 180] on div at bounding box center [966, 155] width 210 height 467
drag, startPoint x: 915, startPoint y: 320, endPoint x: 907, endPoint y: 157, distance: 163.6
click at [907, 157] on div at bounding box center [966, 155] width 210 height 467
drag, startPoint x: 926, startPoint y: 298, endPoint x: 919, endPoint y: 176, distance: 122.0
click at [919, 176] on div at bounding box center [966, 155] width 210 height 467
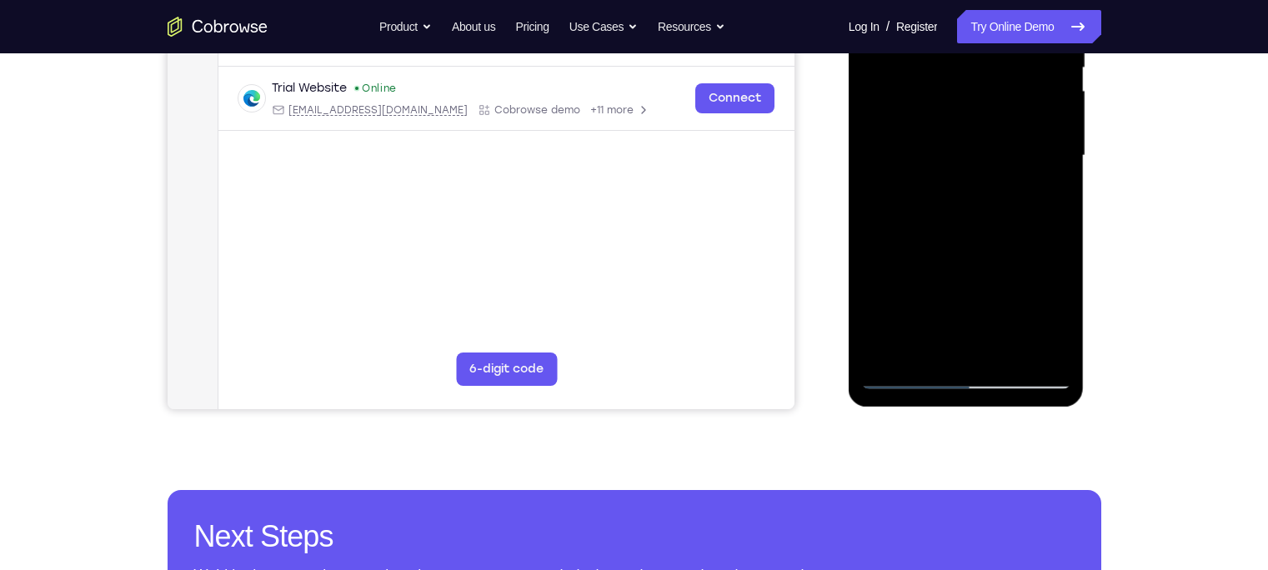
drag, startPoint x: 923, startPoint y: 313, endPoint x: 940, endPoint y: 148, distance: 165.9
click at [940, 148] on div at bounding box center [966, 155] width 210 height 467
click at [881, 156] on div at bounding box center [966, 155] width 210 height 467
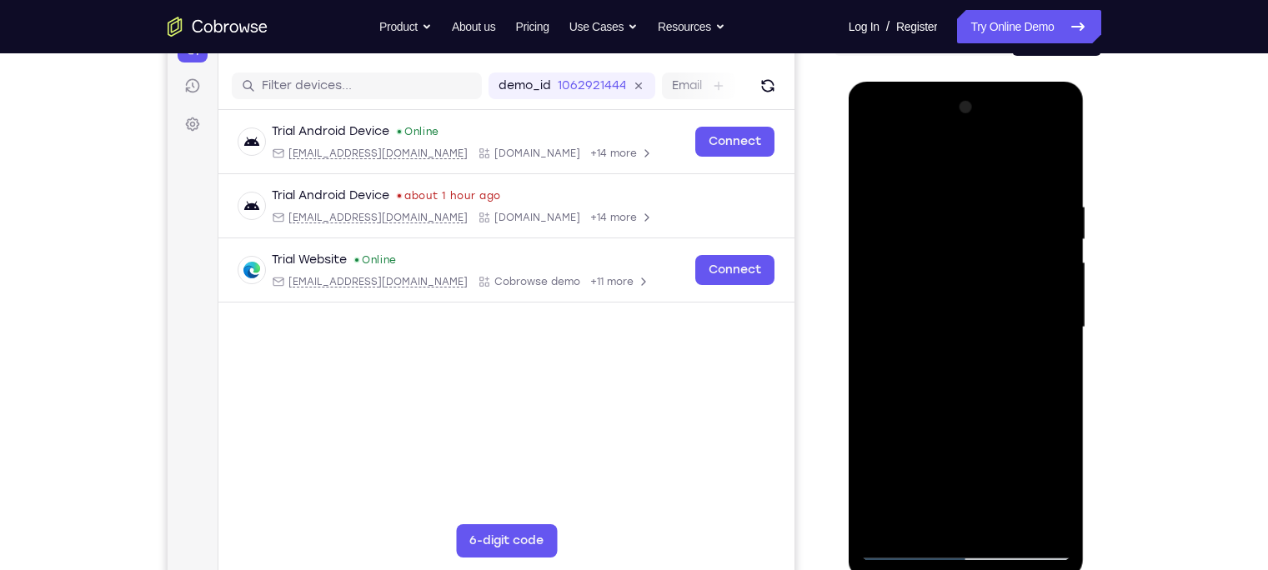
drag, startPoint x: 941, startPoint y: 208, endPoint x: 954, endPoint y: 283, distance: 76.9
click at [954, 283] on div at bounding box center [966, 327] width 210 height 467
click at [988, 220] on div at bounding box center [966, 327] width 210 height 467
click at [872, 158] on div at bounding box center [966, 327] width 210 height 467
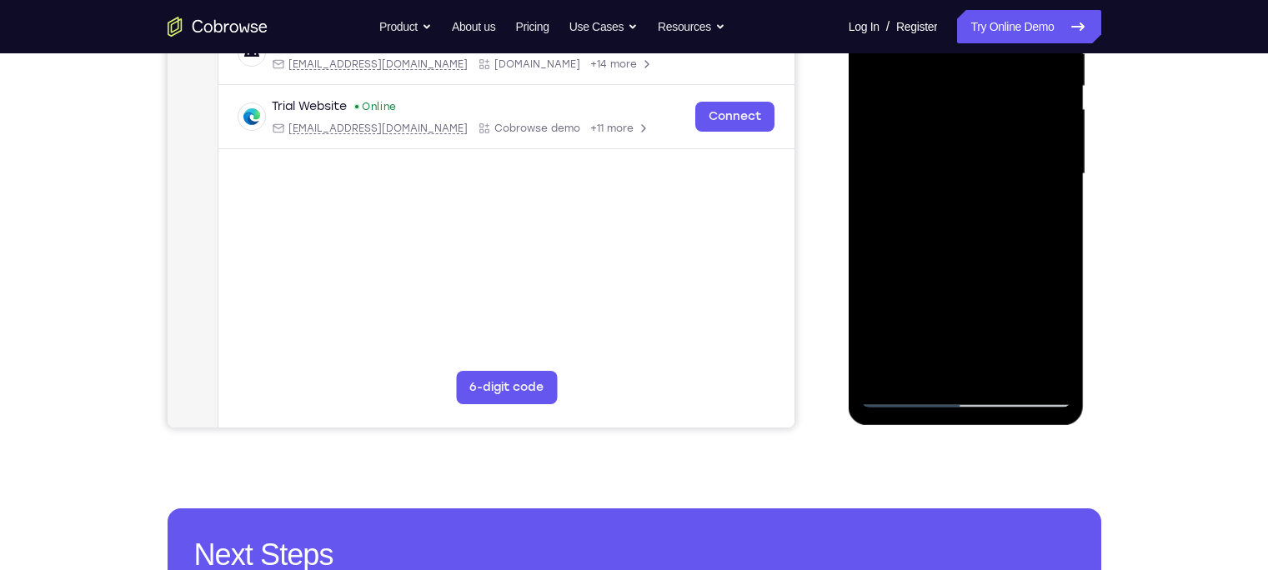
scroll to position [348, 0]
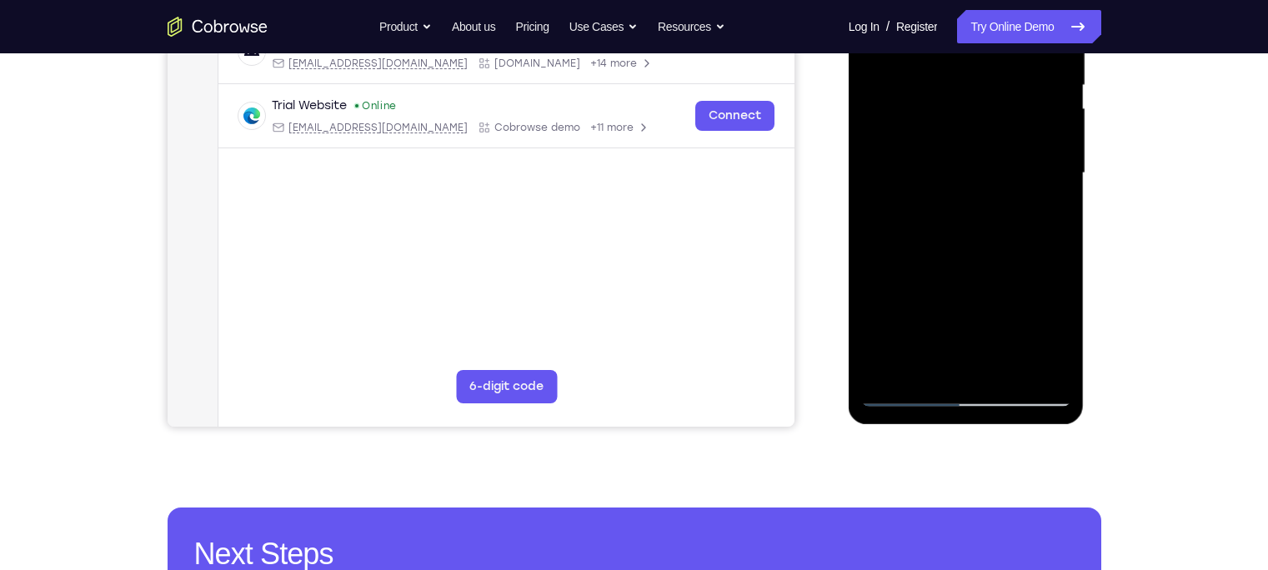
drag, startPoint x: 931, startPoint y: 333, endPoint x: 959, endPoint y: 113, distance: 221.0
click at [959, 113] on div at bounding box center [966, 173] width 210 height 467
drag, startPoint x: 915, startPoint y: 339, endPoint x: 891, endPoint y: 113, distance: 227.2
click at [891, 113] on div at bounding box center [966, 173] width 210 height 467
drag, startPoint x: 943, startPoint y: 318, endPoint x: 940, endPoint y: 185, distance: 132.6
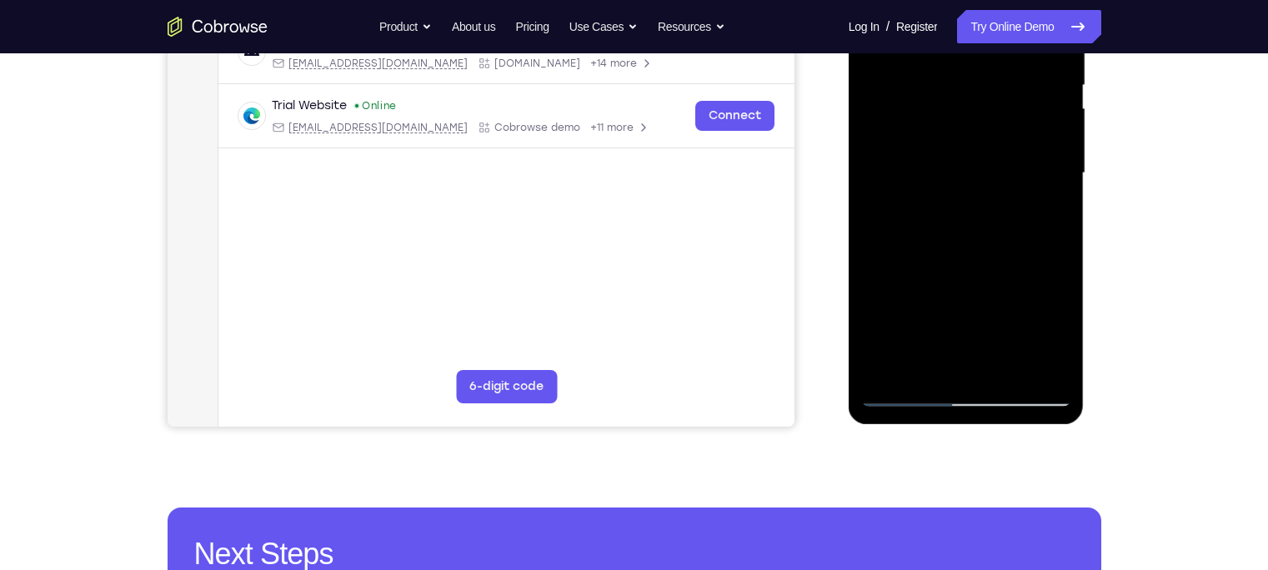
click at [940, 185] on div at bounding box center [966, 173] width 210 height 467
drag, startPoint x: 929, startPoint y: 175, endPoint x: 936, endPoint y: 336, distance: 161.1
click at [936, 336] on div at bounding box center [966, 173] width 210 height 467
click at [880, 288] on div at bounding box center [966, 173] width 210 height 467
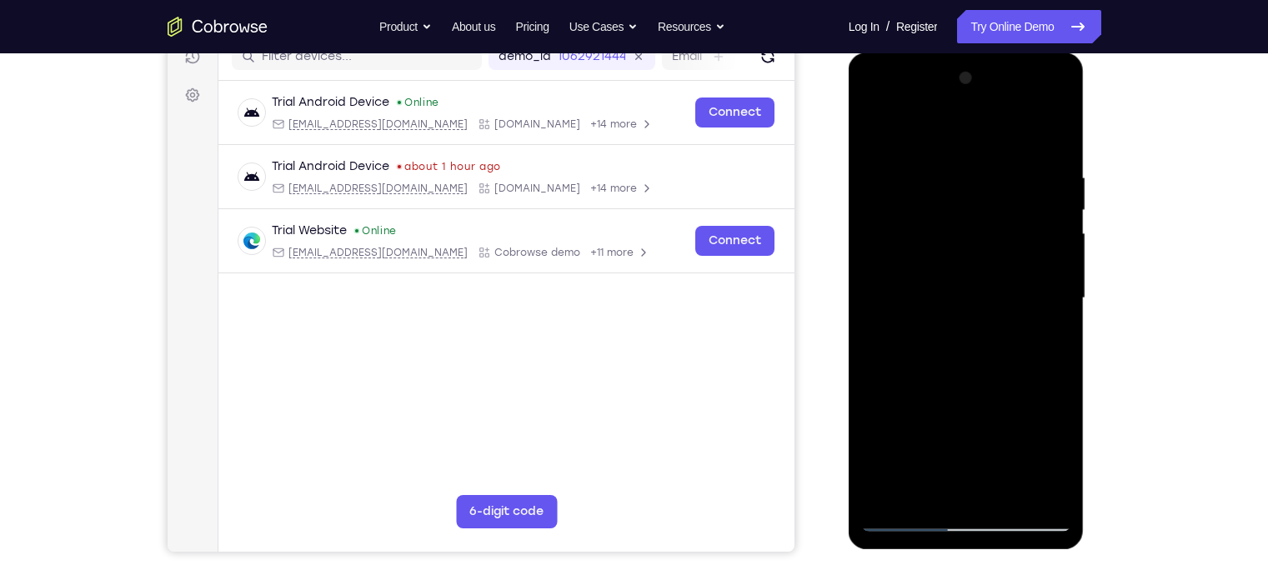
scroll to position [223, 0]
drag, startPoint x: 917, startPoint y: 173, endPoint x: 925, endPoint y: 271, distance: 97.9
click at [925, 271] on div at bounding box center [966, 299] width 210 height 467
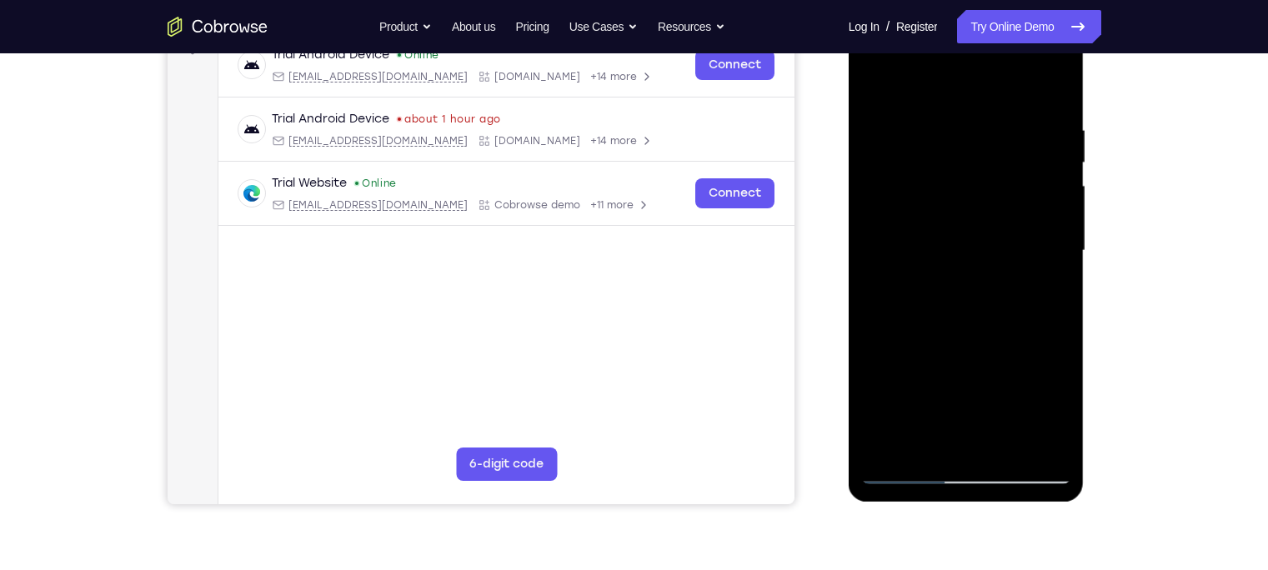
scroll to position [399, 0]
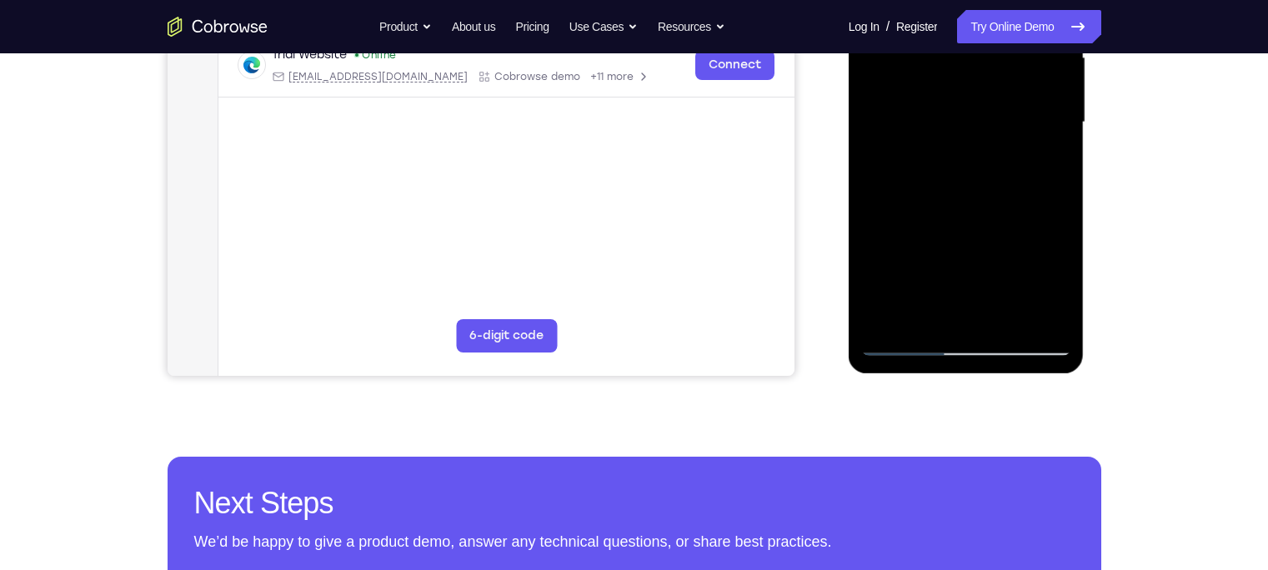
click at [890, 318] on div at bounding box center [966, 122] width 210 height 467
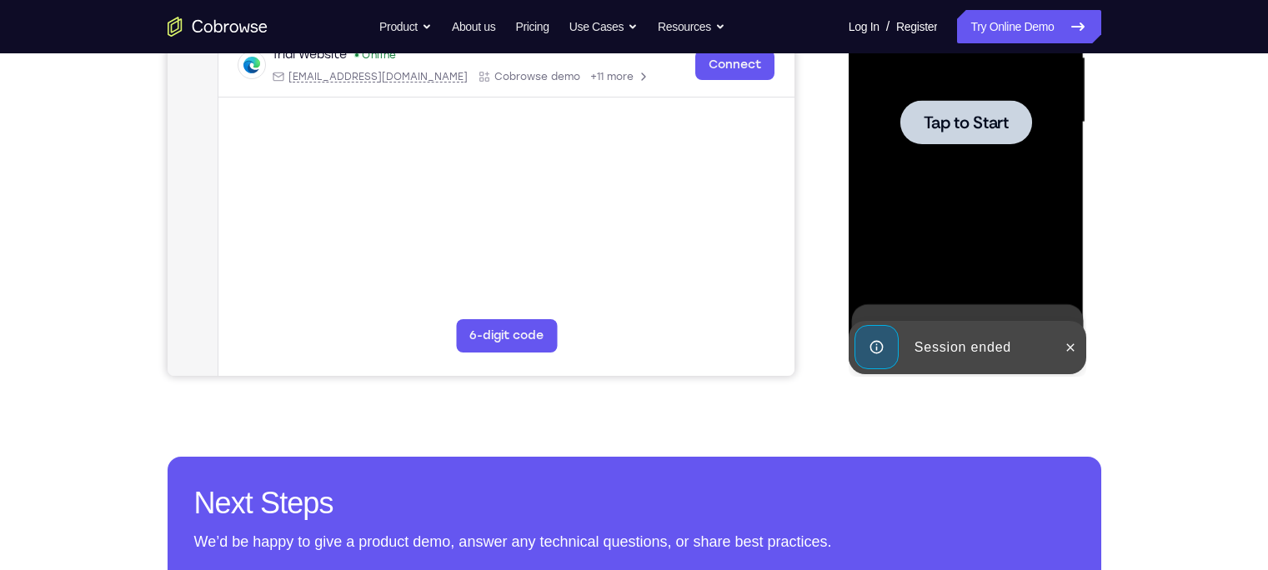
click at [981, 244] on div at bounding box center [966, 122] width 210 height 467
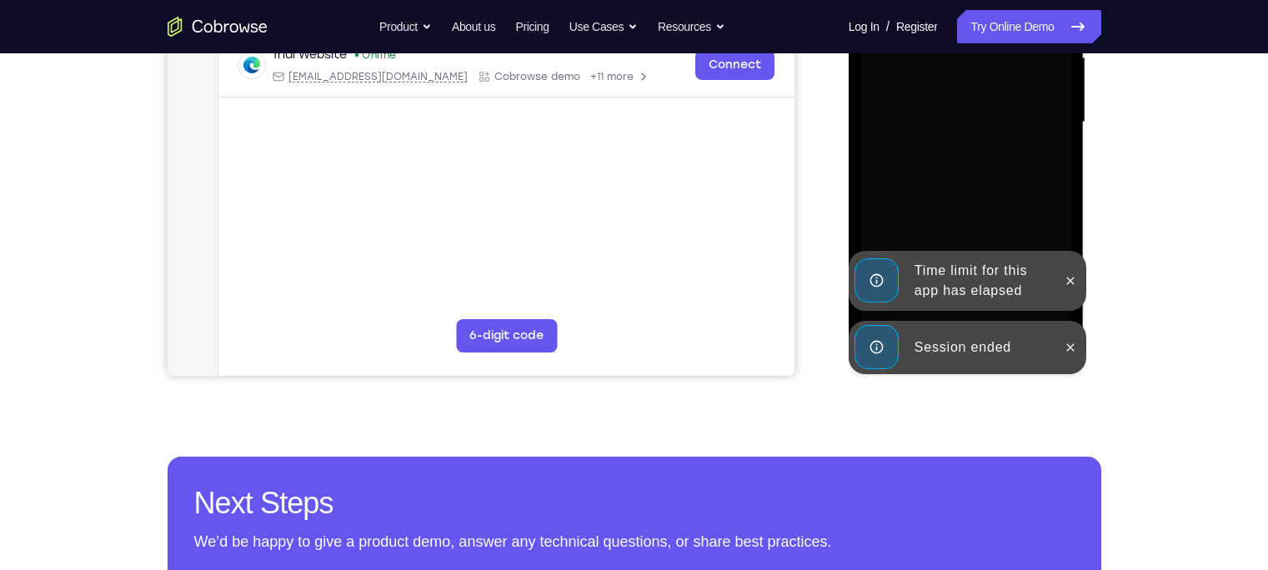
click at [1000, 345] on div "Session ended" at bounding box center [981, 347] width 146 height 33
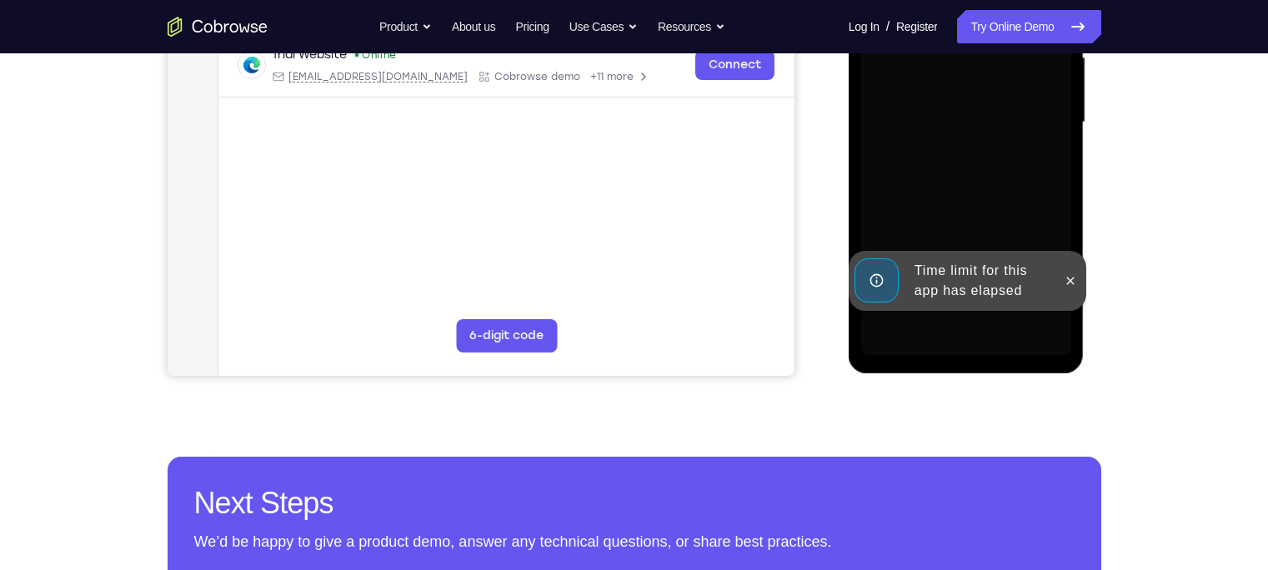
click at [997, 292] on div "Time limit for this app has elapsed" at bounding box center [981, 280] width 146 height 53
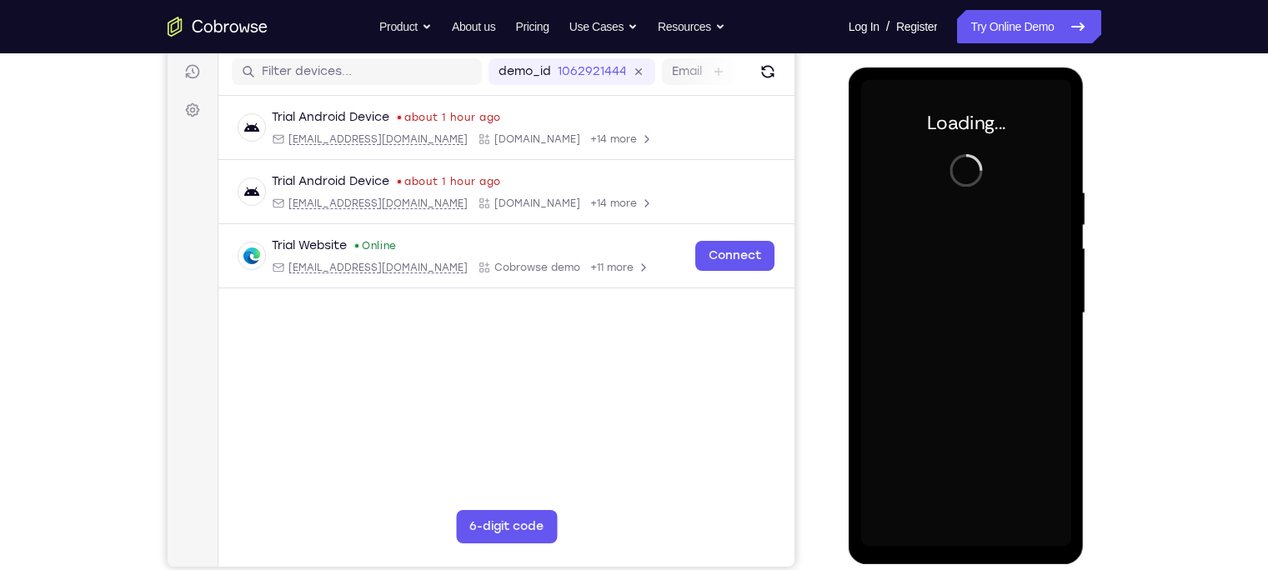
scroll to position [210, 0]
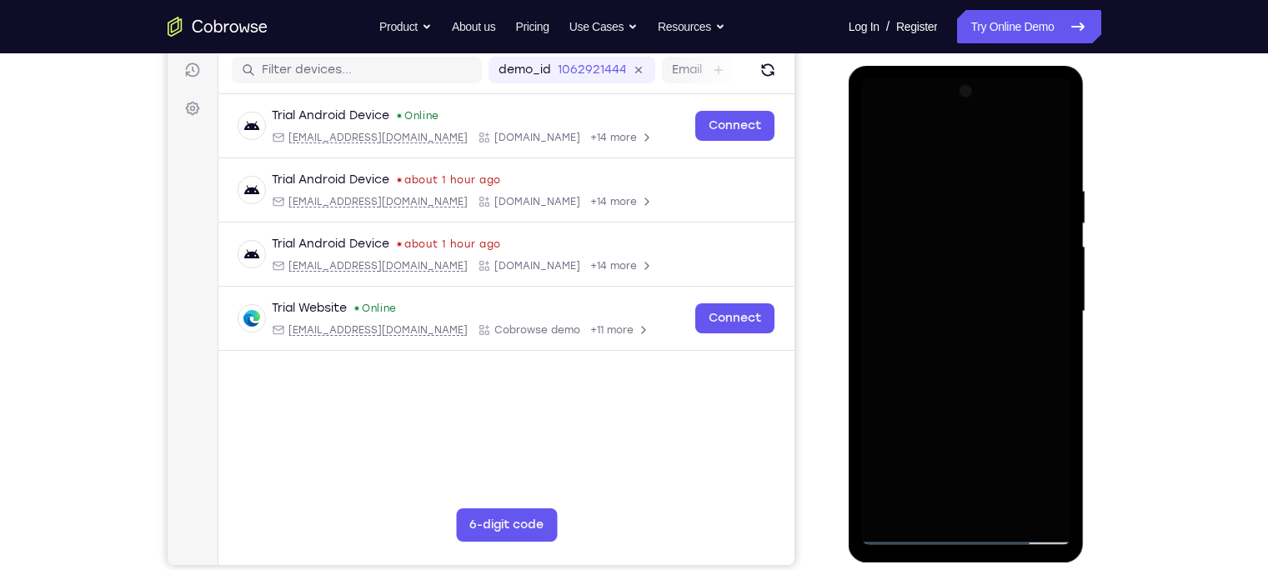
click at [958, 528] on div at bounding box center [966, 311] width 210 height 467
click at [964, 531] on div at bounding box center [966, 311] width 210 height 467
click at [967, 531] on div at bounding box center [966, 311] width 210 height 467
click at [1050, 462] on div at bounding box center [966, 311] width 210 height 467
click at [1035, 464] on div at bounding box center [966, 311] width 210 height 467
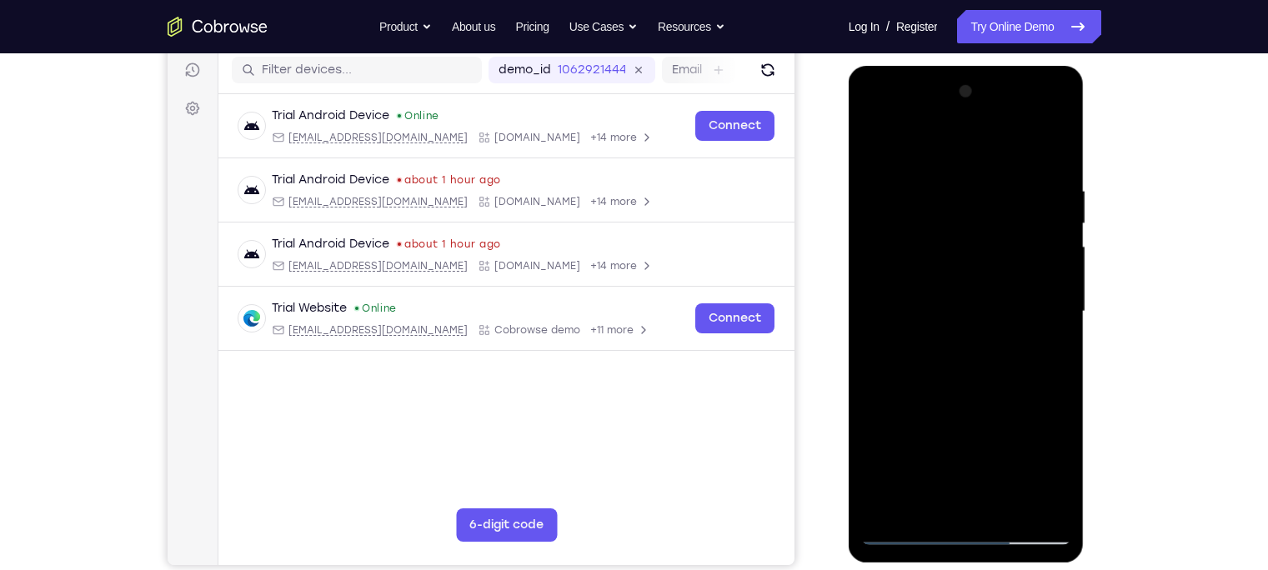
click at [955, 153] on div at bounding box center [966, 311] width 210 height 467
click at [1035, 308] on div at bounding box center [966, 311] width 210 height 467
click at [950, 509] on div at bounding box center [966, 311] width 210 height 467
click at [941, 293] on div at bounding box center [966, 311] width 210 height 467
click at [918, 278] on div at bounding box center [966, 311] width 210 height 467
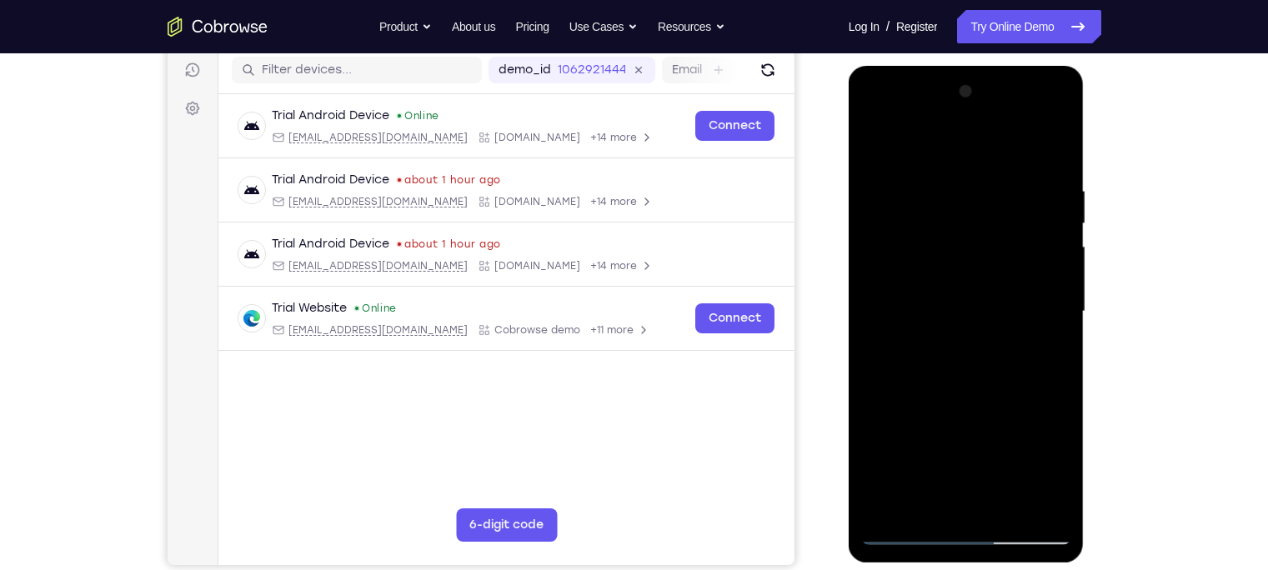
click at [969, 311] on div at bounding box center [966, 311] width 210 height 467
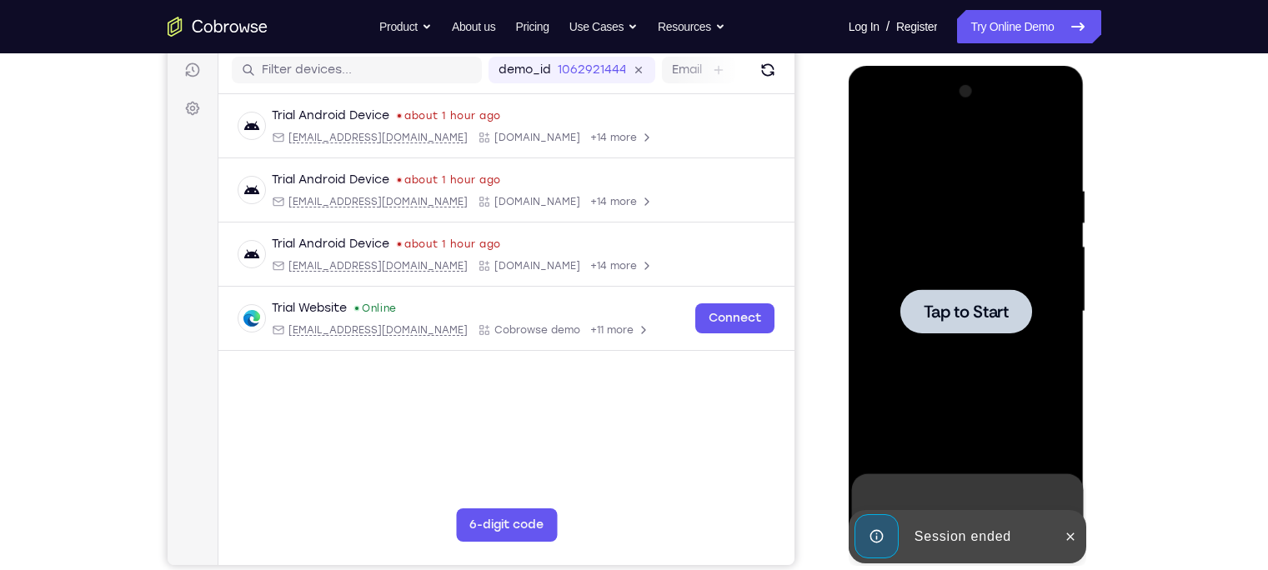
click at [1006, 323] on div at bounding box center [966, 311] width 132 height 44
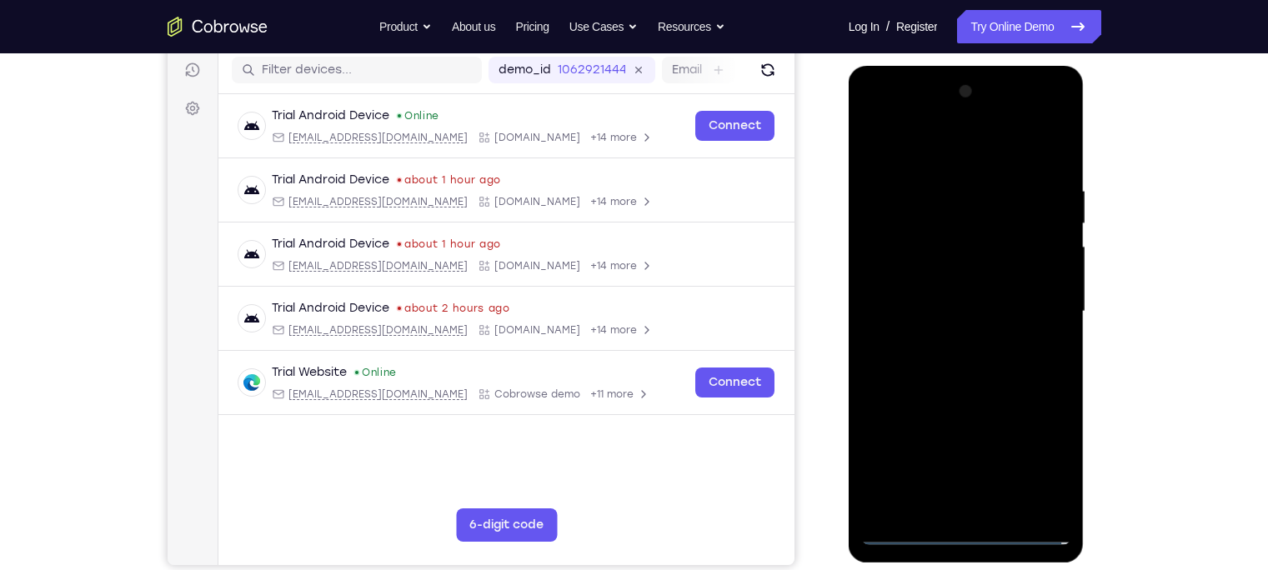
click at [966, 531] on div at bounding box center [966, 311] width 210 height 467
click at [1040, 461] on div at bounding box center [966, 311] width 210 height 467
click at [937, 151] on div at bounding box center [966, 311] width 210 height 467
click at [1031, 310] on div at bounding box center [966, 311] width 210 height 467
click at [950, 343] on div at bounding box center [966, 311] width 210 height 467
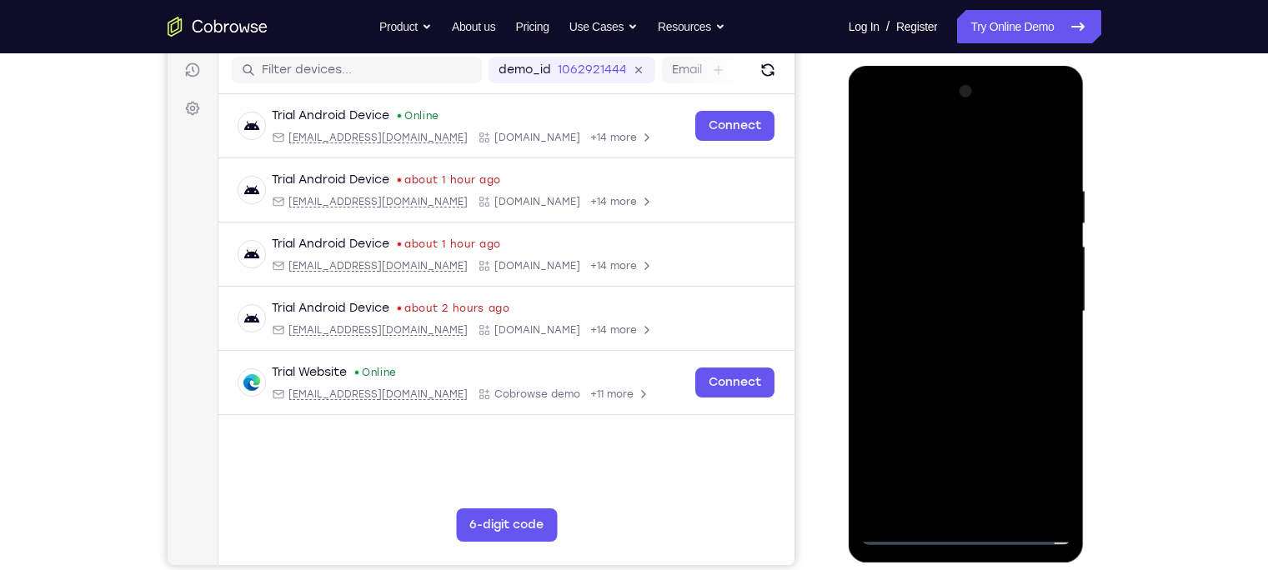
click at [925, 295] on div at bounding box center [966, 311] width 210 height 467
click at [906, 274] on div at bounding box center [966, 311] width 210 height 467
click at [932, 316] on div at bounding box center [966, 311] width 210 height 467
click at [981, 374] on div at bounding box center [966, 311] width 210 height 467
drag, startPoint x: 928, startPoint y: 137, endPoint x: 920, endPoint y: -41, distance: 177.7
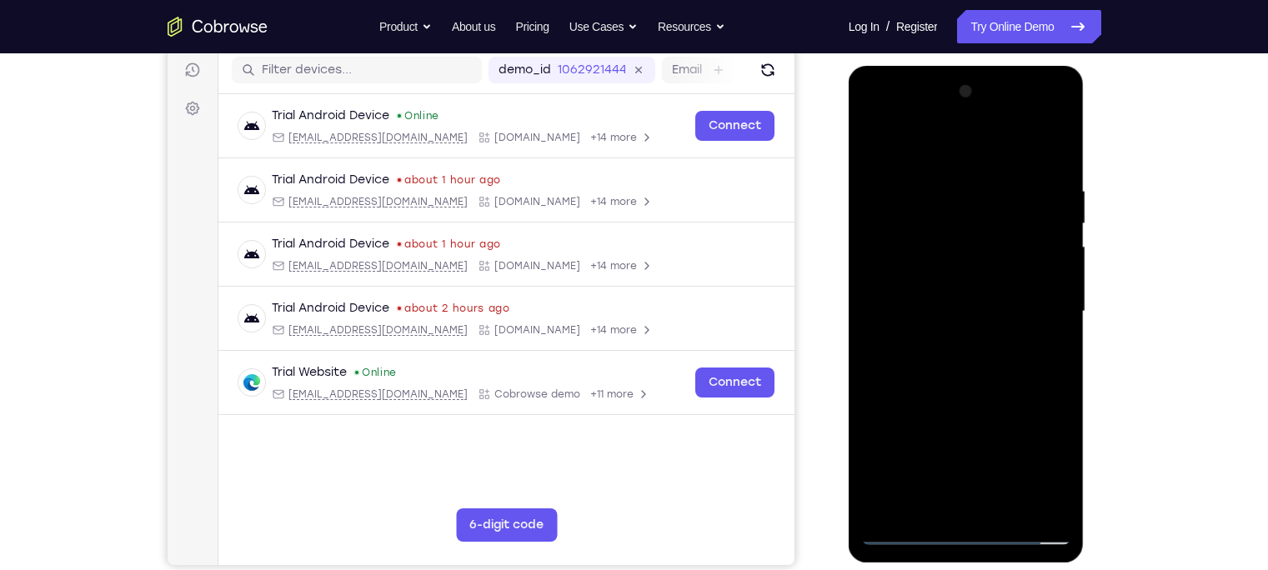
click at [920, 66] on html "Online web based iOS Simulators and Android Emulators. Run iPhone, iPad, Mobile…" at bounding box center [968, 316] width 238 height 500
click at [1001, 516] on div at bounding box center [966, 311] width 210 height 467
click at [945, 400] on div at bounding box center [966, 311] width 210 height 467
click at [922, 108] on div at bounding box center [966, 311] width 210 height 467
click at [906, 533] on div at bounding box center [966, 311] width 210 height 467
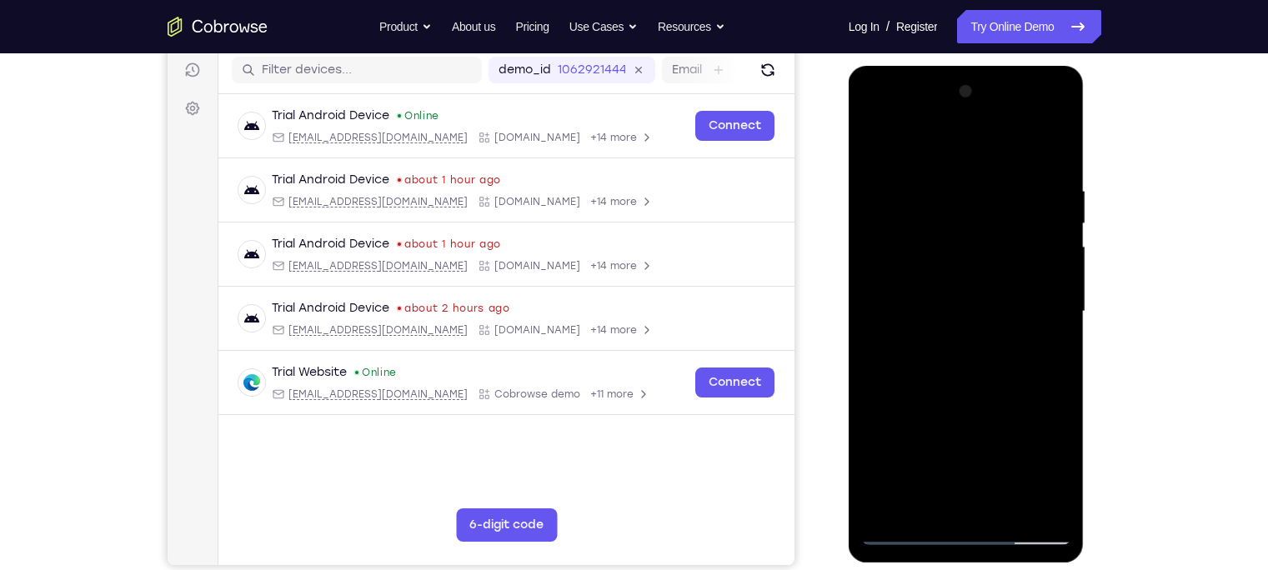
click at [906, 533] on div at bounding box center [966, 311] width 210 height 467
click at [888, 187] on div at bounding box center [966, 311] width 210 height 467
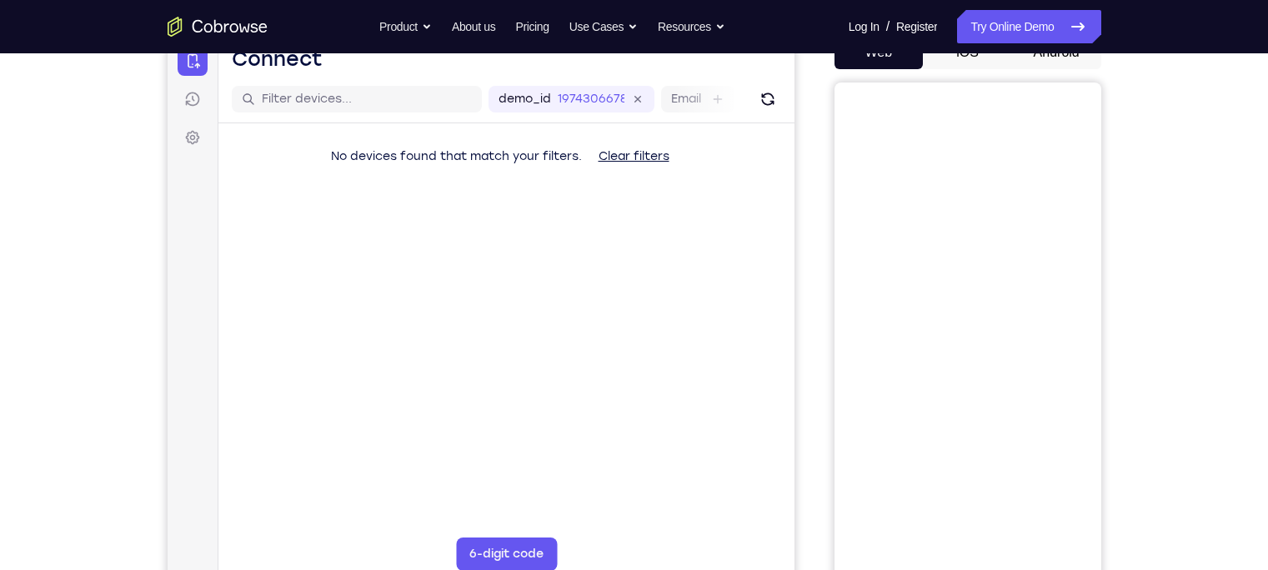
scroll to position [43, 0]
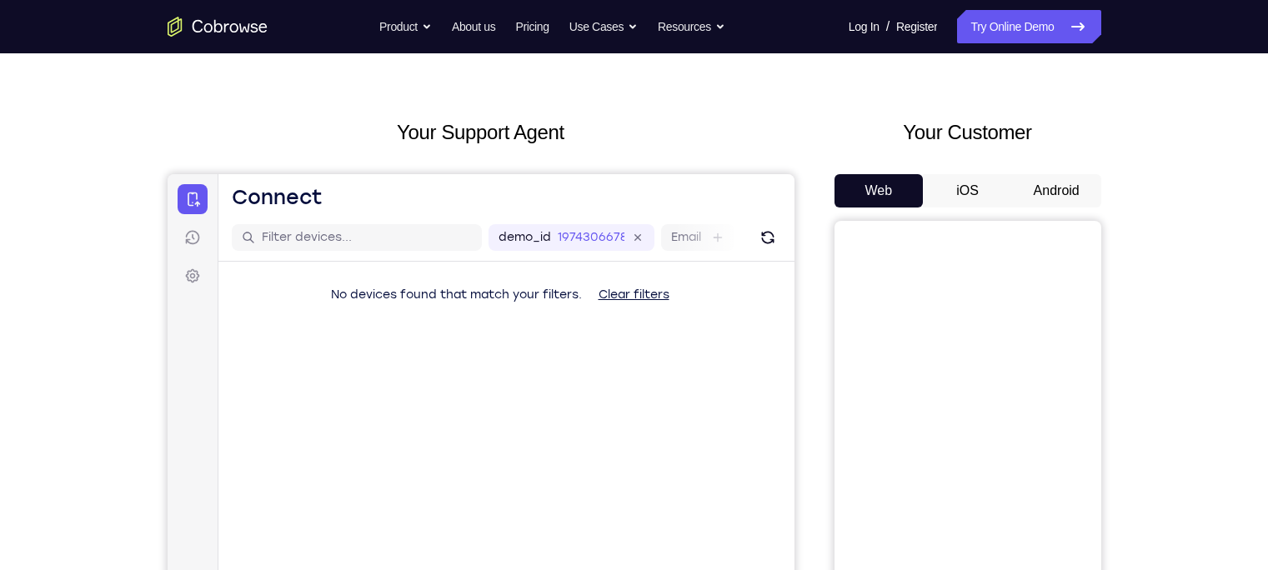
click at [1051, 195] on button "Android" at bounding box center [1056, 190] width 89 height 33
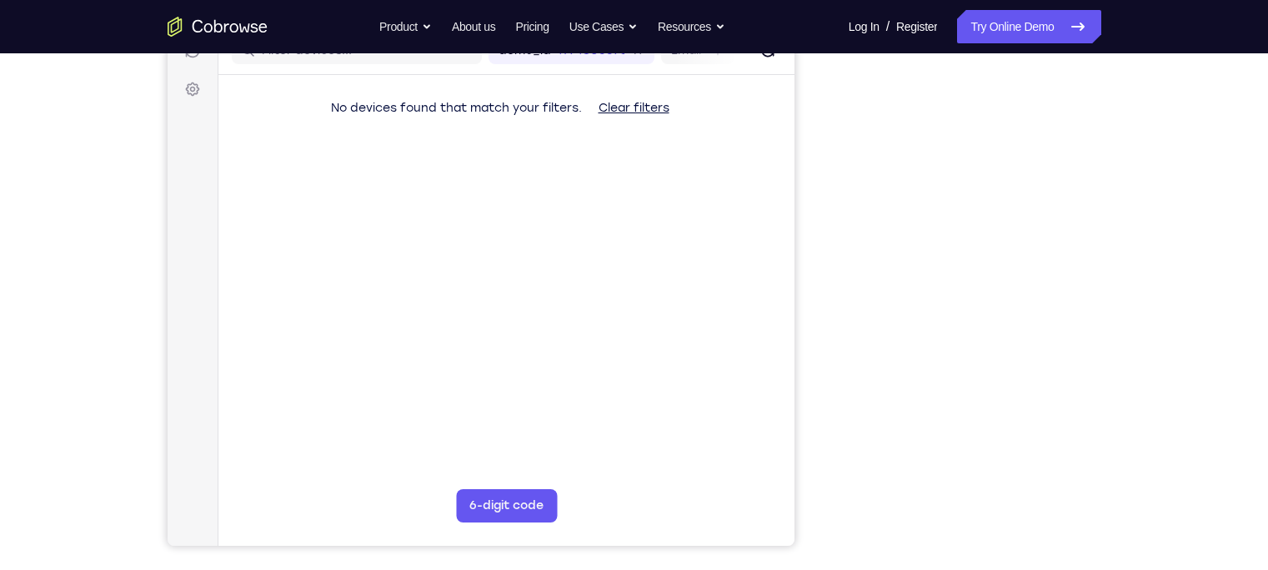
scroll to position [230, 0]
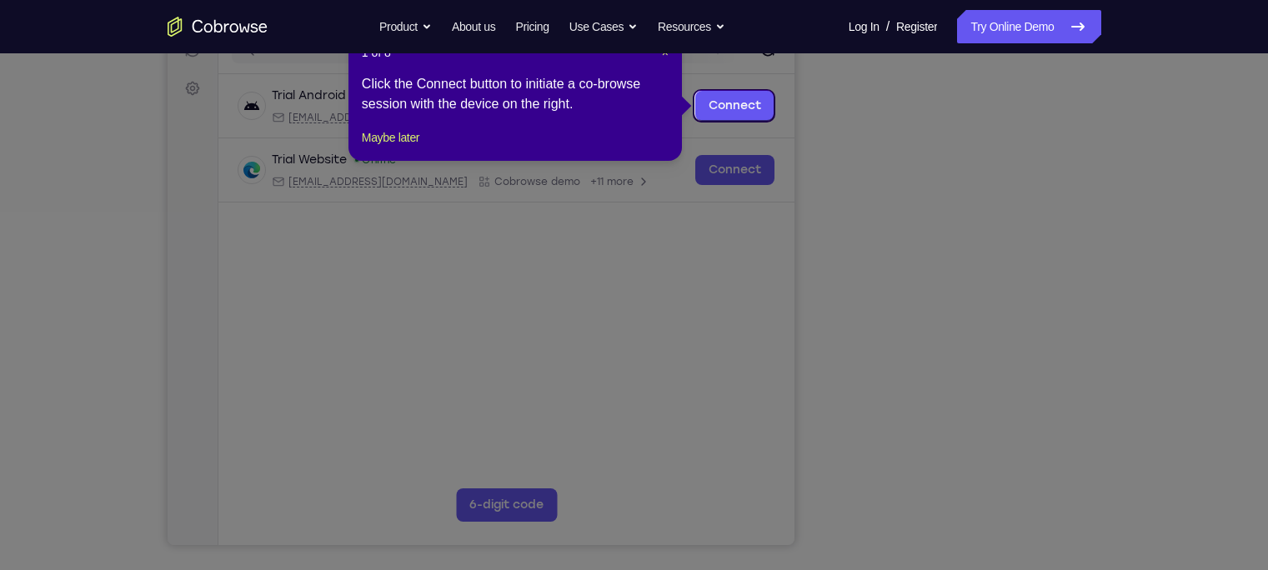
click at [1050, 434] on icon at bounding box center [642, 285] width 1284 height 570
click at [402, 148] on button "Maybe later" at bounding box center [391, 138] width 58 height 20
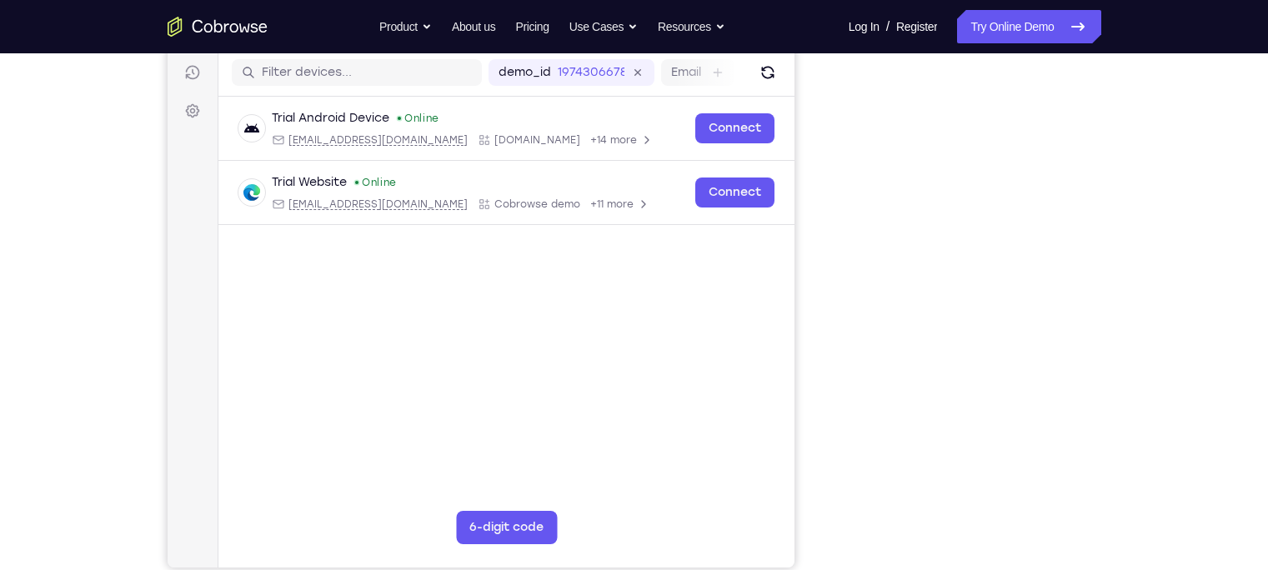
scroll to position [209, 0]
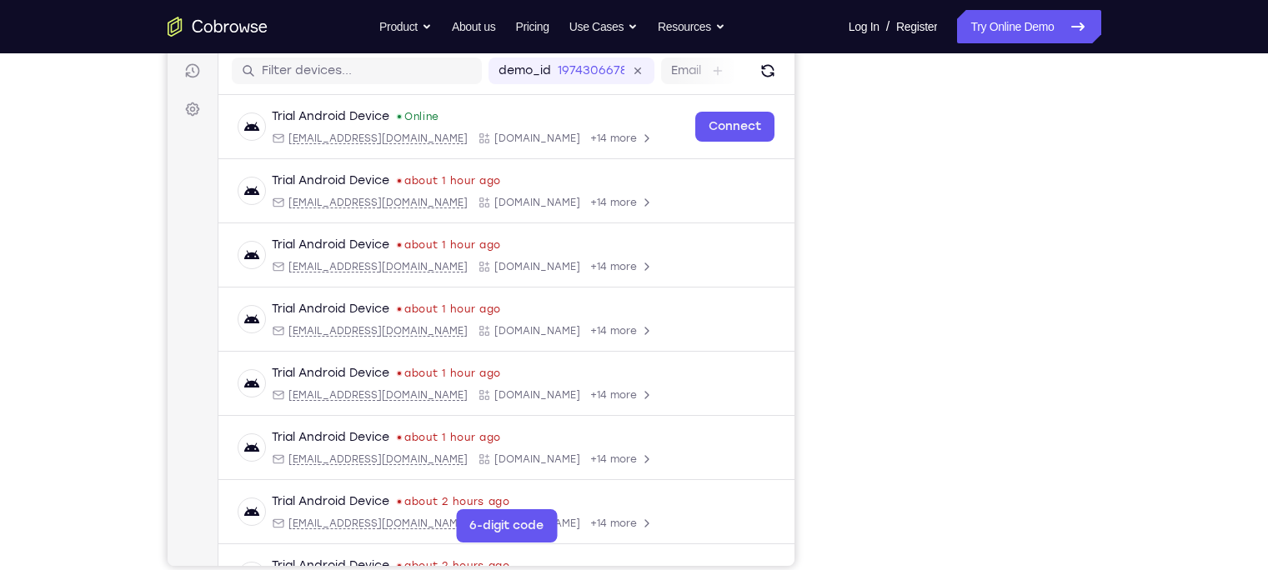
click at [637, 569] on div "Your Support Agent Your Customer Web iOS Android Next Steps We’d be happy to gi…" at bounding box center [634, 394] width 1067 height 1100
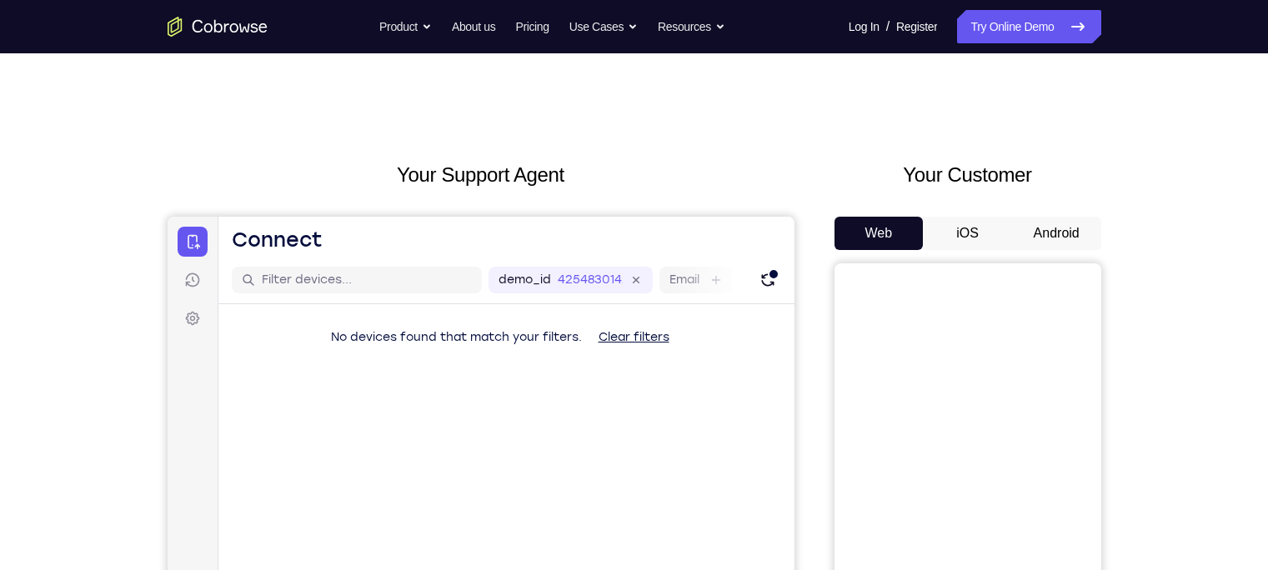
click at [1045, 235] on button "Android" at bounding box center [1056, 233] width 89 height 33
